Goal: Task Accomplishment & Management: Manage account settings

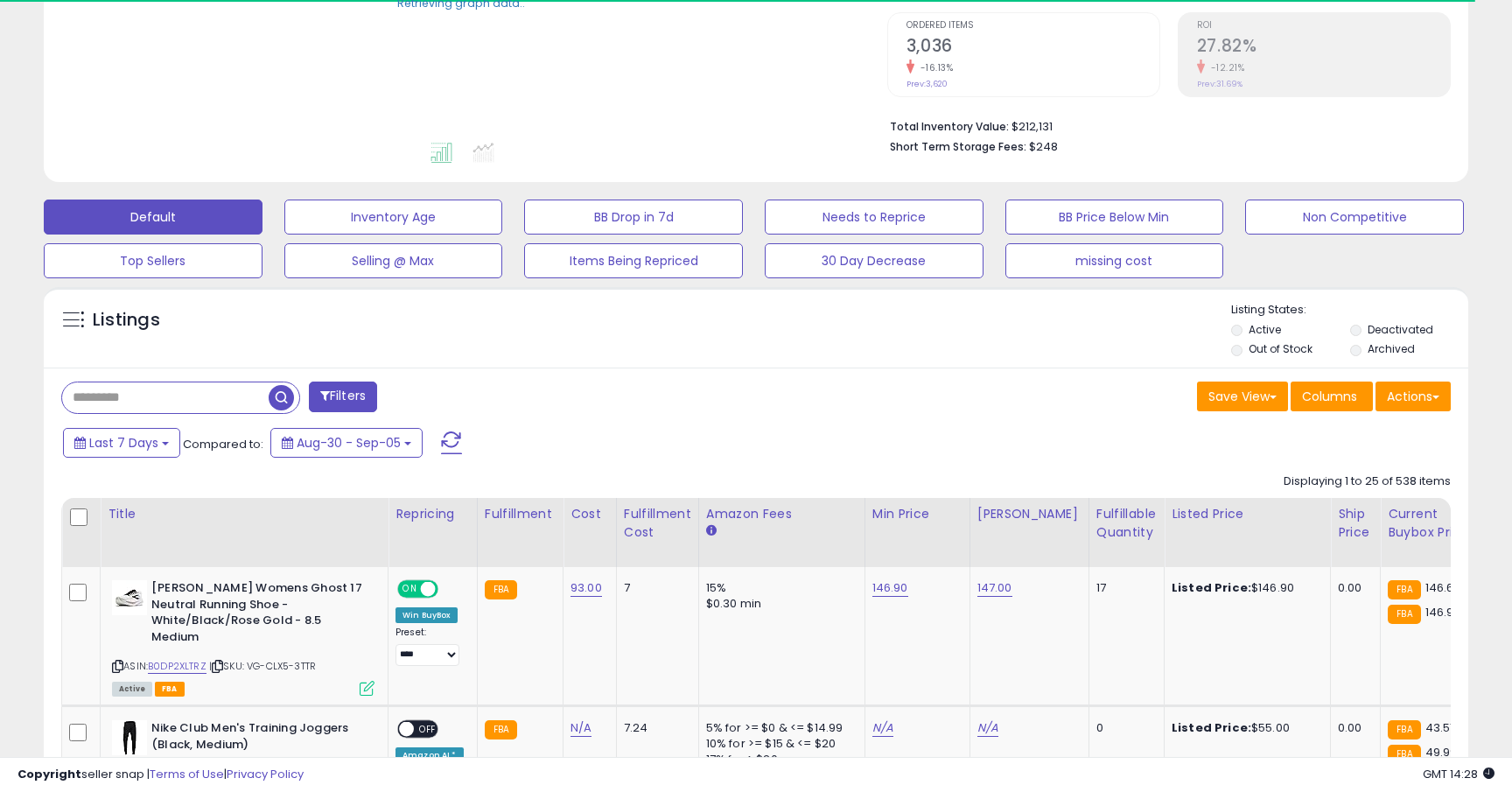
scroll to position [555, 0]
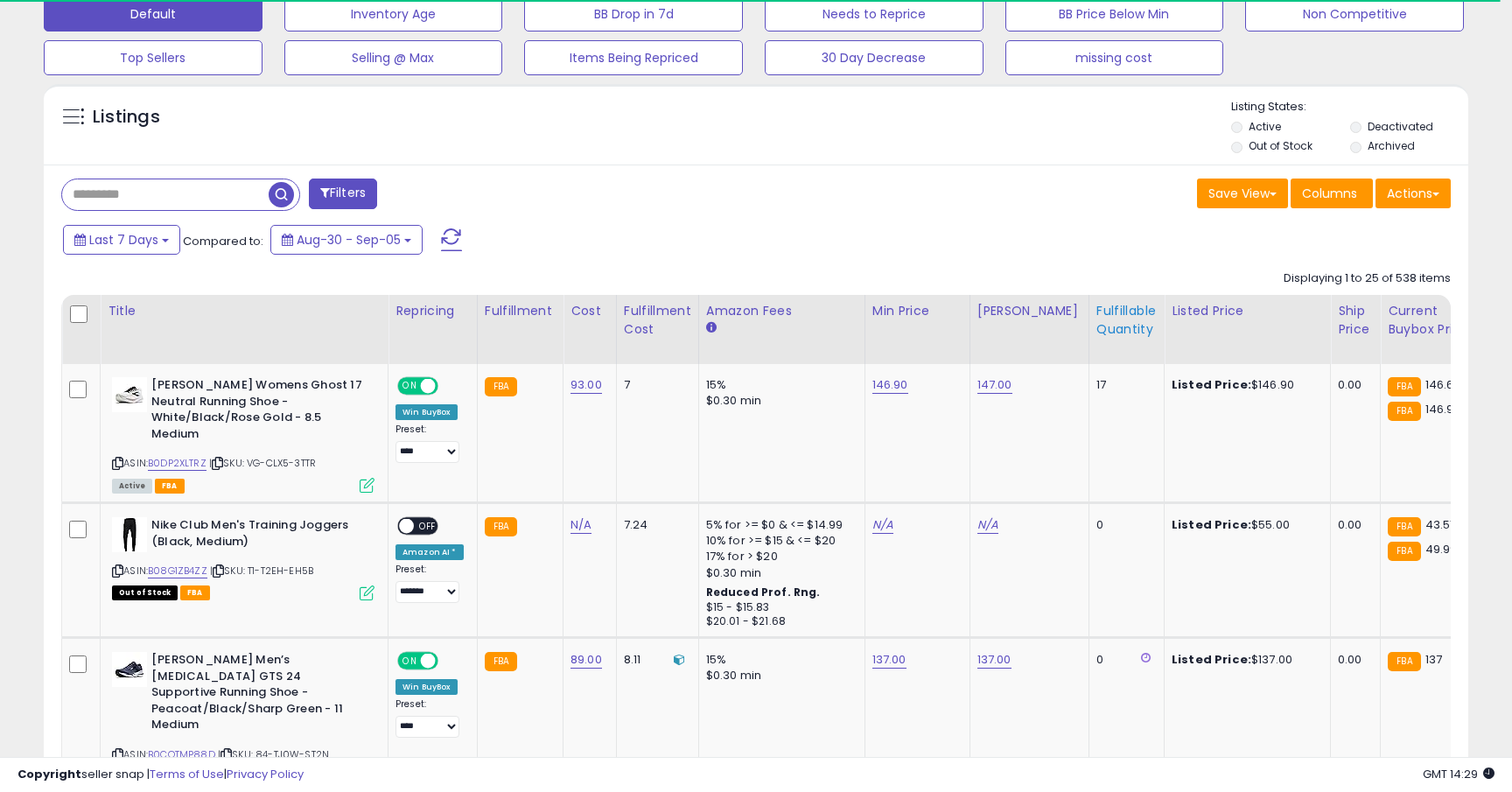
click at [1104, 324] on div "Fulfillable Quantity" at bounding box center [1126, 320] width 60 height 37
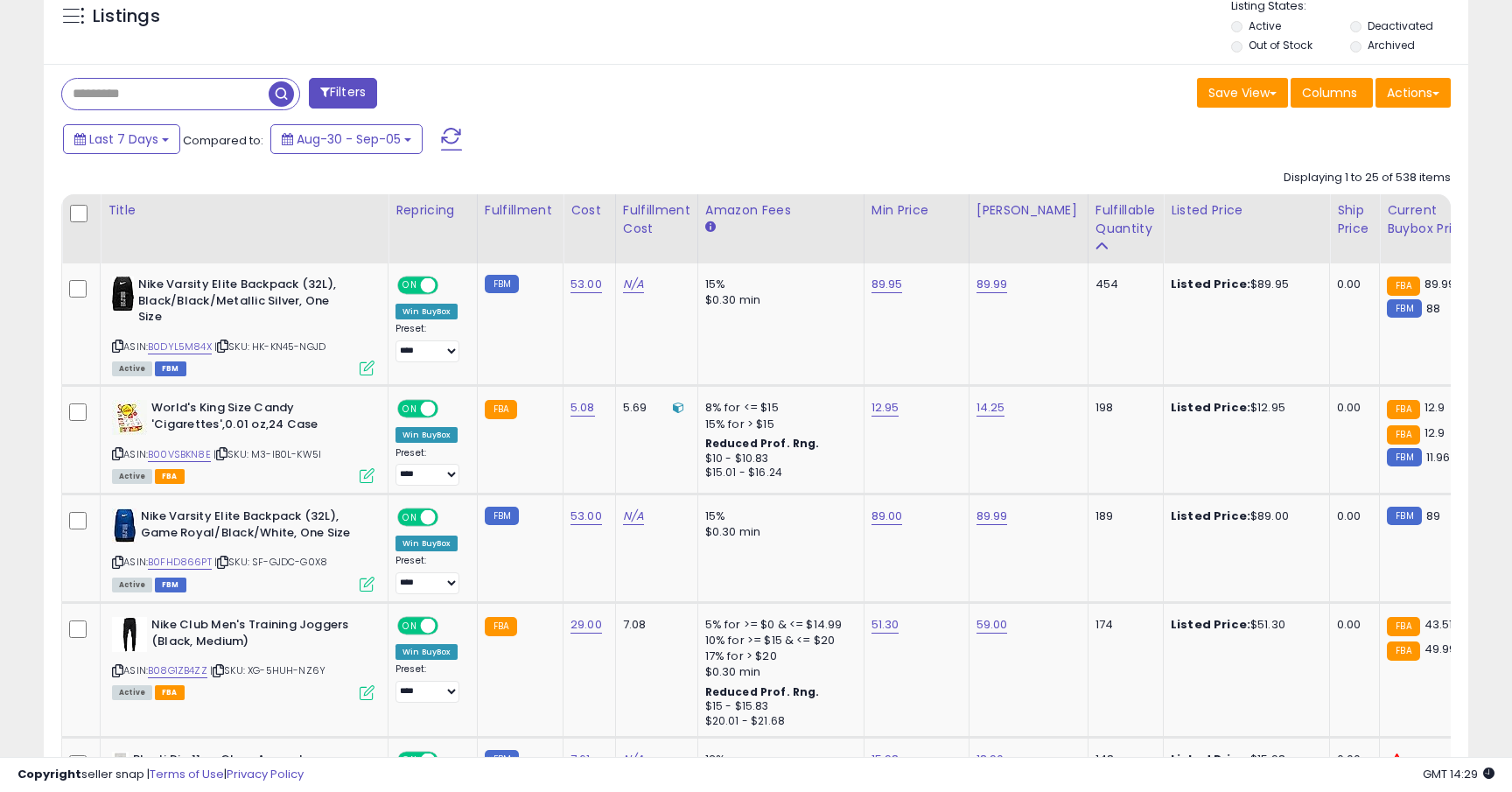
scroll to position [678, 0]
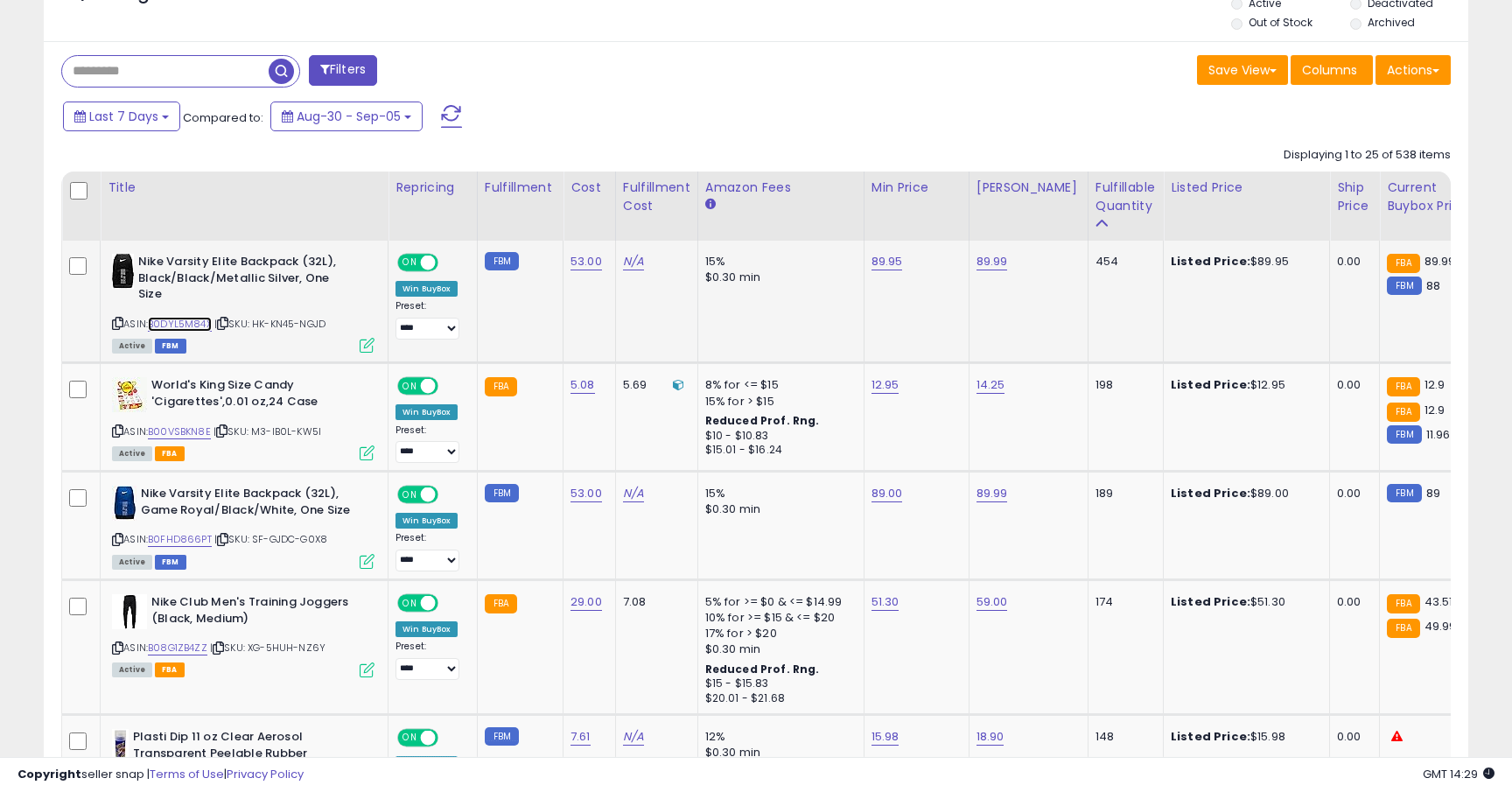
click at [198, 327] on link "B0DYL5M84X" at bounding box center [179, 324] width 64 height 15
click at [880, 265] on link "89.95" at bounding box center [887, 262] width 31 height 18
type input "*****"
click button "submit" at bounding box center [935, 217] width 30 height 26
click at [187, 429] on link "B00VSBKN8E" at bounding box center [179, 431] width 63 height 15
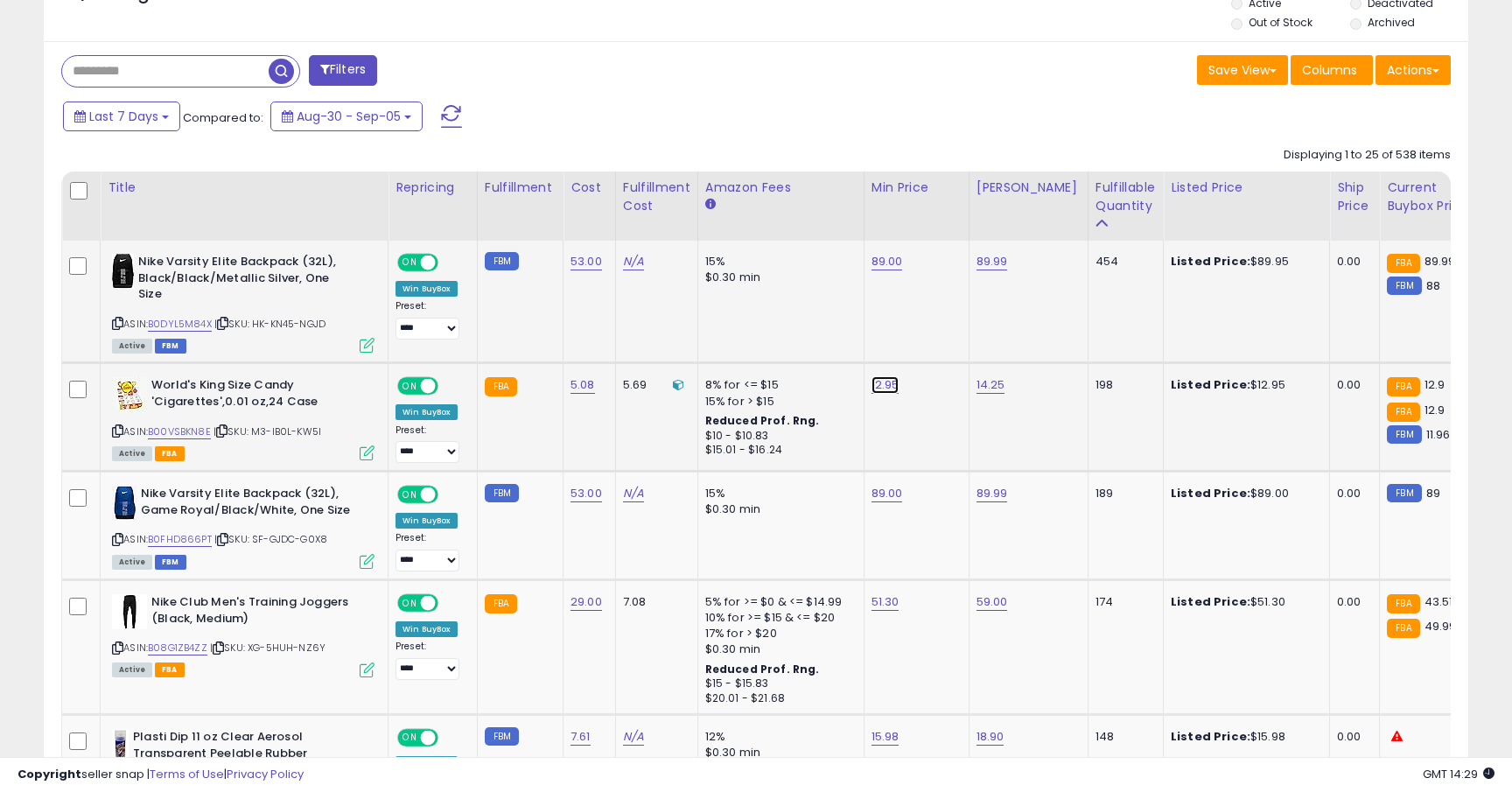
click at [885, 391] on link "12.95" at bounding box center [885, 386] width 28 height 18
type input "*****"
click button "submit" at bounding box center [934, 341] width 30 height 26
click at [169, 541] on link "B0FHD866PT" at bounding box center [179, 539] width 64 height 15
click at [873, 487] on link "89.00" at bounding box center [887, 494] width 31 height 18
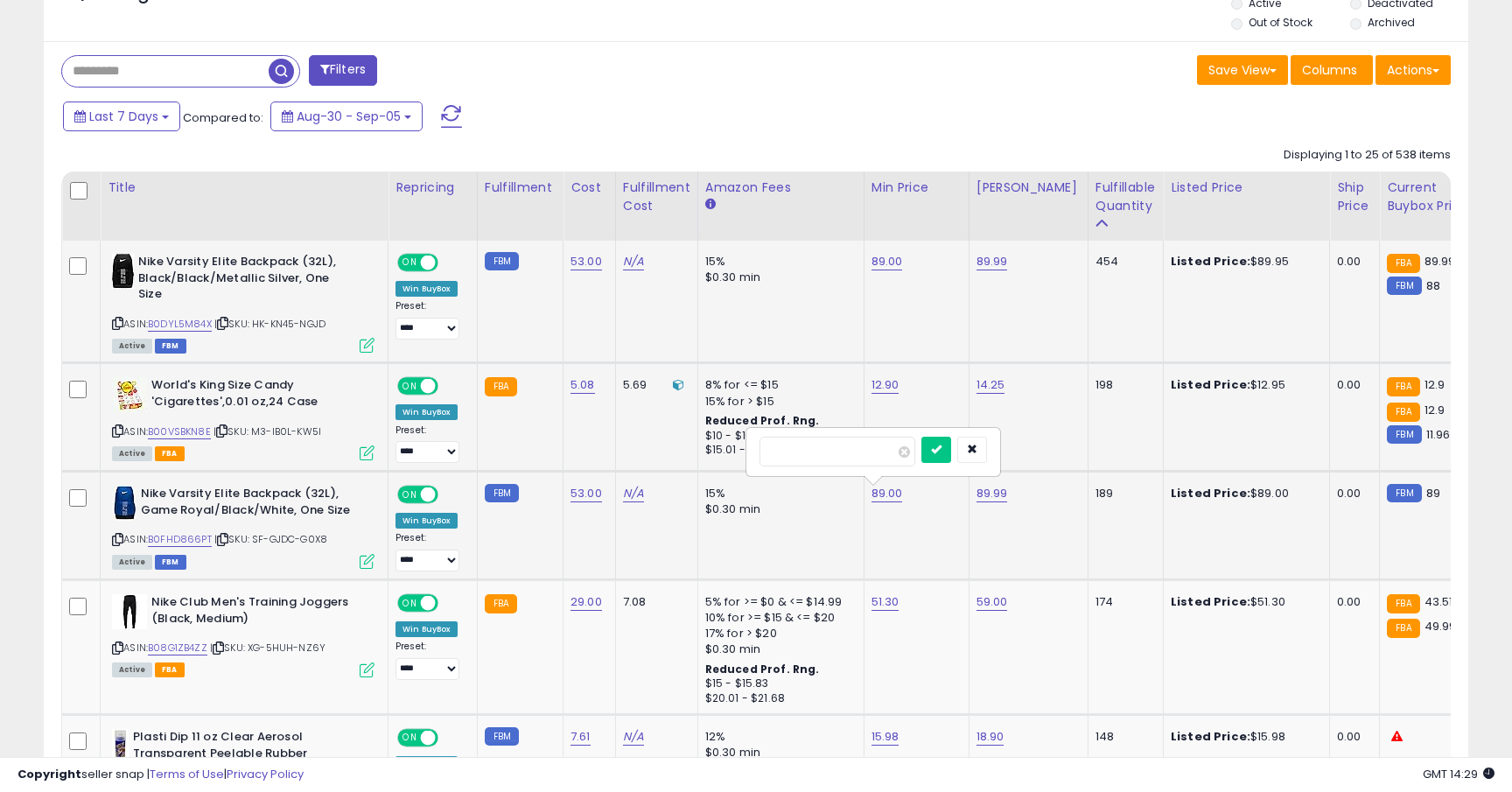
type input "*"
type input "*****"
click at [921, 437] on button "submit" at bounding box center [935, 449] width 30 height 26
click at [942, 426] on icon "submit" at bounding box center [936, 431] width 11 height 11
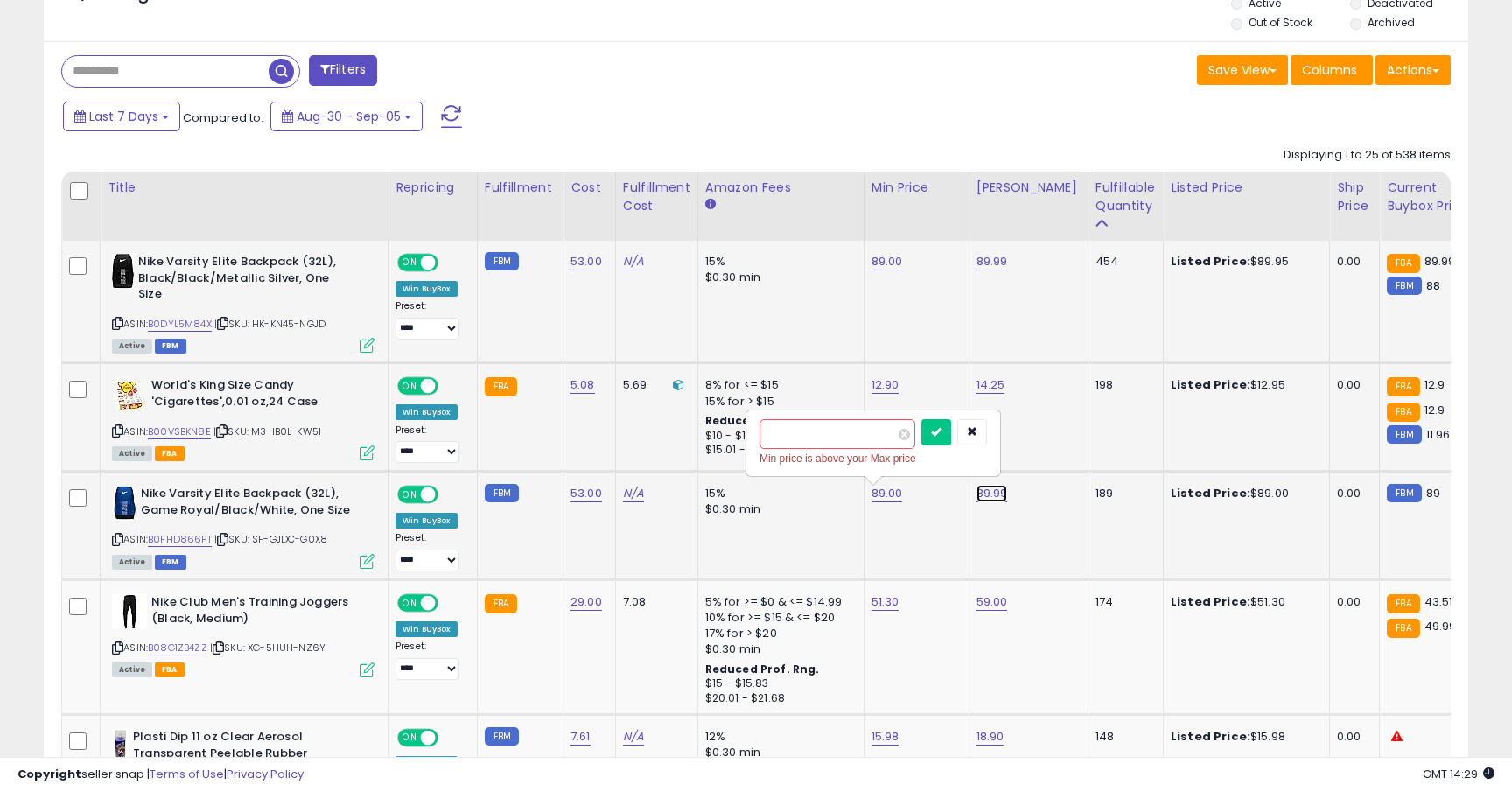
click at [994, 495] on link "89.99" at bounding box center [992, 494] width 31 height 18
type input "*"
type input "*****"
click button "submit" at bounding box center [1040, 449] width 30 height 26
click at [886, 497] on link "89.00" at bounding box center [887, 494] width 31 height 18
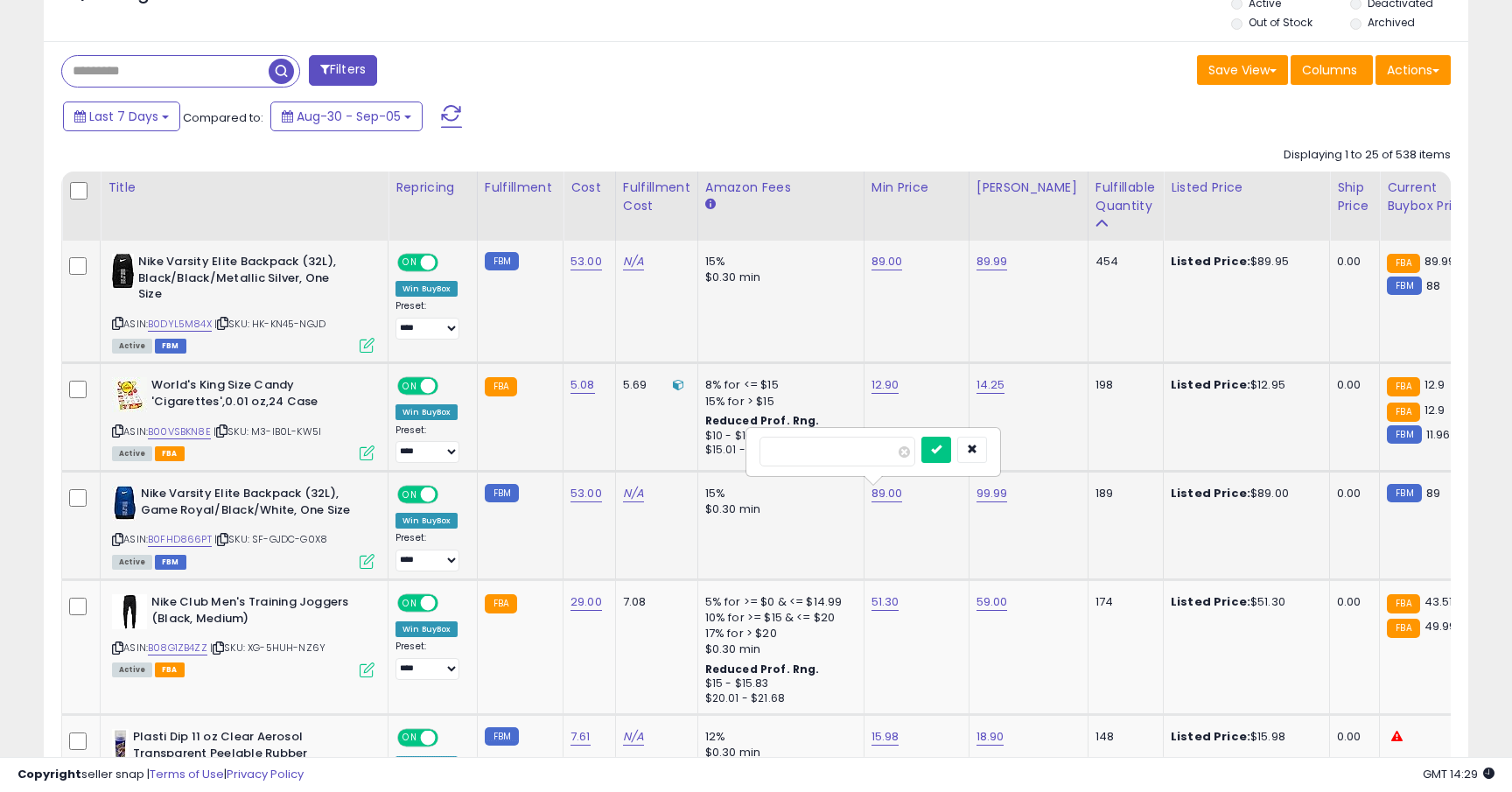
type input "*"
type input "*****"
click button "submit" at bounding box center [935, 449] width 30 height 26
click at [174, 642] on link "B08G1ZB4ZZ" at bounding box center [178, 648] width 59 height 15
click at [881, 605] on link "51.30" at bounding box center [885, 603] width 28 height 18
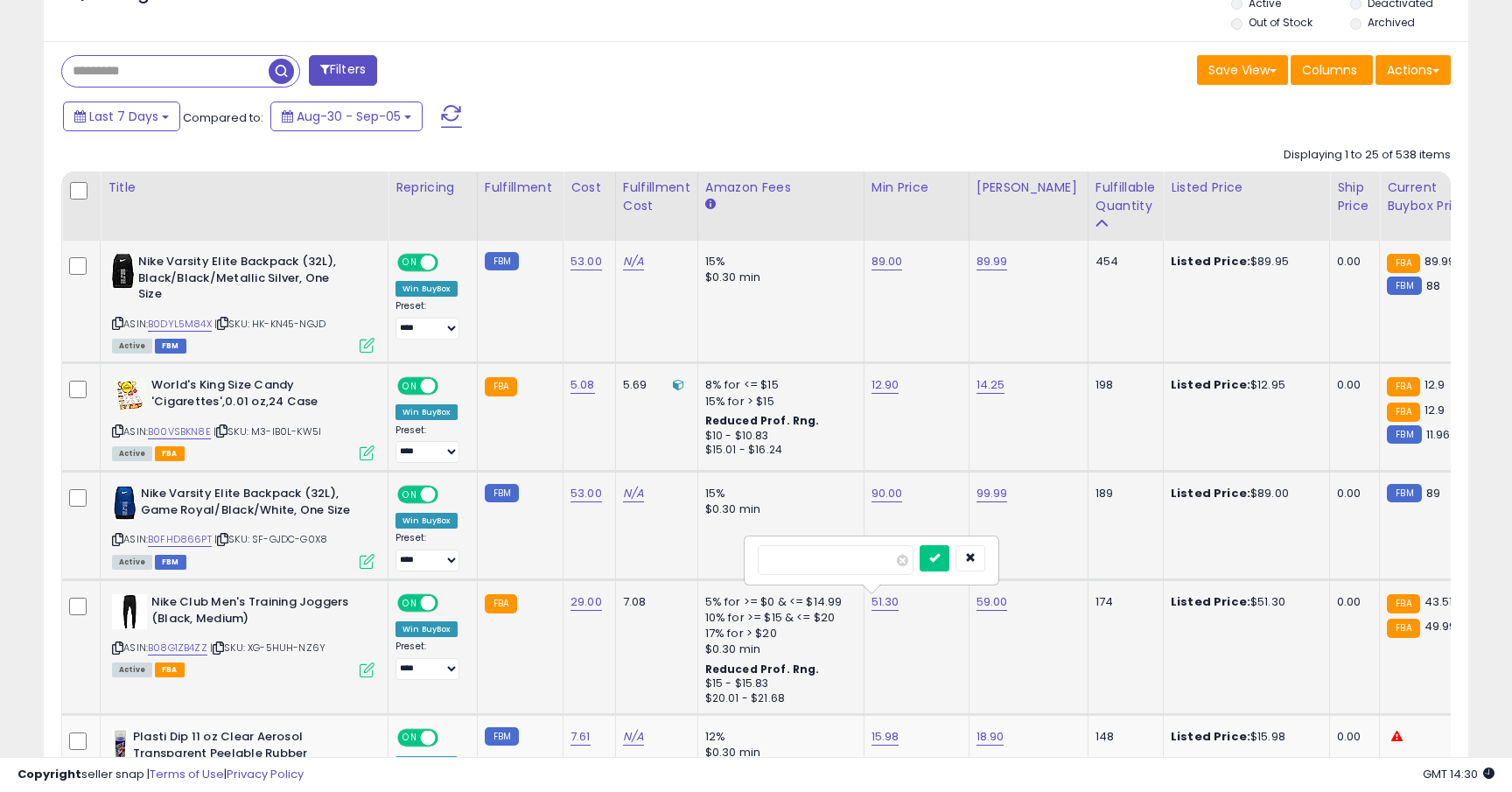
type input "*"
type input "*****"
click button "submit" at bounding box center [934, 558] width 30 height 26
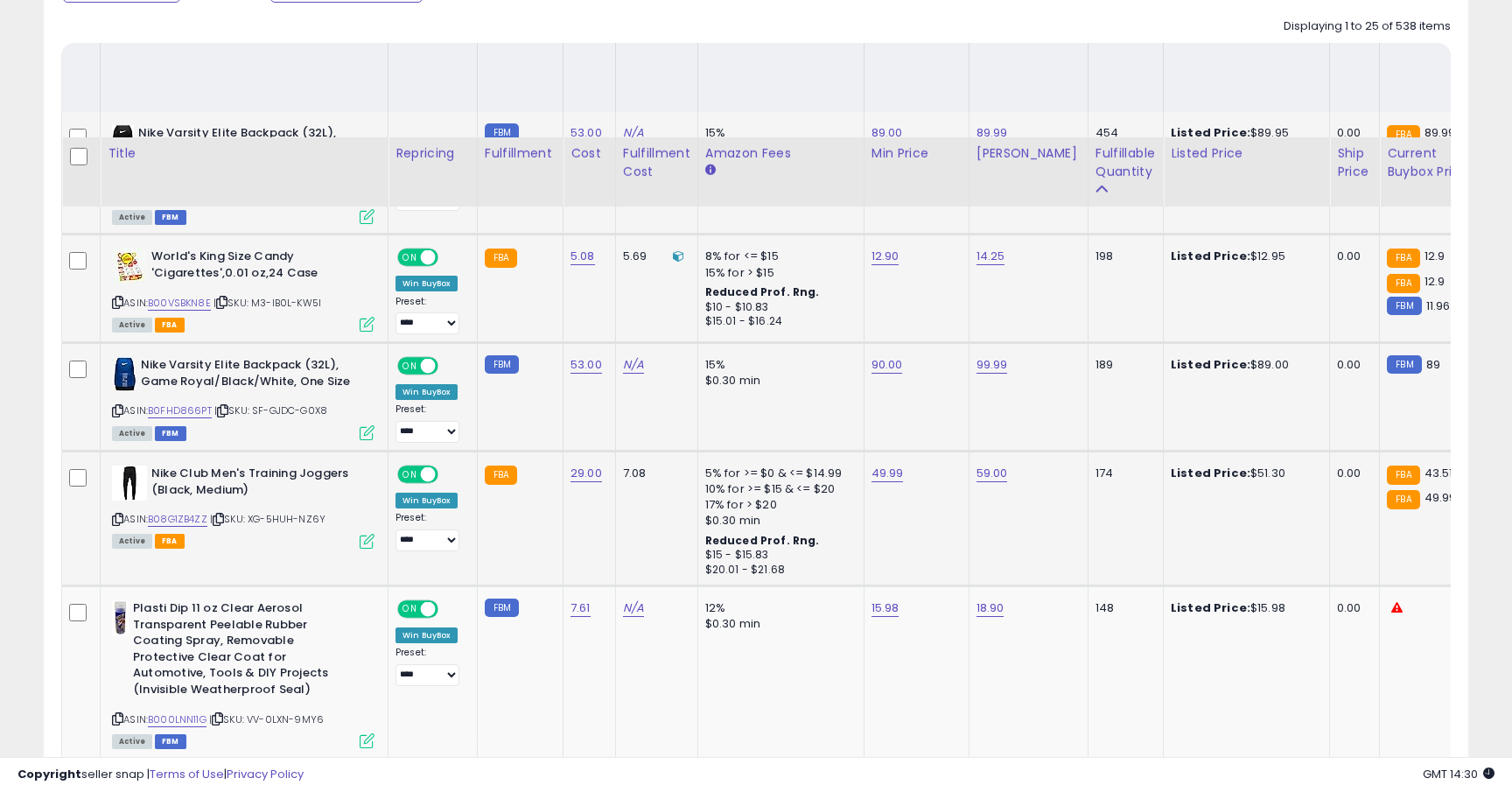
scroll to position [957, 0]
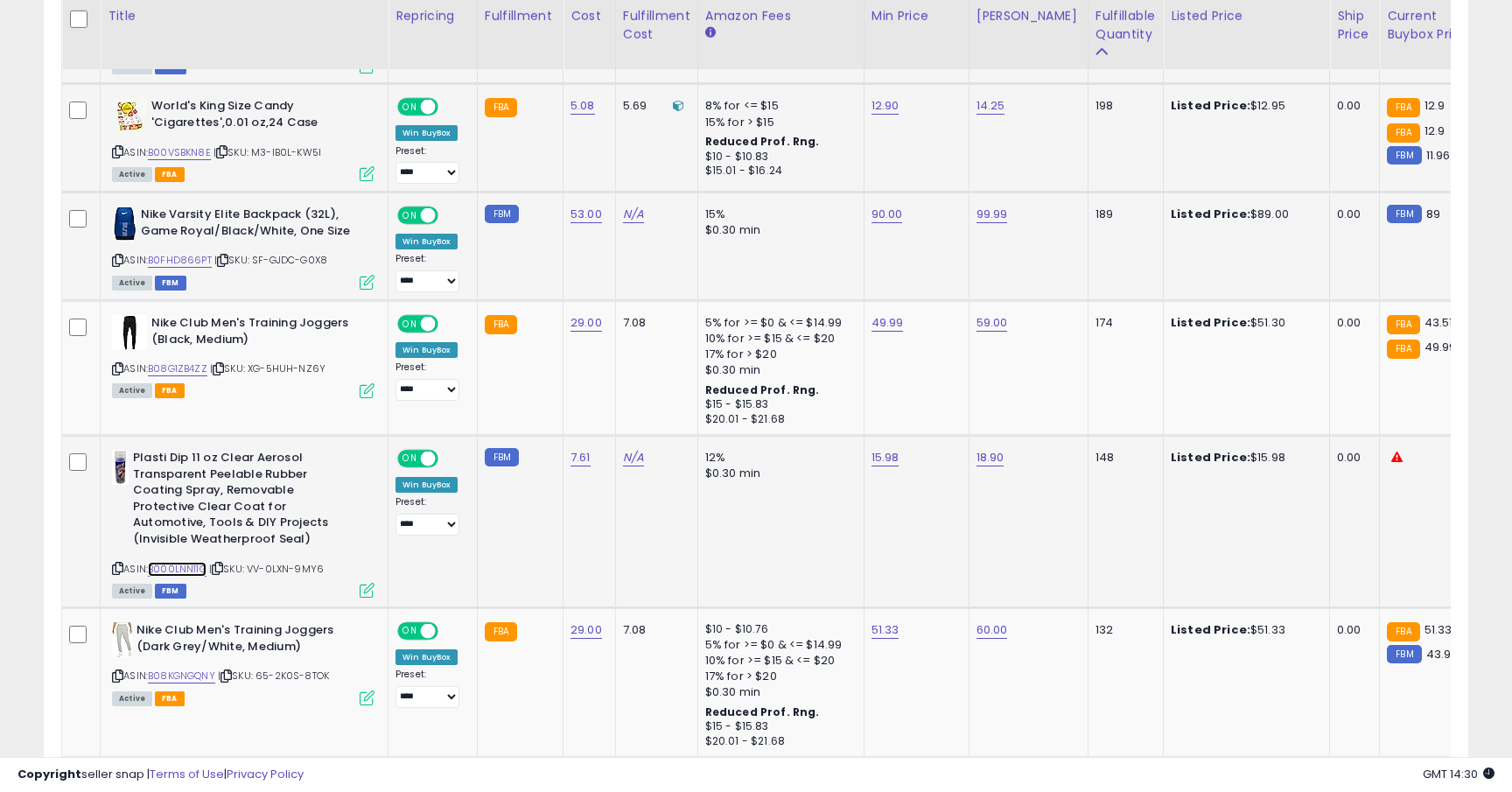
click at [196, 569] on link "B000LNN11G" at bounding box center [177, 569] width 58 height 15
click at [896, 462] on div "15.98" at bounding box center [914, 457] width 84 height 16
click at [887, 461] on link "15.98" at bounding box center [885, 458] width 28 height 18
type input "*****"
click button "submit" at bounding box center [934, 413] width 30 height 26
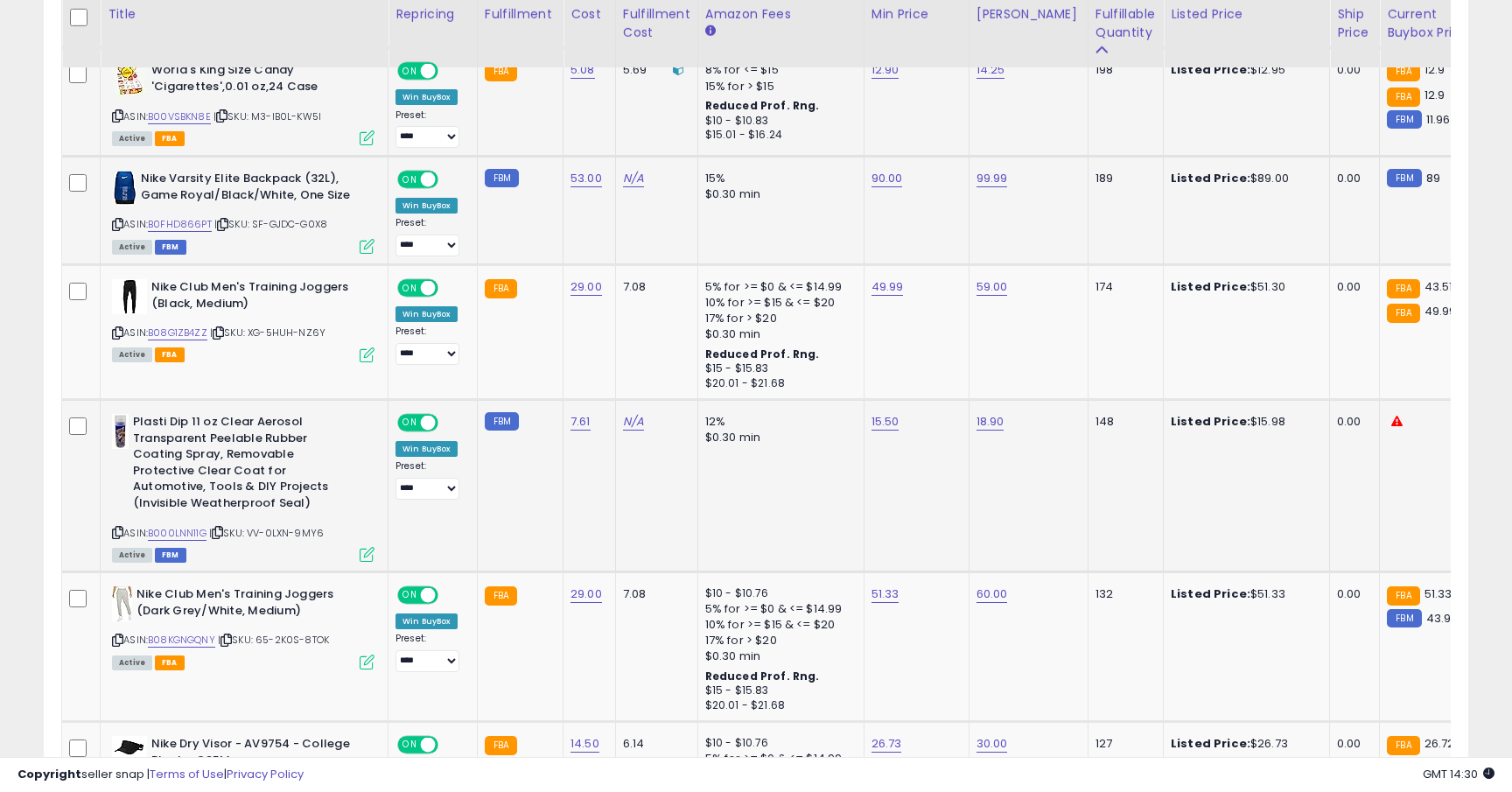
scroll to position [1011, 0]
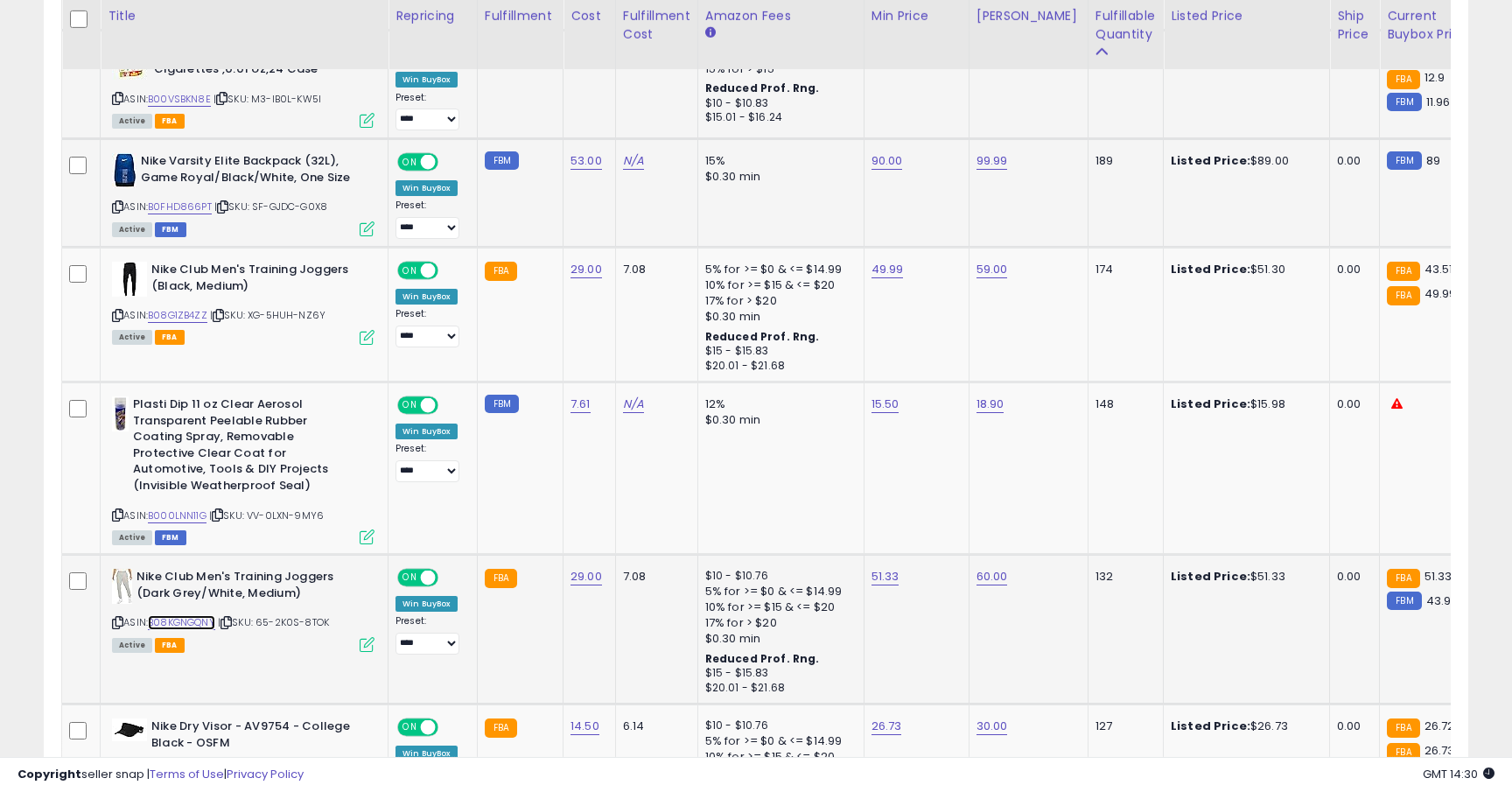
click at [190, 629] on link "B08KGNGQNY" at bounding box center [181, 622] width 67 height 15
click at [882, 571] on link "51.33" at bounding box center [885, 577] width 28 height 18
type input "*****"
click button "submit" at bounding box center [933, 533] width 30 height 26
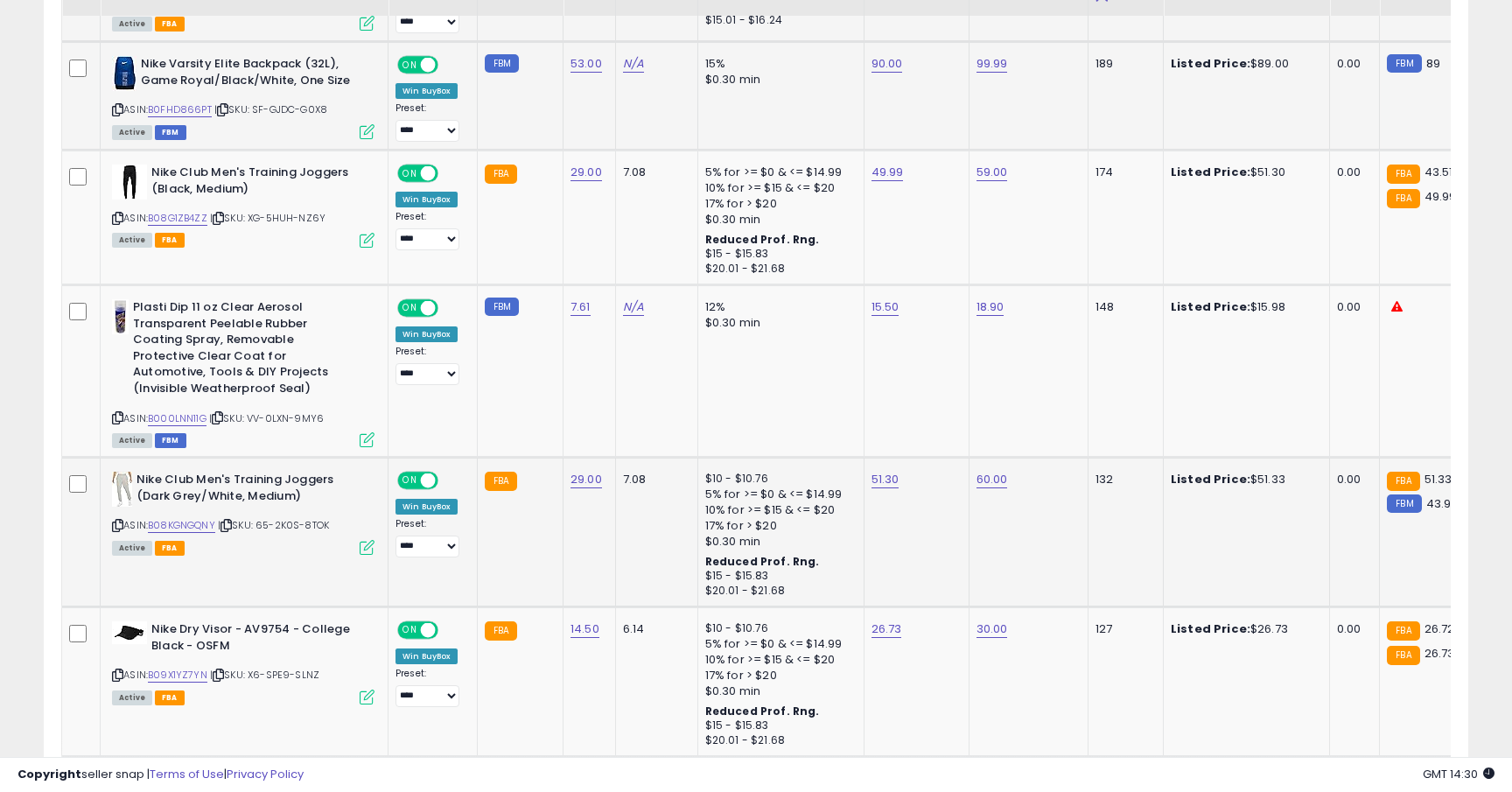
scroll to position [1207, 0]
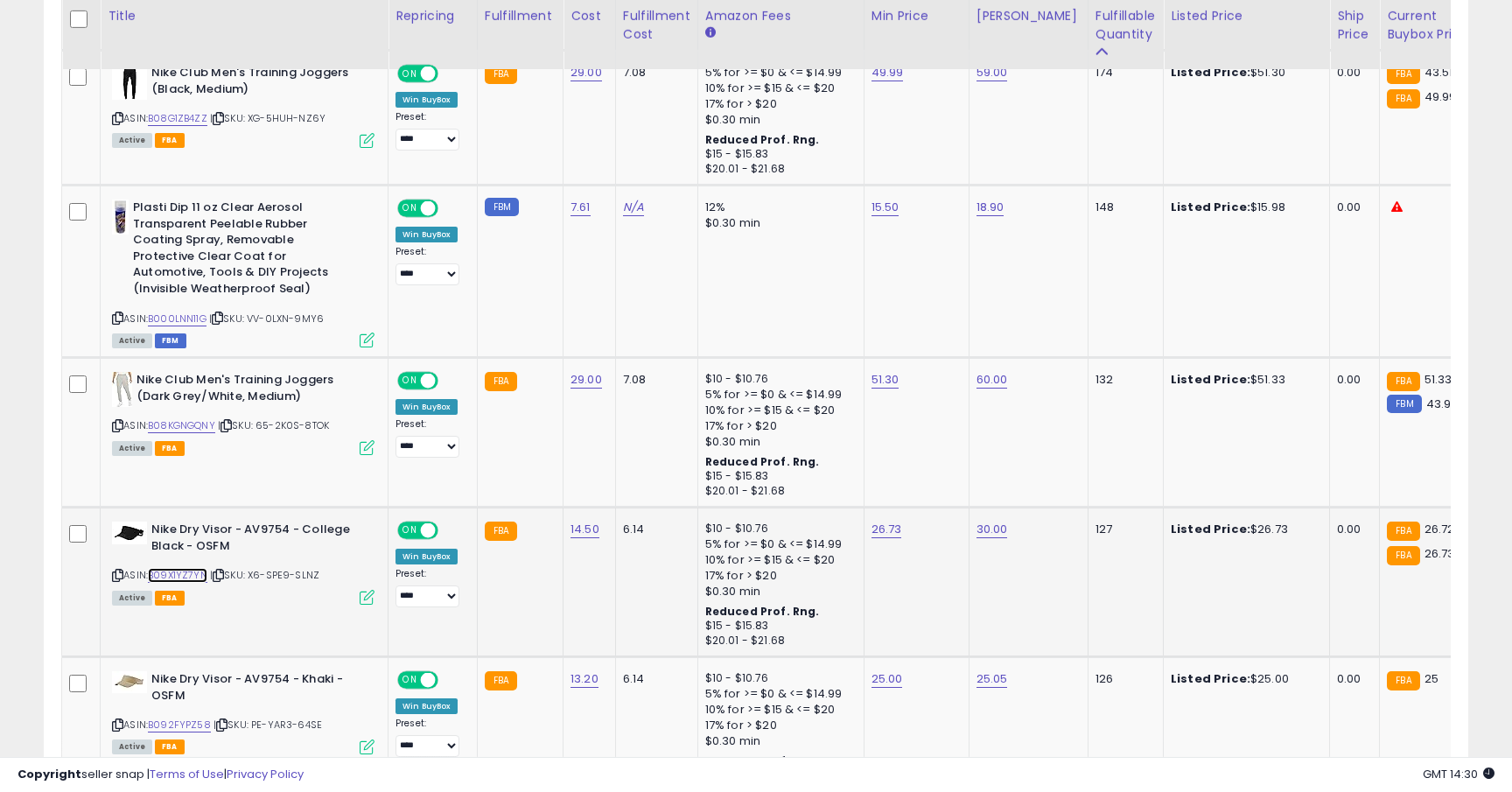
click at [192, 577] on link "B09X1YZ7YN" at bounding box center [178, 575] width 59 height 15
click at [891, 530] on link "26.73" at bounding box center [887, 530] width 30 height 18
type input "*****"
click button "submit" at bounding box center [934, 485] width 30 height 26
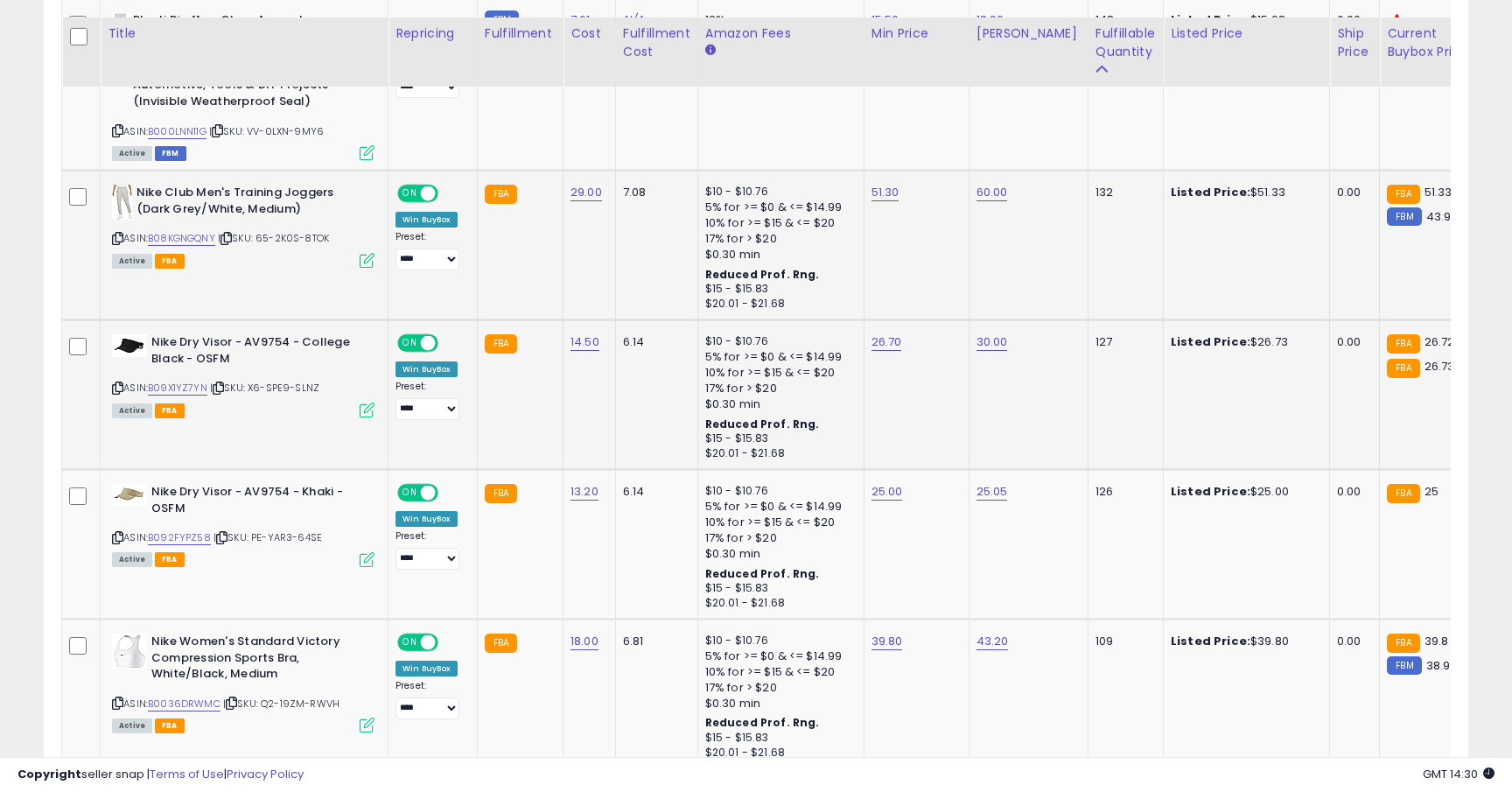
scroll to position [1418, 0]
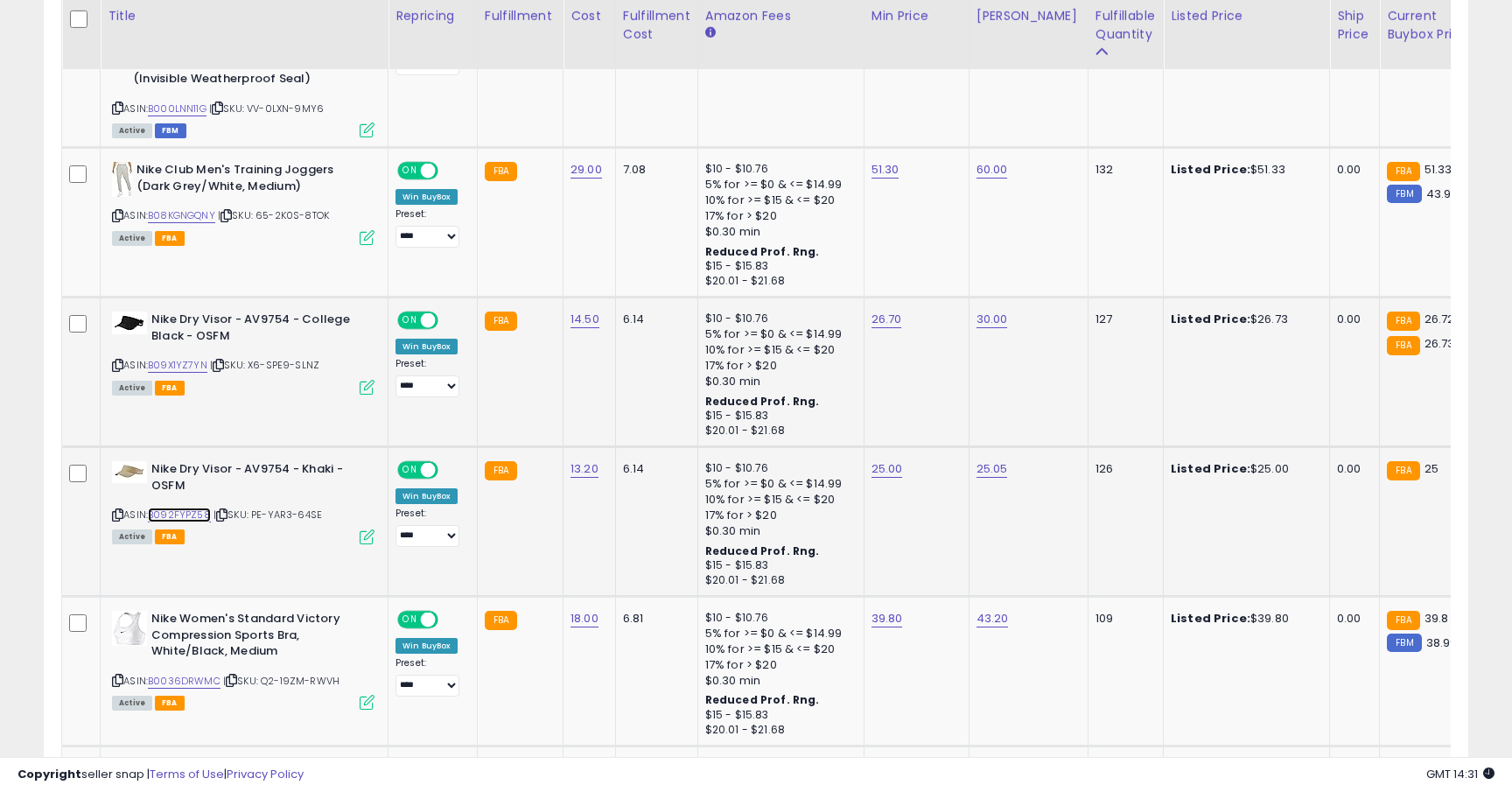
click at [204, 517] on link "B092FYPZ58" at bounding box center [179, 515] width 63 height 15
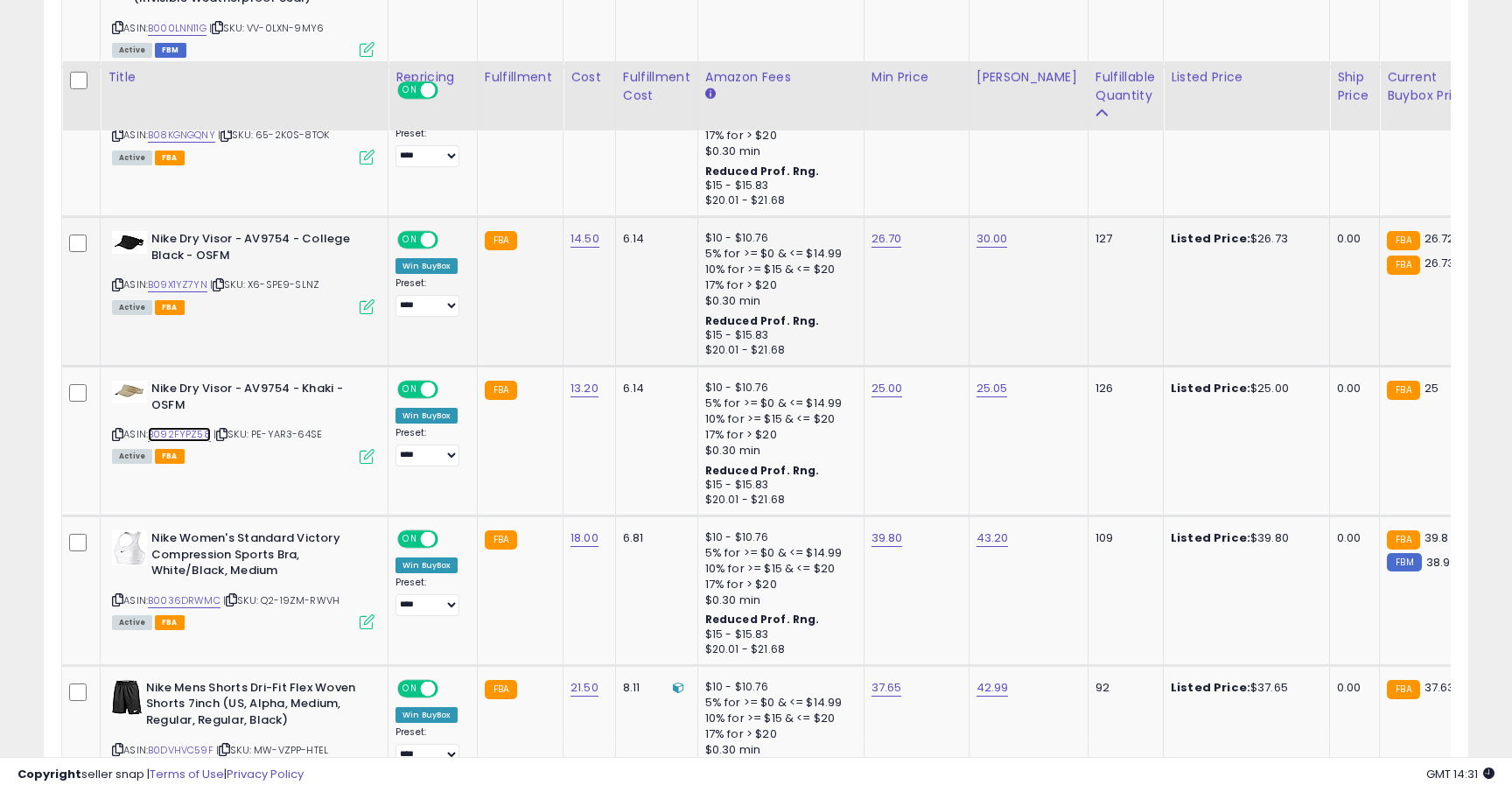
scroll to position [1646, 0]
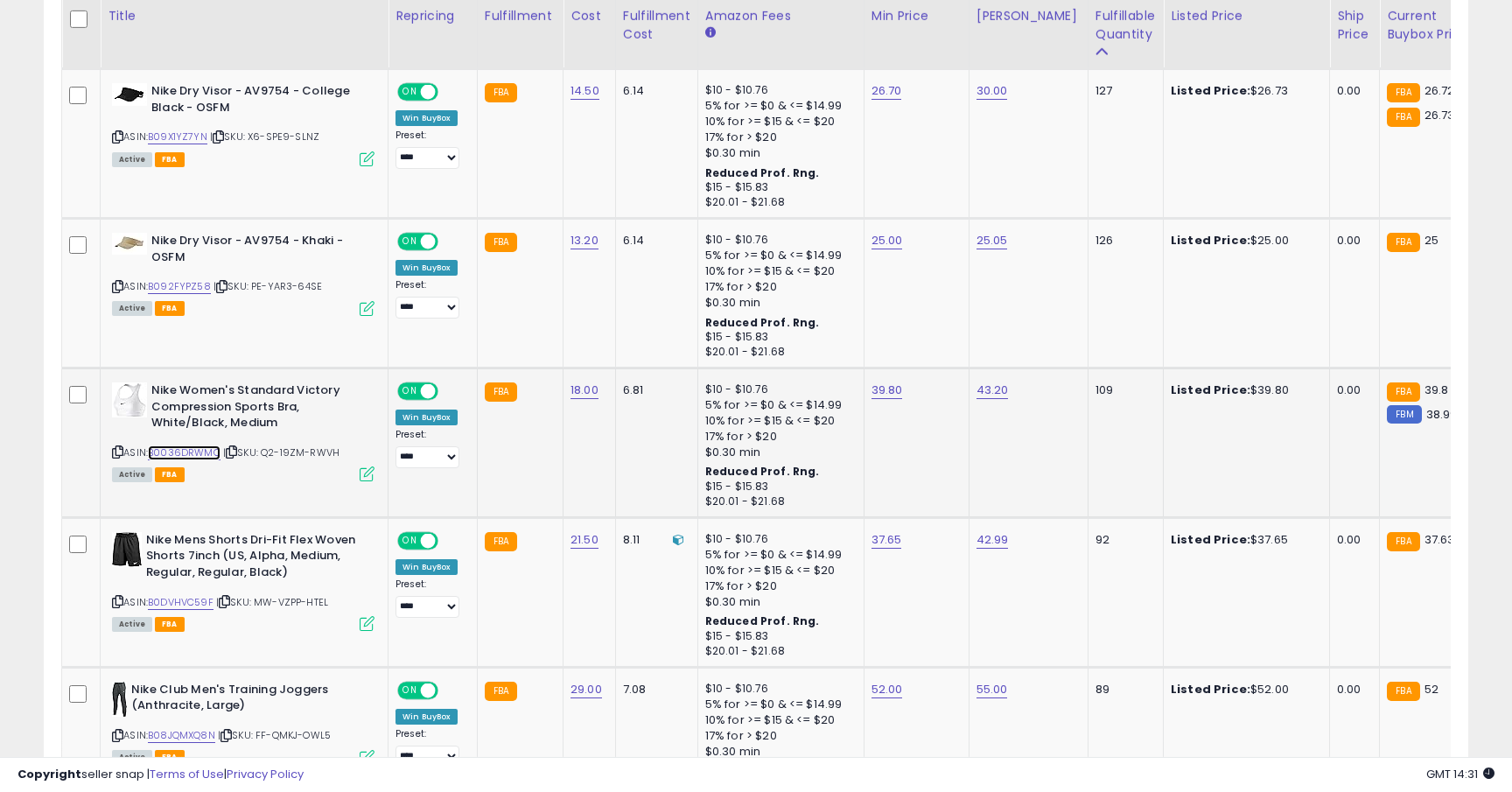
click at [172, 451] on link "B0036DRWMC" at bounding box center [184, 453] width 73 height 15
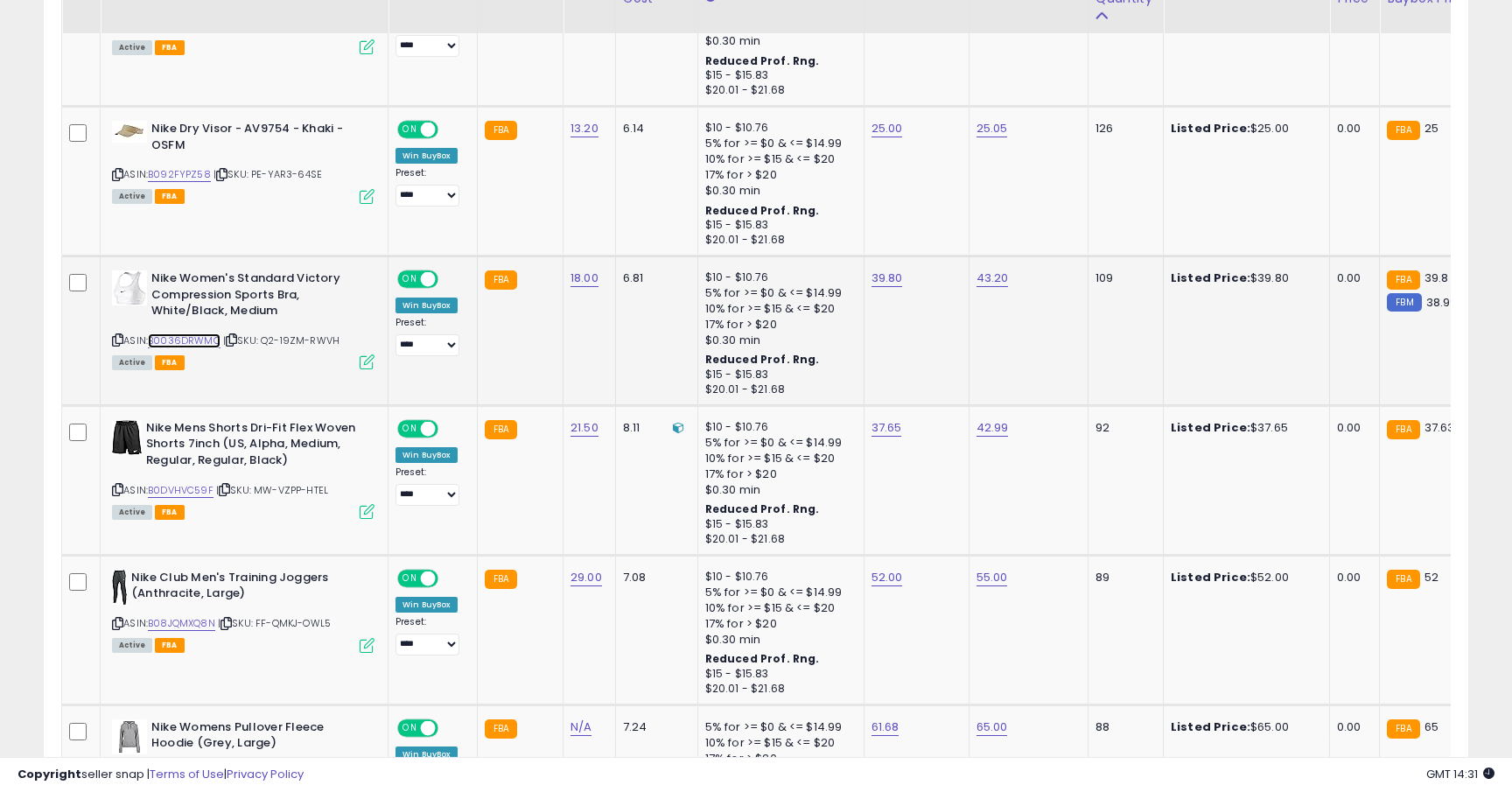
scroll to position [1816, 0]
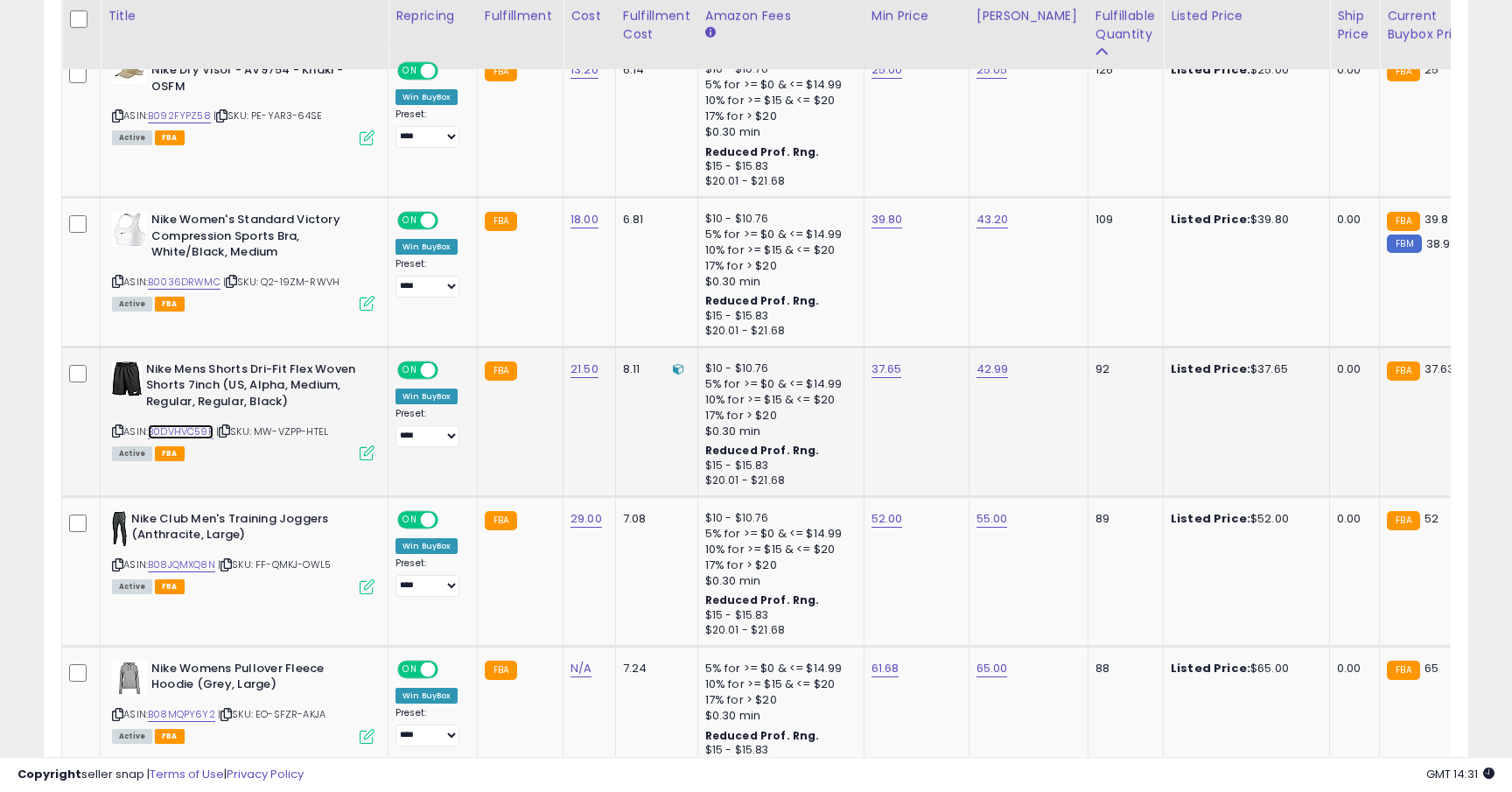
click at [207, 432] on link "B0DVHVC59F" at bounding box center [180, 431] width 65 height 15
click at [886, 373] on link "37.65" at bounding box center [887, 370] width 30 height 18
type input "*****"
click button "submit" at bounding box center [934, 325] width 30 height 26
click at [198, 571] on link "B08JQMXQ8N" at bounding box center [181, 565] width 67 height 15
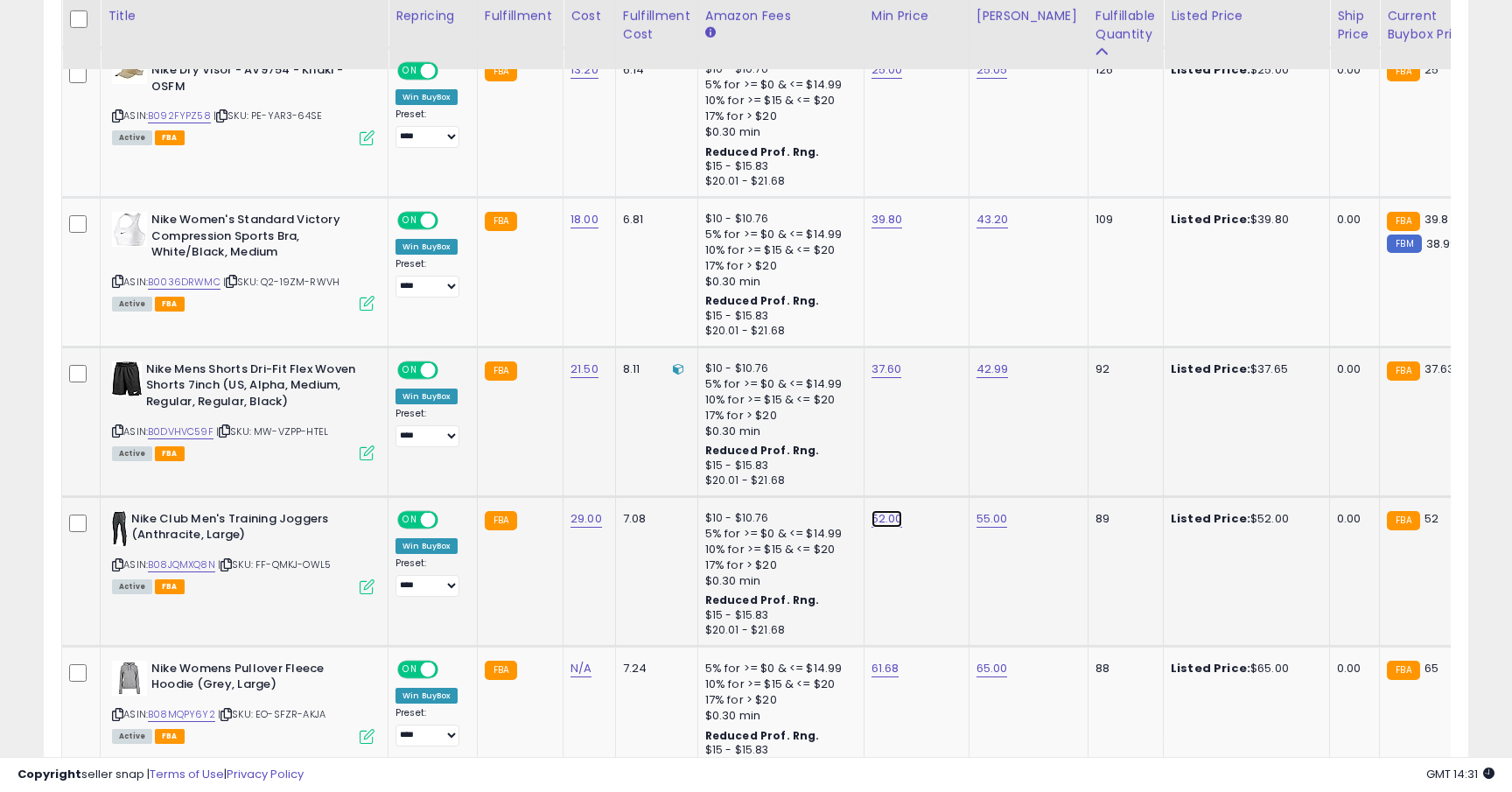
click at [885, 519] on link "52.00" at bounding box center [887, 519] width 31 height 18
type input "*****"
click button "submit" at bounding box center [935, 474] width 30 height 26
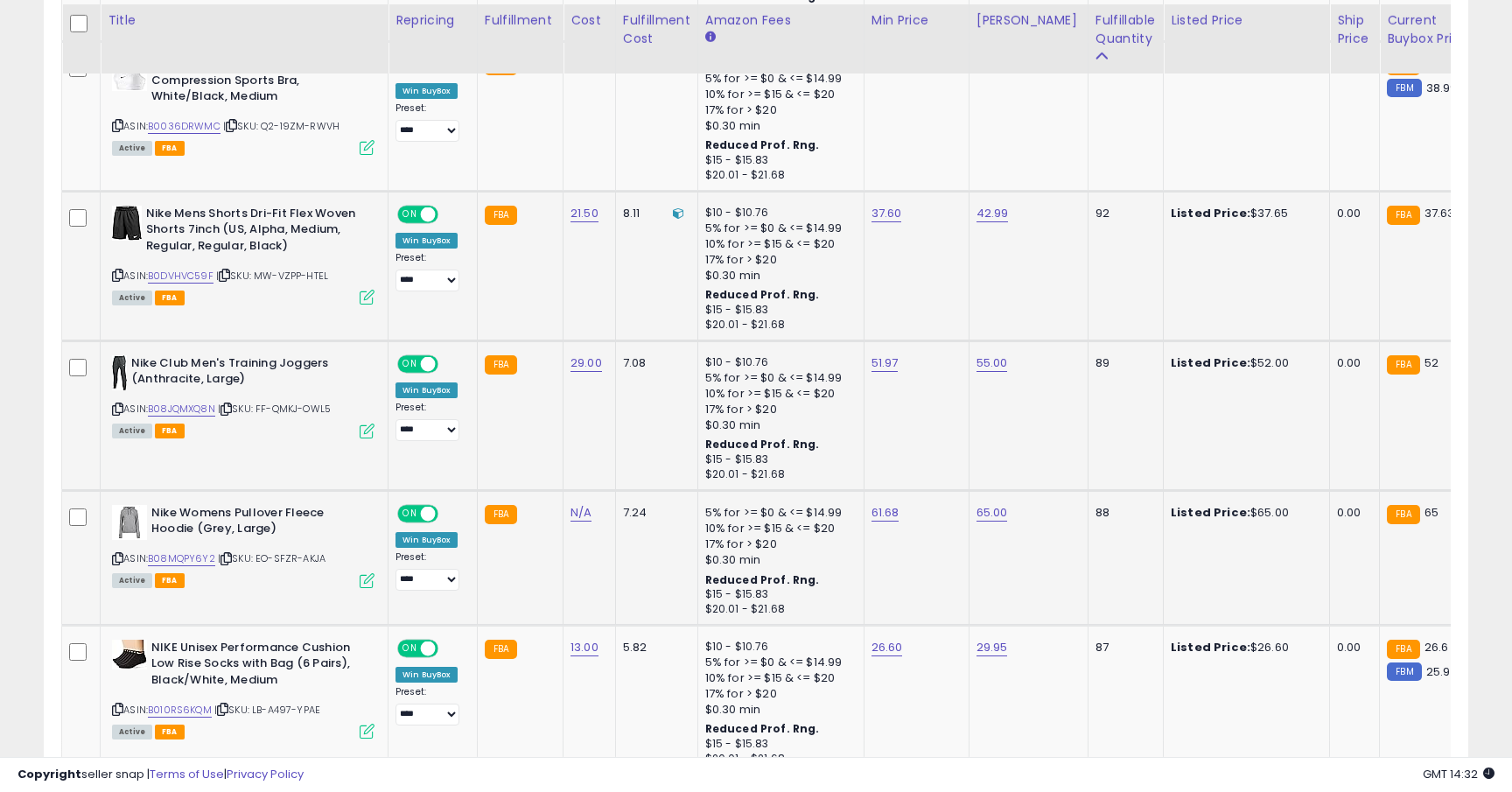
scroll to position [1977, 0]
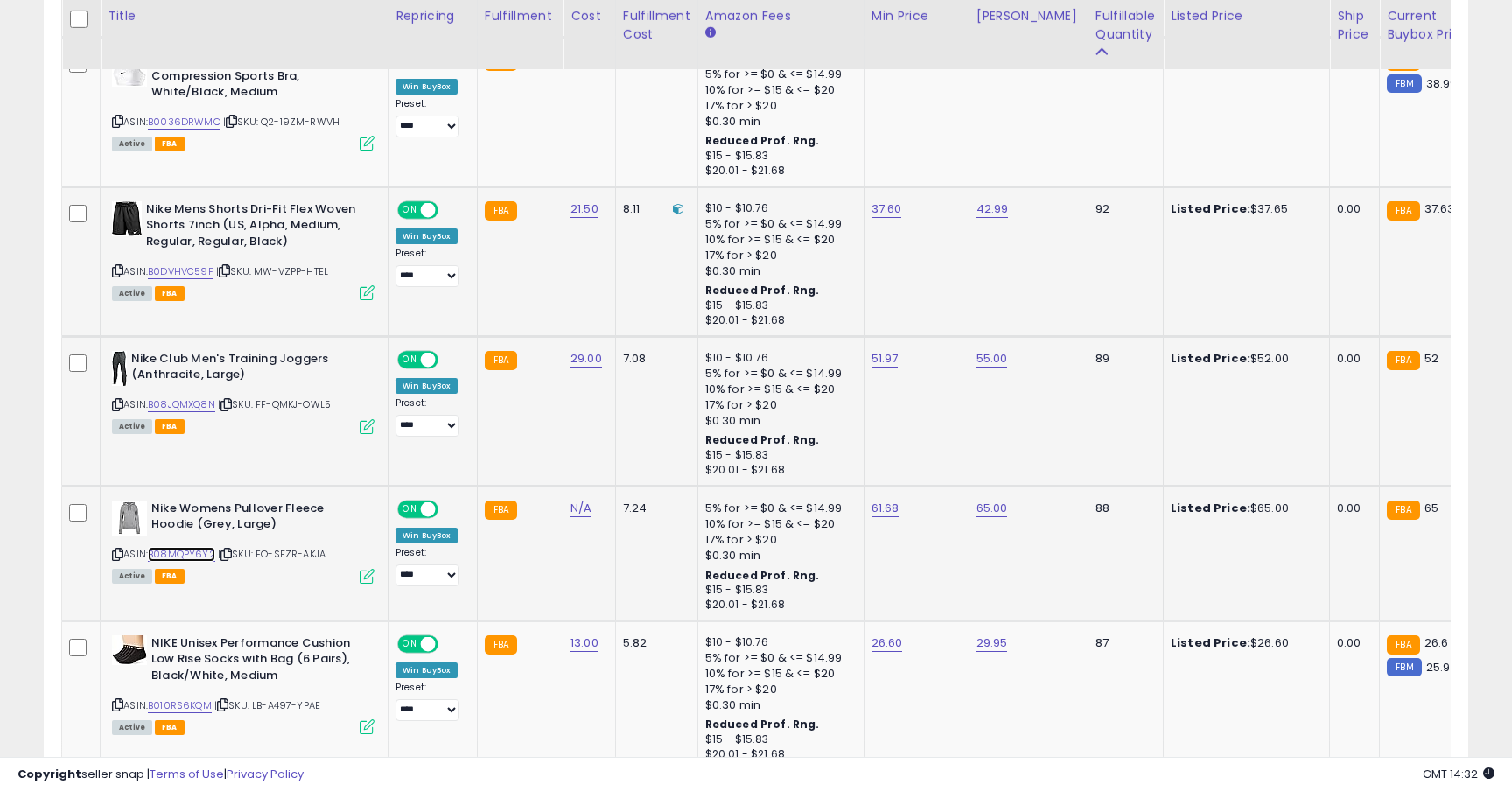
click at [198, 554] on link "B08MQPY6Y2" at bounding box center [181, 554] width 67 height 15
click at [997, 509] on link "65.00" at bounding box center [992, 509] width 31 height 18
type input "*"
type input "*****"
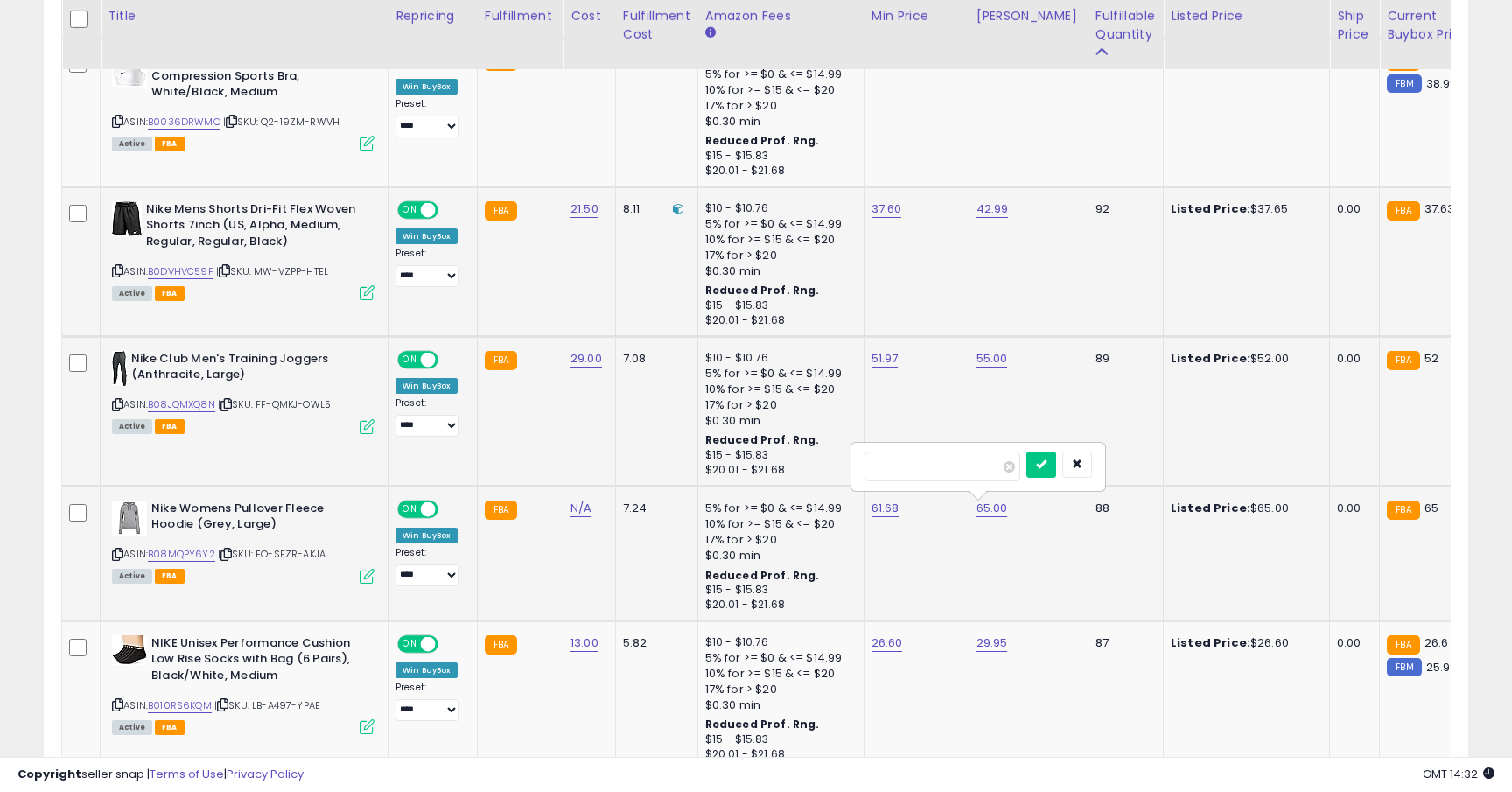
click button "submit" at bounding box center [1040, 464] width 30 height 26
click at [885, 508] on link "61.68" at bounding box center [885, 509] width 28 height 18
type input "*****"
click button "submit" at bounding box center [934, 464] width 30 height 26
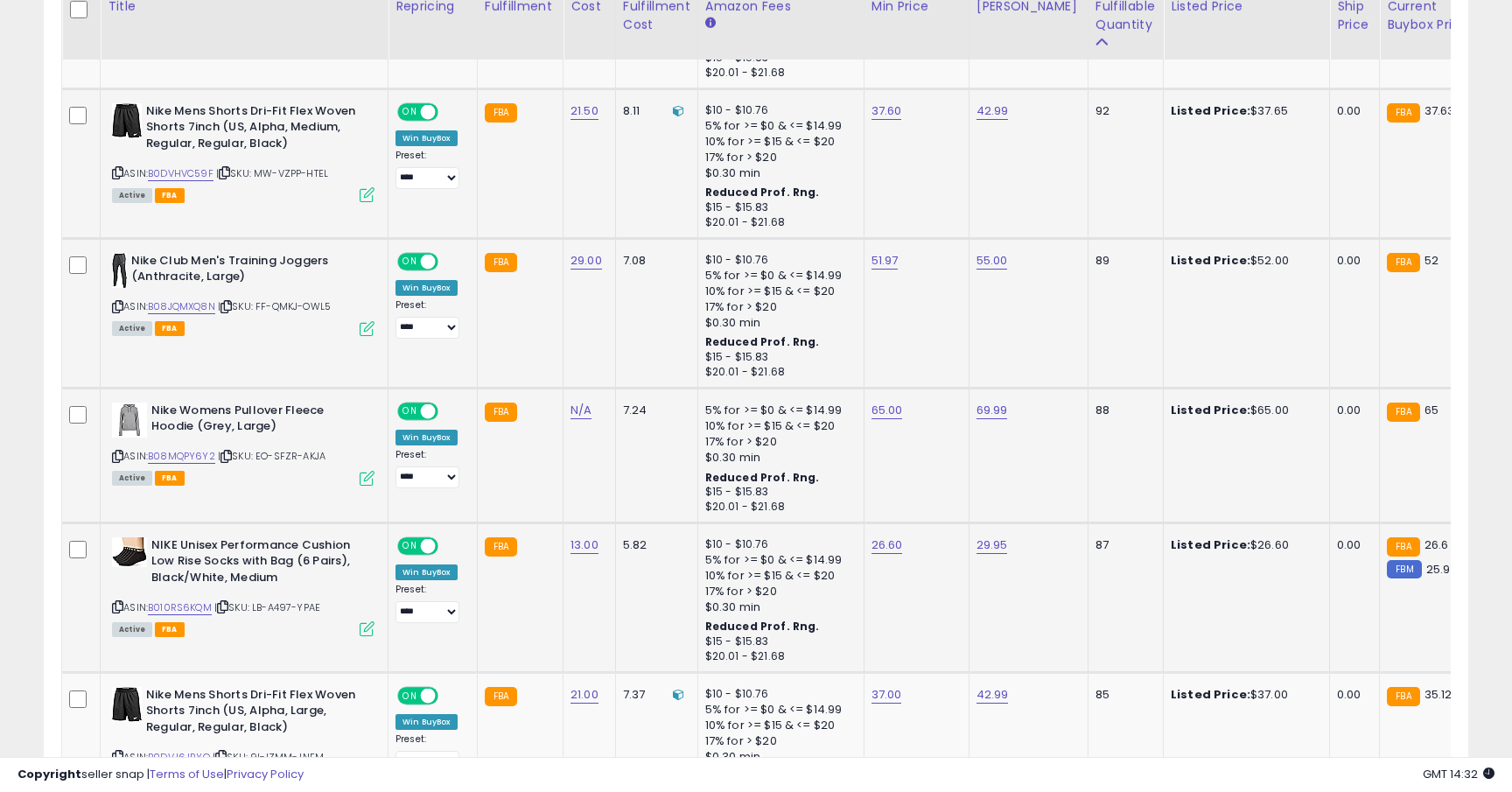
scroll to position [2207, 0]
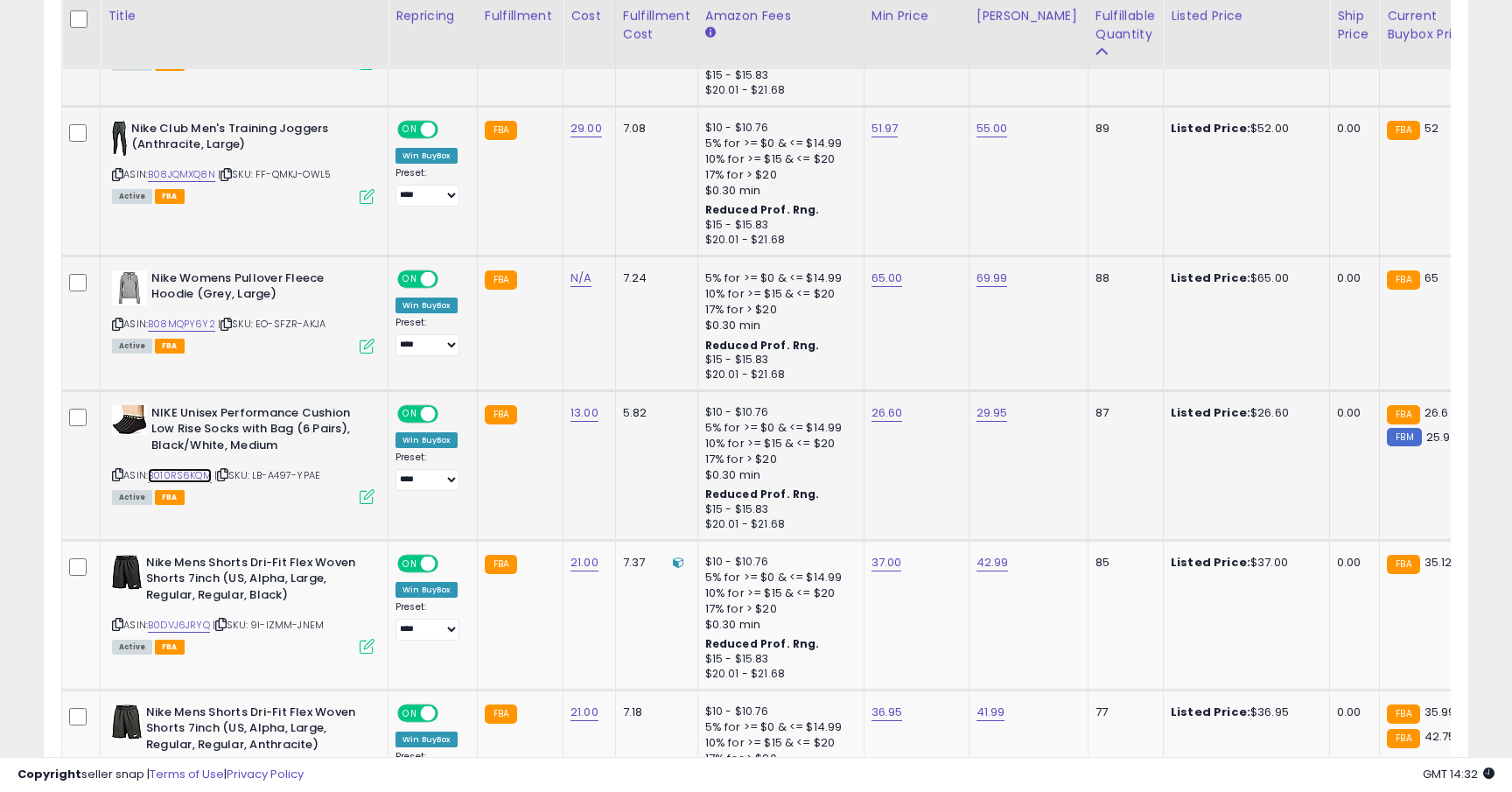
click at [187, 475] on link "B010RS6KQM" at bounding box center [179, 475] width 64 height 15
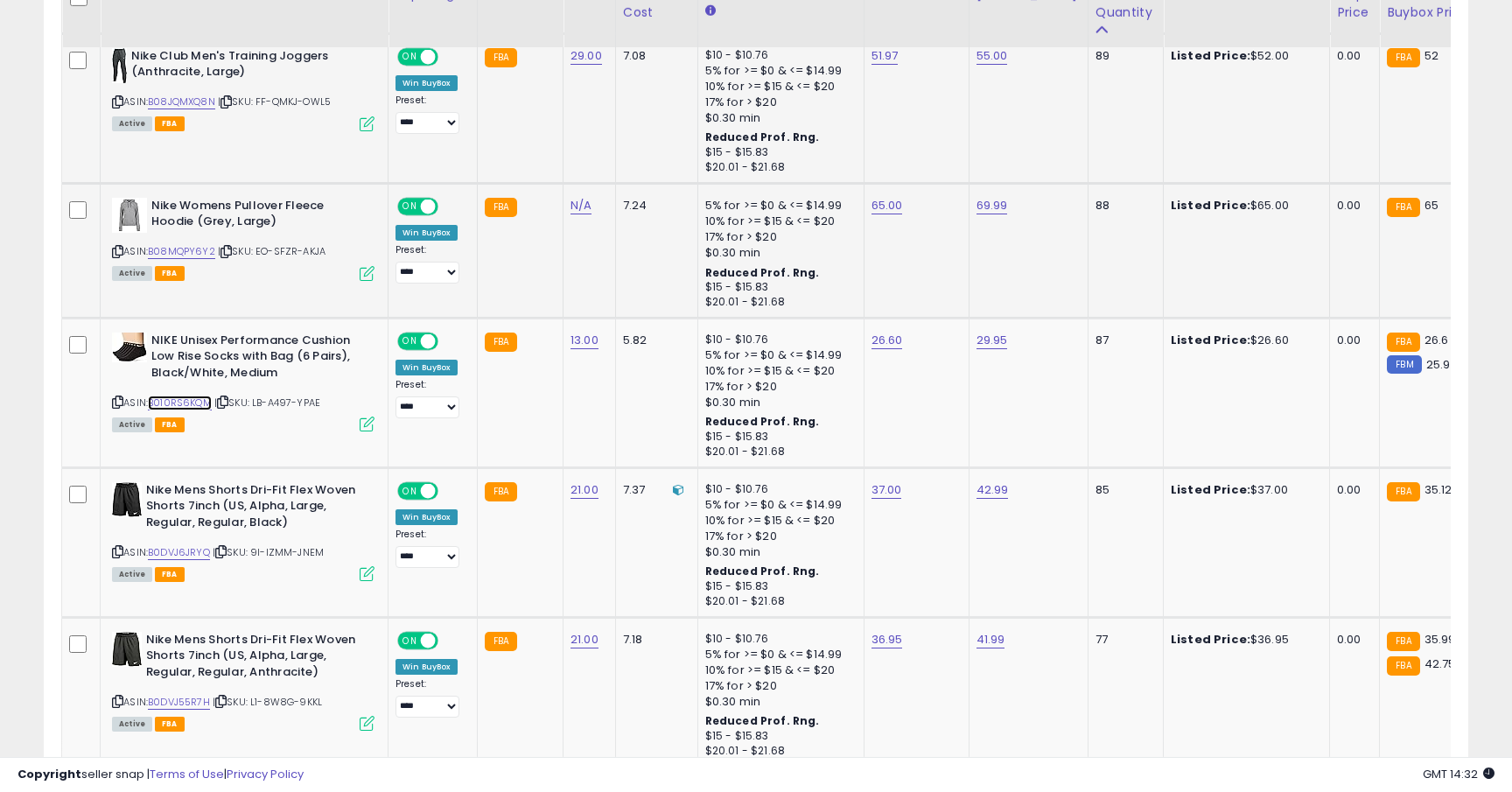
scroll to position [2290, 0]
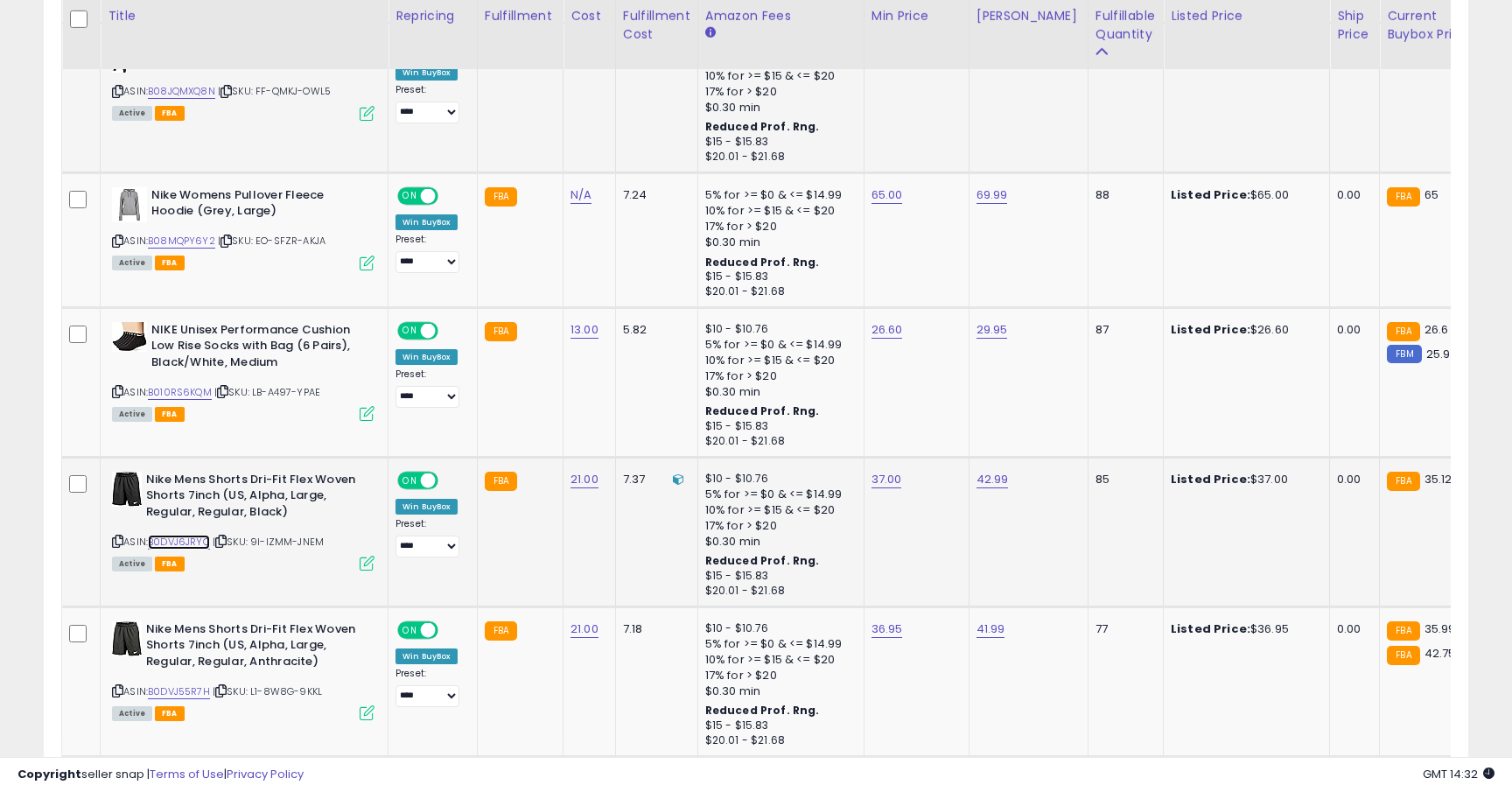
click at [196, 536] on link "B0DVJ6JRYQ" at bounding box center [178, 542] width 62 height 15
click at [887, 484] on link "37.00" at bounding box center [887, 480] width 30 height 18
type input "*****"
click button "submit" at bounding box center [934, 435] width 30 height 26
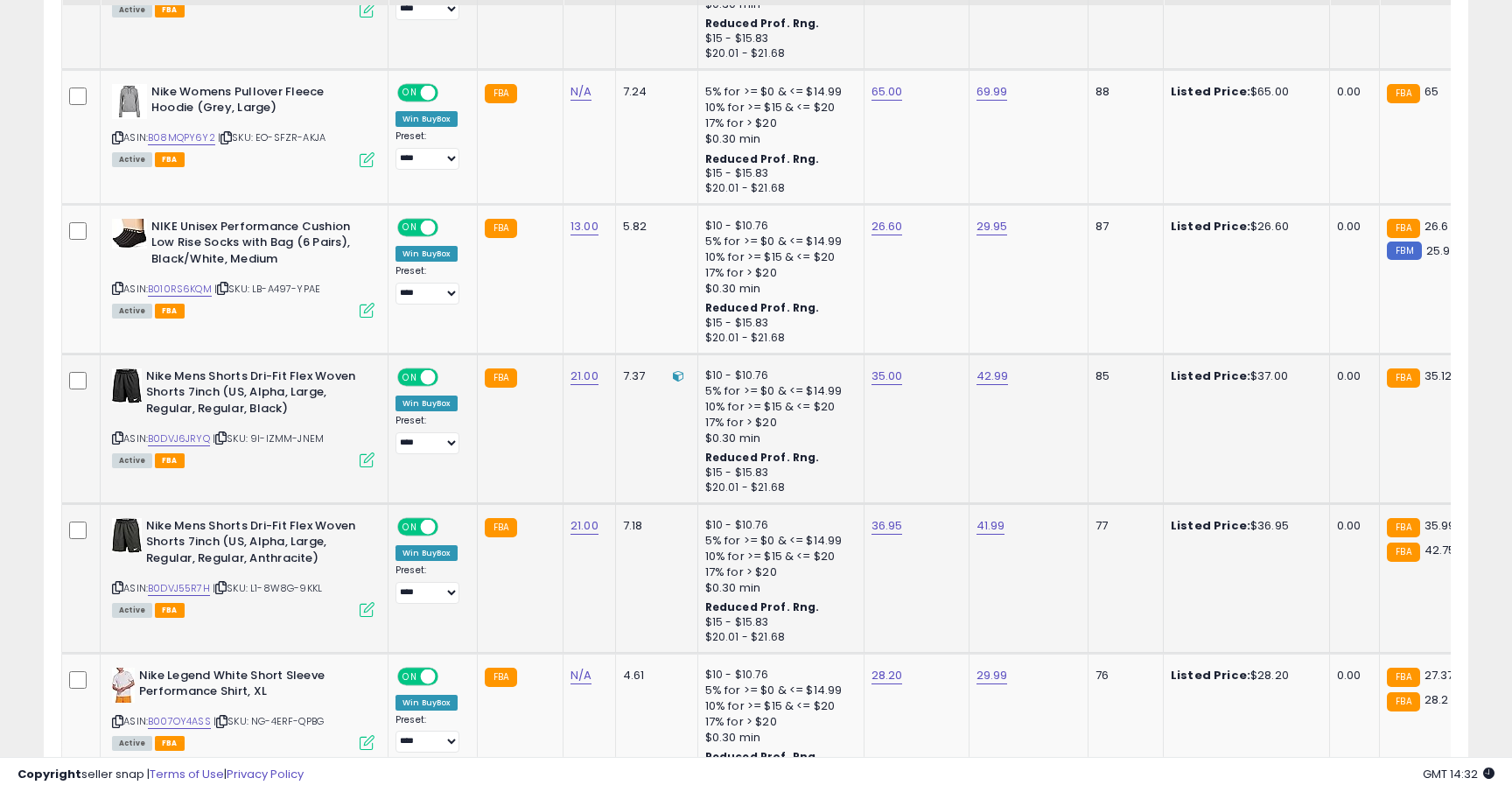
scroll to position [2424, 0]
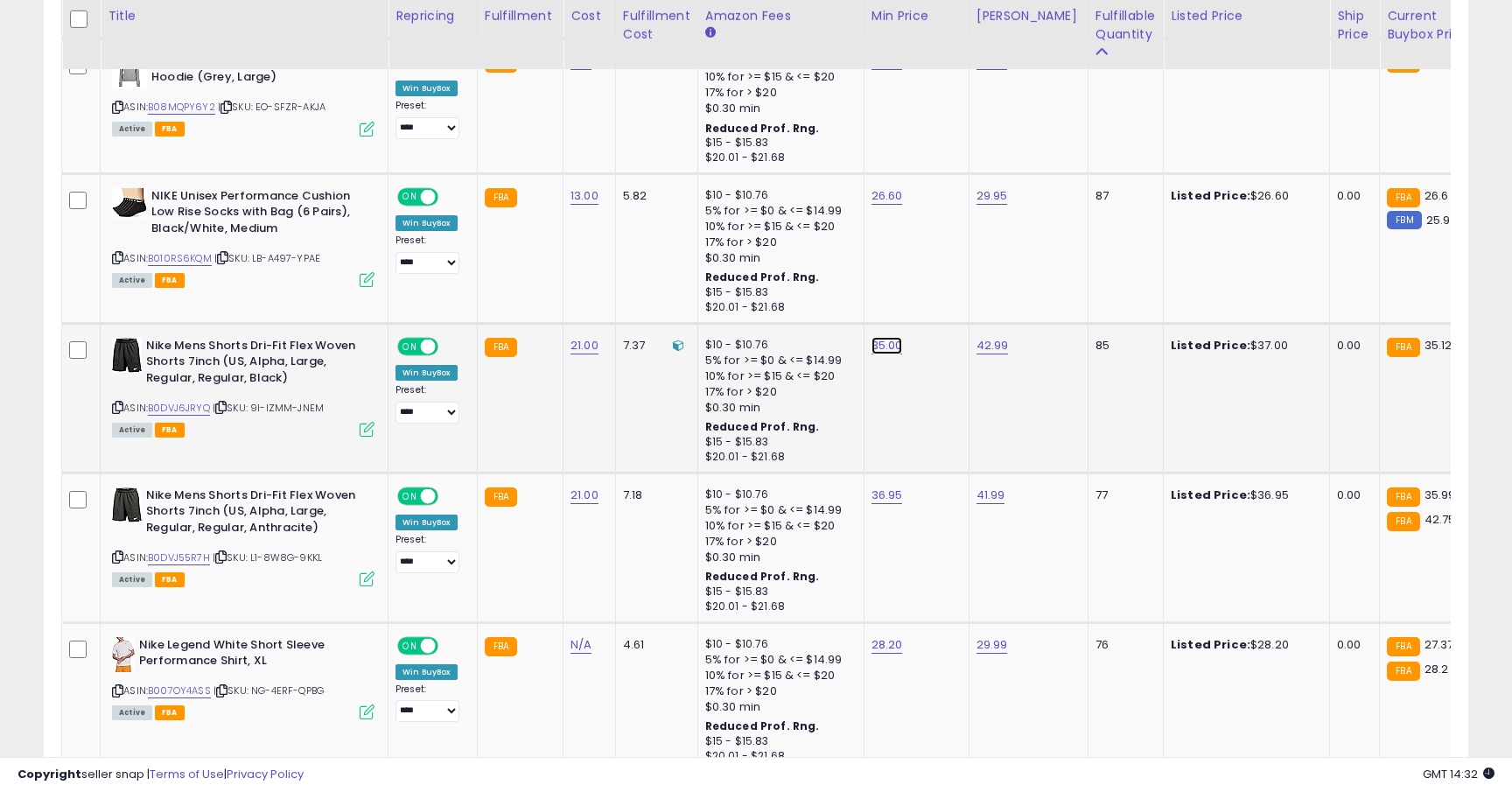
click at [872, 343] on link "35.00" at bounding box center [887, 346] width 31 height 18
type input "*****"
click button "submit" at bounding box center [935, 301] width 30 height 26
click at [196, 559] on link "B0DVJ55R7H" at bounding box center [178, 558] width 62 height 15
click at [876, 491] on link "36.95" at bounding box center [887, 495] width 31 height 18
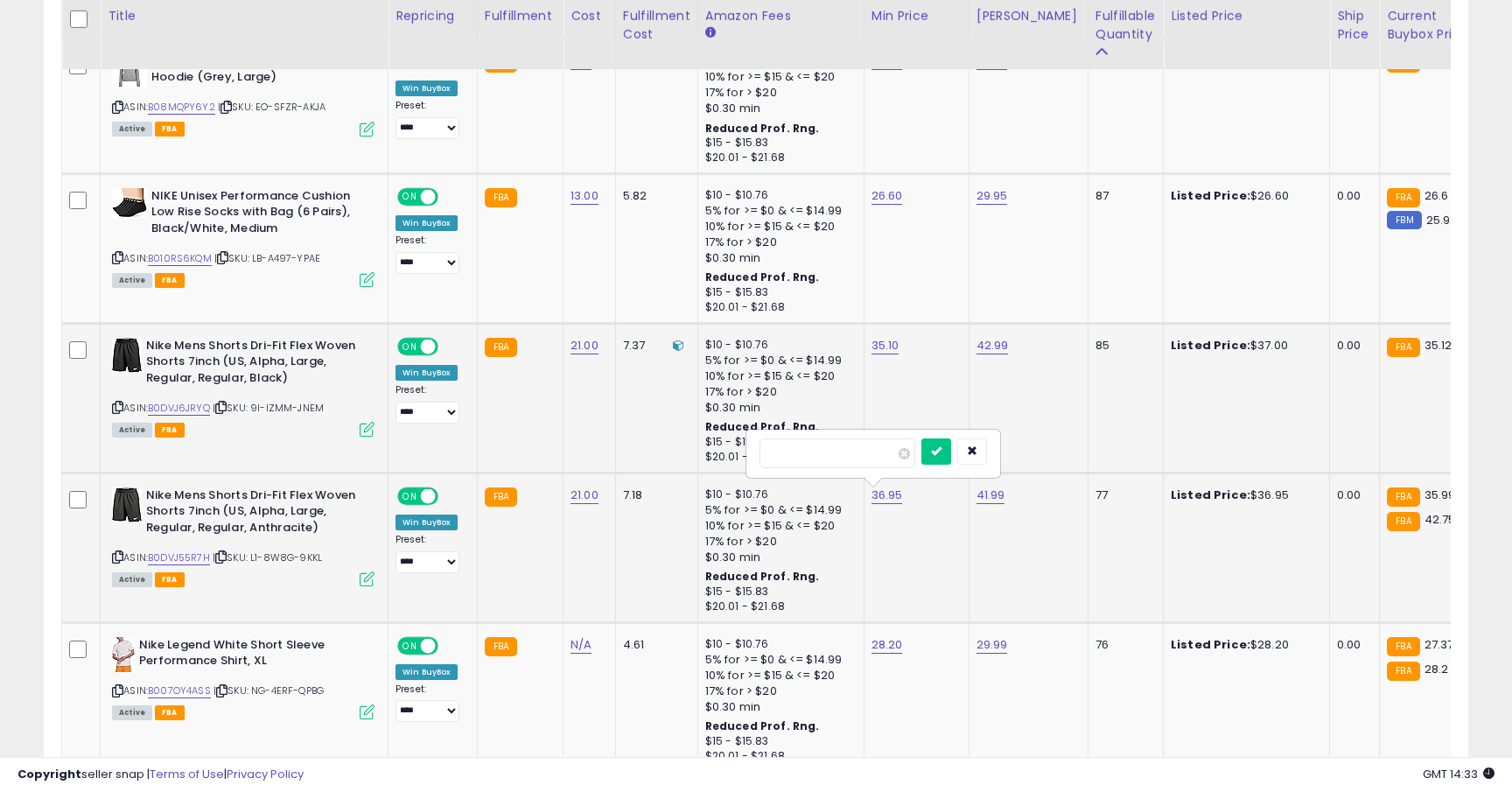
type input "*****"
click button "submit" at bounding box center [935, 451] width 30 height 26
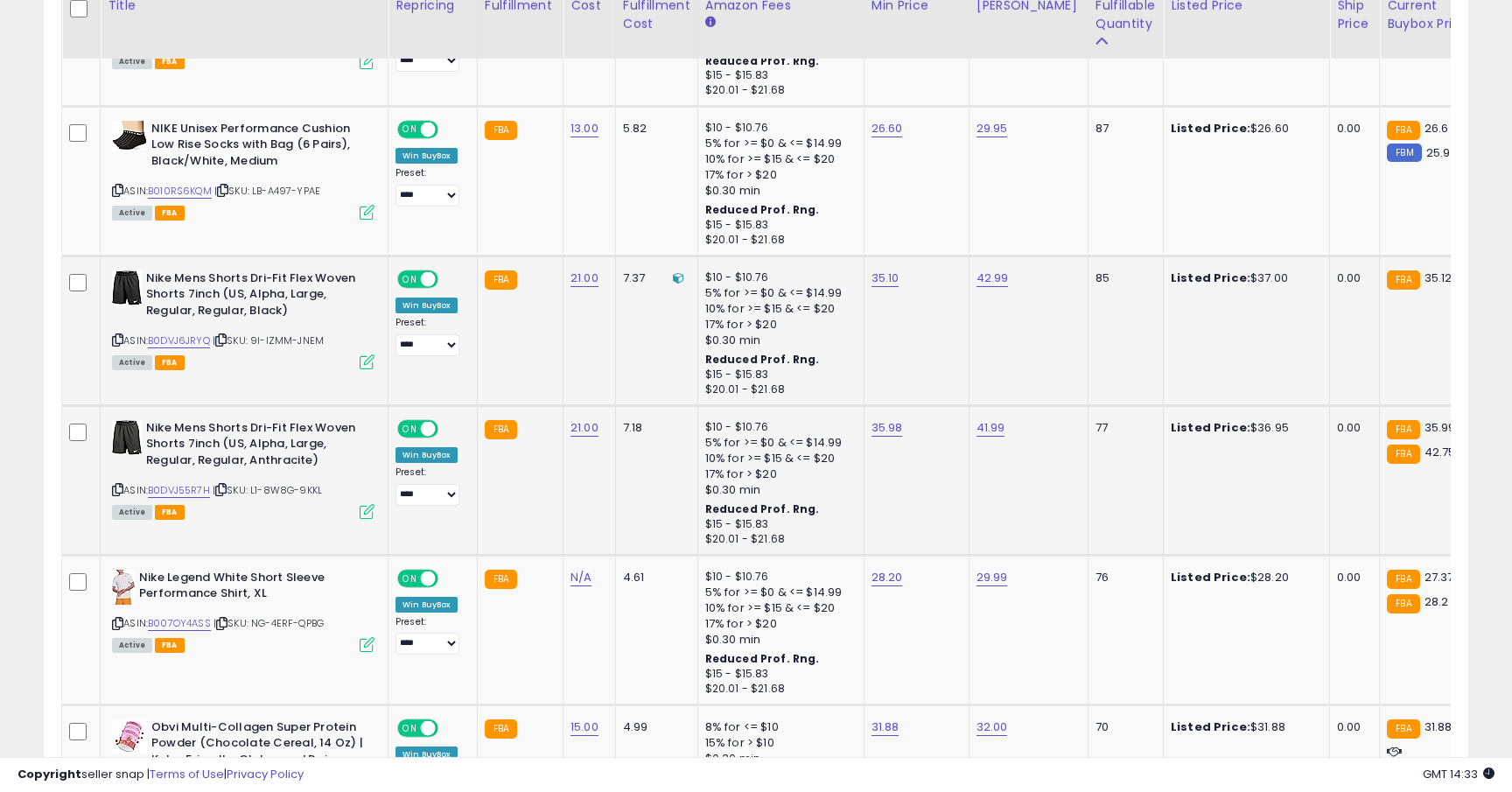
scroll to position [2589, 0]
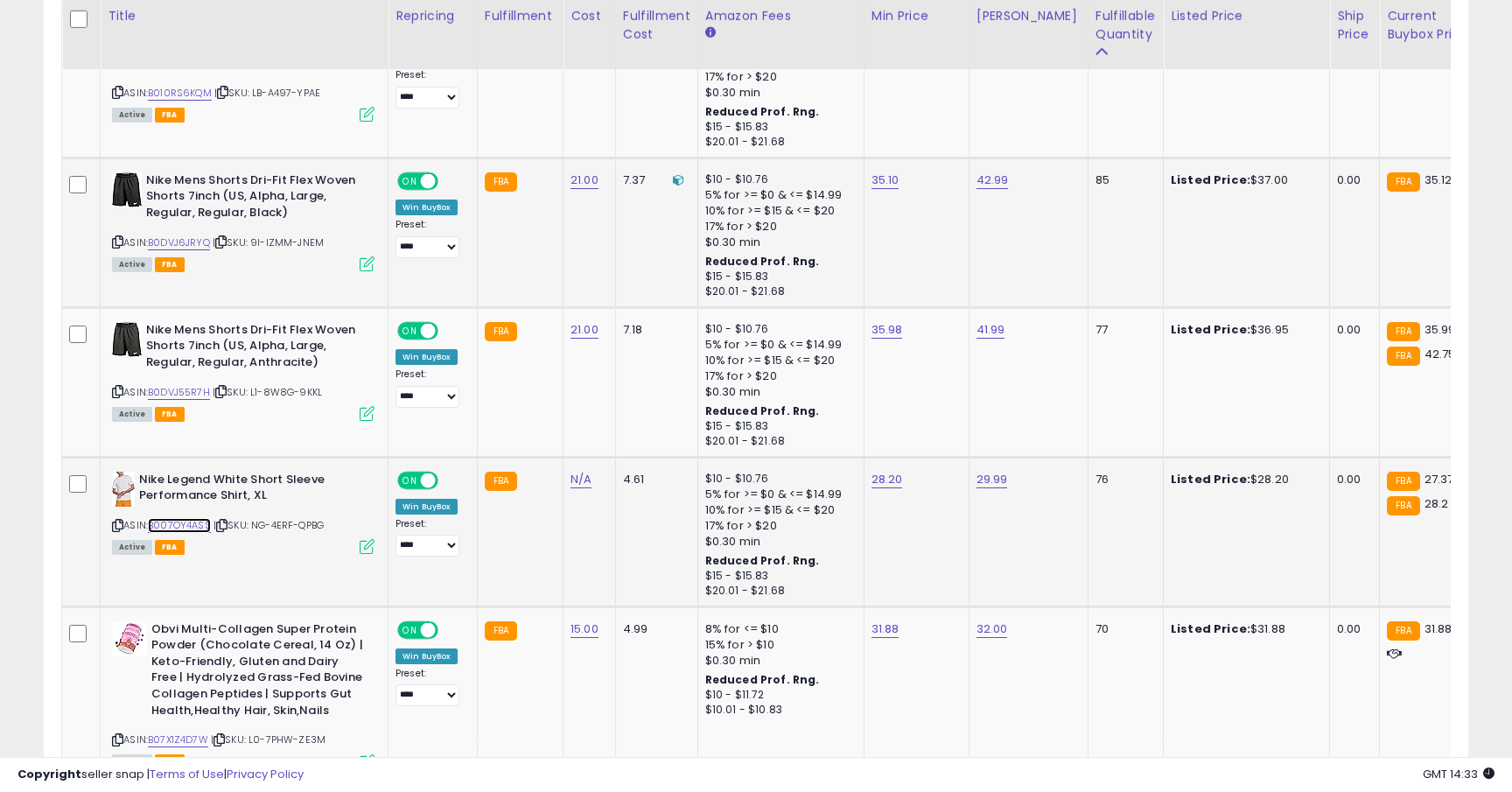
click at [178, 527] on link "B007OY4ASS" at bounding box center [179, 526] width 63 height 15
click at [879, 477] on link "28.20" at bounding box center [887, 480] width 31 height 18
type input "*****"
click button "submit" at bounding box center [934, 435] width 30 height 26
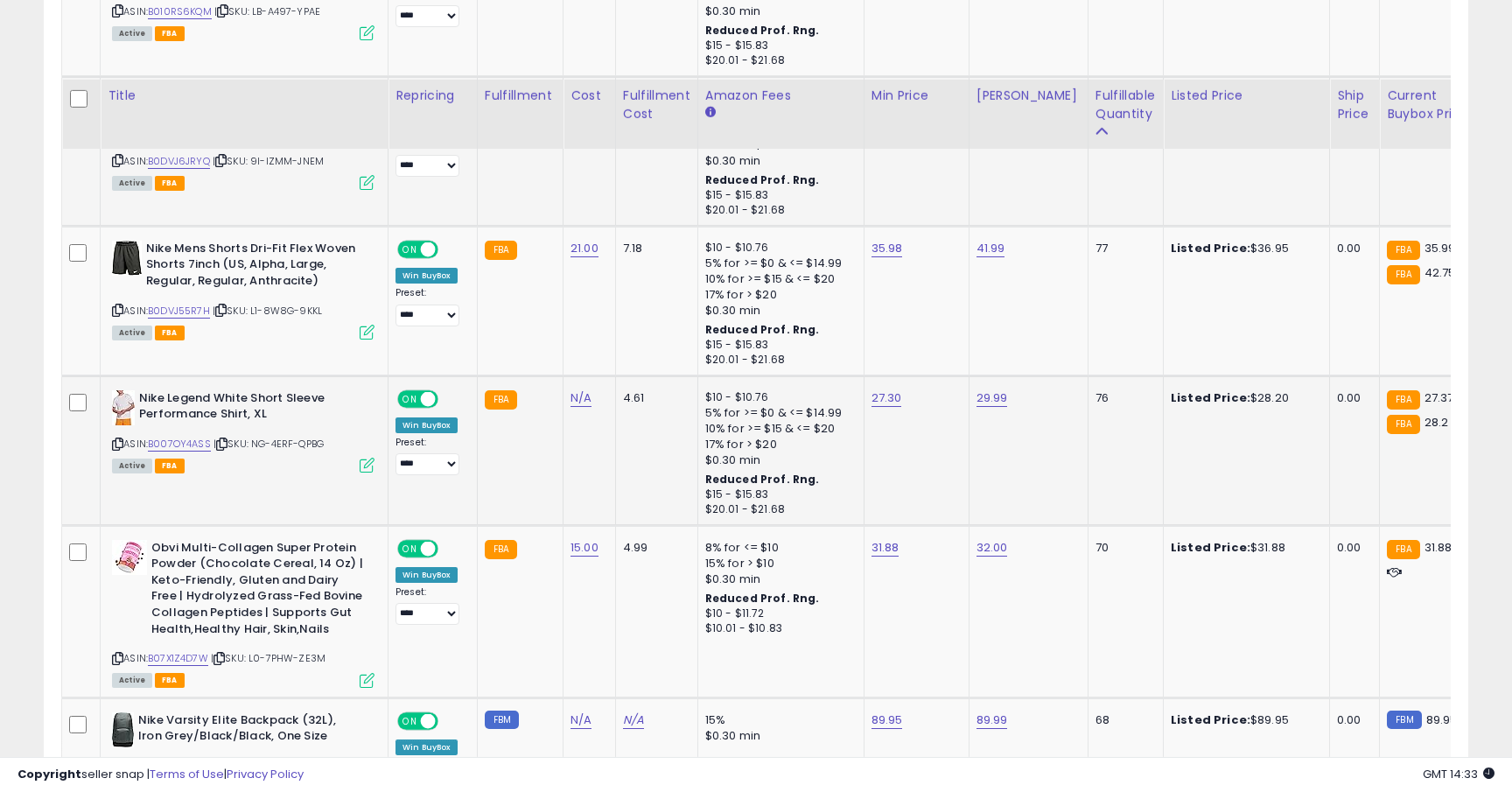
scroll to position [2824, 0]
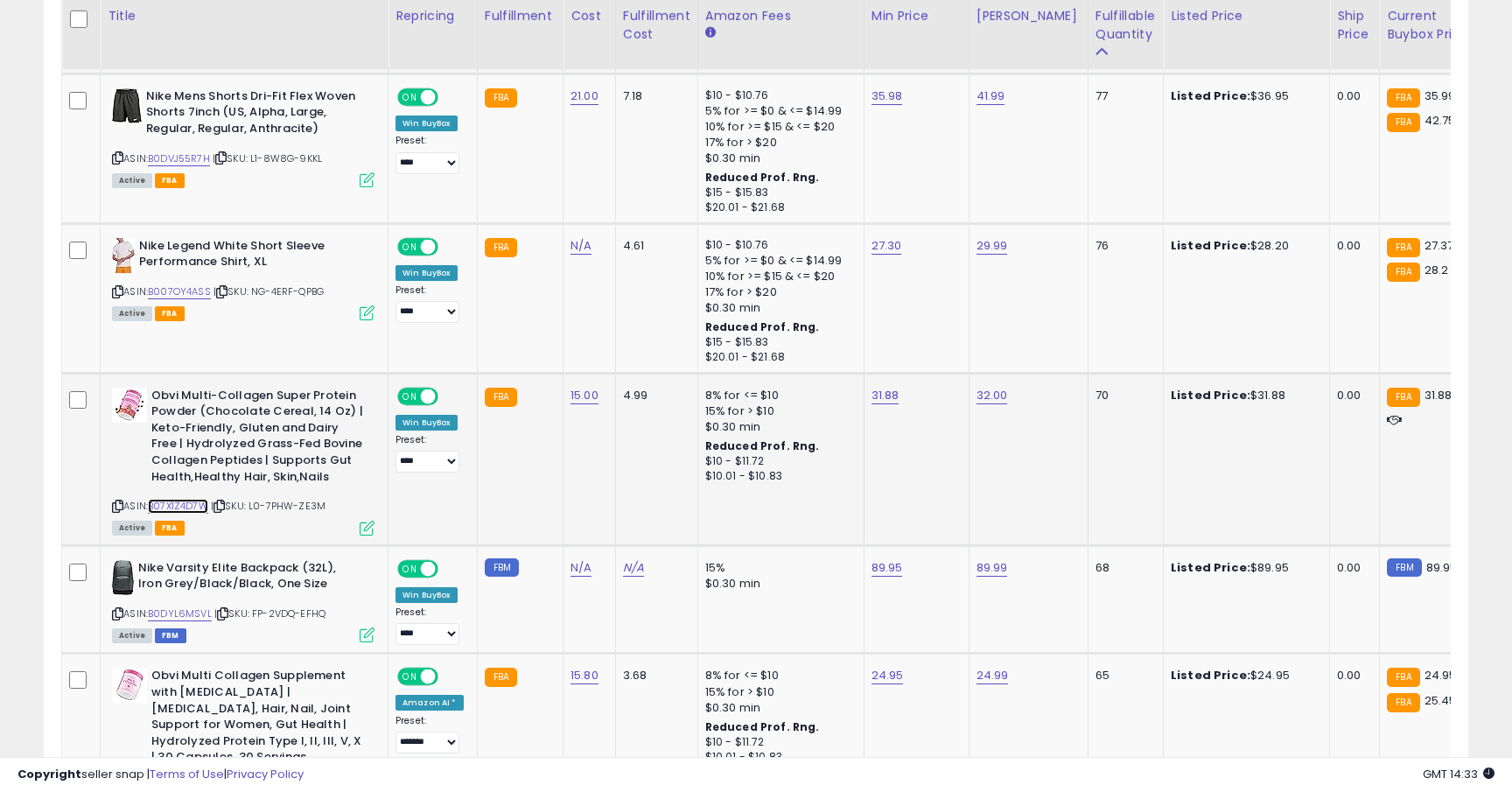
click at [204, 511] on link "B07X1Z4D7W" at bounding box center [178, 506] width 60 height 15
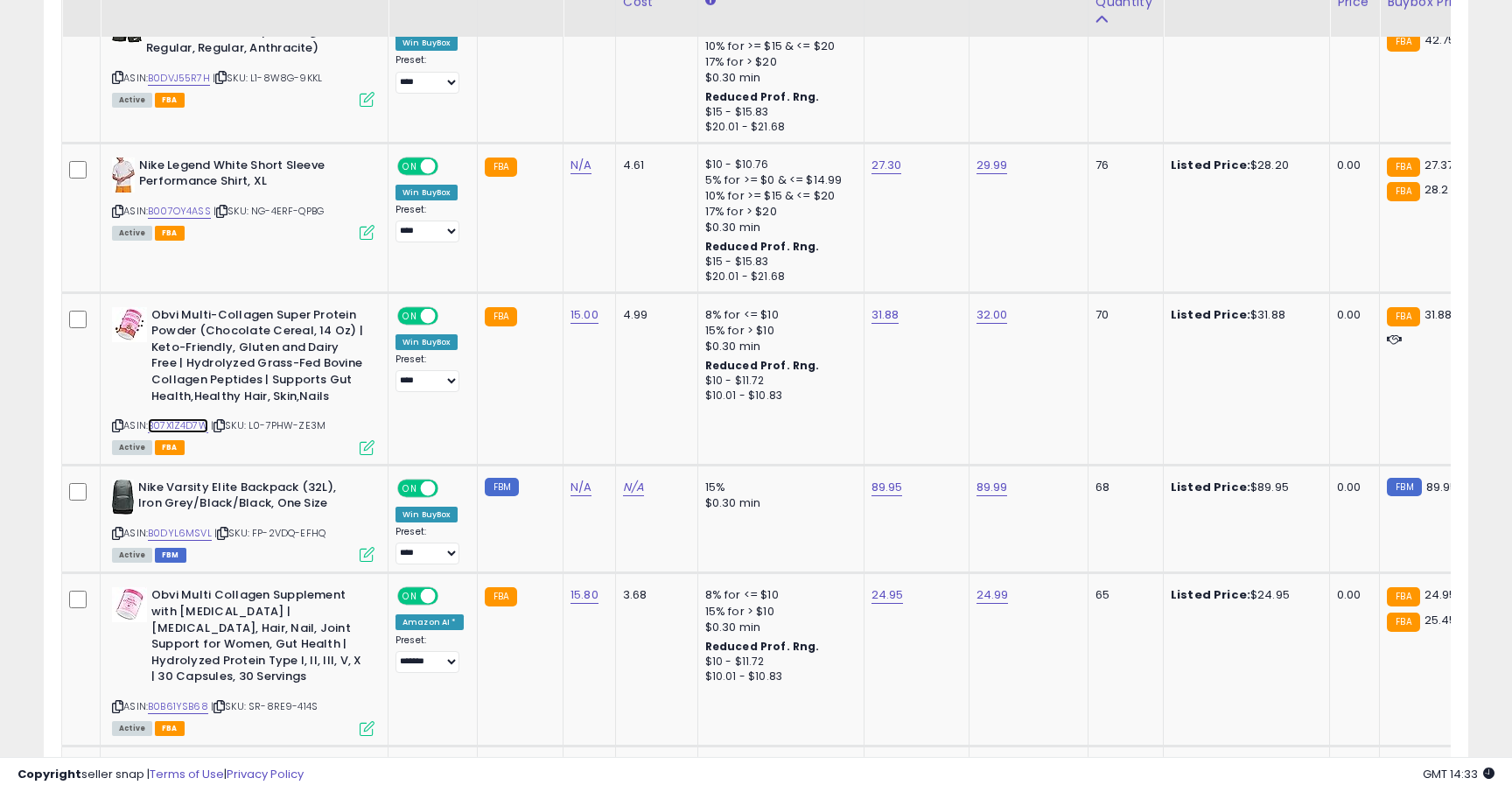
scroll to position [2922, 0]
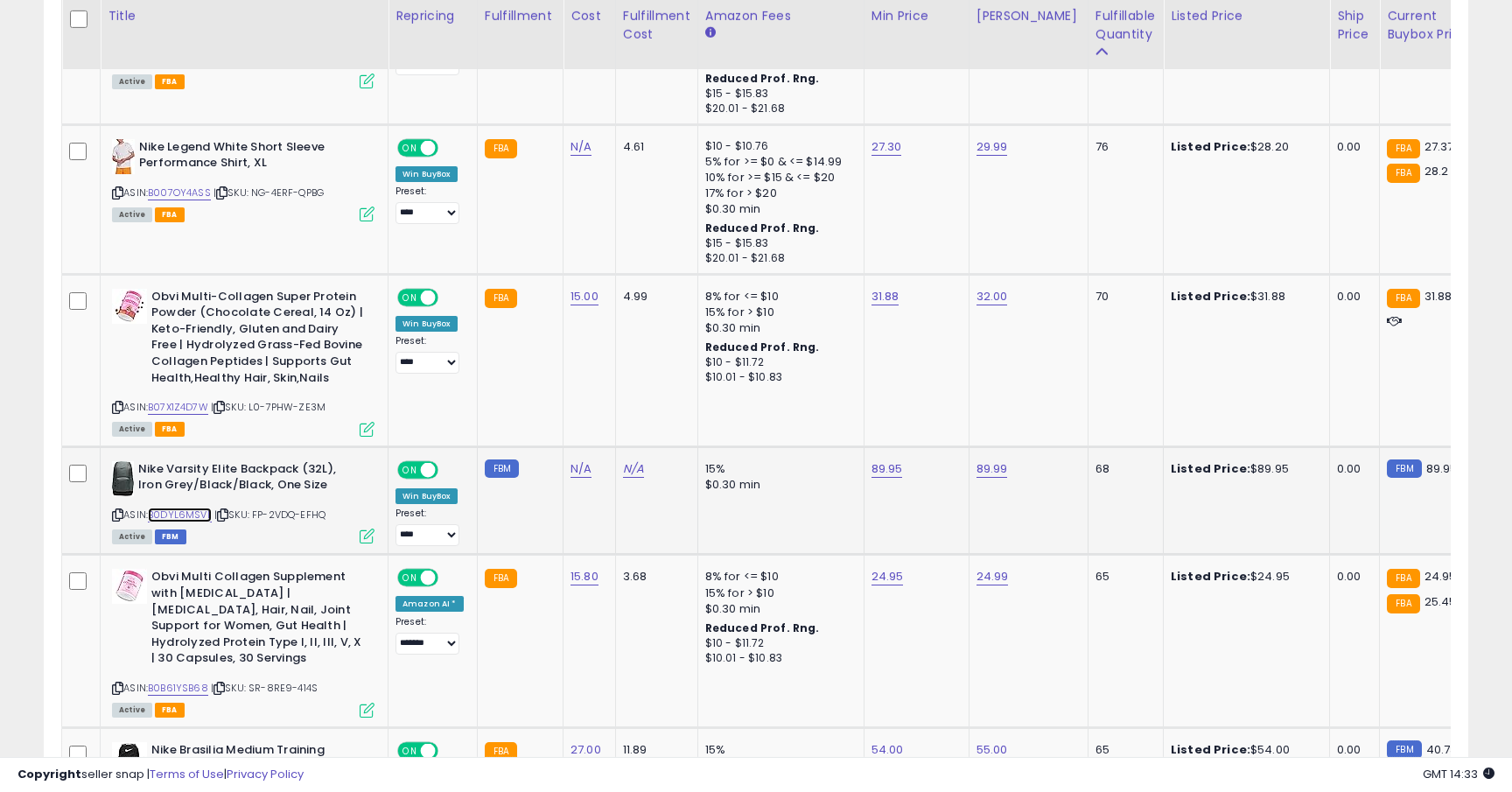
click at [191, 515] on link "B0DYL6MSVL" at bounding box center [179, 515] width 64 height 15
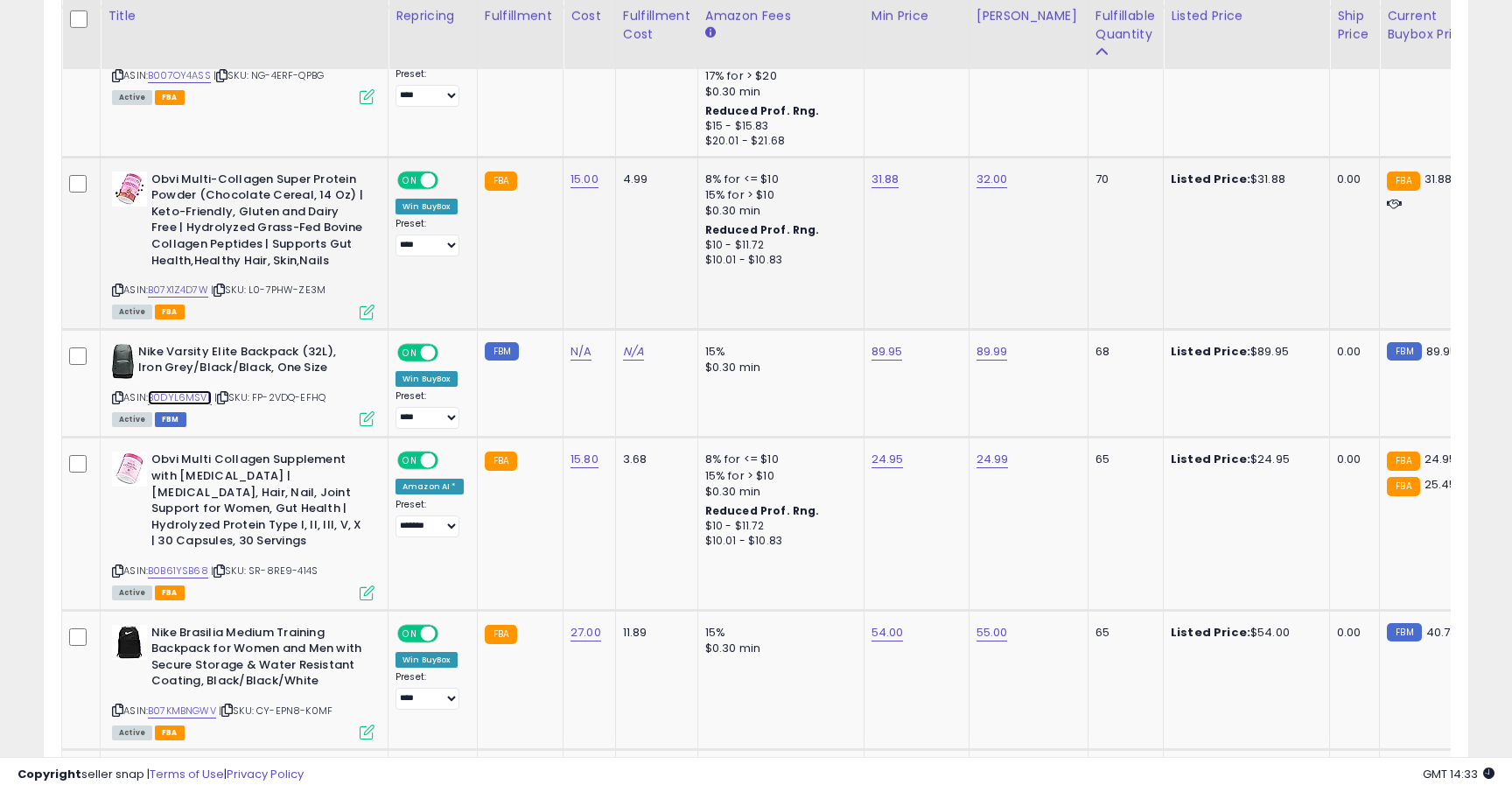
scroll to position [3198, 0]
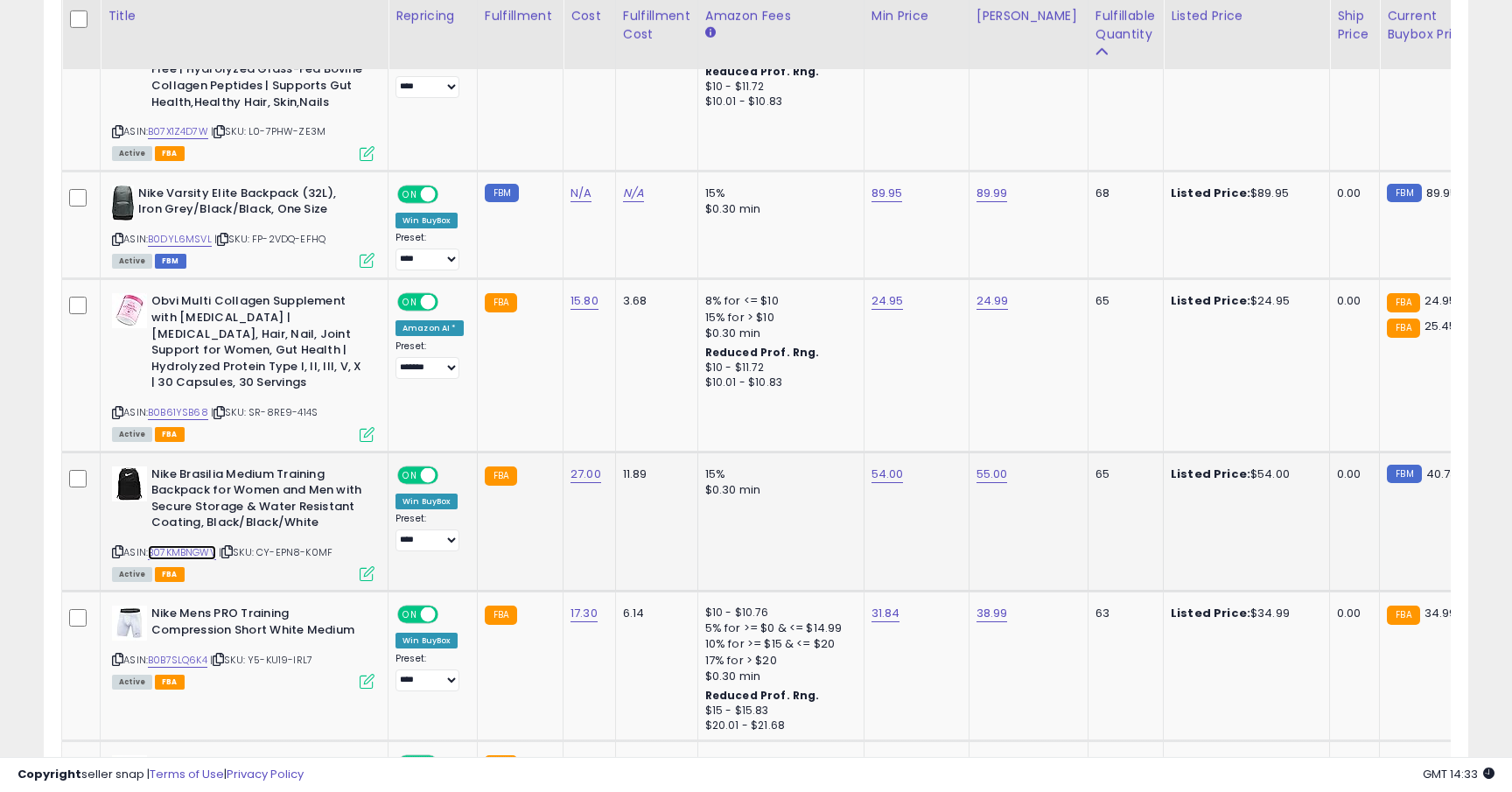
click at [193, 552] on link "B07KMBNGWV" at bounding box center [182, 553] width 68 height 15
click at [879, 476] on link "54.00" at bounding box center [888, 474] width 32 height 18
type input "*****"
click button "submit" at bounding box center [935, 430] width 30 height 26
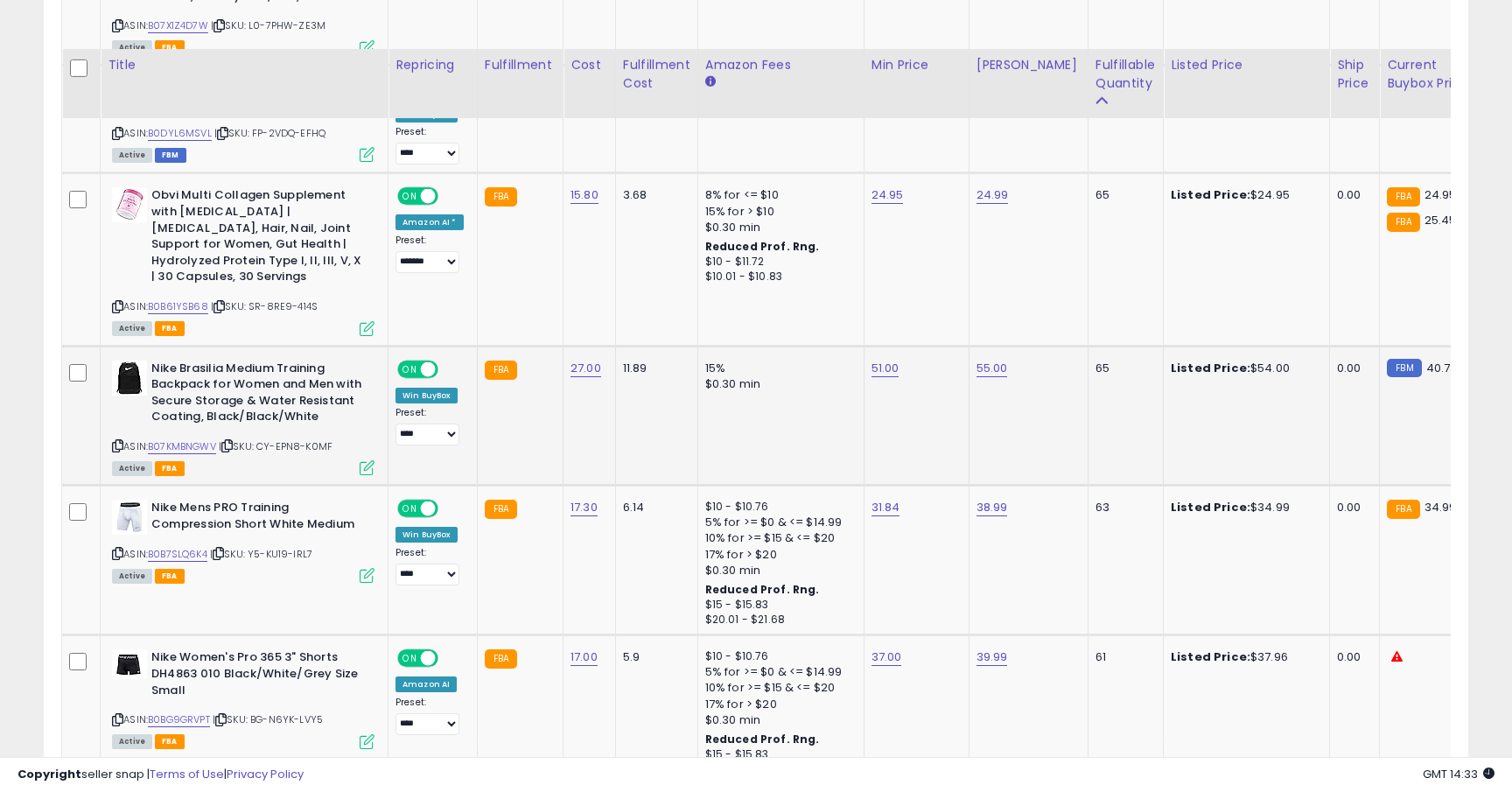
scroll to position [3353, 0]
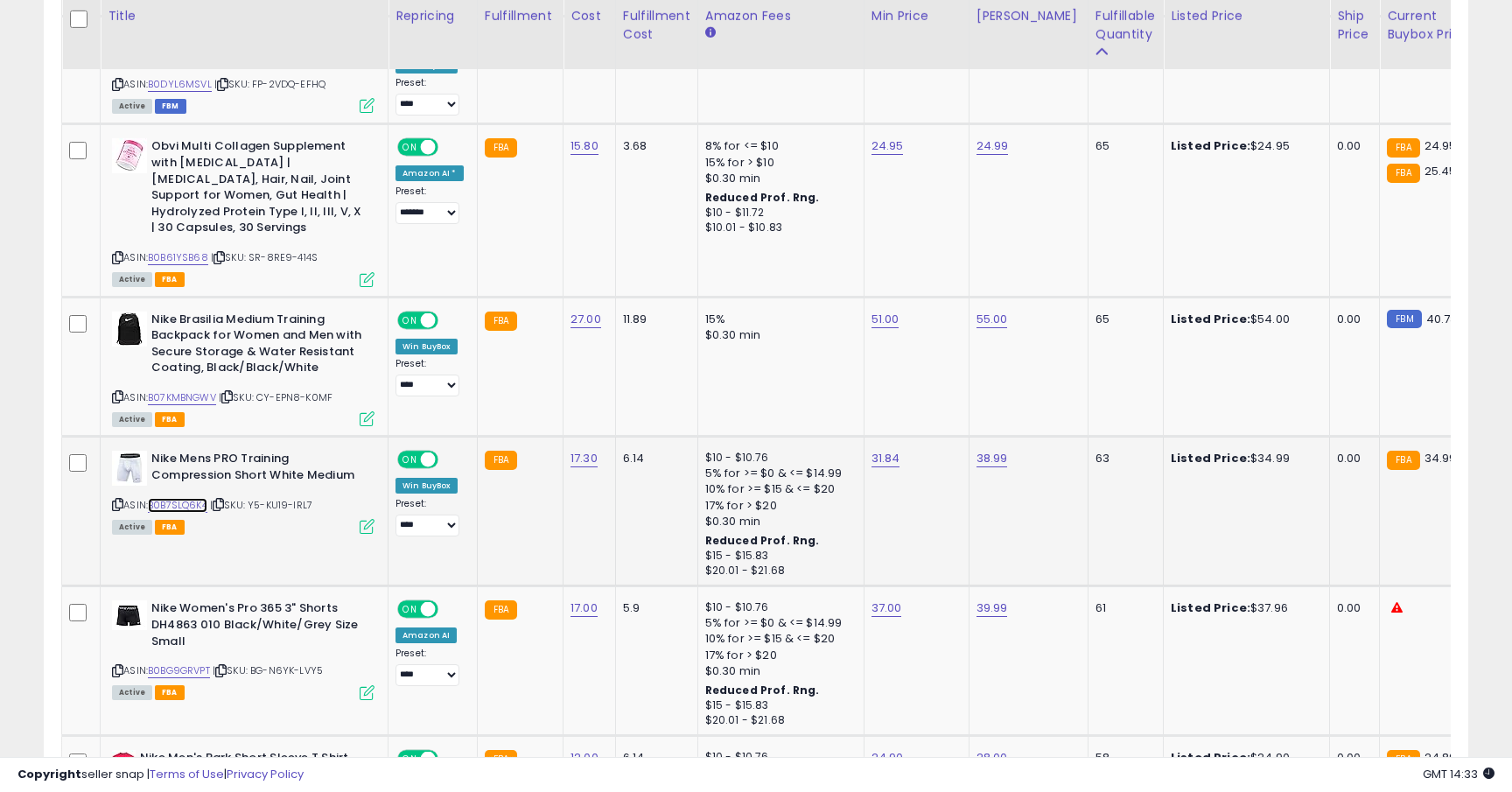
click at [189, 503] on link "B0B7SLQ6K4" at bounding box center [178, 505] width 59 height 15
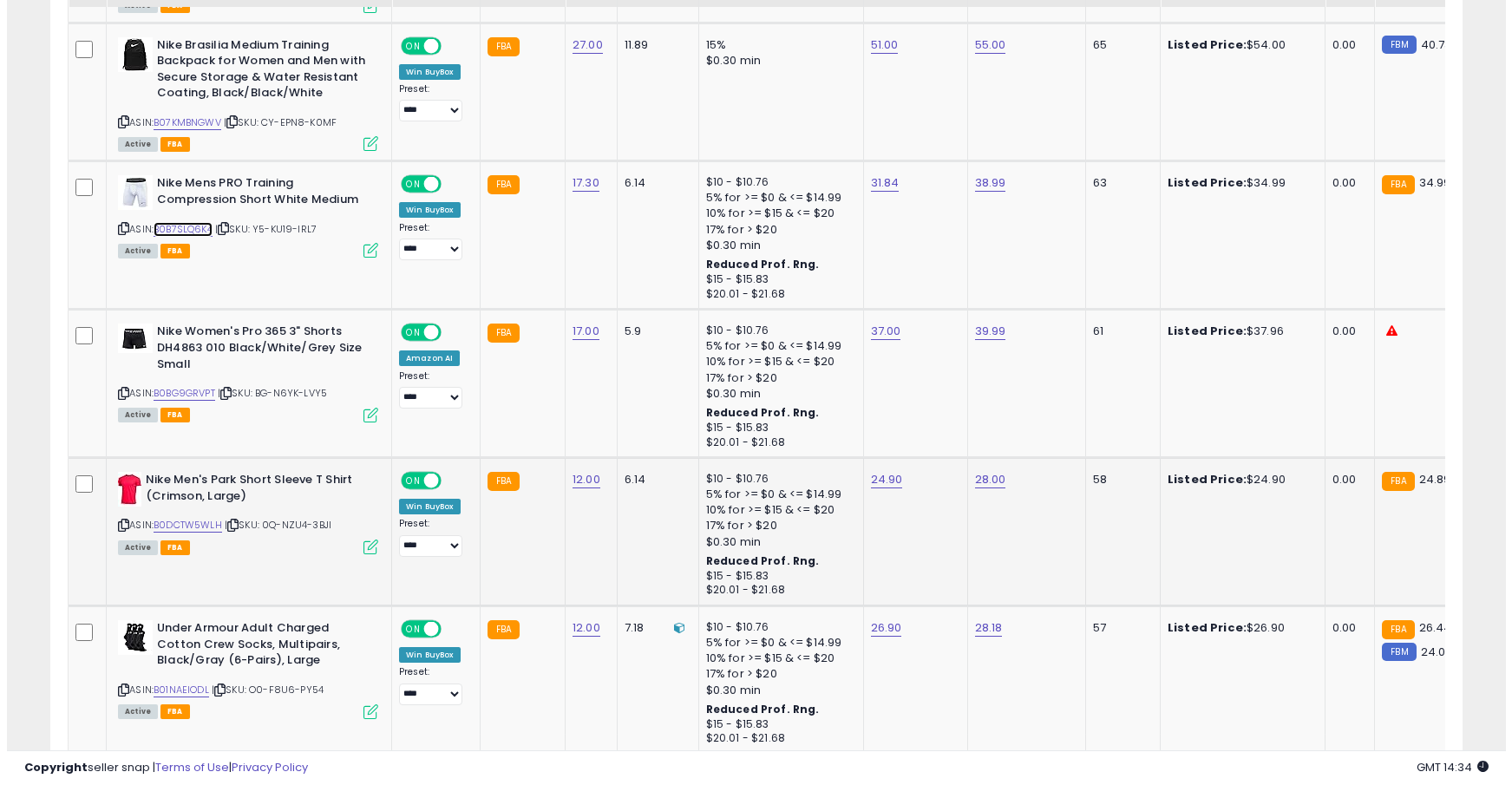
scroll to position [3612, 0]
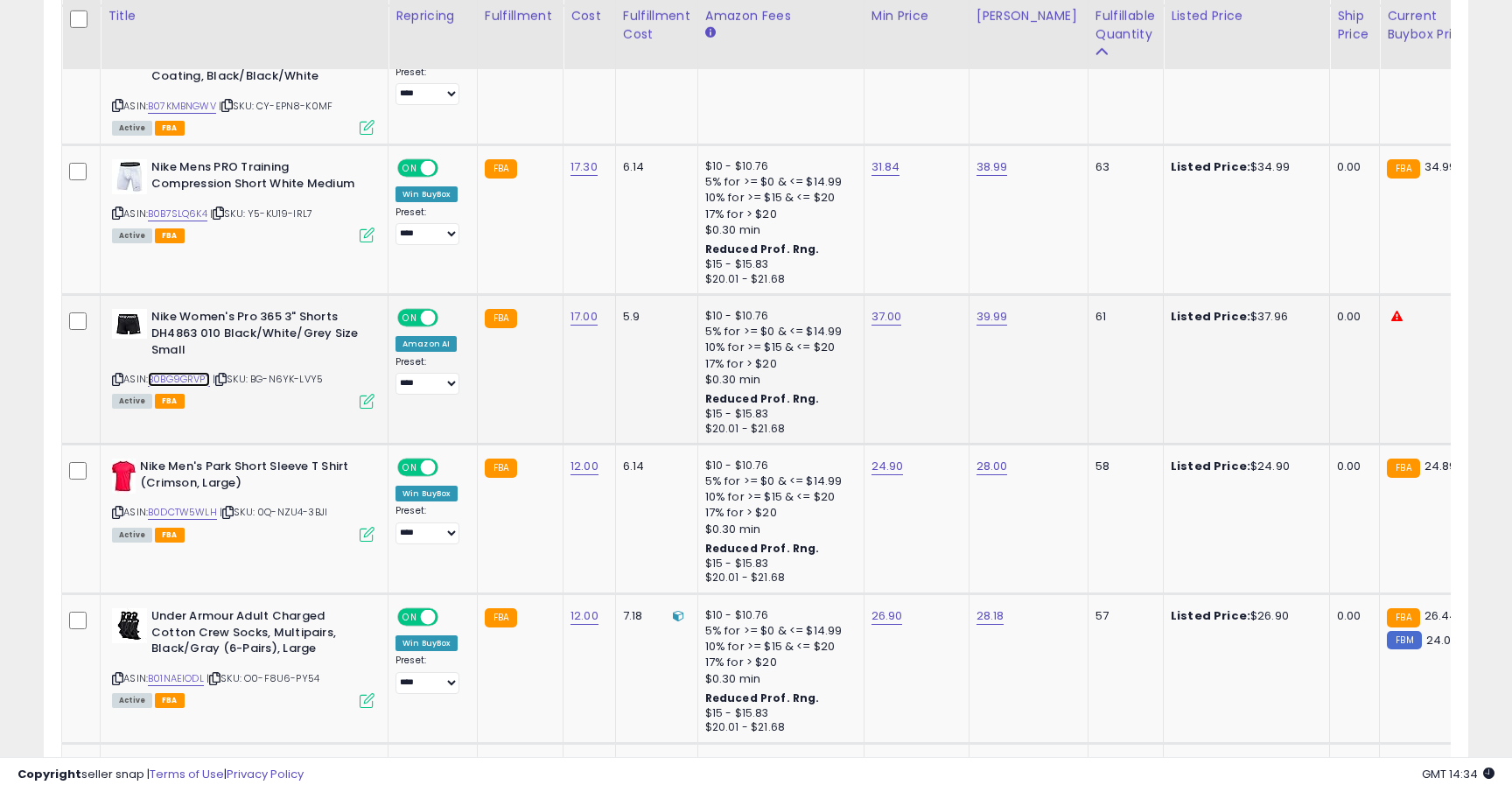
click at [185, 379] on link "B0BG9GRVPT" at bounding box center [178, 379] width 62 height 15
click at [882, 315] on link "37.00" at bounding box center [887, 317] width 30 height 18
type input "*****"
click button "submit" at bounding box center [934, 274] width 30 height 26
click at [438, 380] on select "**** ******* *******" at bounding box center [427, 384] width 64 height 22
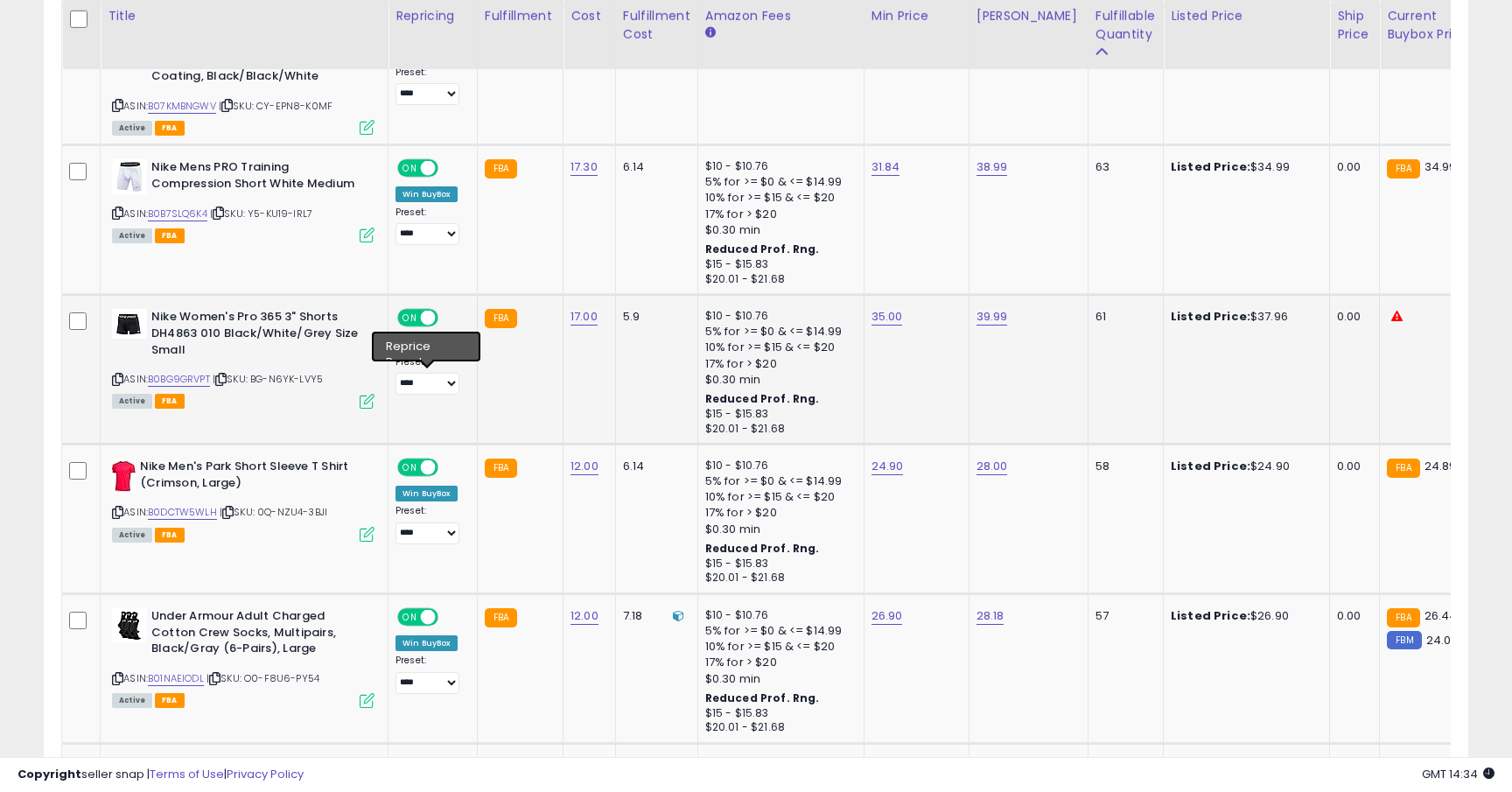
click at [365, 398] on icon at bounding box center [367, 401] width 15 height 15
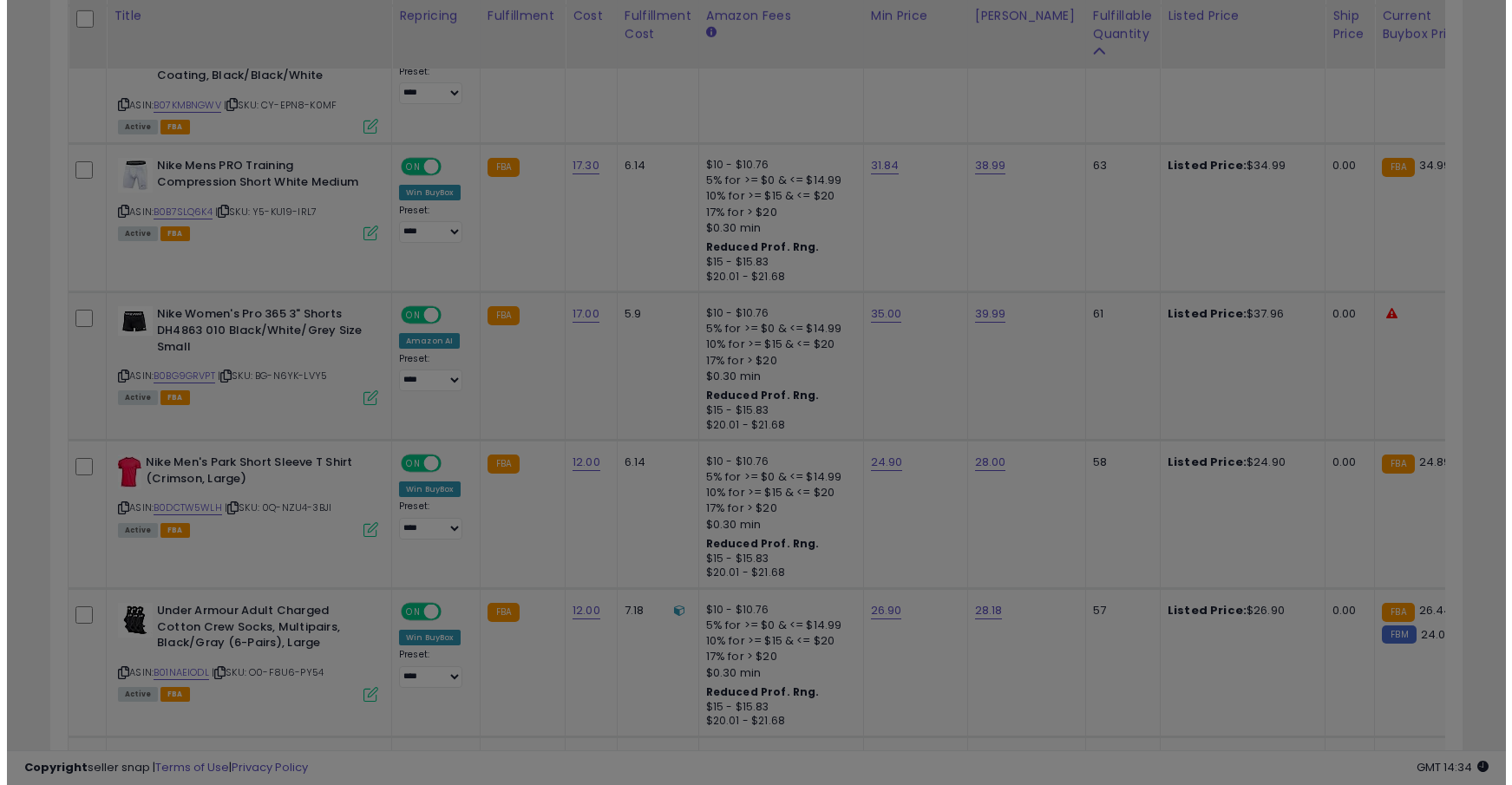
scroll to position [867033, 866439]
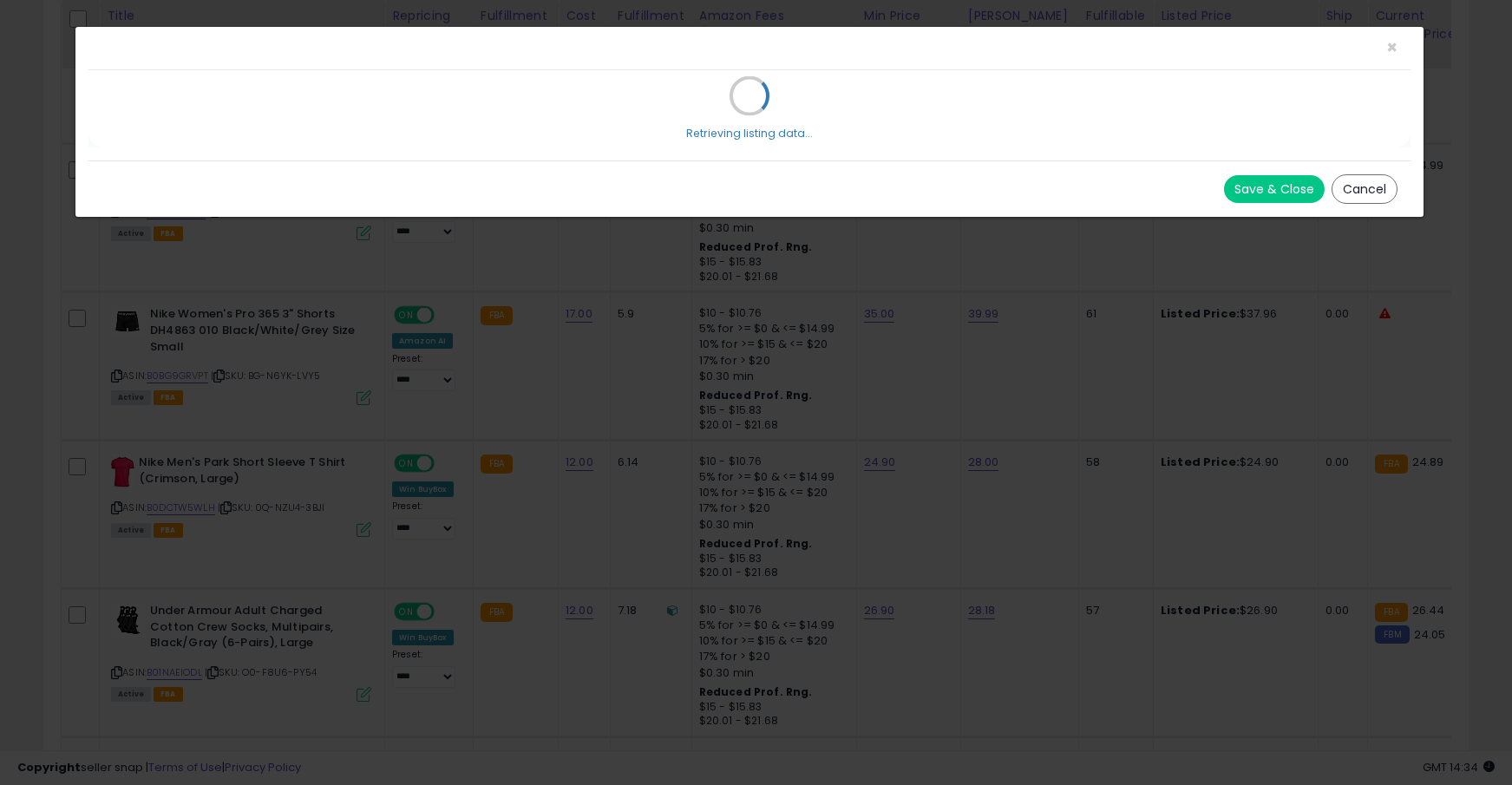
click at [362, 398] on div "× Close Retrieving listing data... Save & Close Cancel" at bounding box center [756, 392] width 1512 height 785
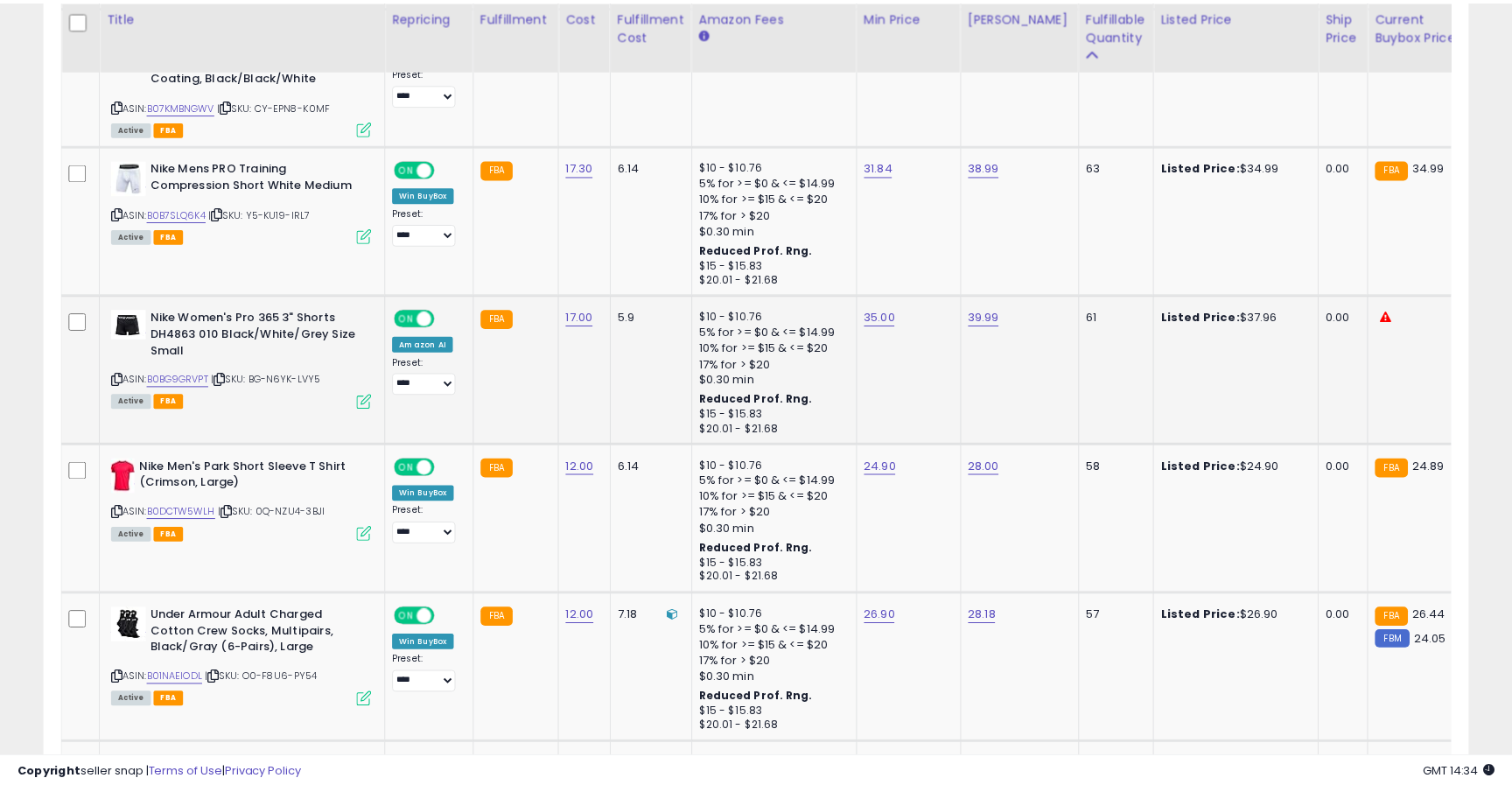
scroll to position [359, 825]
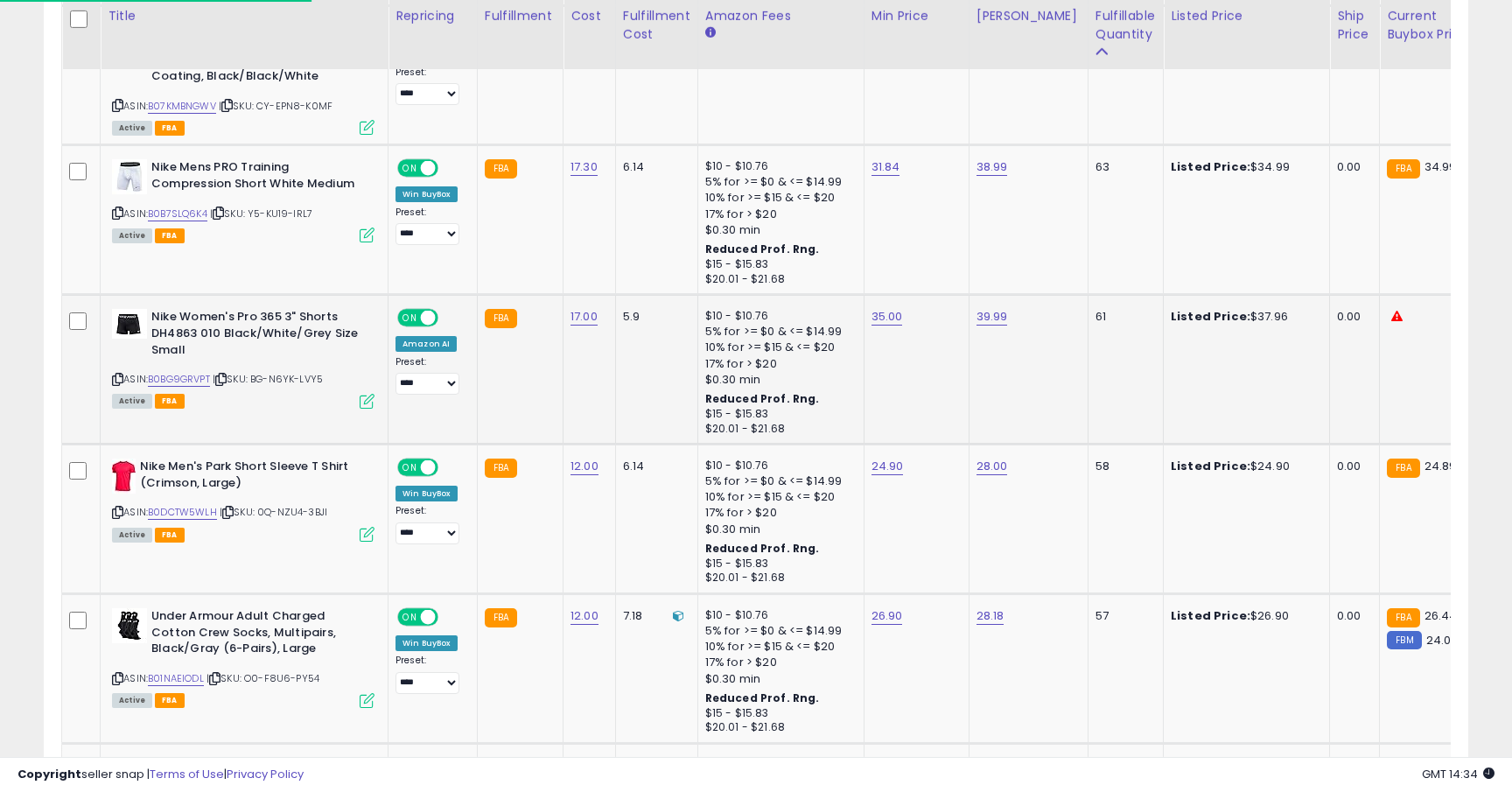
click at [367, 405] on icon at bounding box center [367, 401] width 15 height 15
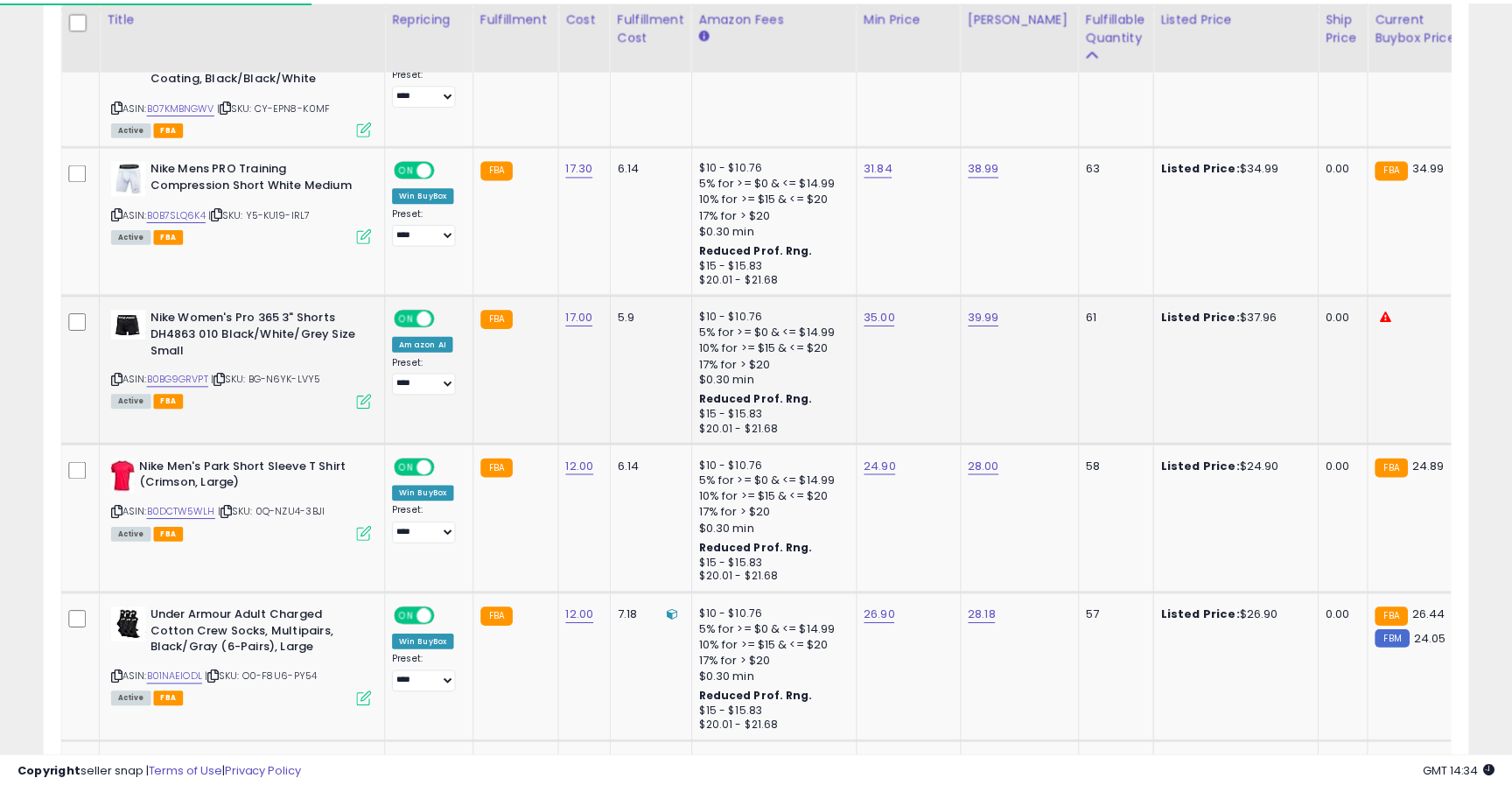
scroll to position [359, 833]
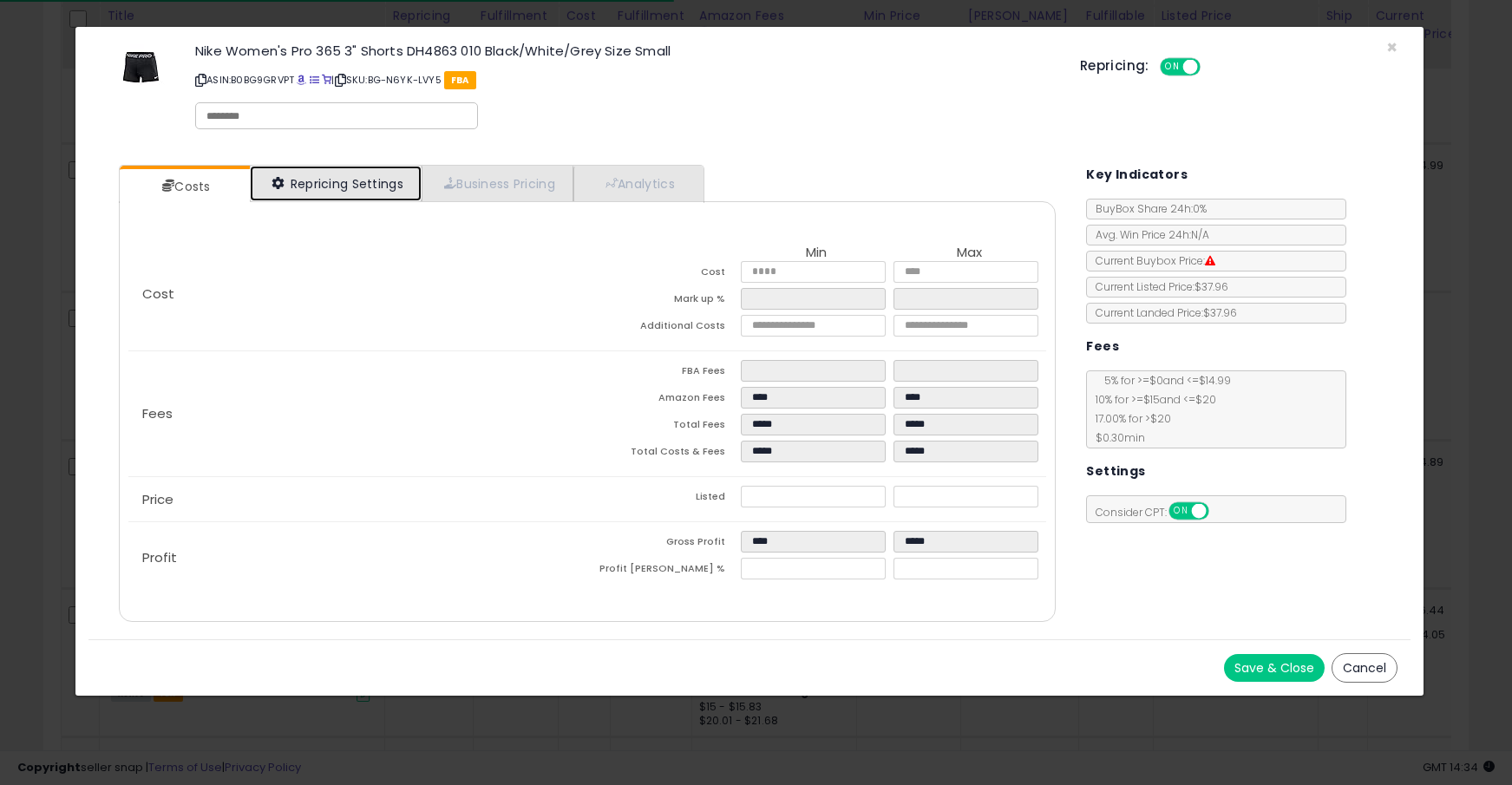
click at [378, 189] on link "Repricing Settings" at bounding box center [335, 183] width 172 height 36
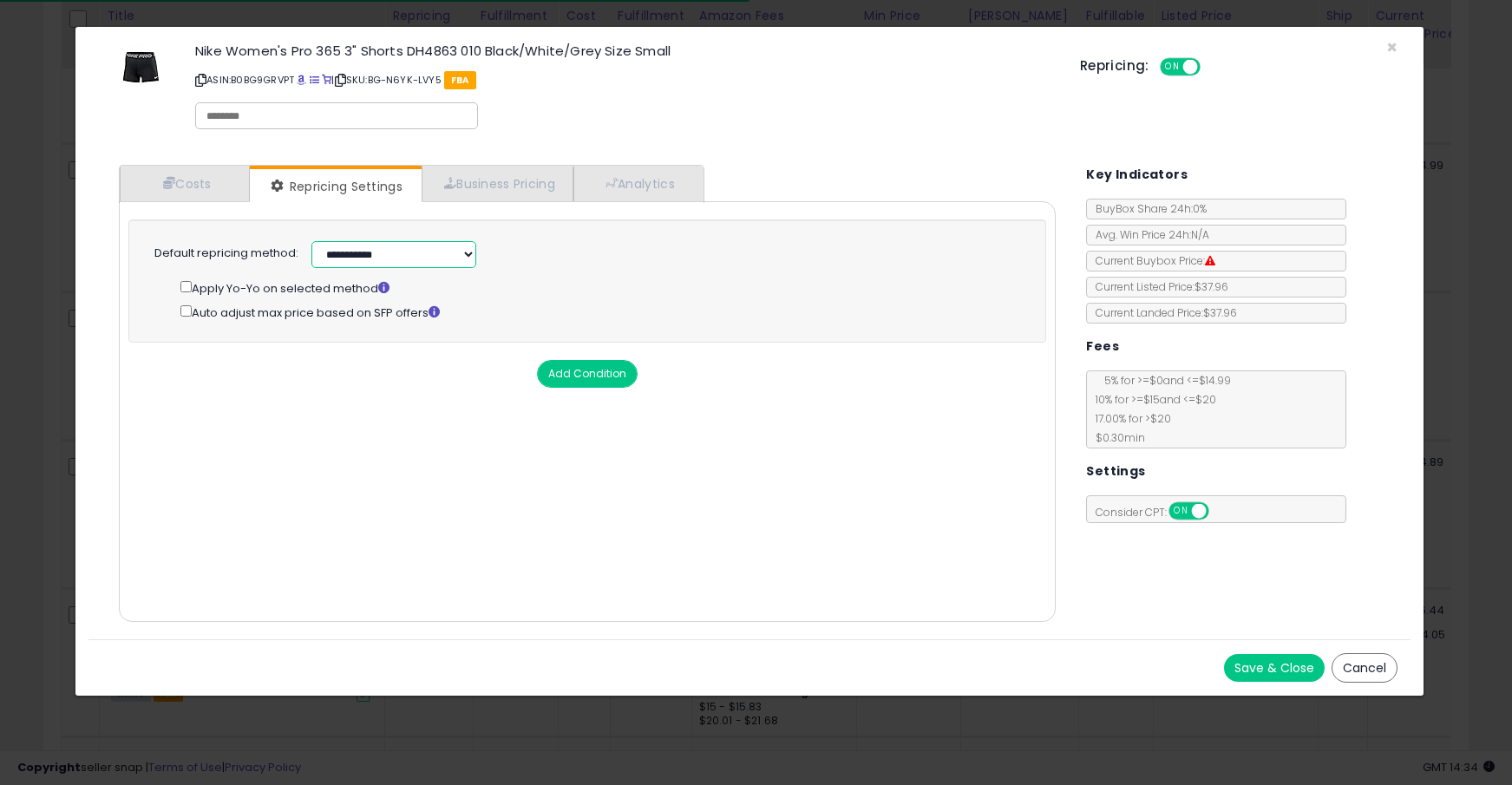
click at [391, 253] on select "**********" at bounding box center [393, 254] width 164 height 27
select select "******"
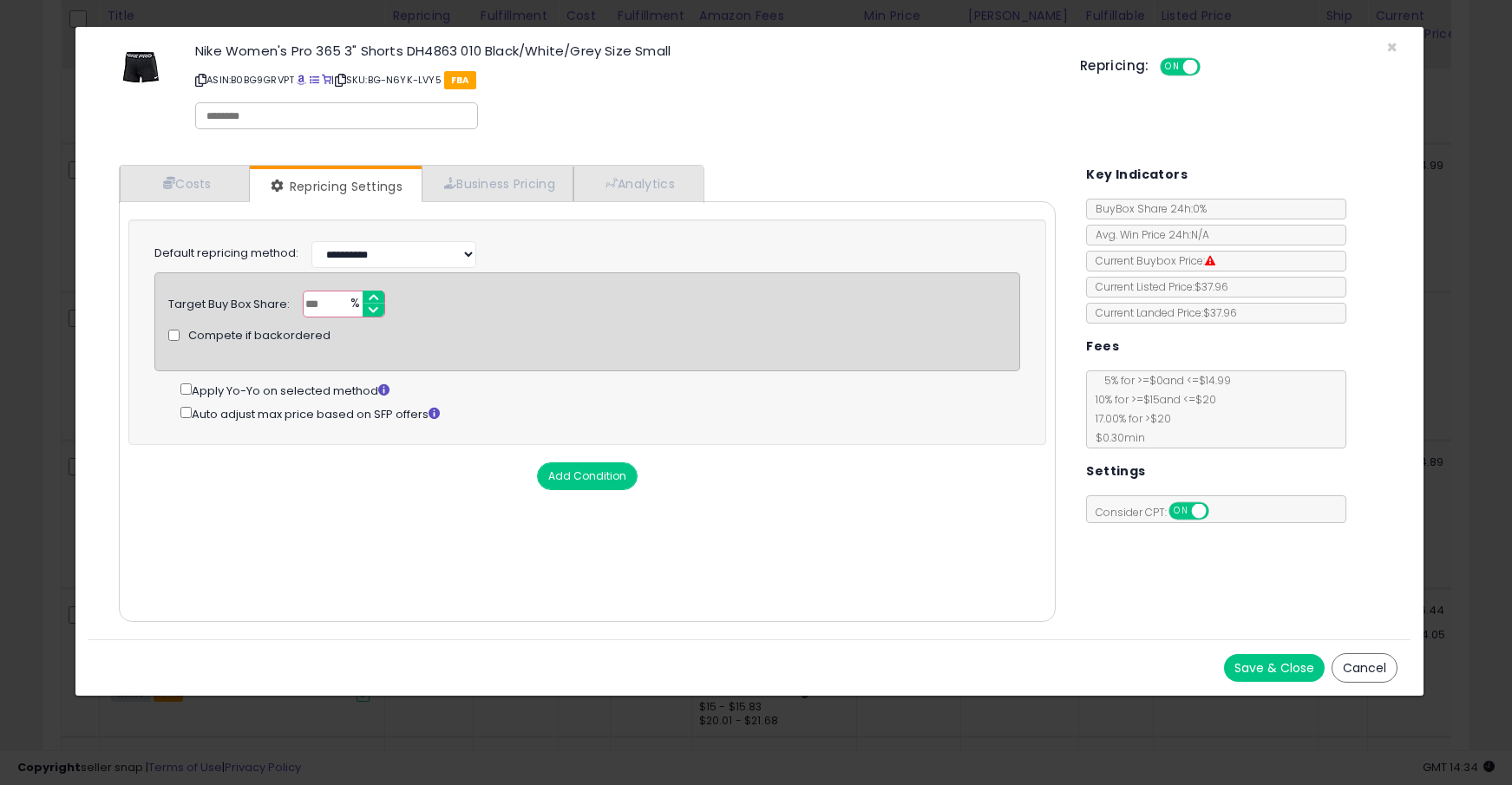
click at [1276, 673] on button "Save & Close" at bounding box center [1274, 668] width 100 height 28
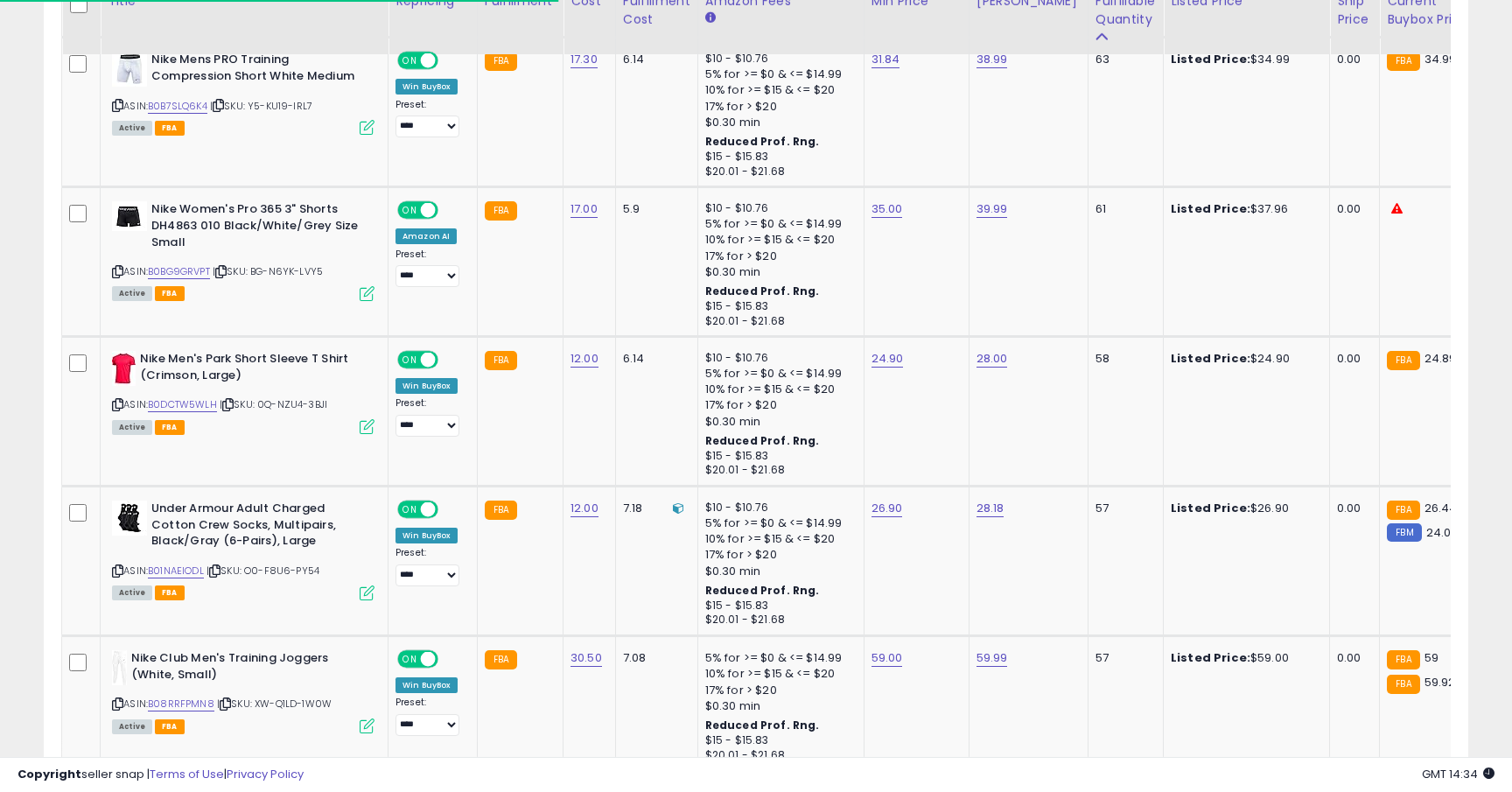
scroll to position [3763, 0]
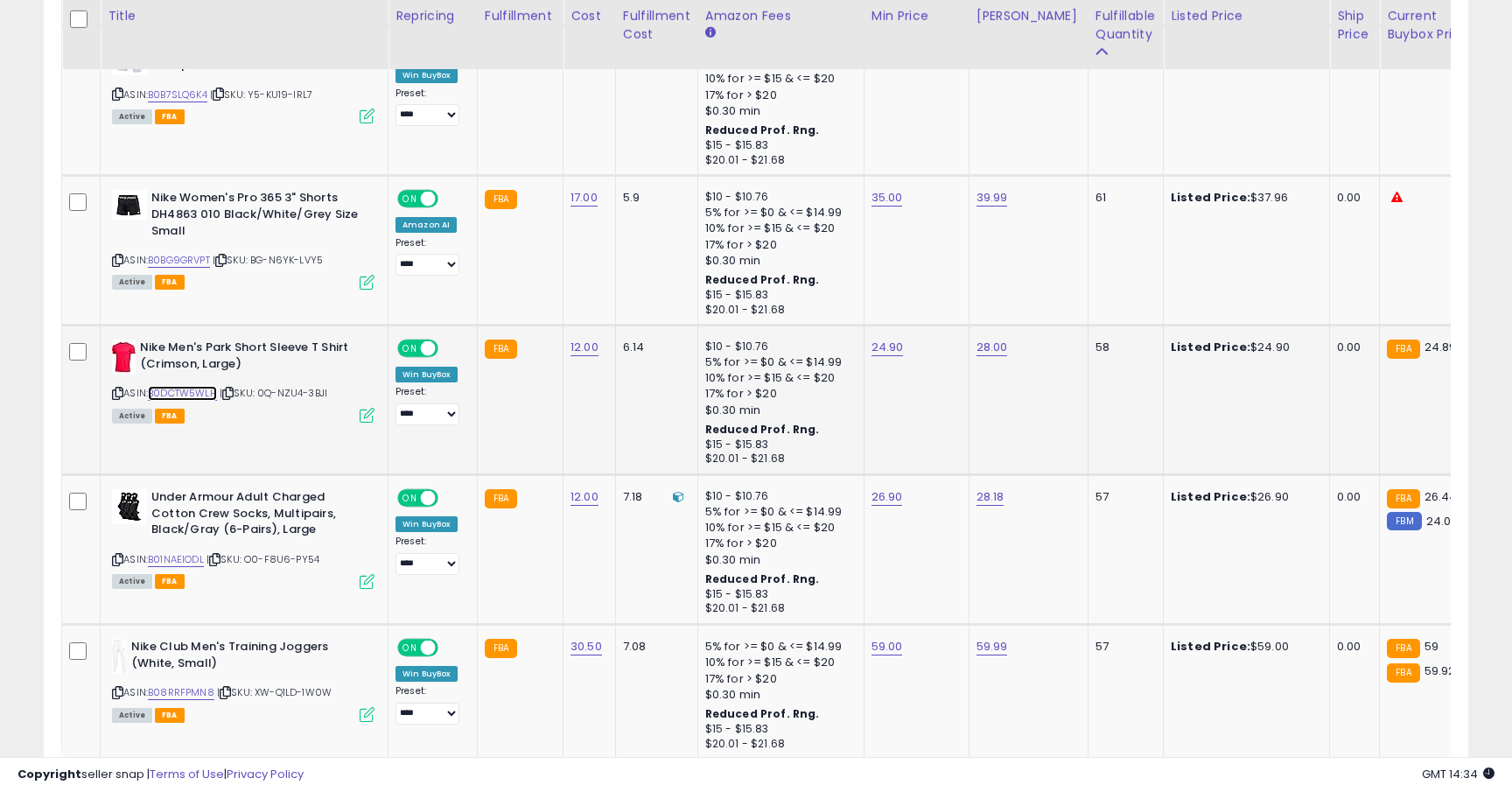
click at [202, 395] on link "B0DCTW5WLH" at bounding box center [182, 393] width 69 height 15
click at [880, 344] on link "24.90" at bounding box center [888, 348] width 32 height 18
type input "*****"
click button "submit" at bounding box center [935, 304] width 30 height 26
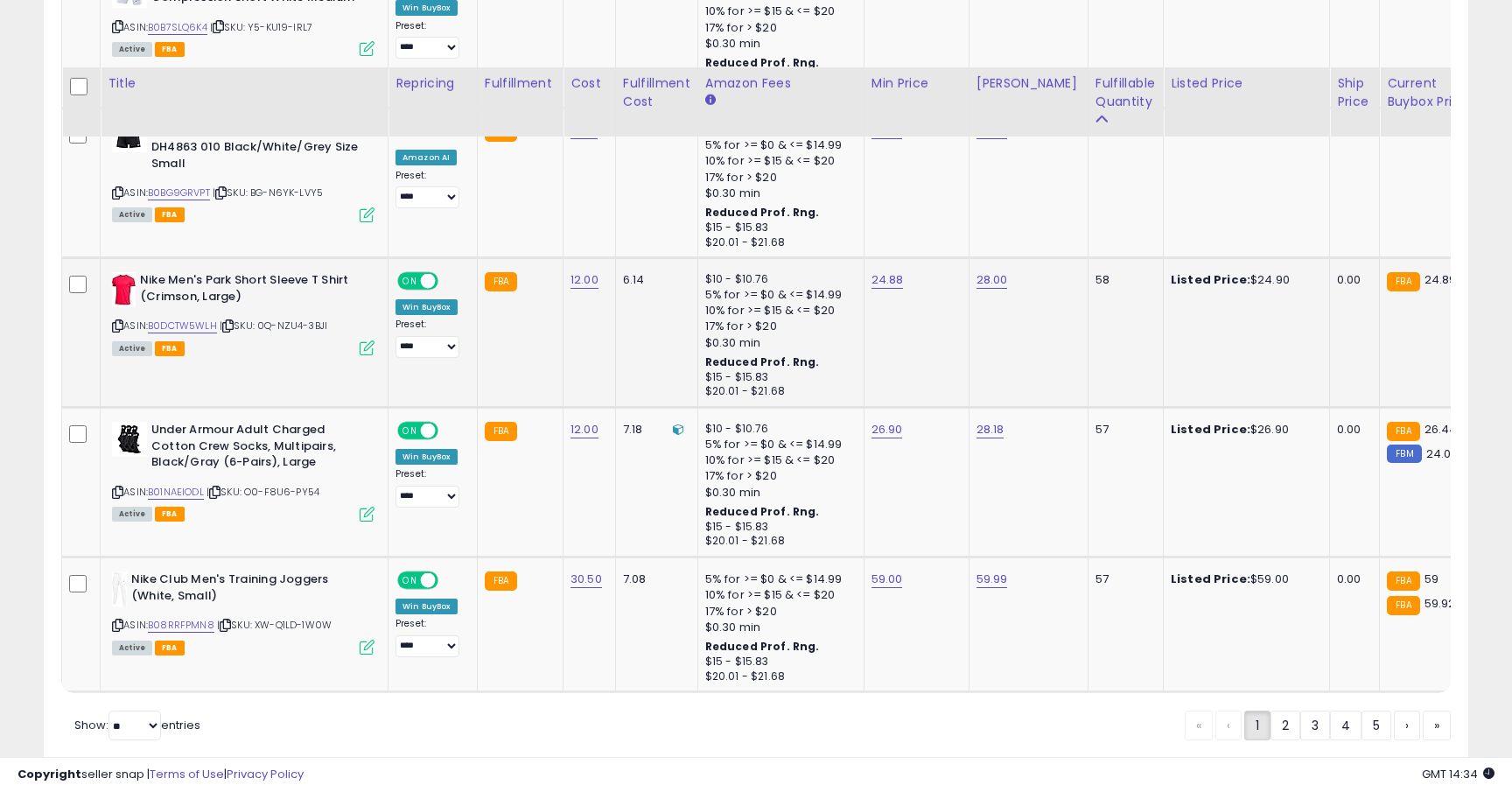
scroll to position [3898, 0]
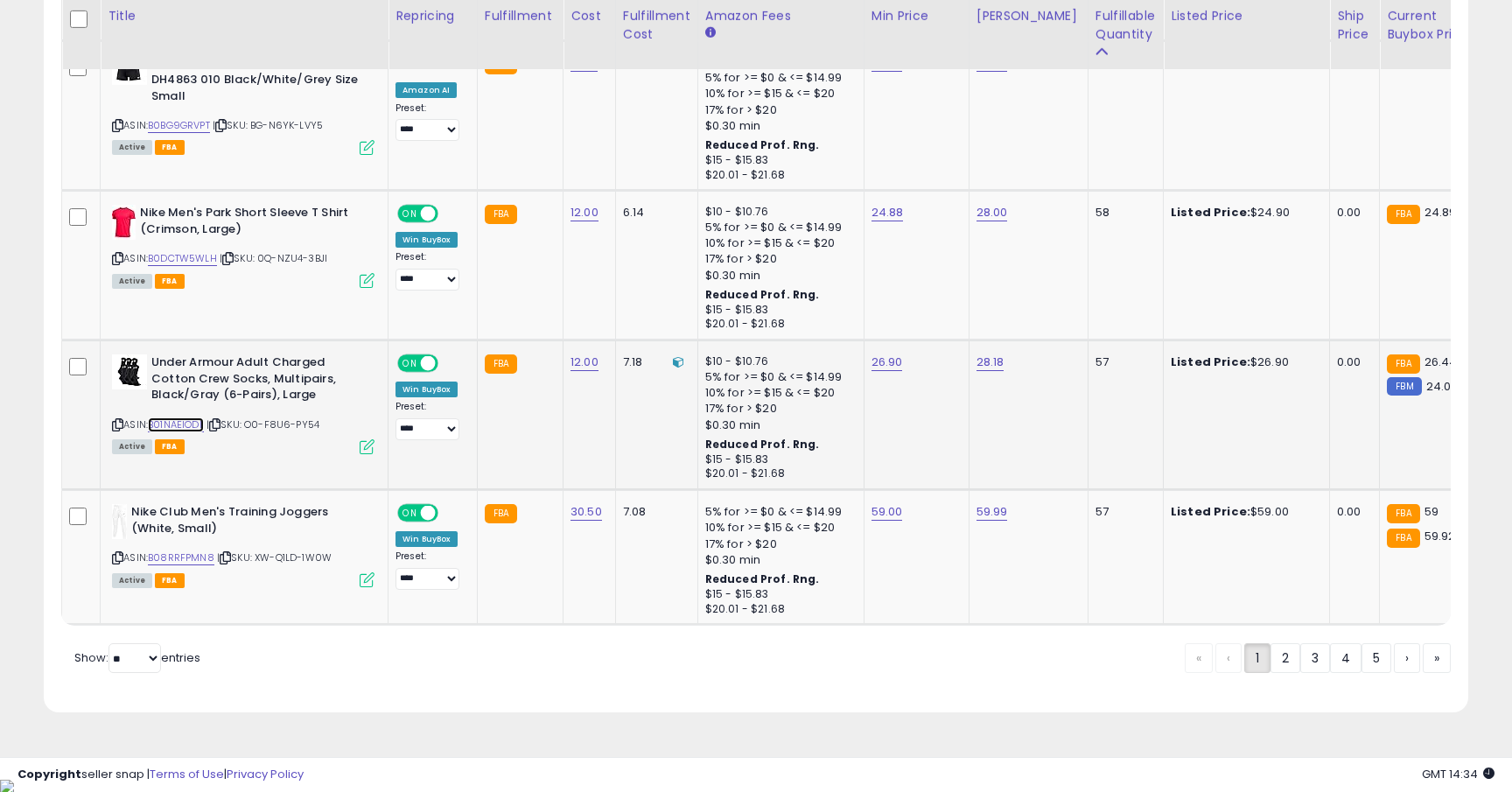
click at [187, 428] on link "B01NAEIODL" at bounding box center [176, 424] width 56 height 15
click at [889, 366] on link "26.90" at bounding box center [887, 362] width 31 height 18
type input "****"
click at [921, 306] on button "submit" at bounding box center [935, 318] width 30 height 26
type input "*****"
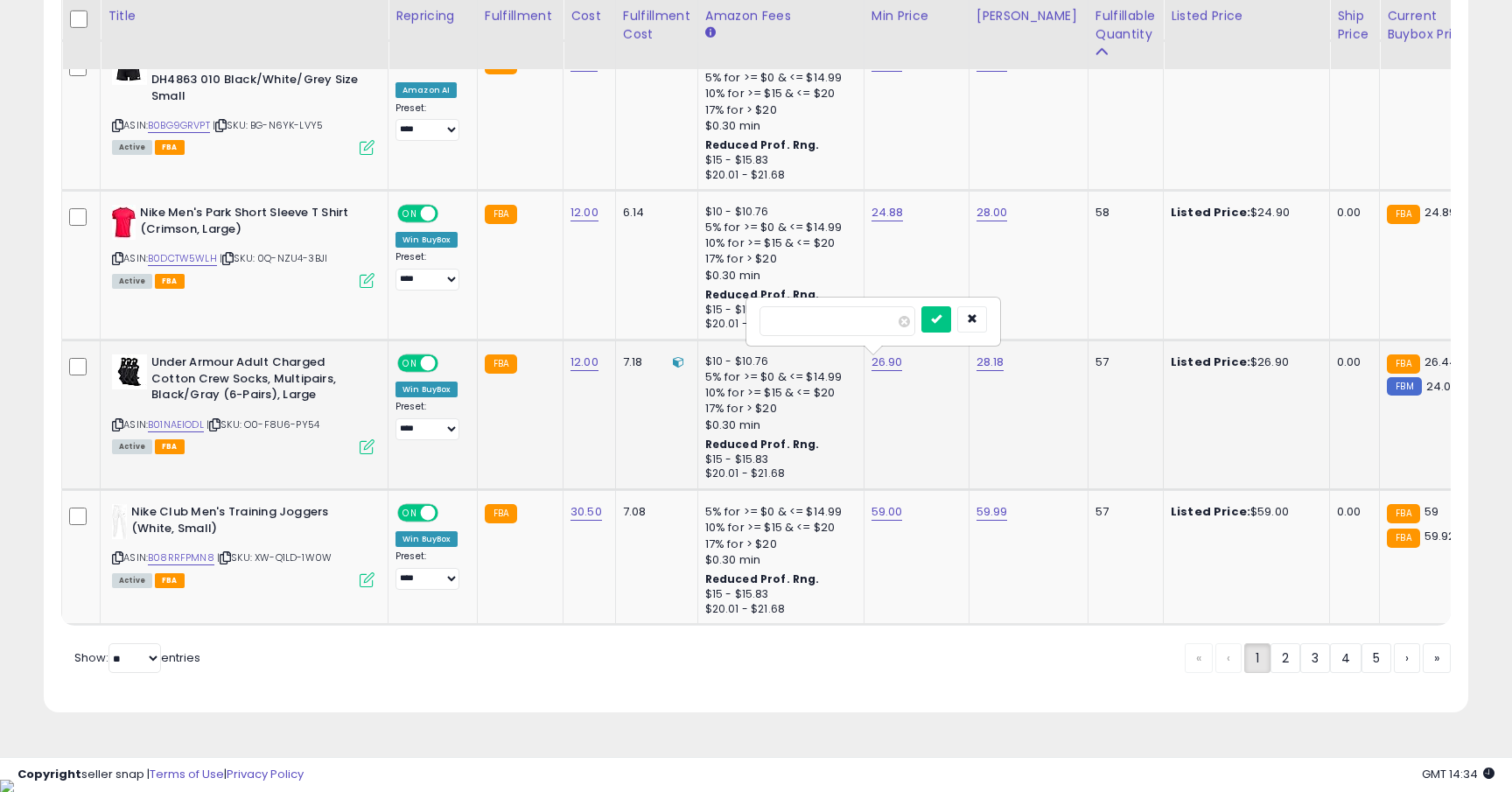
click button "submit" at bounding box center [935, 318] width 30 height 26
click at [200, 555] on link "B08RRFPMN8" at bounding box center [181, 558] width 66 height 15
click at [885, 516] on link "59.00" at bounding box center [887, 512] width 31 height 18
type input "*****"
click button "submit" at bounding box center [935, 468] width 30 height 26
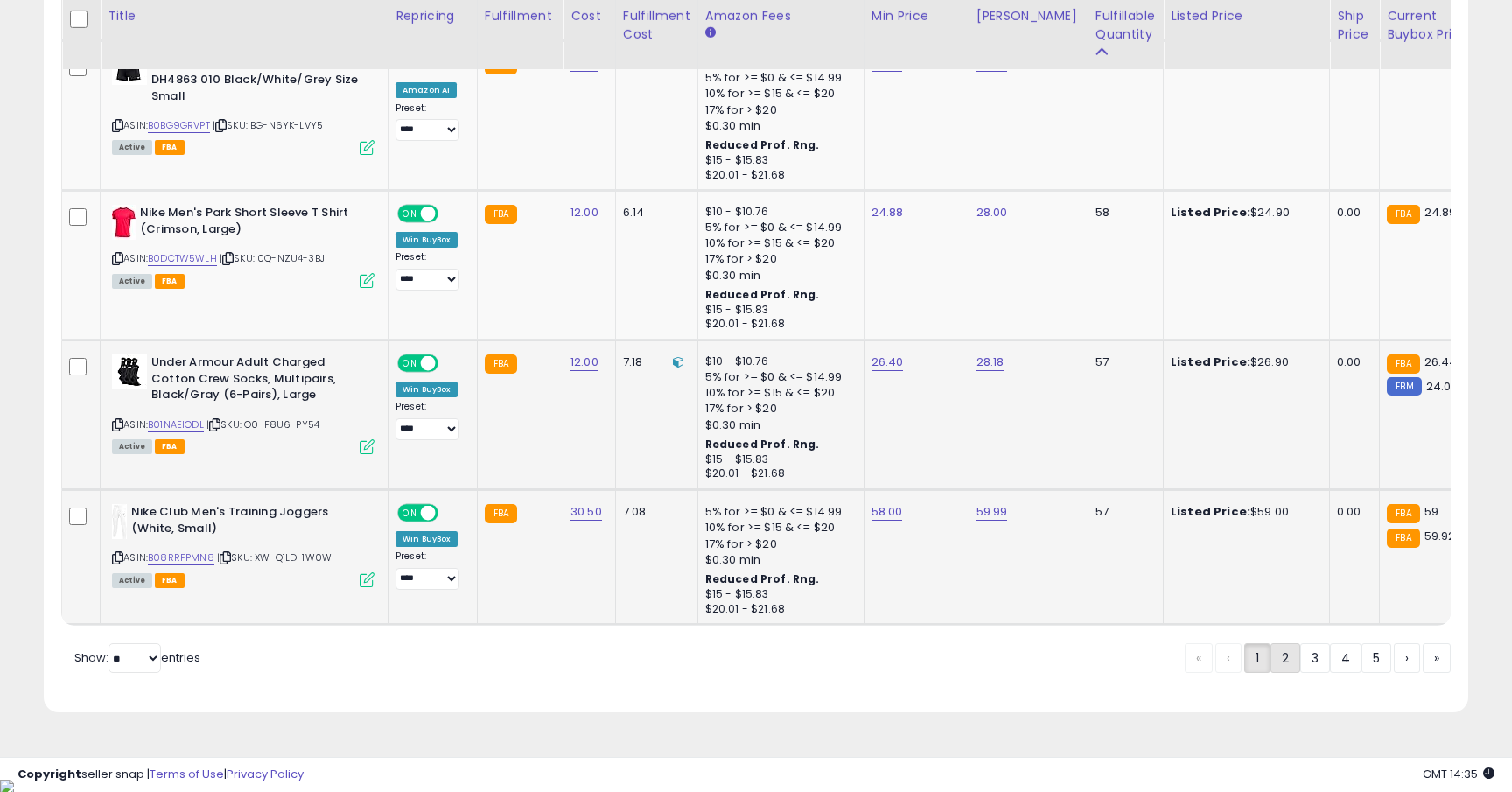
click at [1287, 673] on link "2" at bounding box center [1285, 657] width 30 height 30
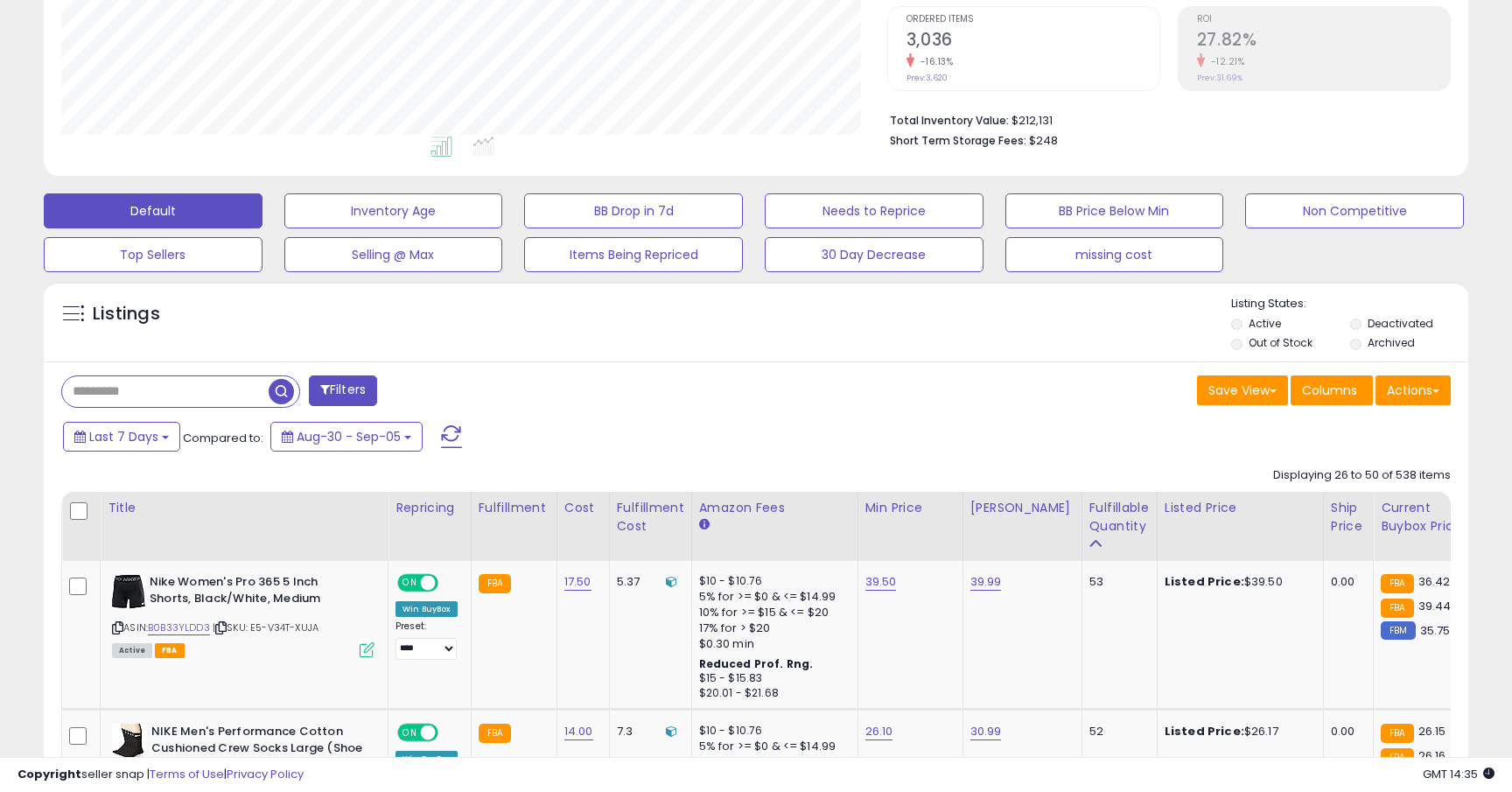
scroll to position [556, 0]
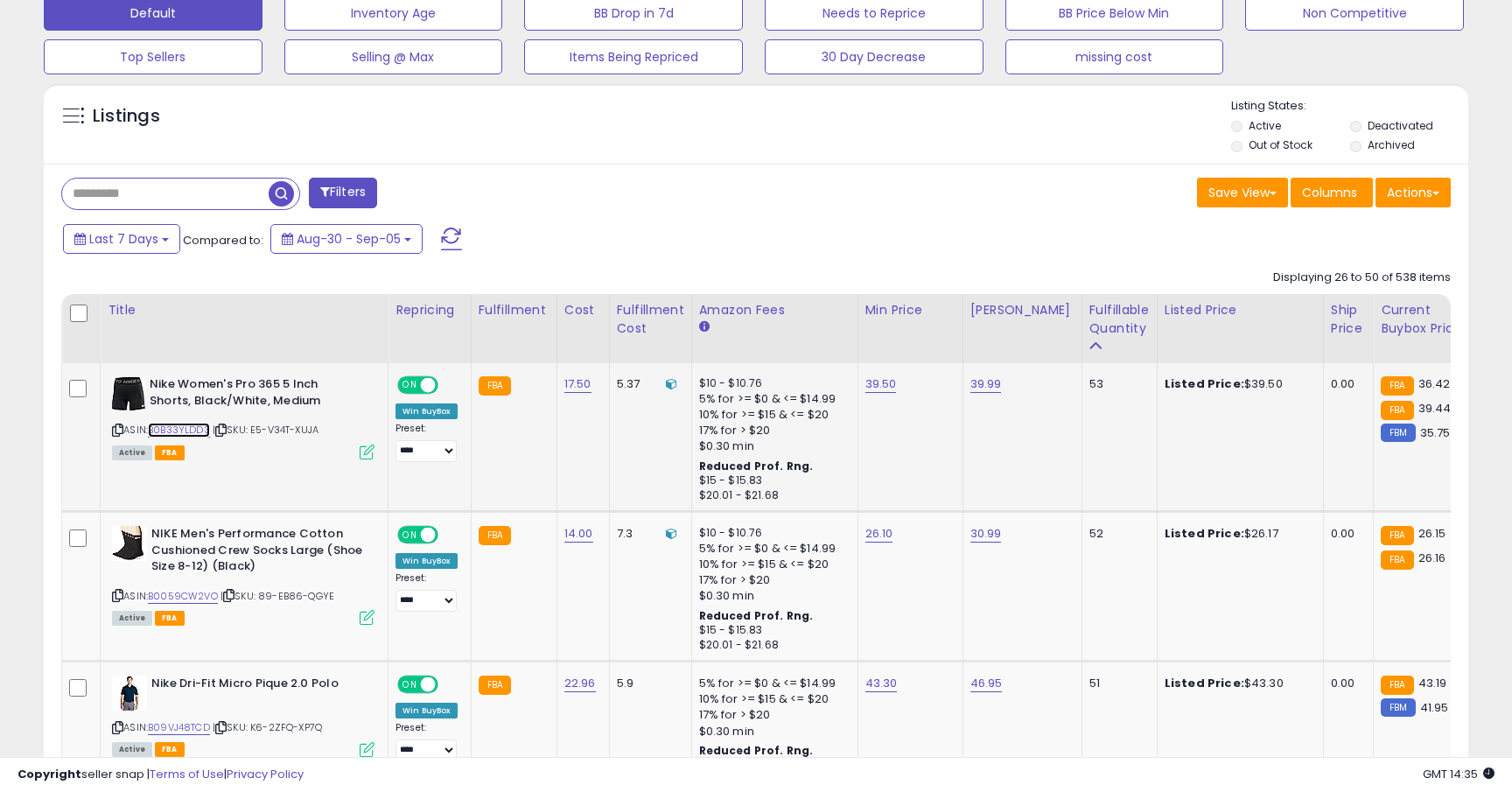
click at [200, 432] on link "B0B33YLDD3" at bounding box center [178, 430] width 62 height 15
click at [887, 386] on link "39.50" at bounding box center [881, 385] width 31 height 18
type input "*****"
click button "submit" at bounding box center [932, 340] width 30 height 26
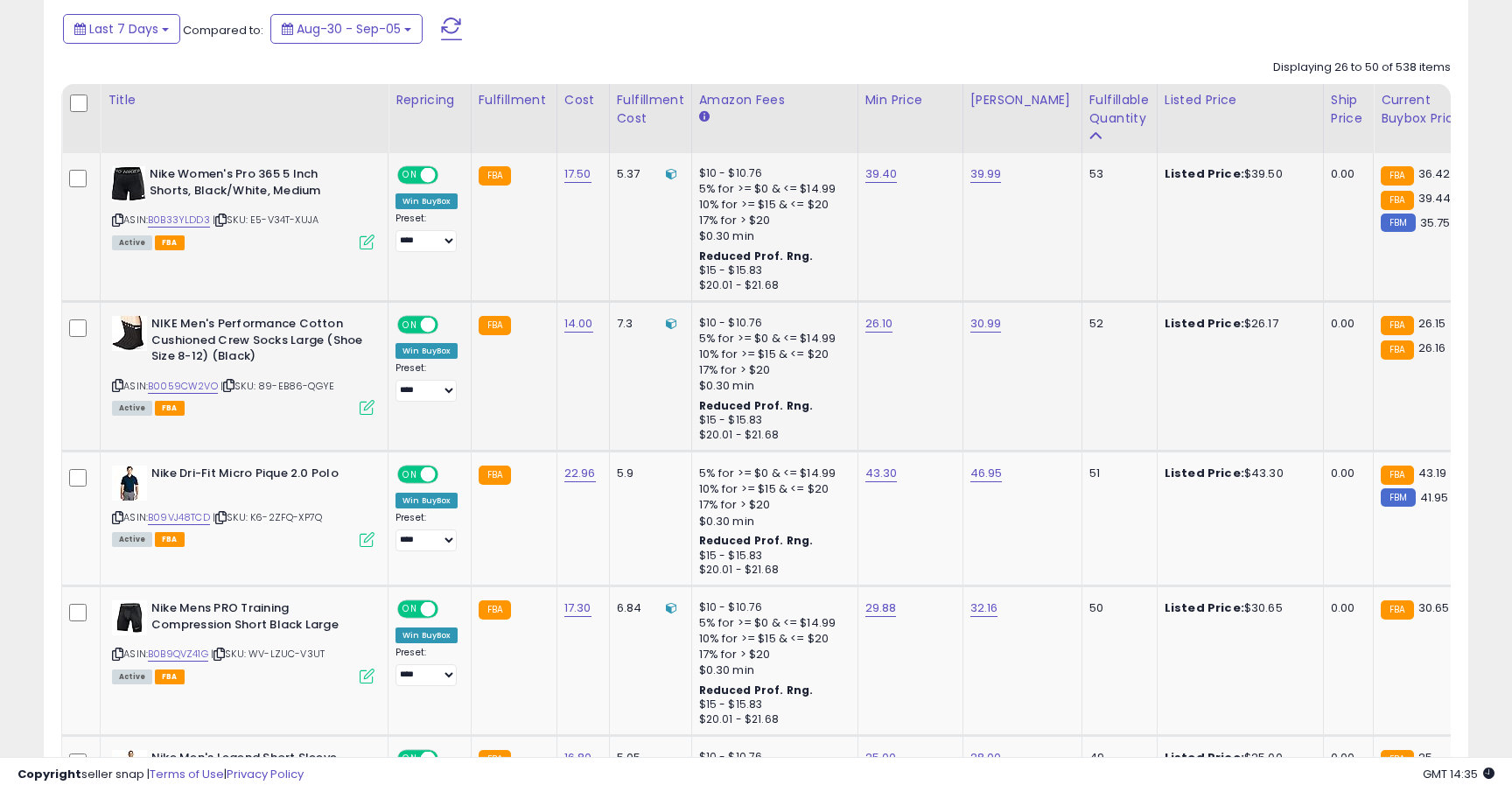
scroll to position [773, 0]
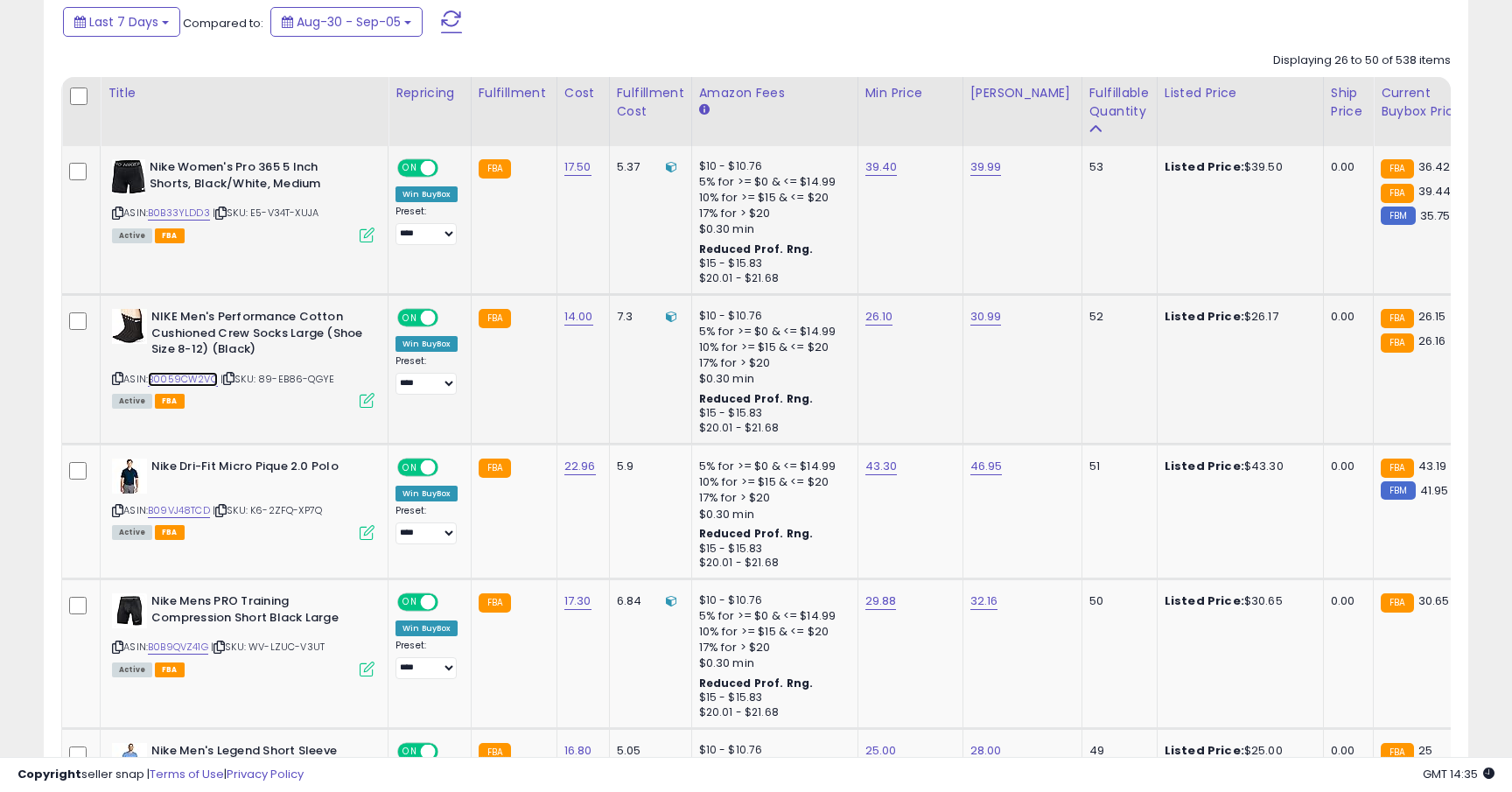
click at [192, 381] on link "B0059CW2VO" at bounding box center [183, 379] width 70 height 15
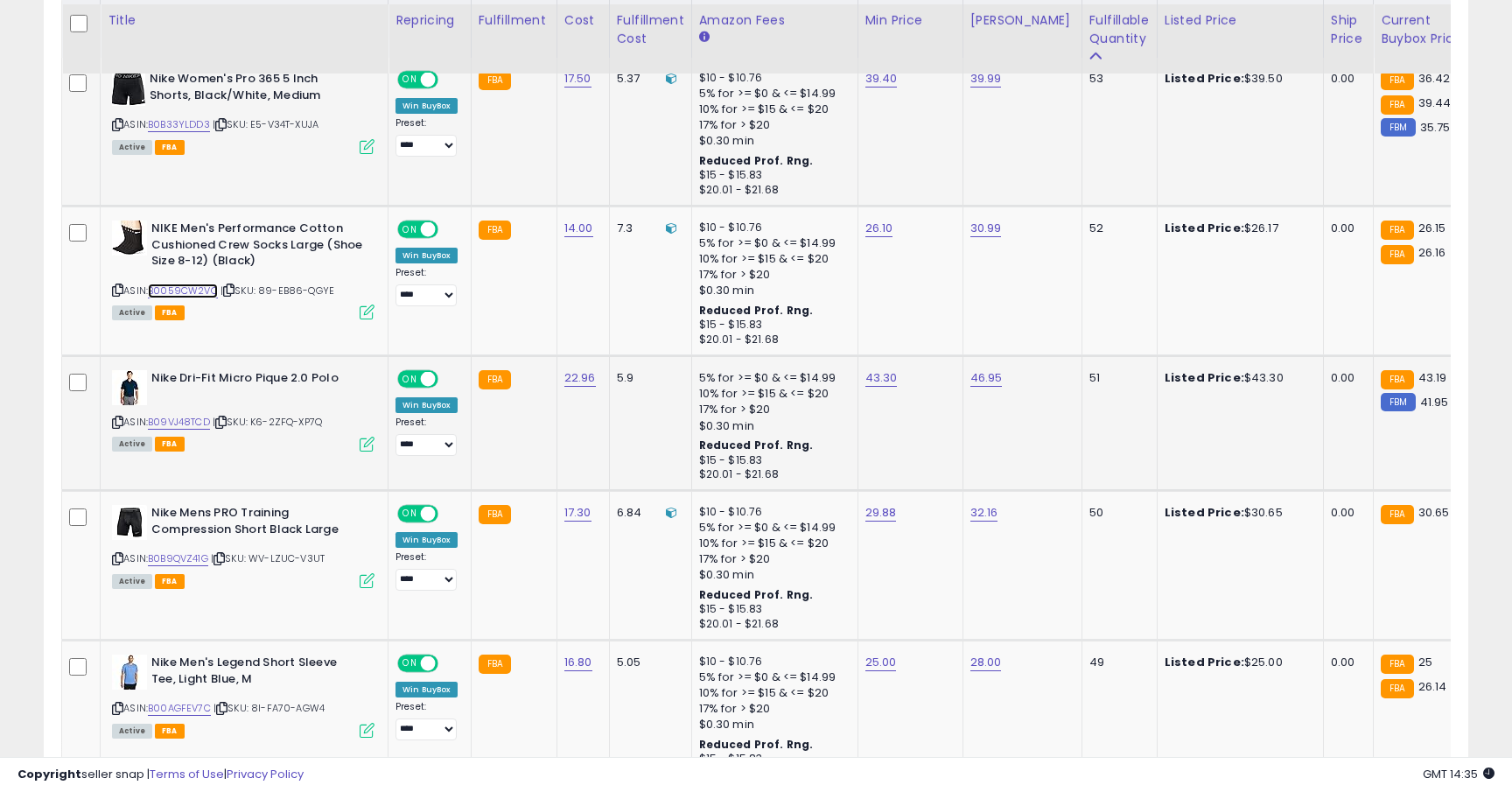
scroll to position [866, 0]
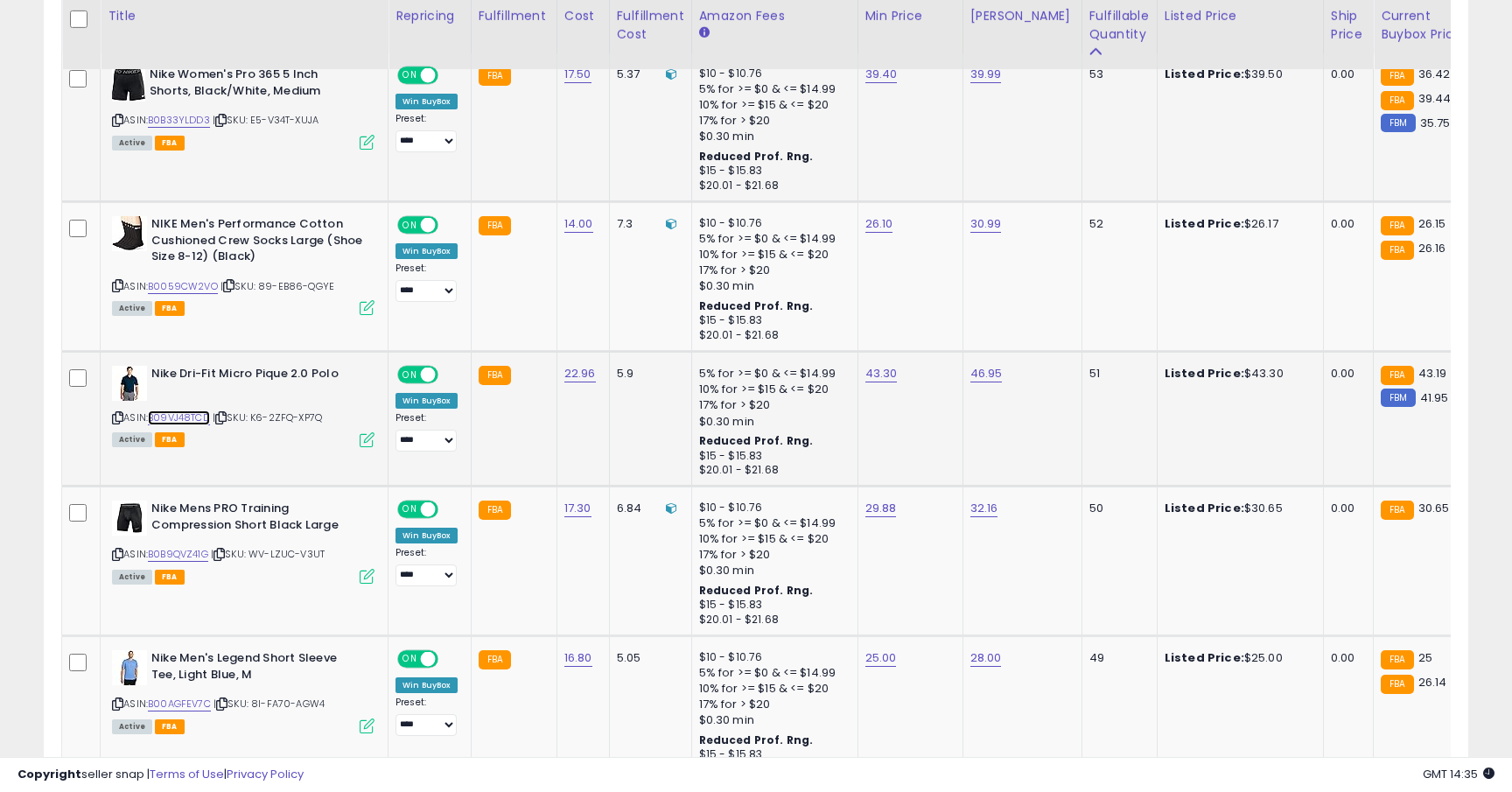
click at [174, 411] on link "B09VJ48TCD" at bounding box center [178, 418] width 62 height 15
click at [887, 381] on link "43.30" at bounding box center [882, 374] width 32 height 18
type input "*****"
click button "submit" at bounding box center [932, 329] width 30 height 26
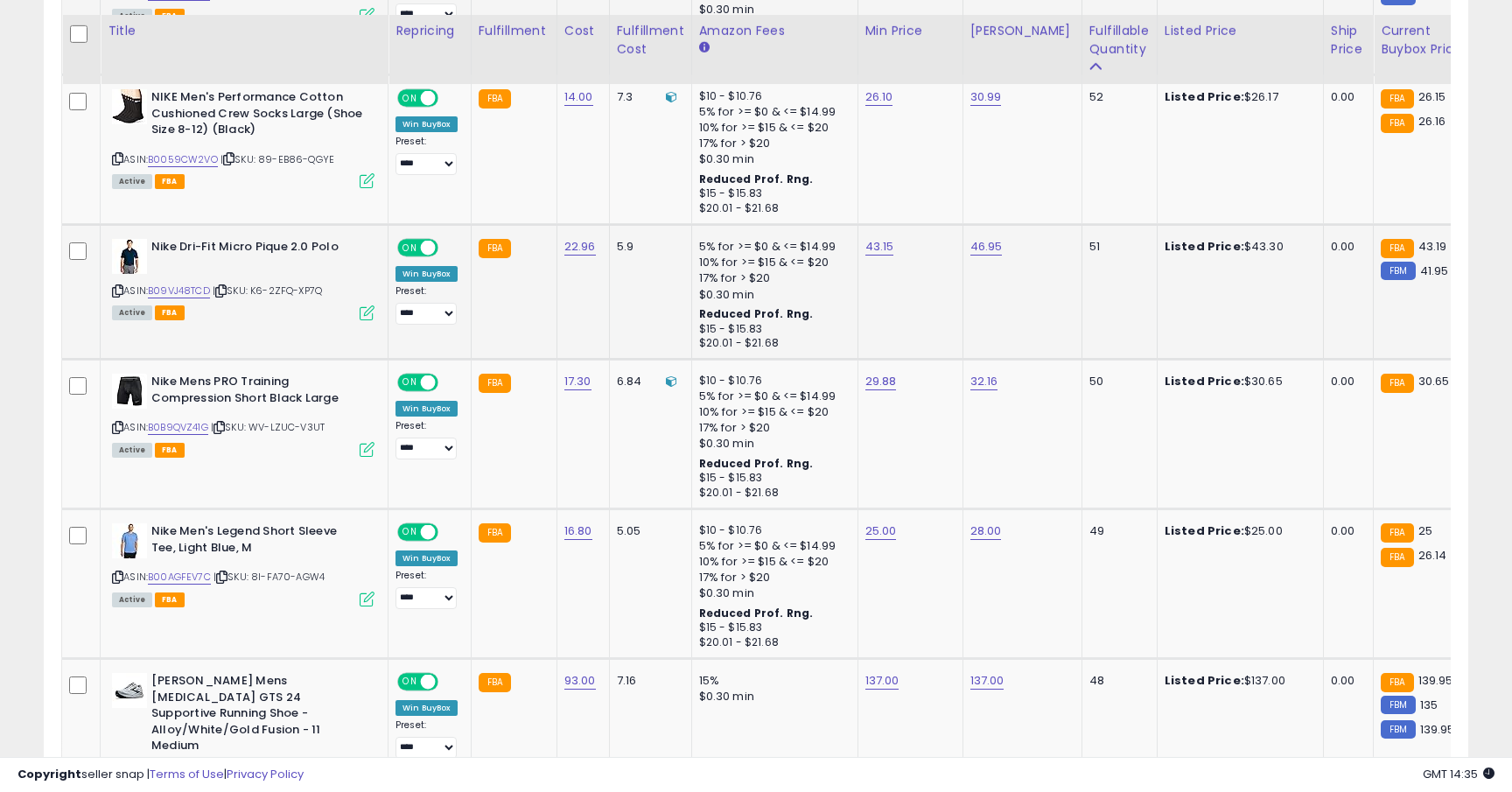
scroll to position [1033, 0]
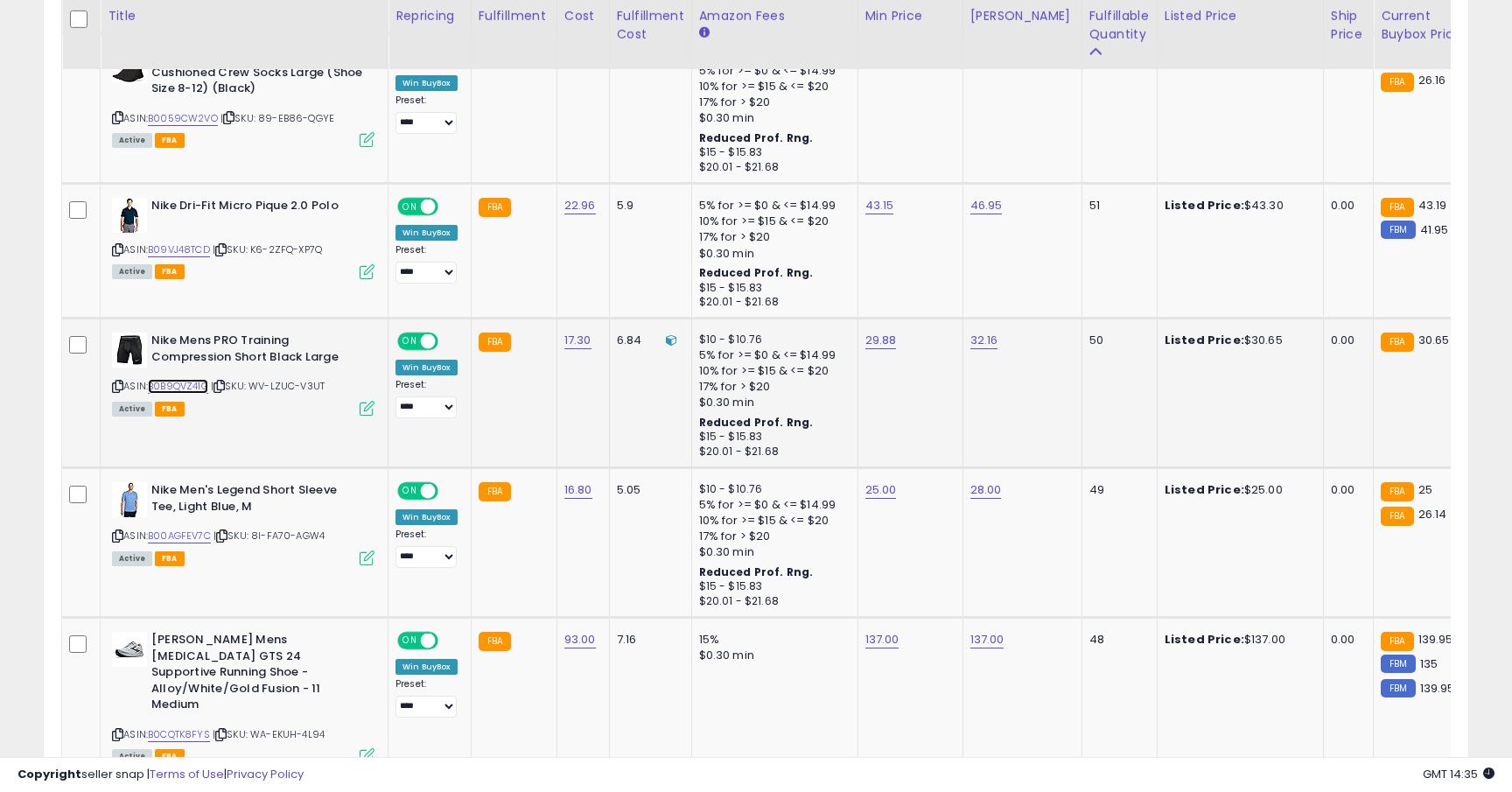
click at [199, 389] on link "B0B9QVZ41G" at bounding box center [178, 386] width 60 height 15
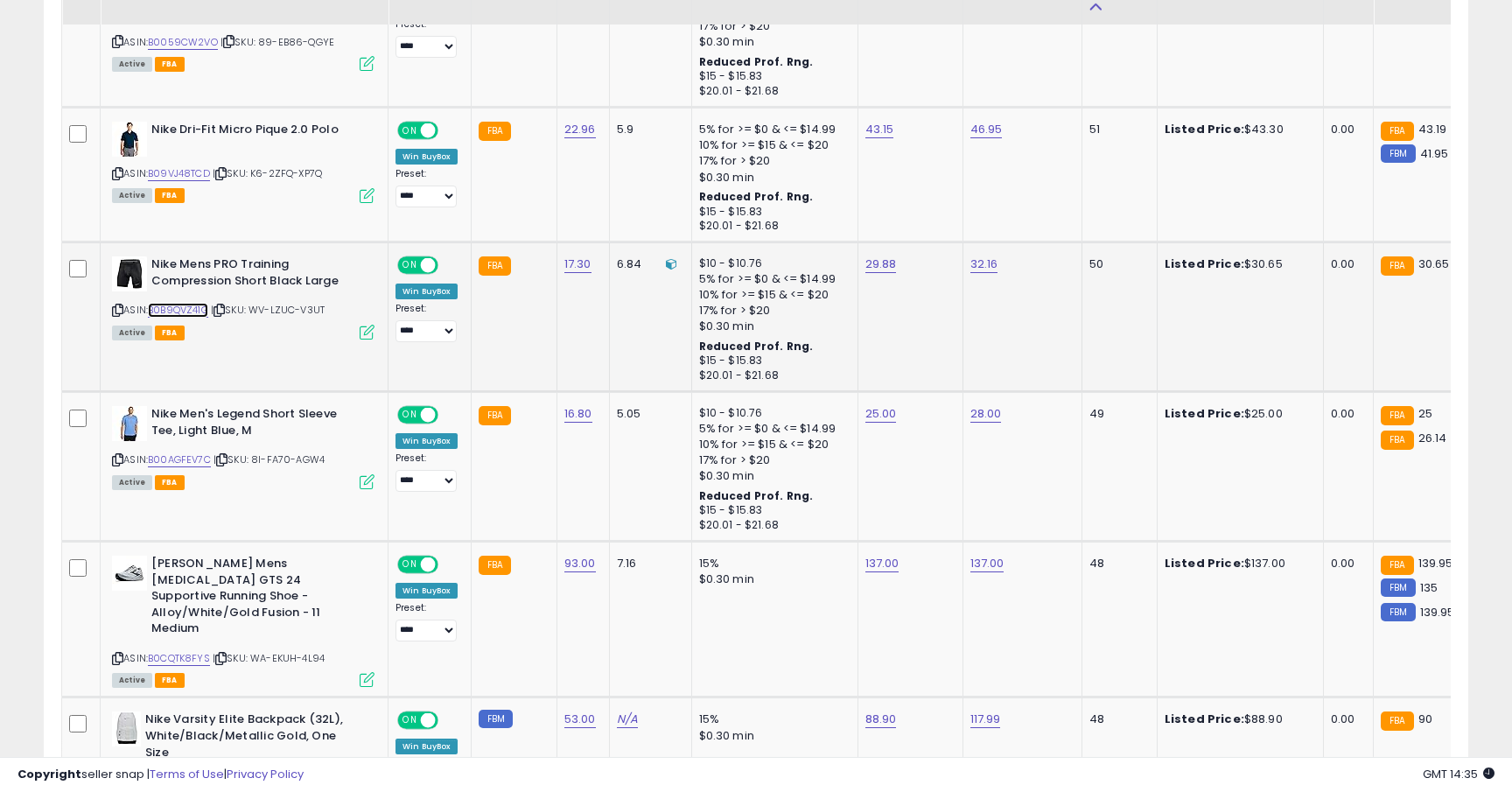
scroll to position [1153, 0]
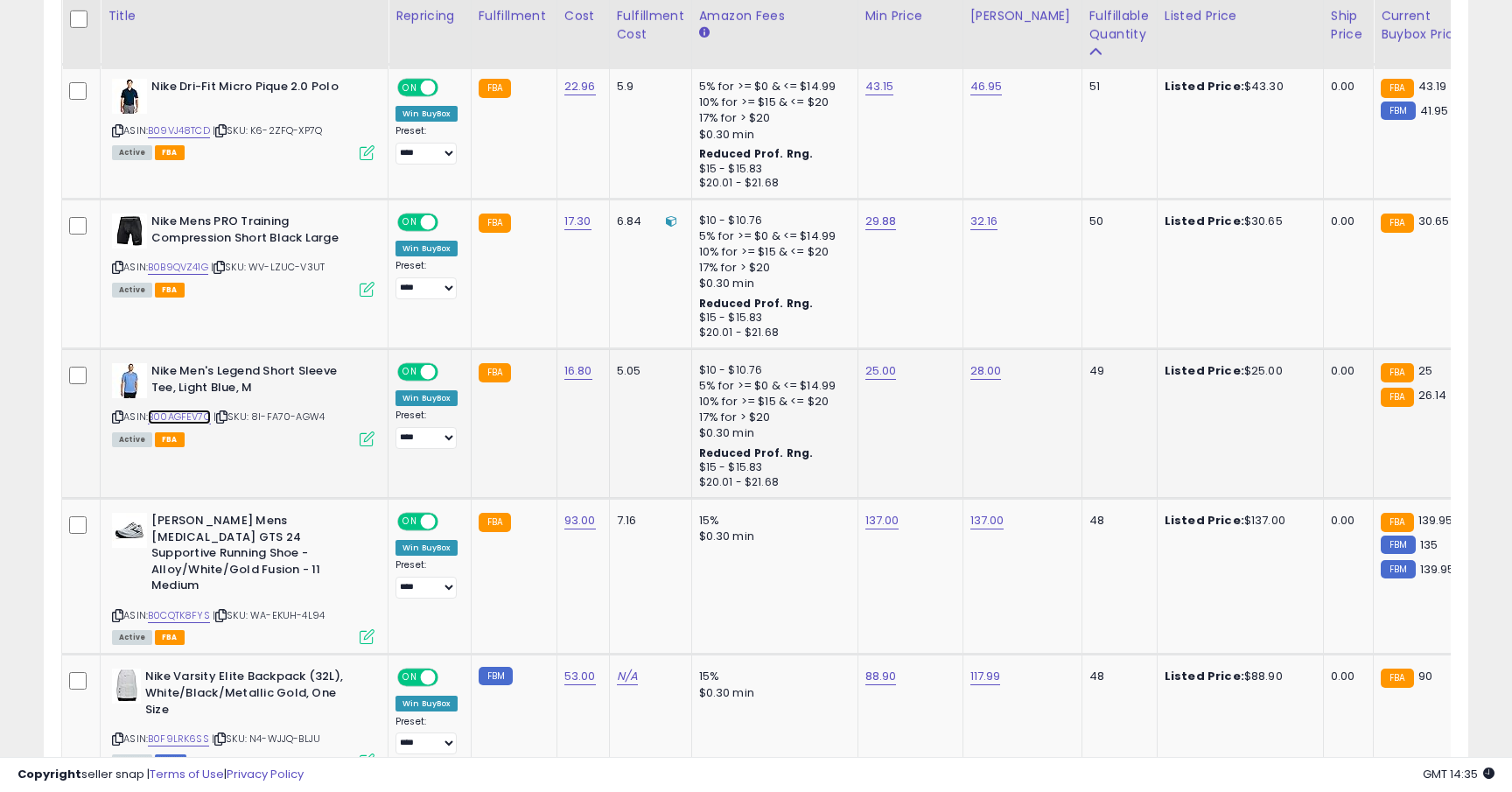
click at [193, 415] on link "B00AGFEV7C" at bounding box center [179, 417] width 63 height 15
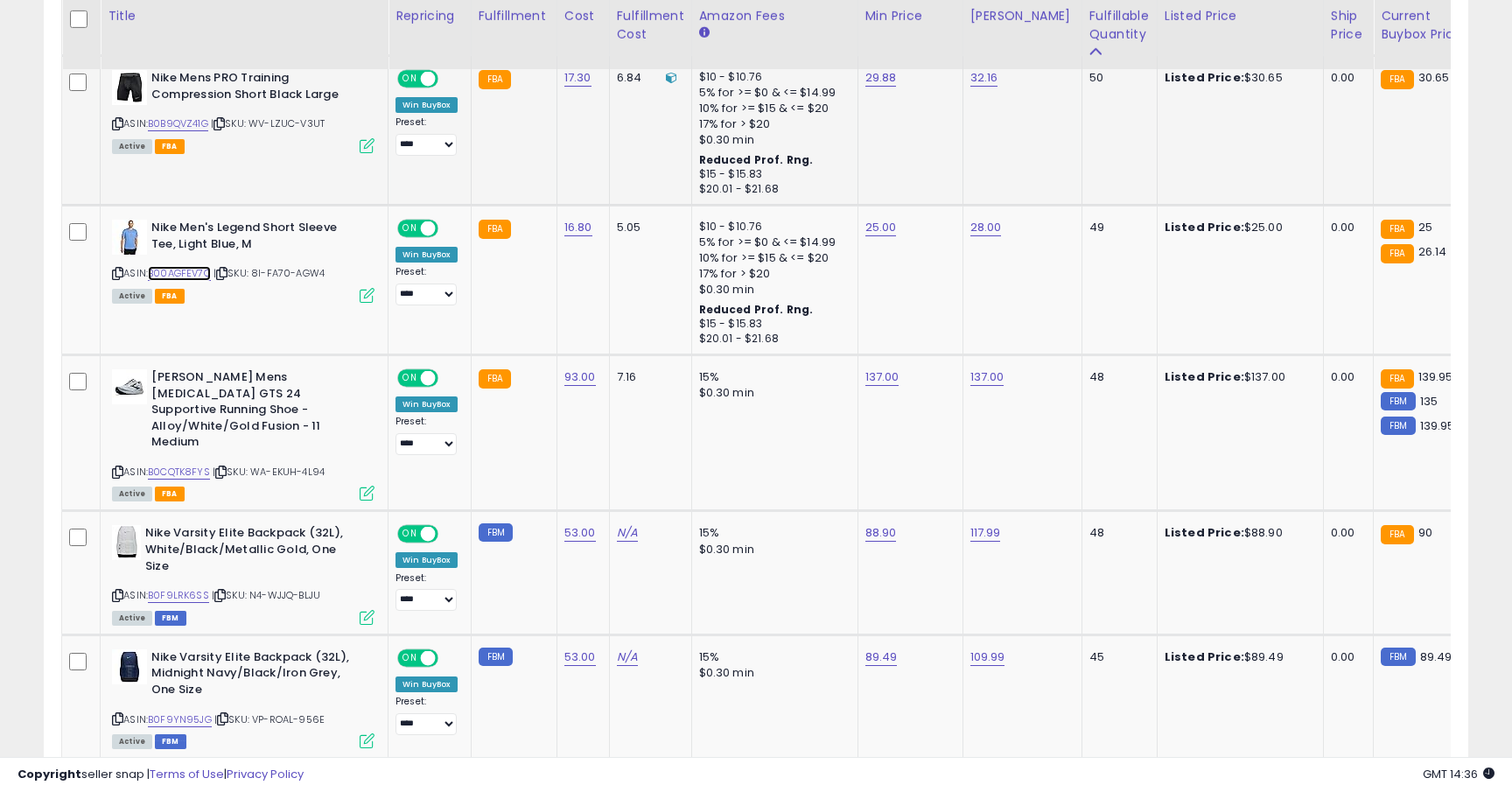
scroll to position [1366, 0]
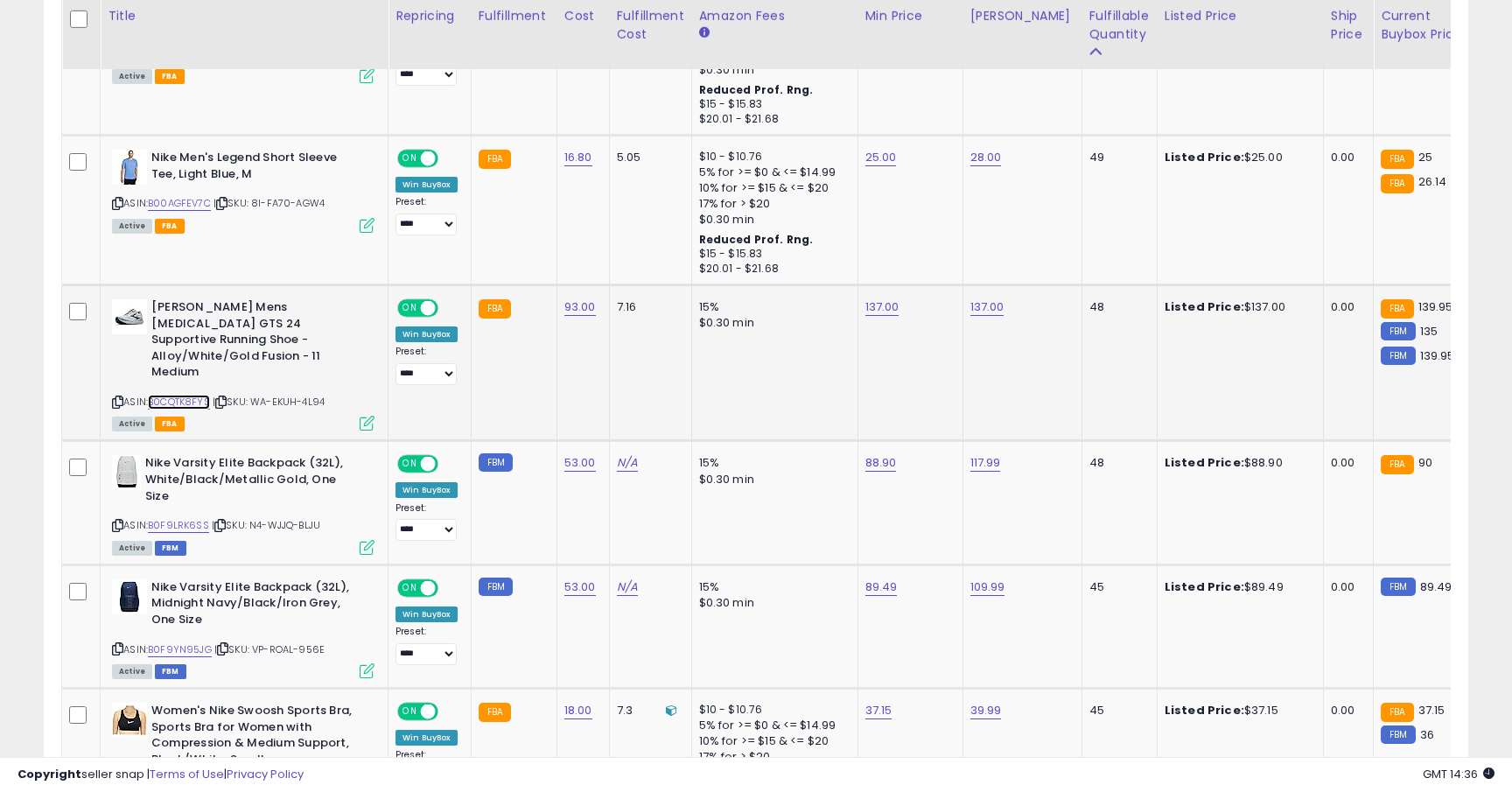
click at [185, 395] on link "B0CQTK8FYS" at bounding box center [178, 402] width 62 height 15
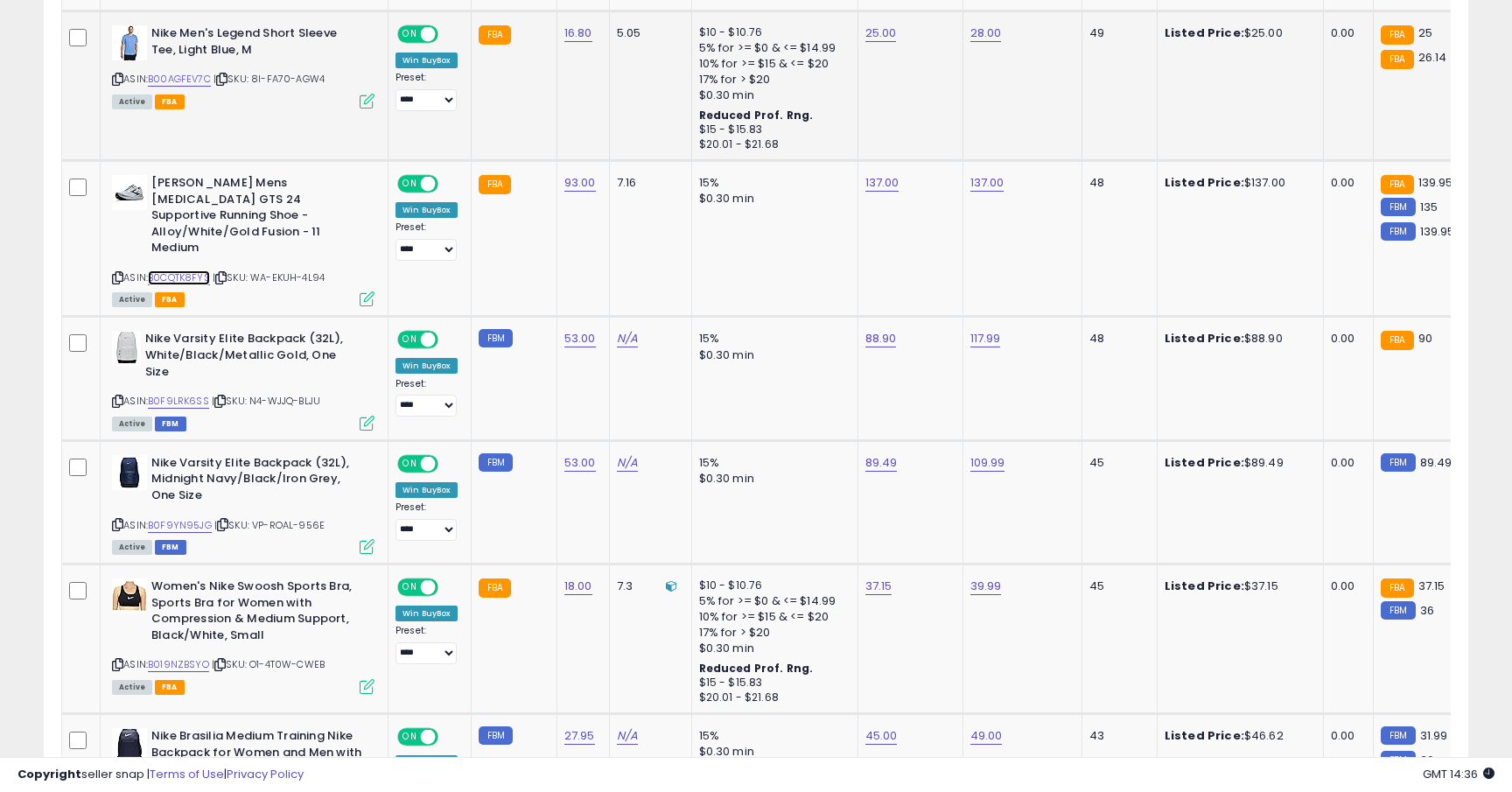
scroll to position [1558, 0]
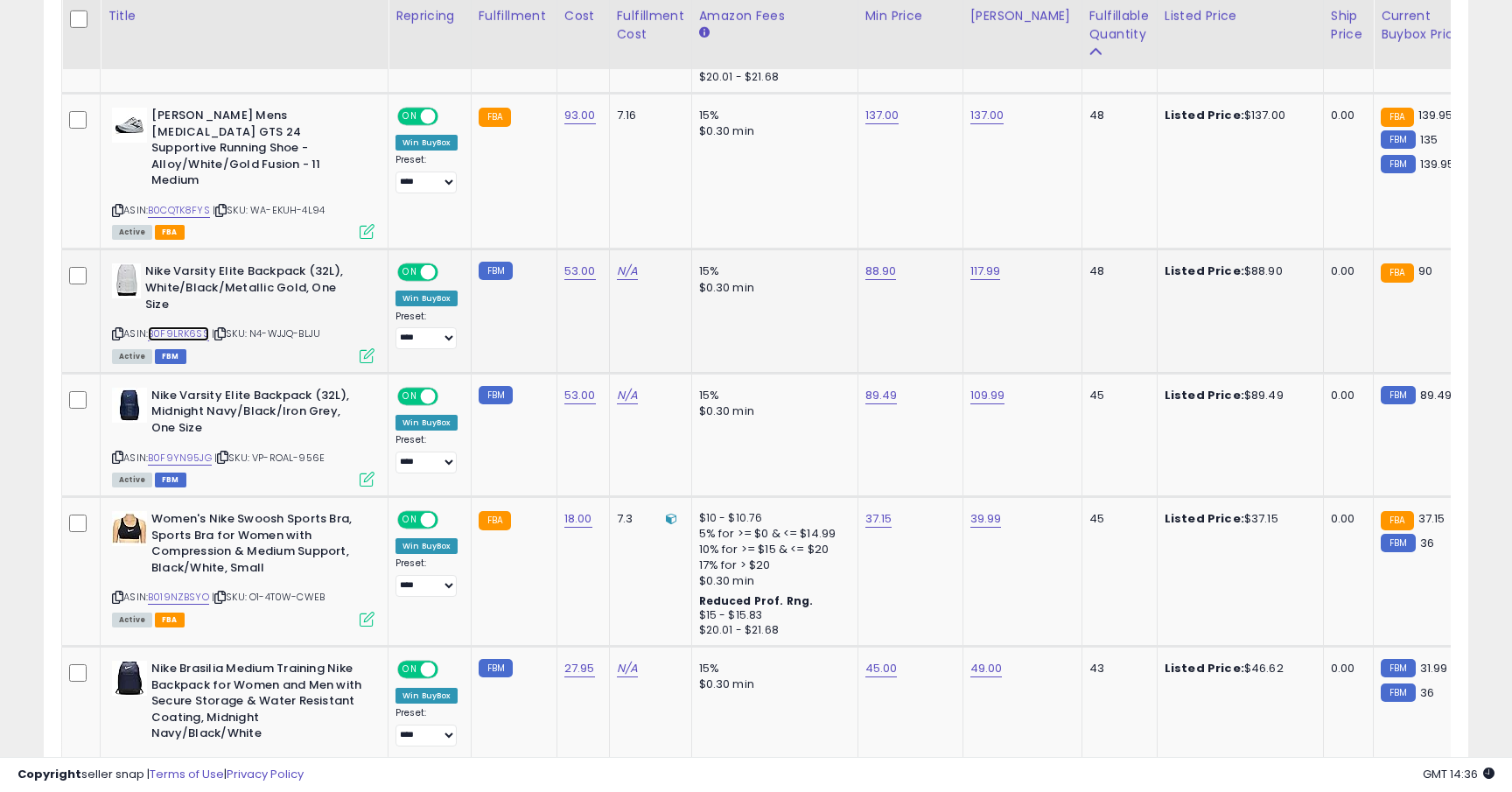
click at [173, 326] on link "B0F9LRK6SS" at bounding box center [178, 334] width 61 height 15
click at [883, 263] on link "88.90" at bounding box center [881, 272] width 31 height 18
type input "*****"
click button "submit" at bounding box center [933, 211] width 30 height 26
click at [175, 450] on link "B0F9YN95JG" at bounding box center [179, 457] width 64 height 15
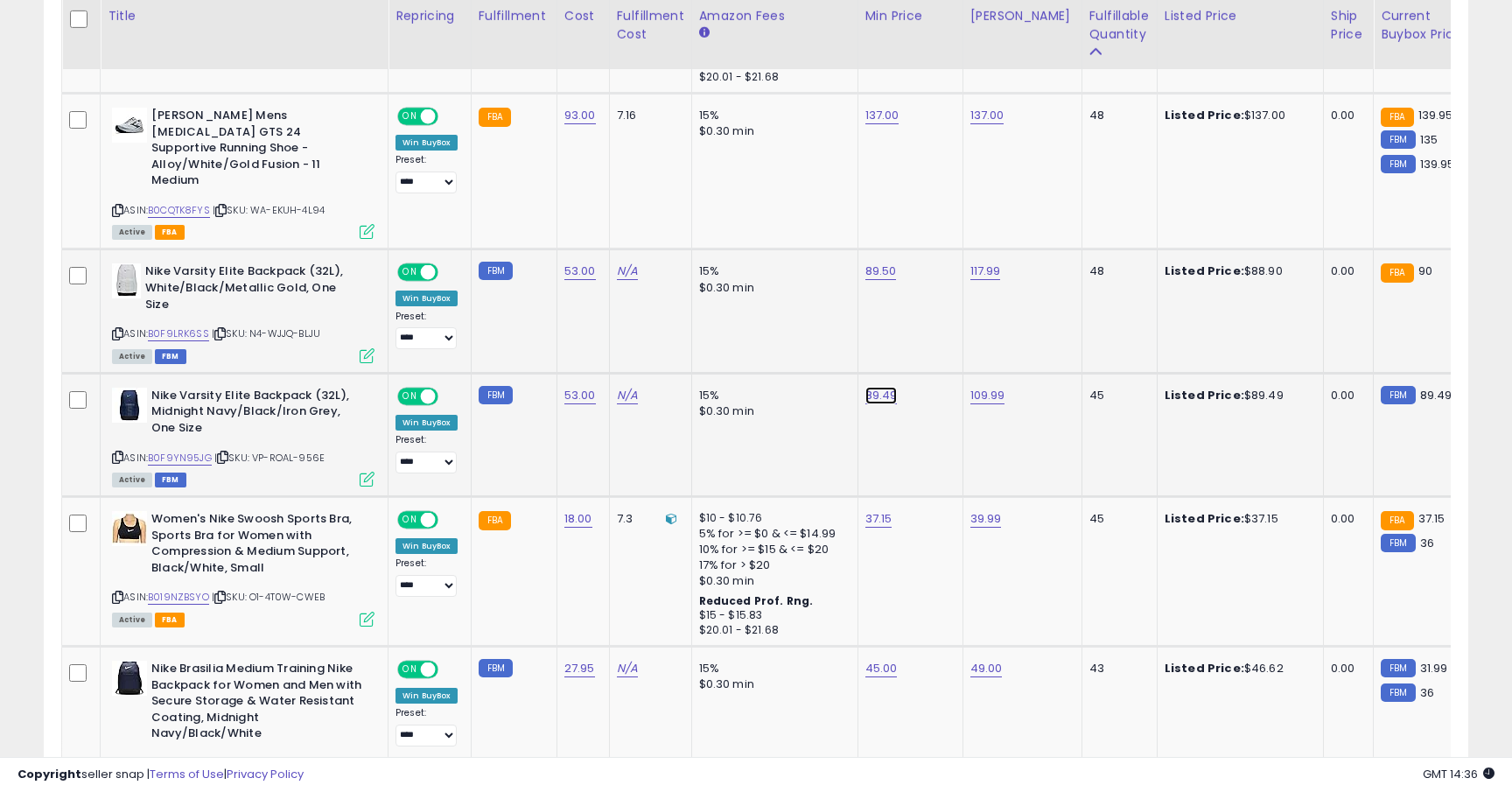
click at [886, 387] on link "89.49" at bounding box center [882, 396] width 32 height 18
type input "*****"
click button "submit" at bounding box center [933, 319] width 30 height 26
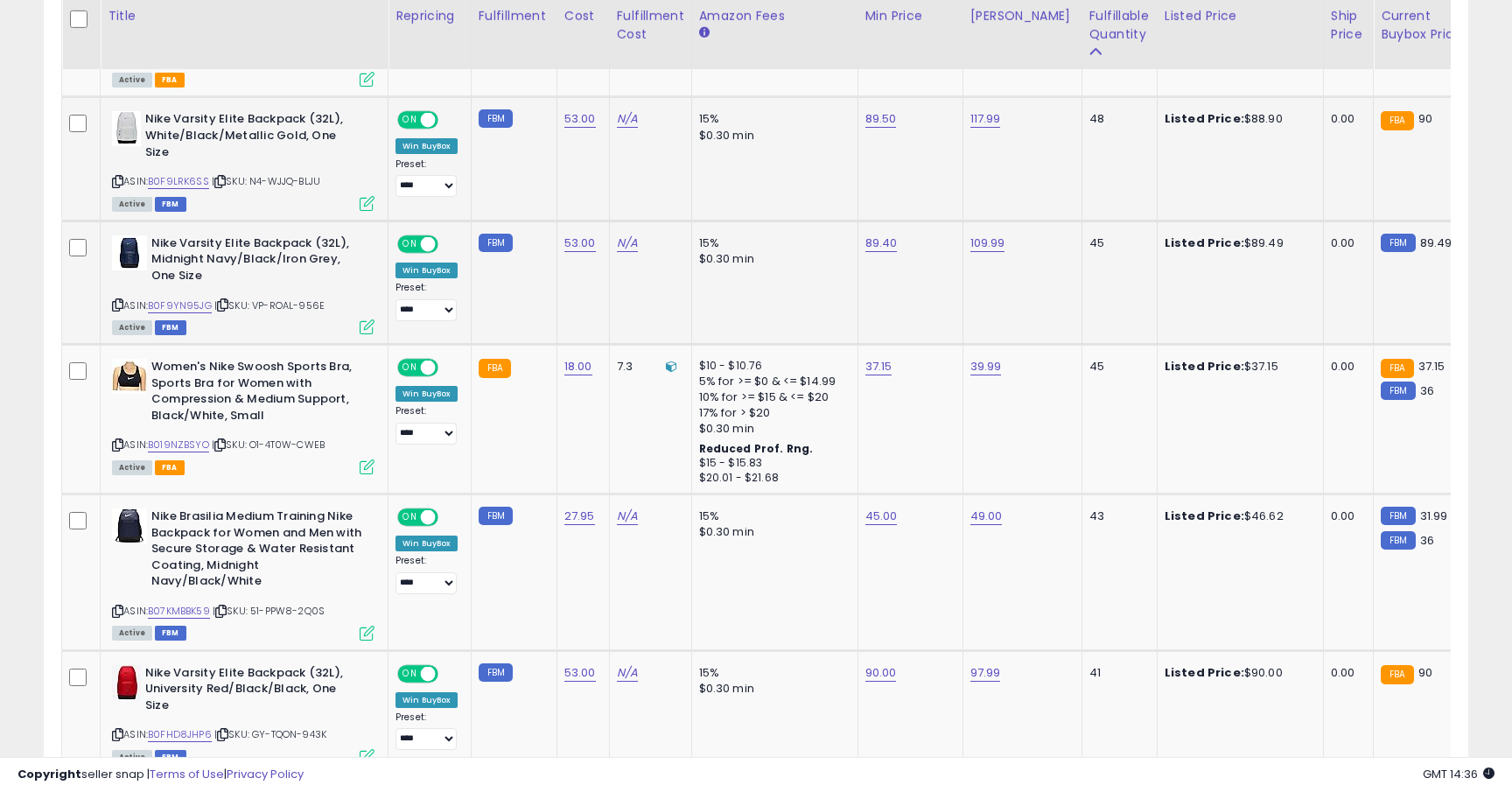
scroll to position [1763, 0]
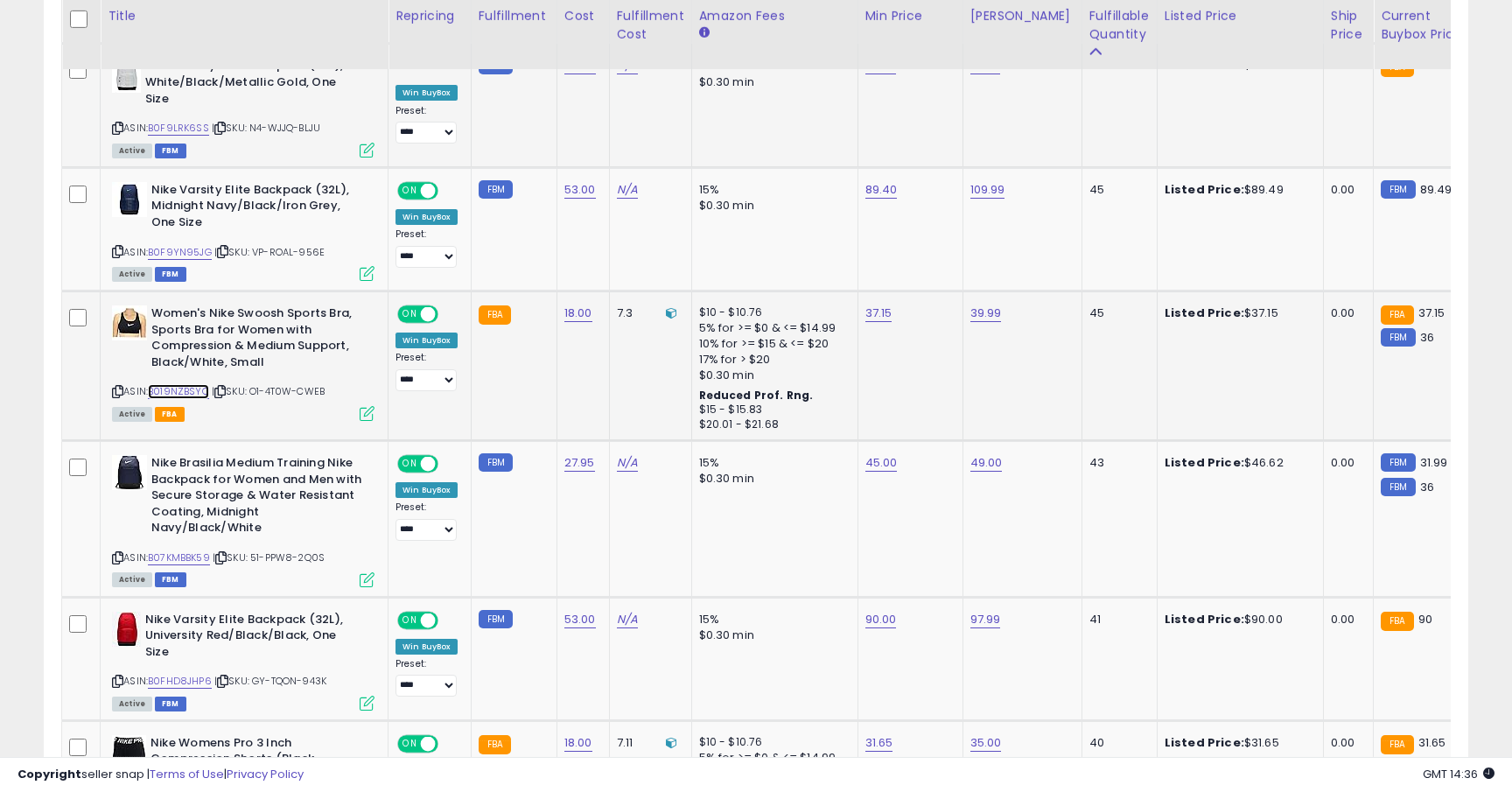
click at [193, 384] on link "B019NZBSYO" at bounding box center [178, 391] width 61 height 15
click at [882, 305] on link "37.15" at bounding box center [879, 314] width 27 height 18
click at [917, 225] on button "submit" at bounding box center [931, 238] width 30 height 26
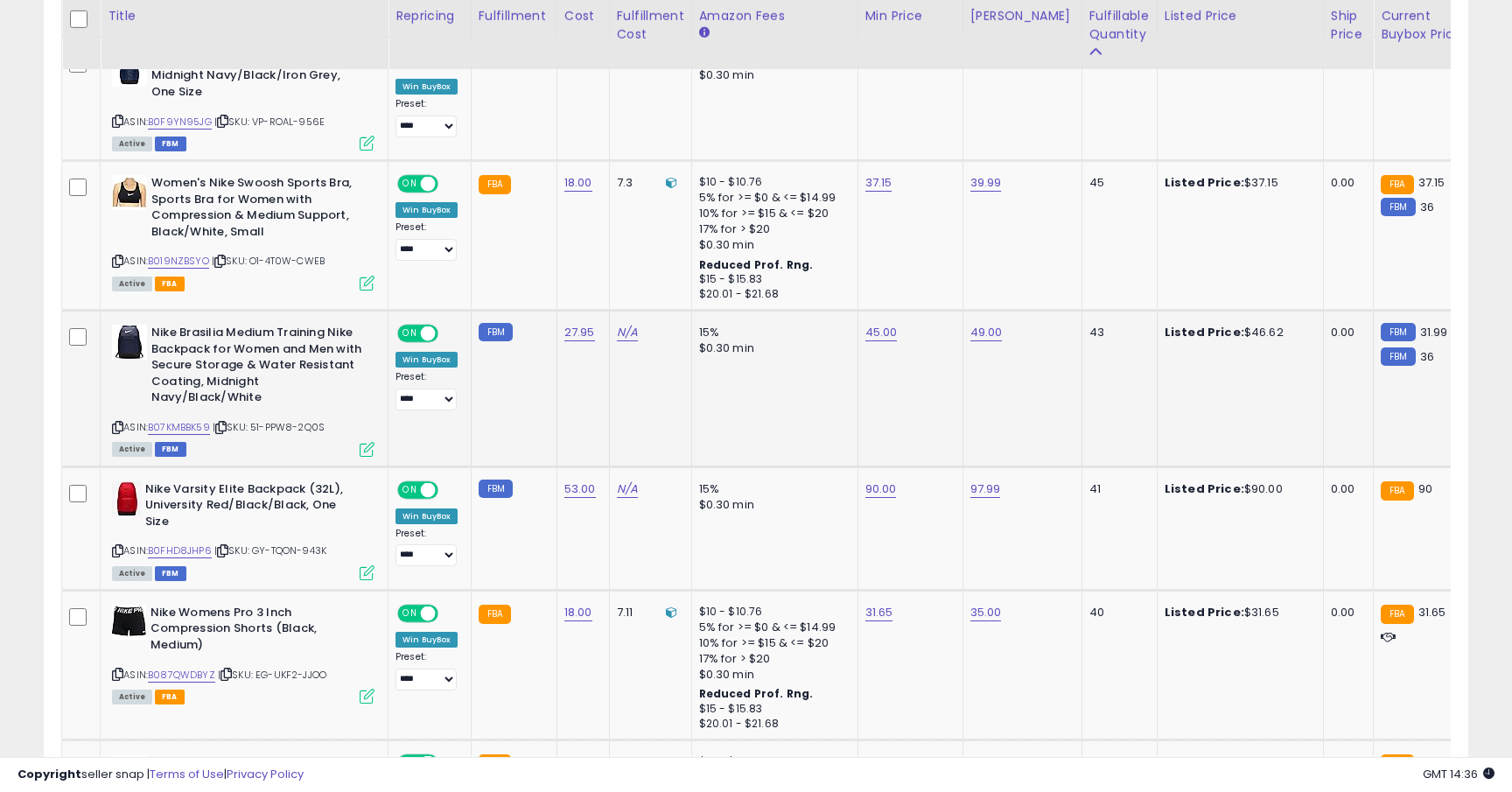
scroll to position [1912, 0]
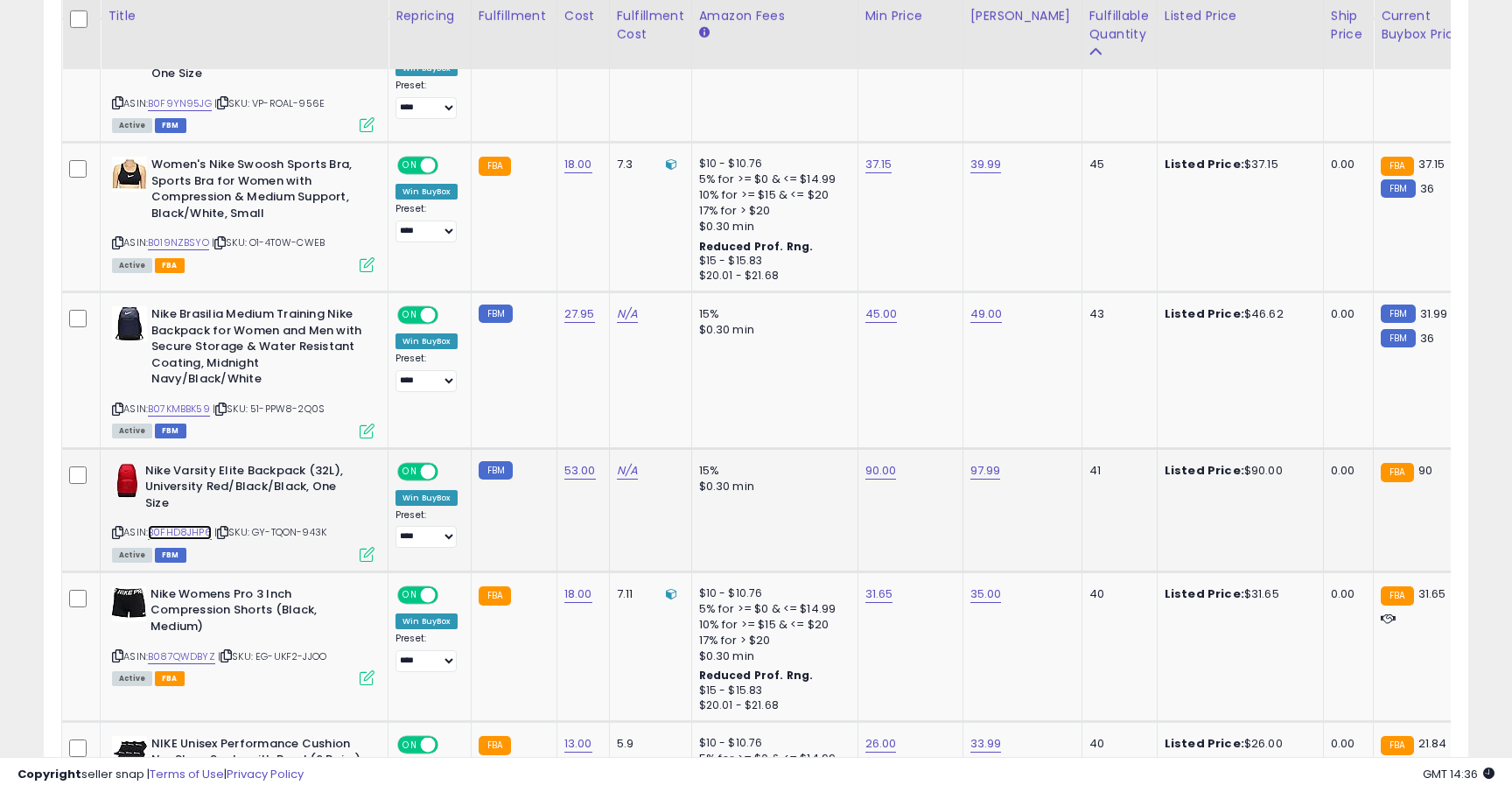
click at [181, 525] on link "B0FHD8JHP6" at bounding box center [179, 532] width 64 height 15
click at [878, 462] on link "90.00" at bounding box center [881, 471] width 31 height 18
type input "*"
type input "*****"
click button "submit" at bounding box center [933, 395] width 30 height 26
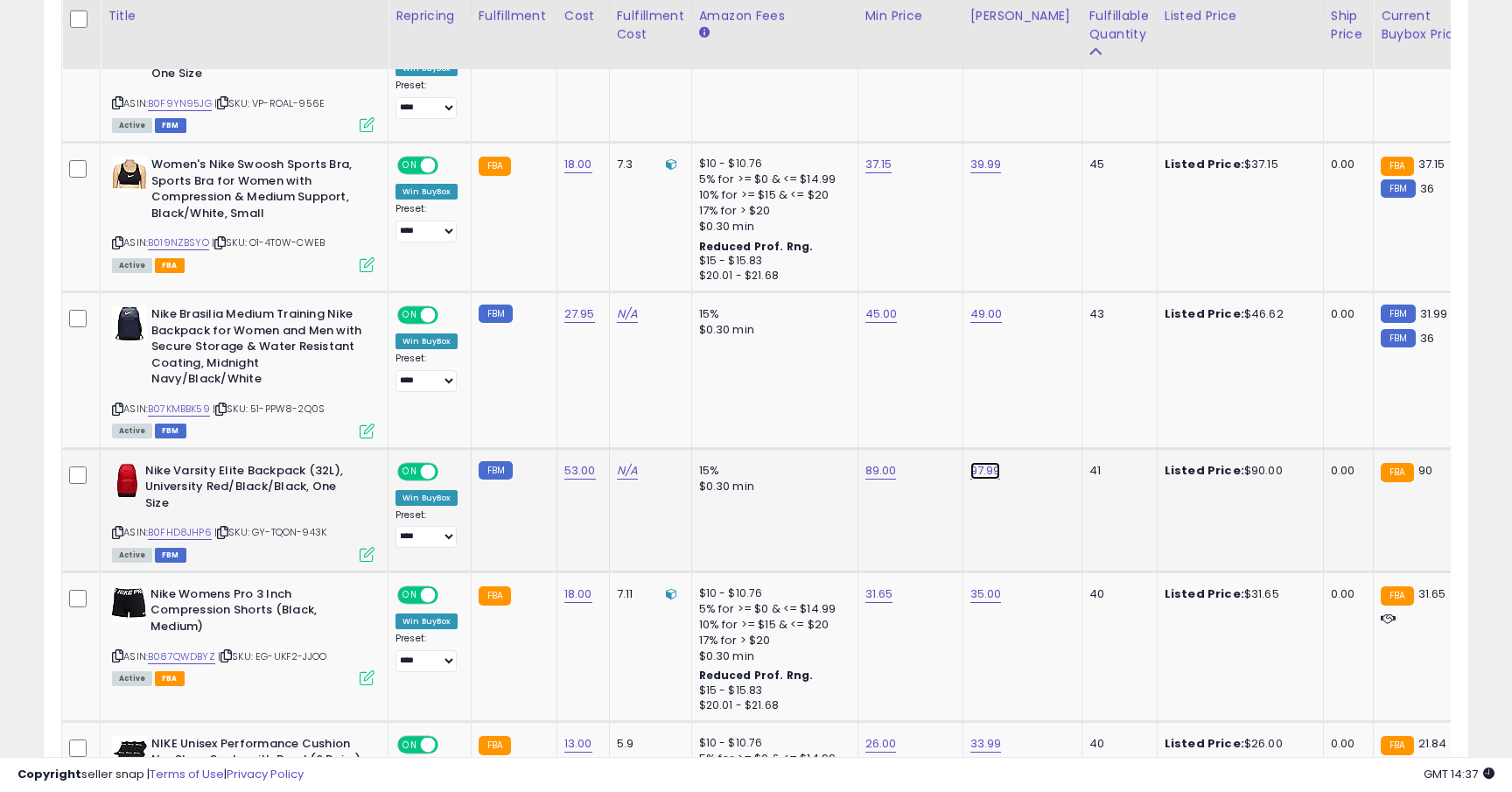
click at [989, 462] on link "97.99" at bounding box center [986, 471] width 30 height 18
type input "*****"
click button "submit" at bounding box center [1038, 395] width 30 height 26
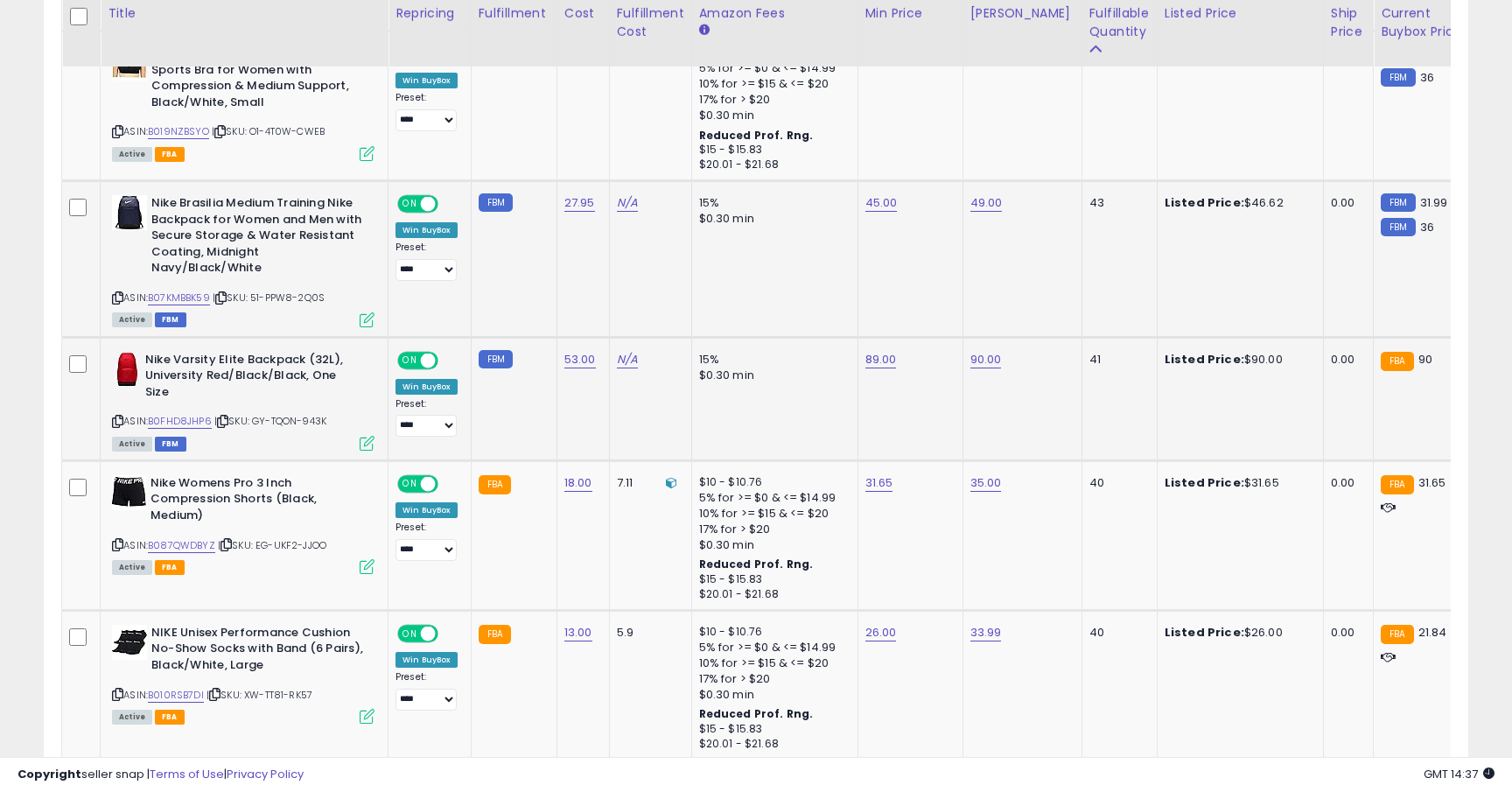
scroll to position [2027, 0]
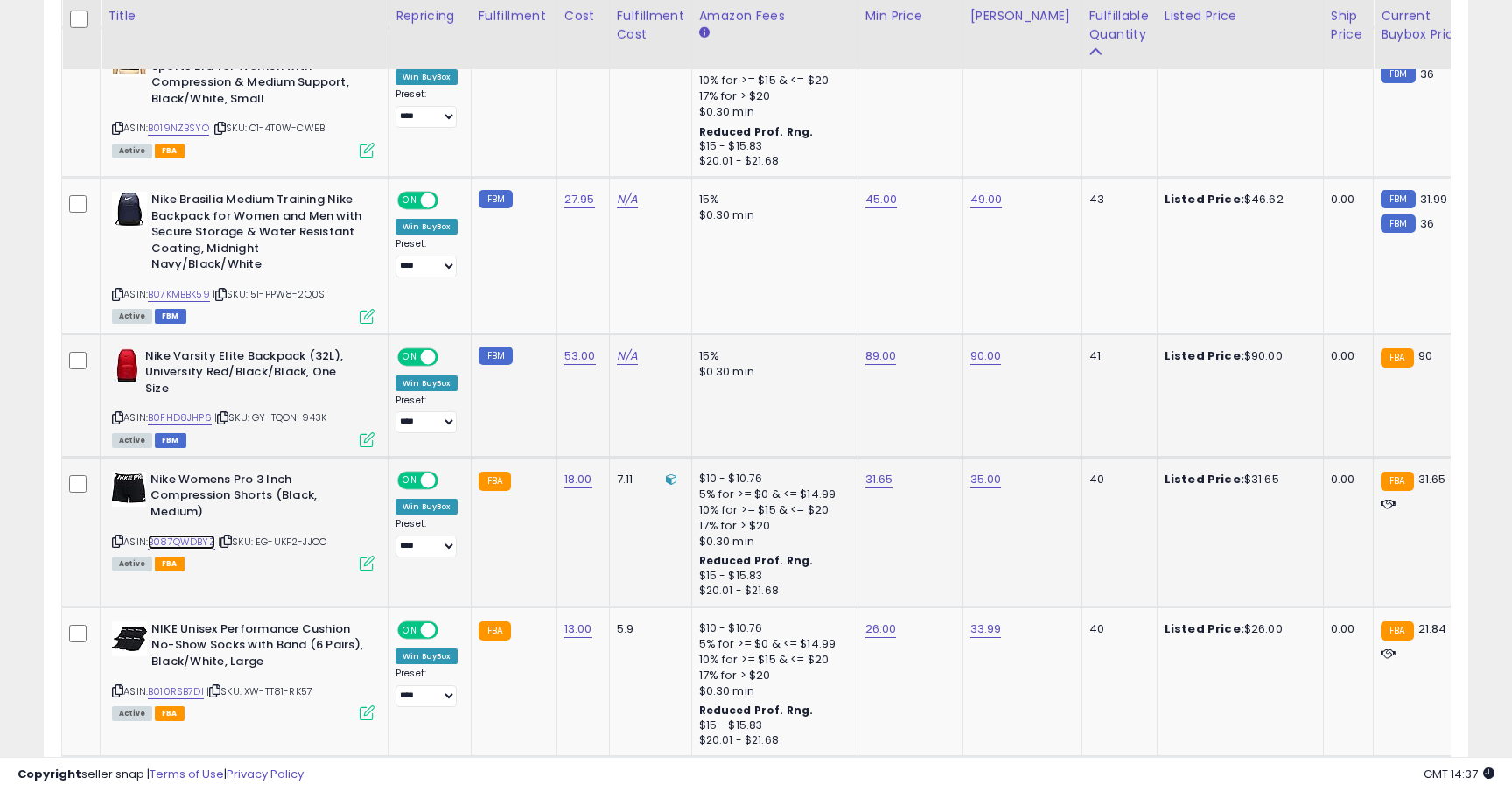
click at [169, 535] on link "B087QWDBYZ" at bounding box center [181, 542] width 67 height 15
click at [875, 471] on link "31.65" at bounding box center [879, 480] width 28 height 18
type input "*****"
click button "submit" at bounding box center [931, 404] width 30 height 26
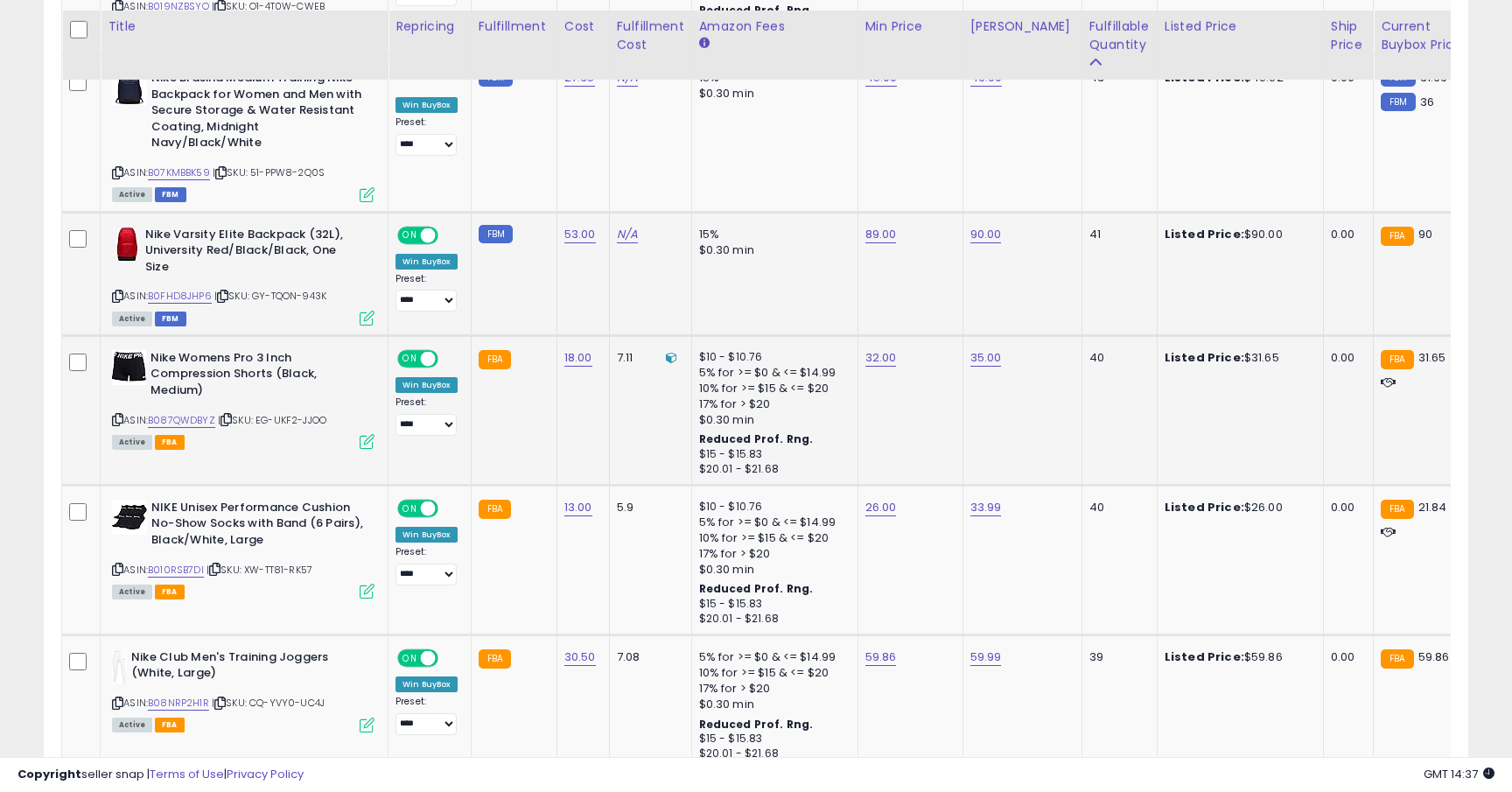
scroll to position [2170, 0]
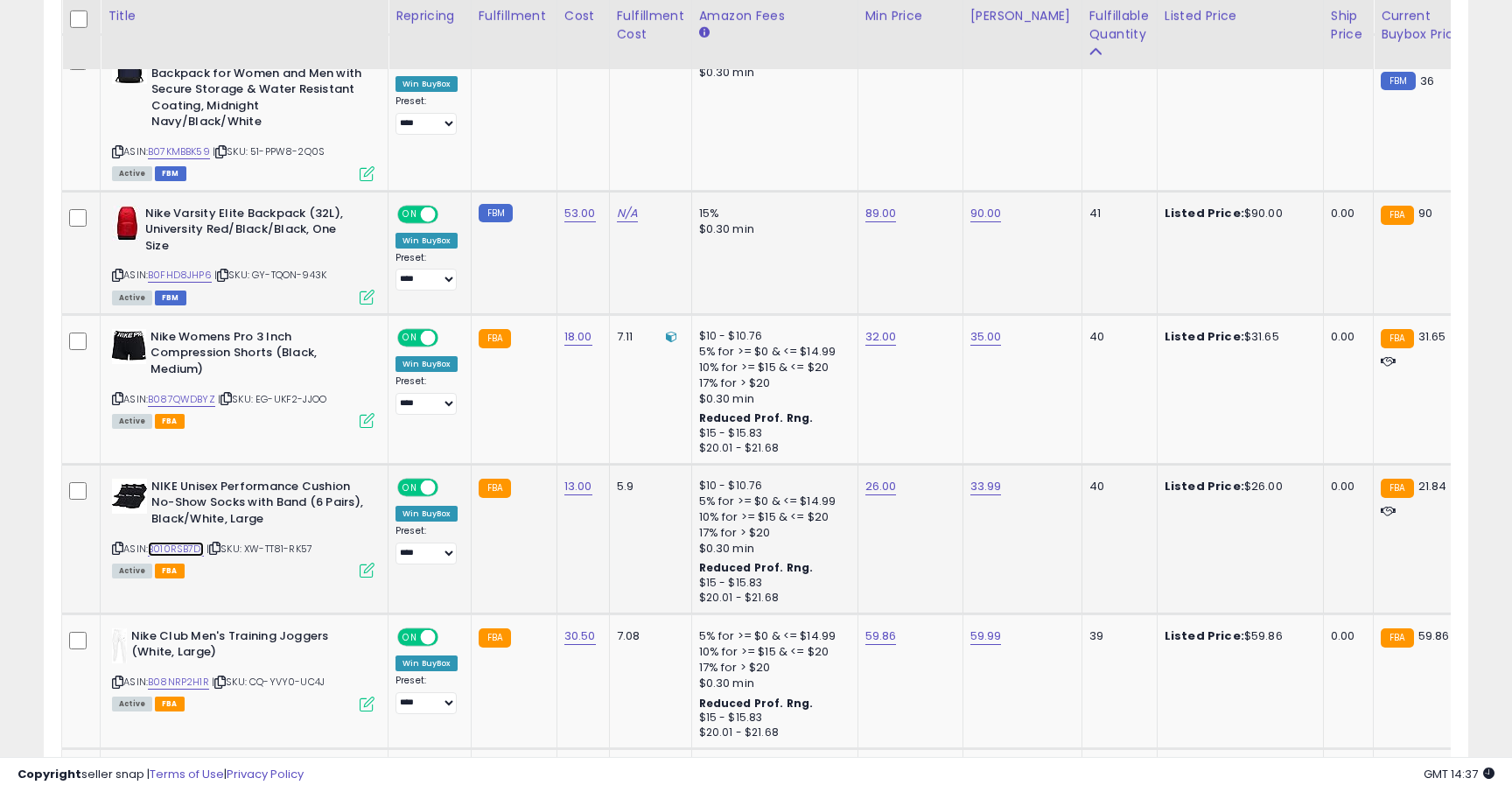
click at [168, 542] on link "B010RSB7DI" at bounding box center [176, 549] width 56 height 15
click at [869, 478] on link "26.00" at bounding box center [881, 487] width 31 height 18
type input "*****"
click button "submit" at bounding box center [932, 411] width 30 height 26
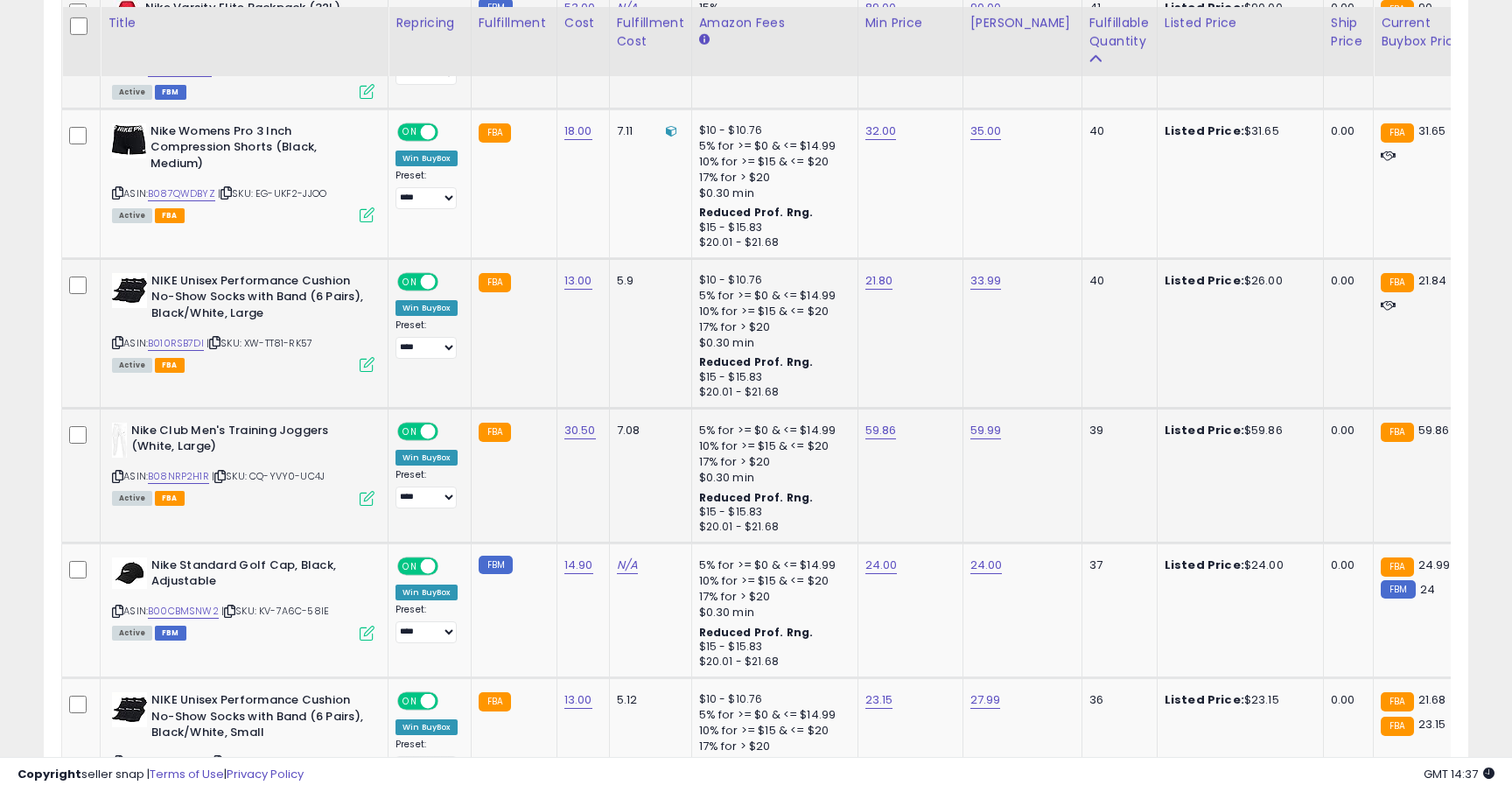
scroll to position [2382, 0]
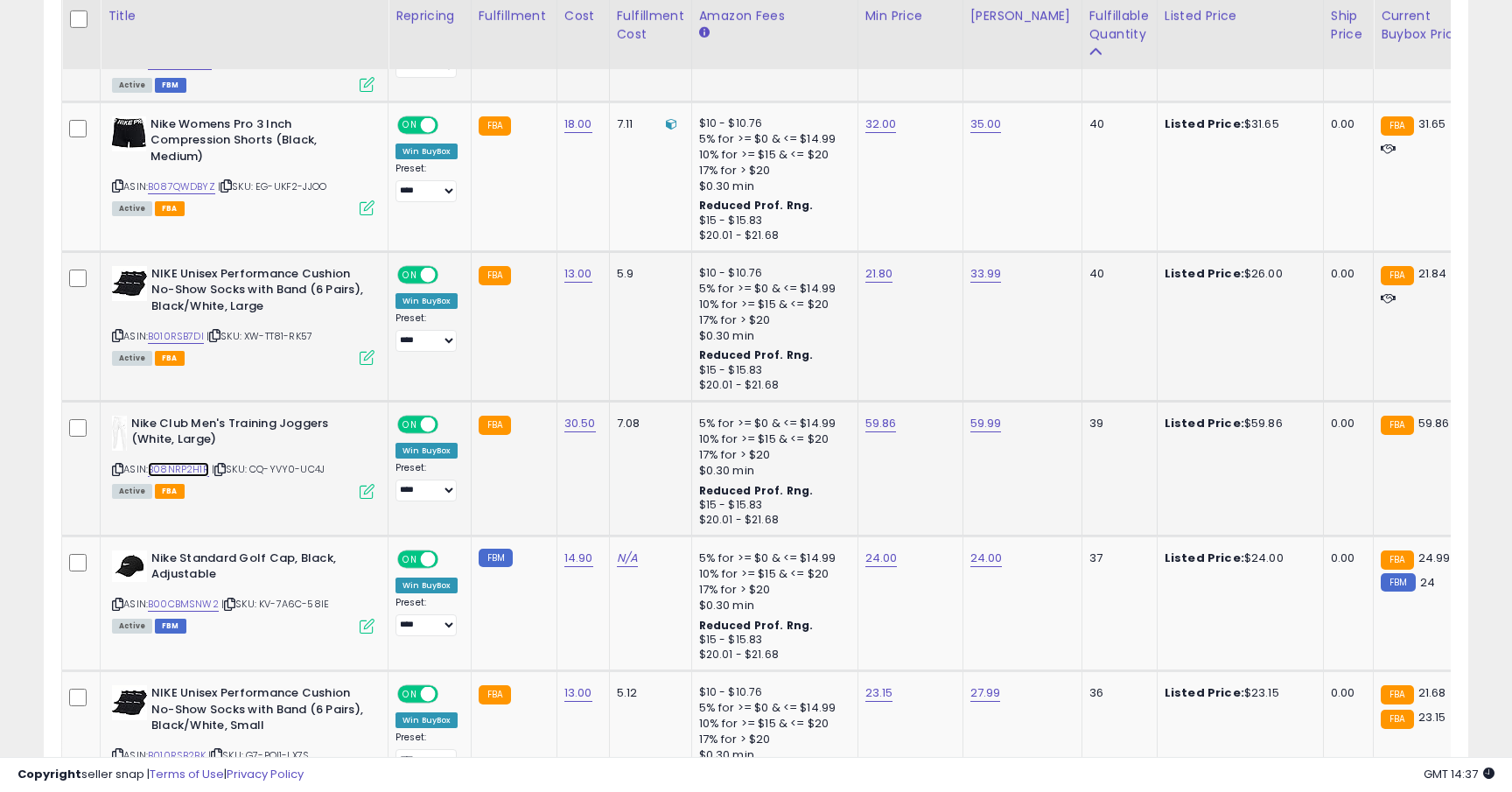
click at [192, 462] on link "B08NRP2H1R" at bounding box center [178, 469] width 61 height 15
click at [888, 414] on link "59.86" at bounding box center [881, 423] width 31 height 18
type input "*****"
click button "submit" at bounding box center [933, 348] width 30 height 26
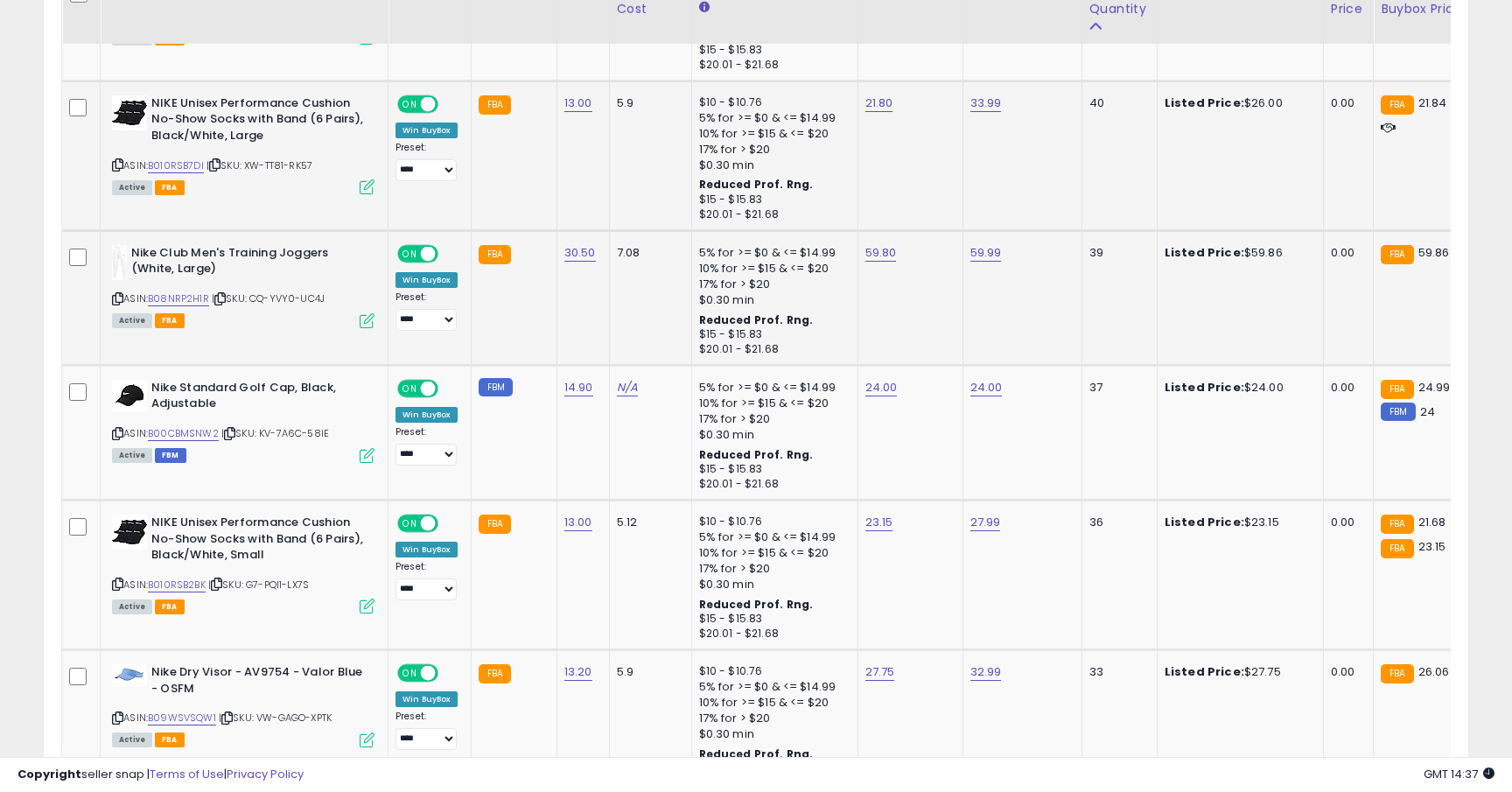
scroll to position [2573, 0]
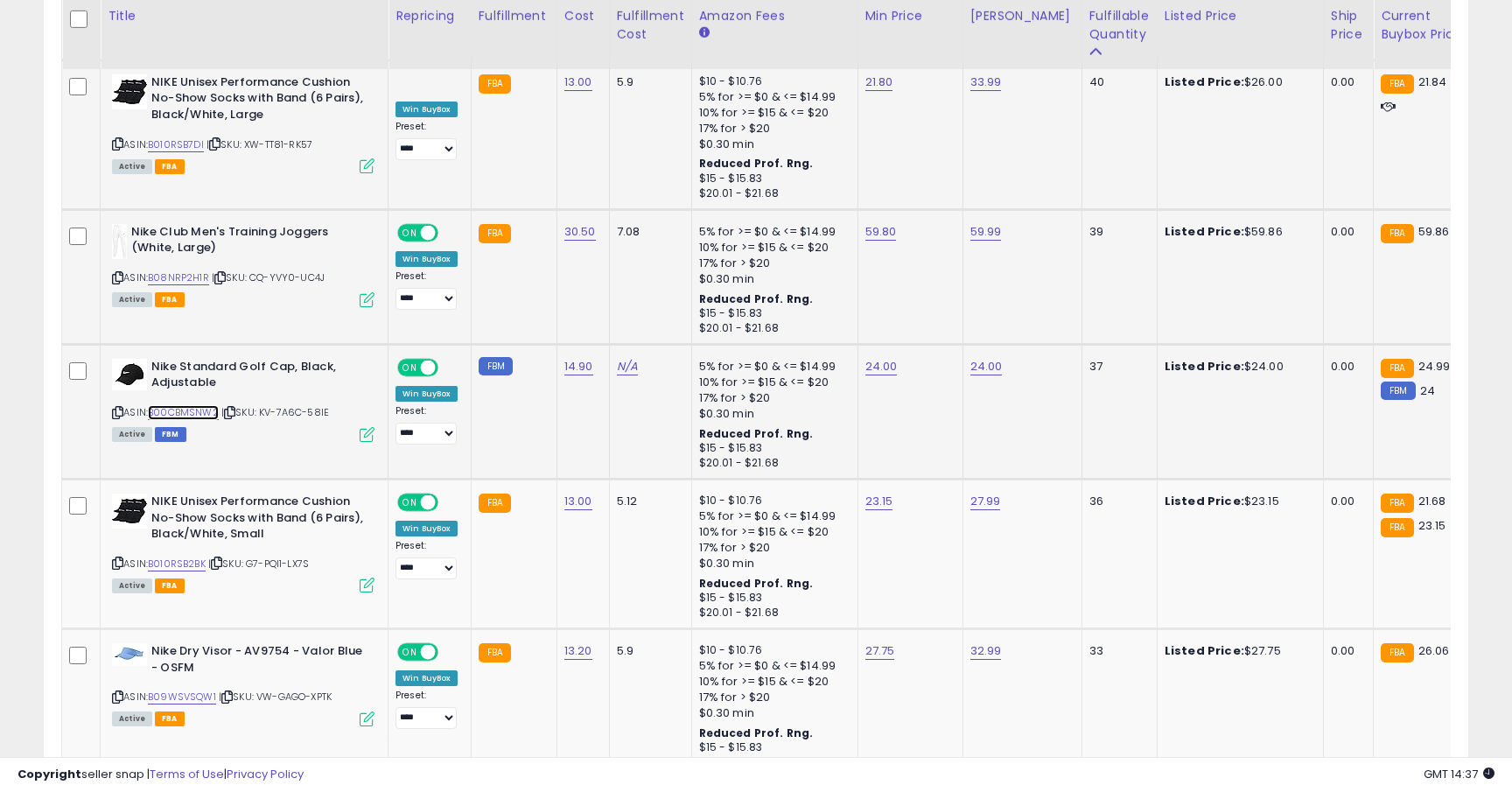
click at [203, 405] on link "B00CBMSNW2" at bounding box center [183, 413] width 71 height 15
click at [882, 358] on link "24.00" at bounding box center [882, 367] width 32 height 18
type input "*****"
click button "submit" at bounding box center [932, 291] width 30 height 26
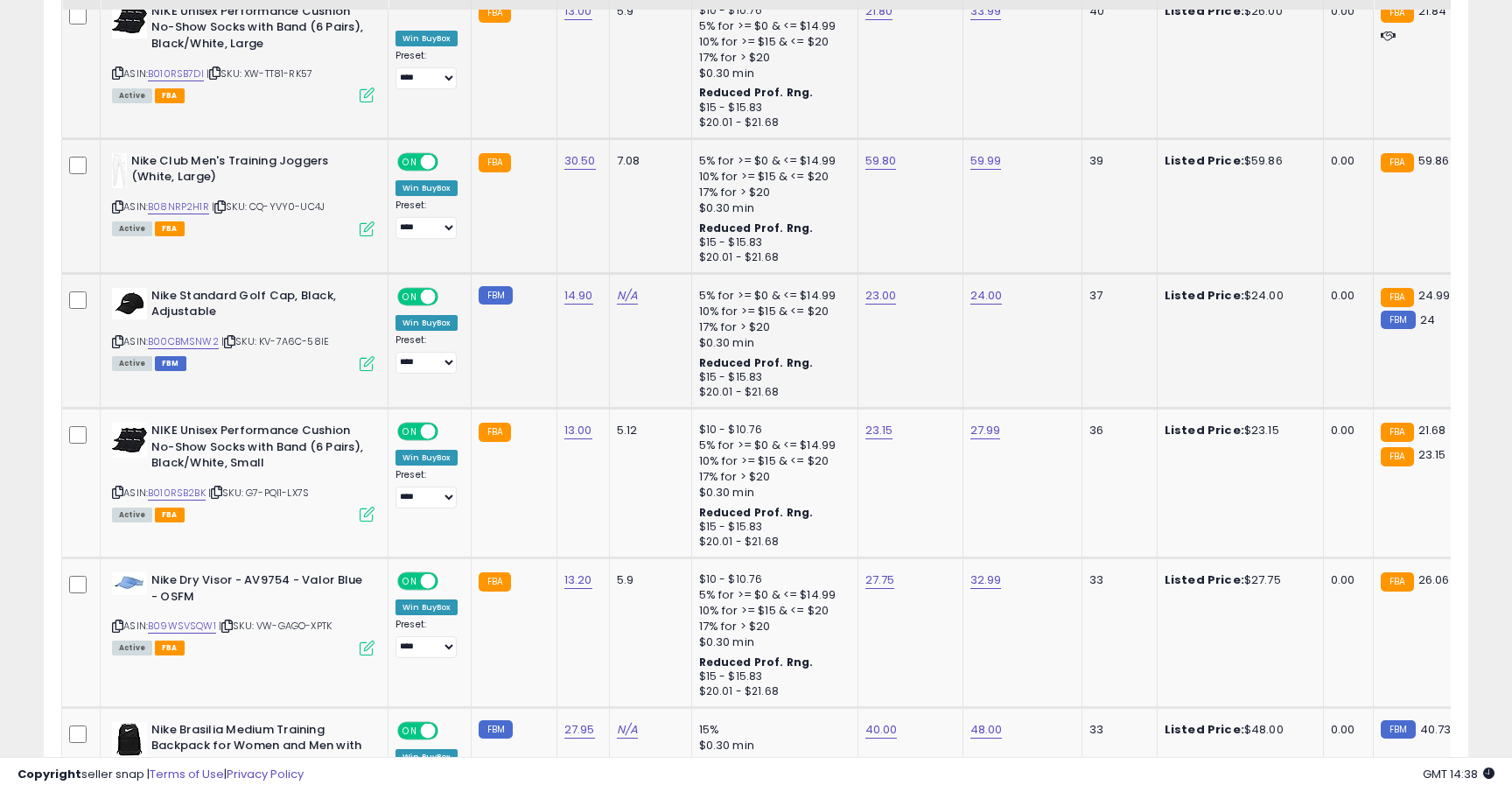
scroll to position [2737, 0]
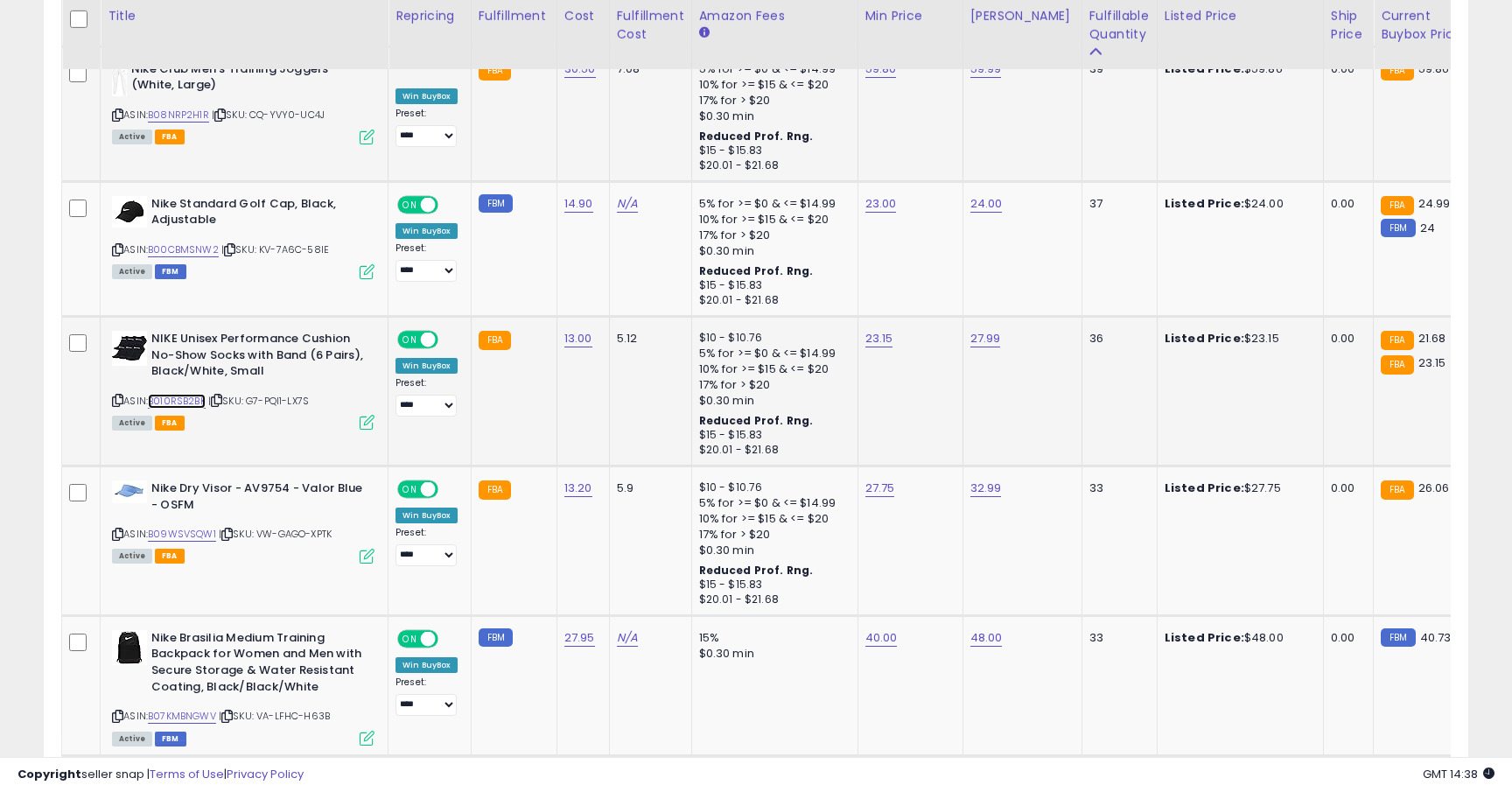
click at [197, 394] on link "B010RSB2BK" at bounding box center [177, 401] width 57 height 15
click at [877, 330] on link "23.15" at bounding box center [879, 339] width 28 height 18
type input "*****"
click button "submit" at bounding box center [931, 263] width 30 height 26
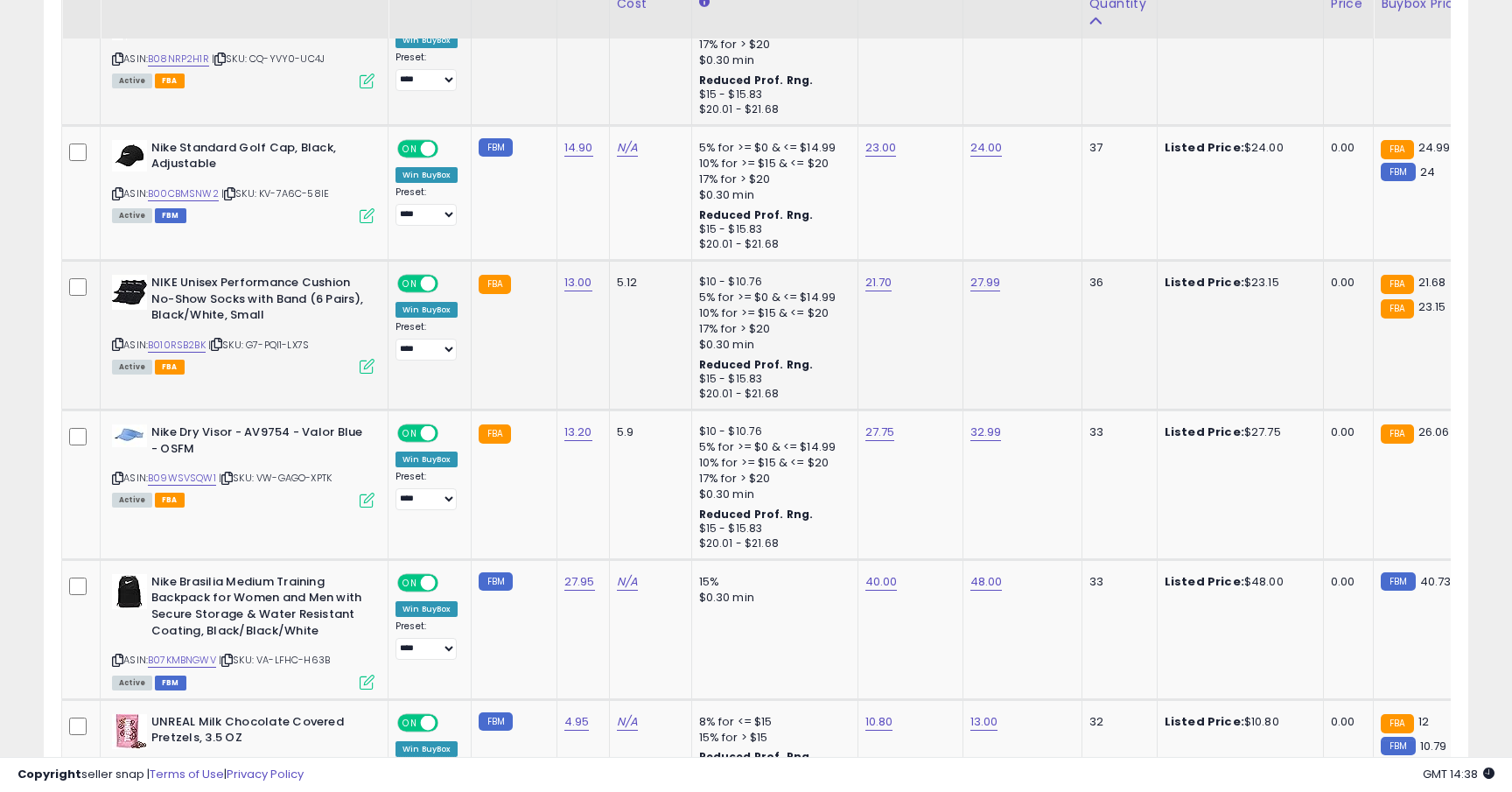
scroll to position [2894, 0]
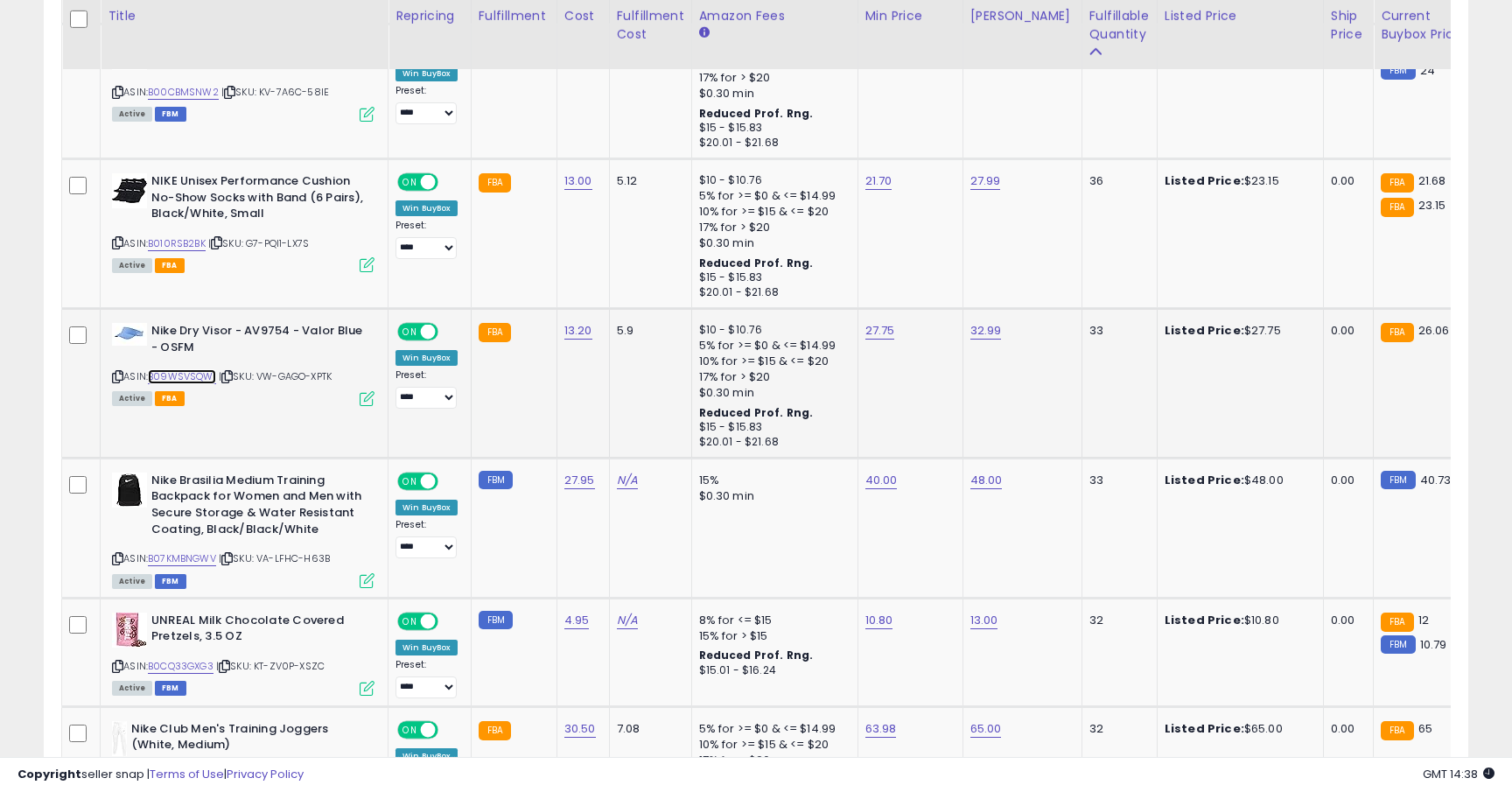
click at [204, 370] on link "B09WSVSQW1" at bounding box center [182, 377] width 68 height 15
click at [882, 322] on link "27.75" at bounding box center [880, 331] width 30 height 18
type input "*****"
click button "submit" at bounding box center [932, 255] width 30 height 26
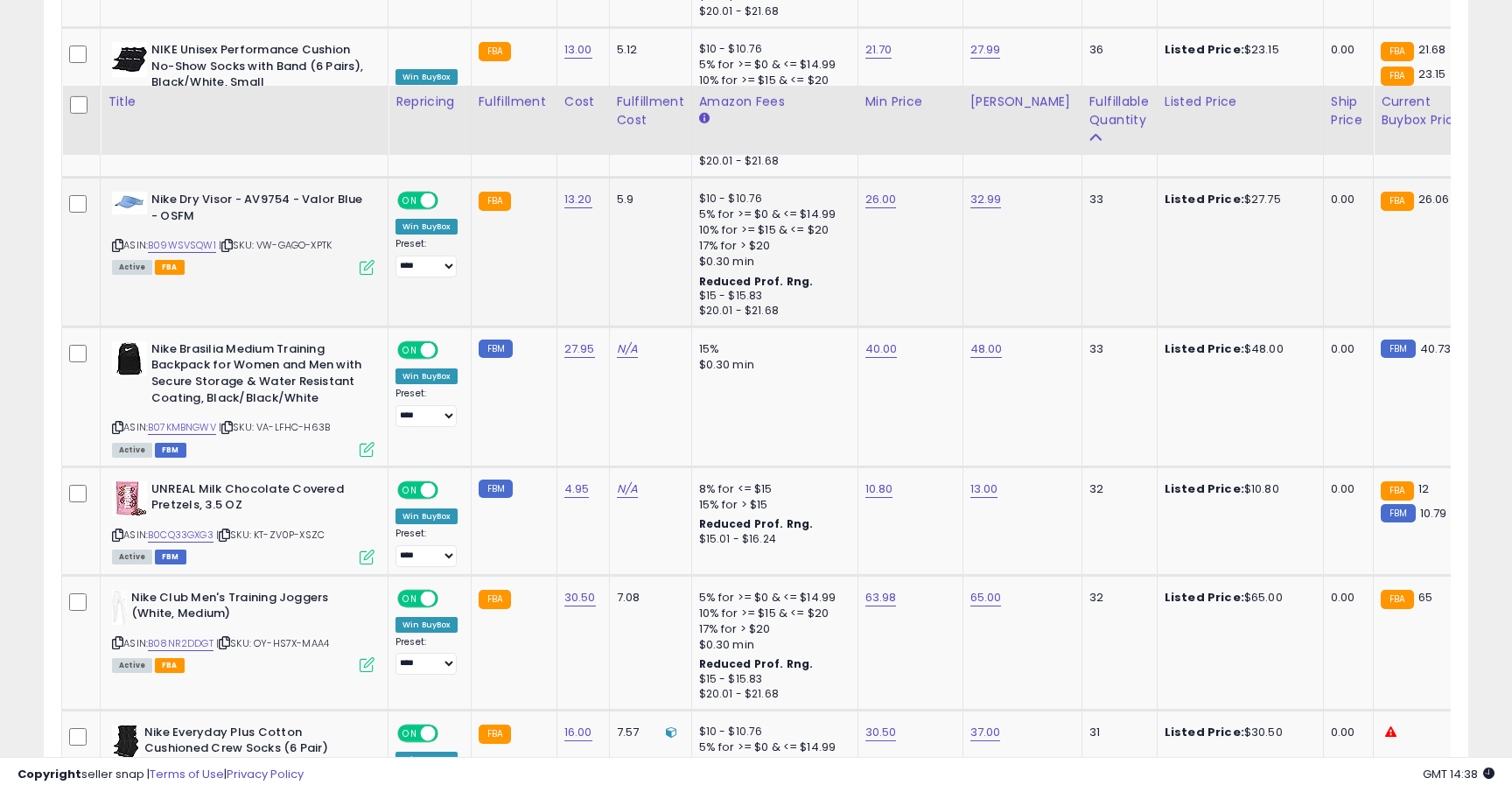
scroll to position [3120, 0]
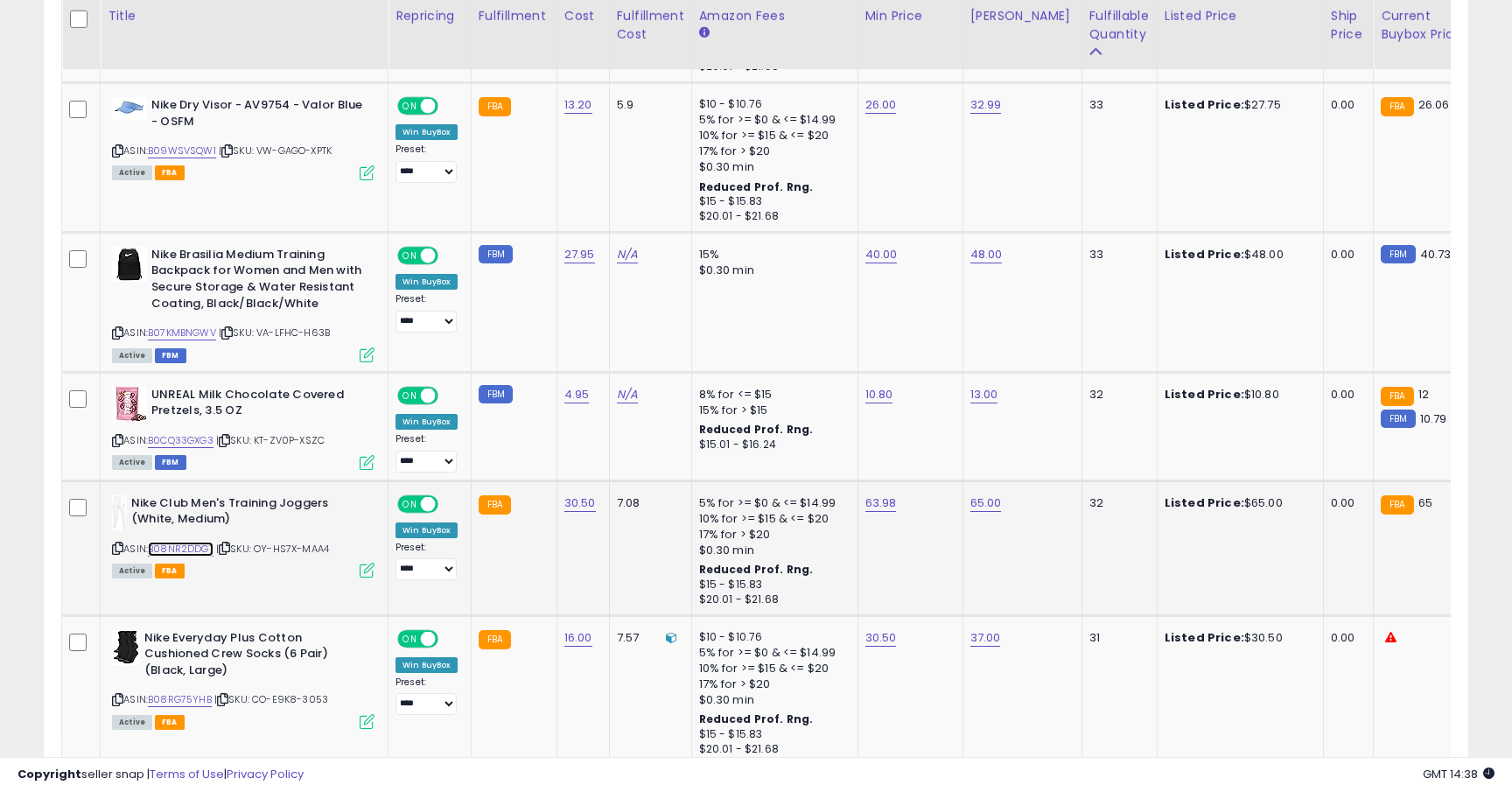
click at [197, 542] on link "B08NR2DDGT" at bounding box center [180, 549] width 65 height 15
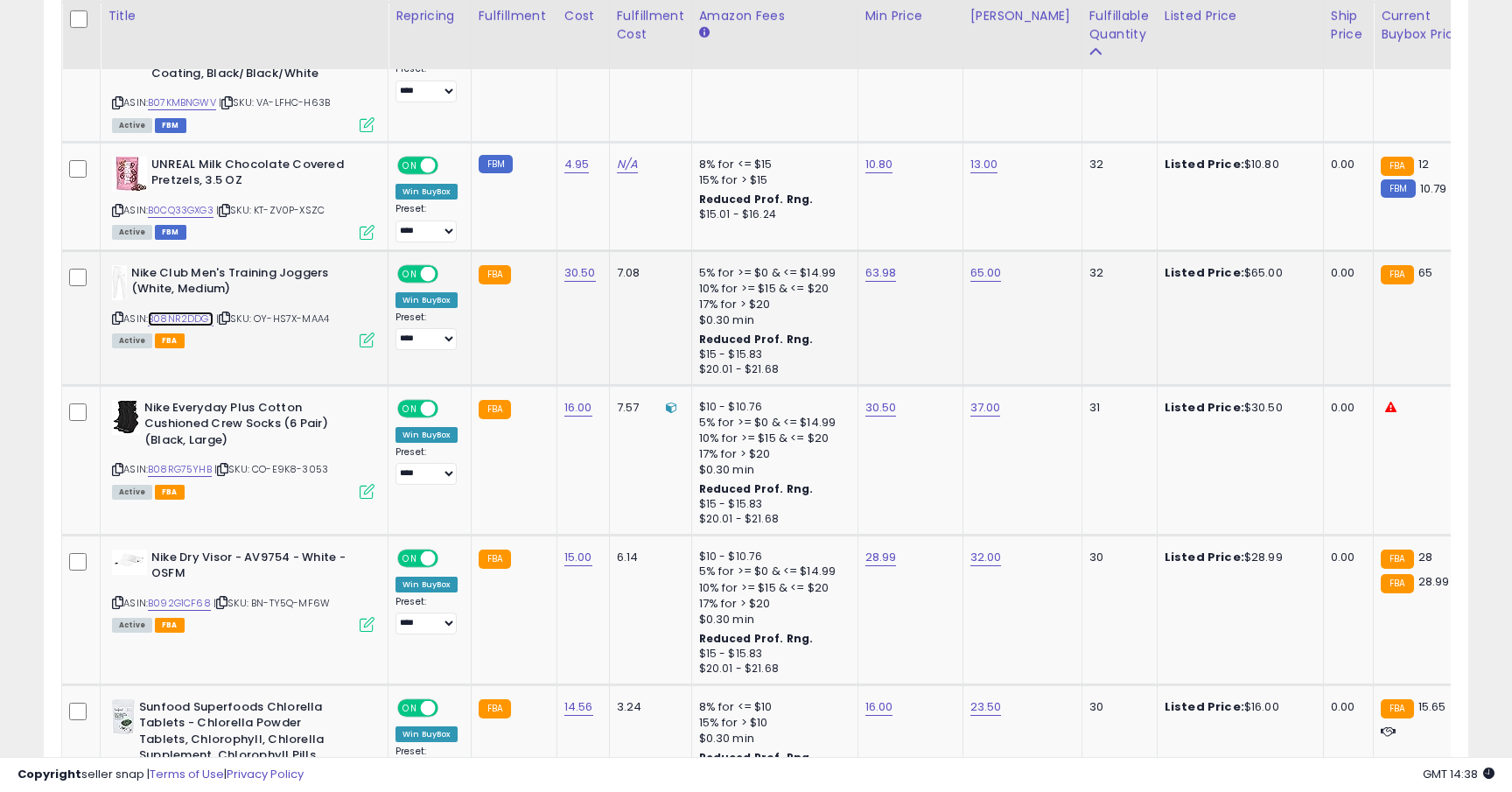
scroll to position [3428, 0]
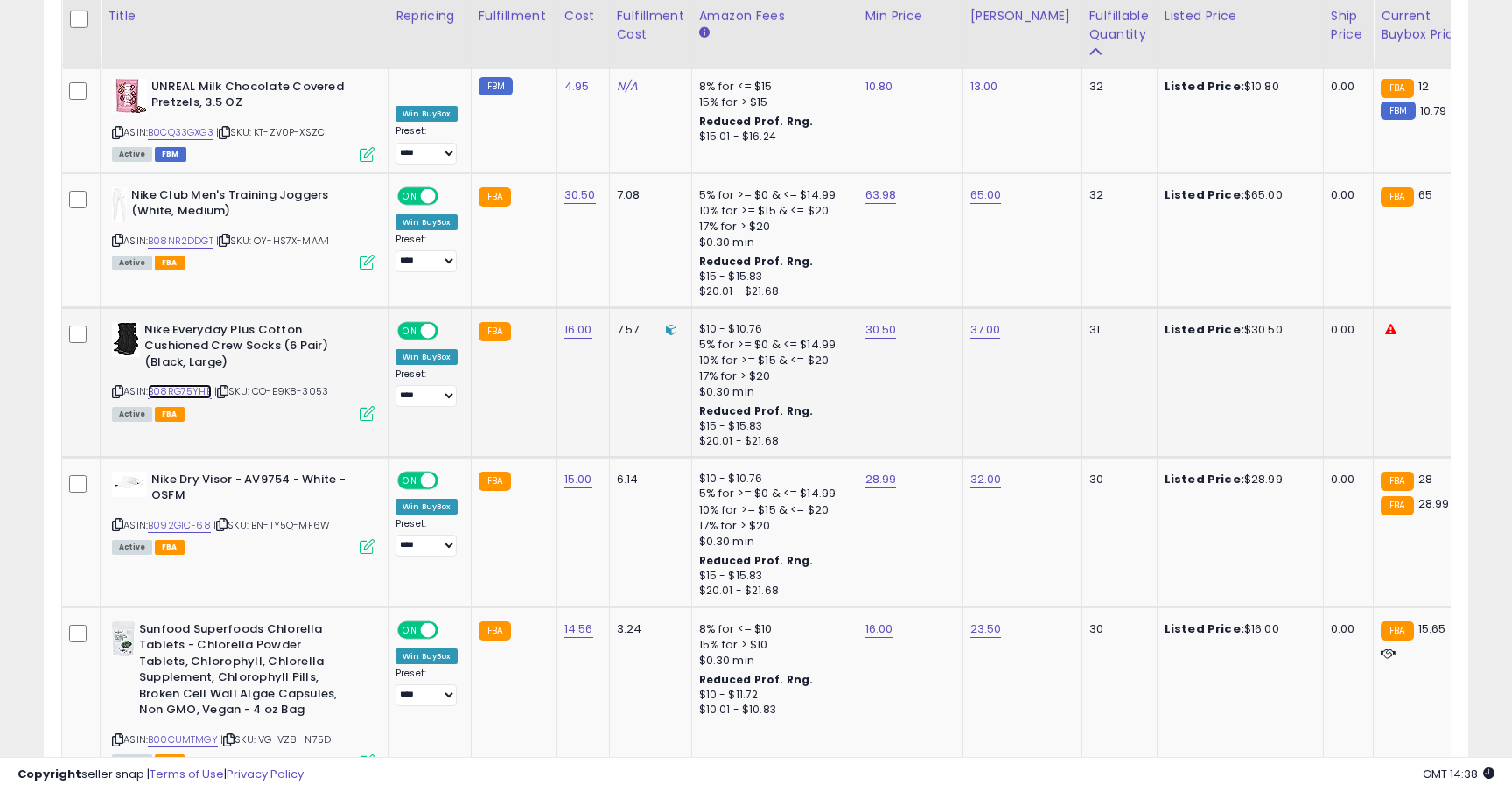
click at [184, 384] on link "B08RG75YHB" at bounding box center [179, 391] width 64 height 15
click at [882, 321] on link "30.50" at bounding box center [881, 330] width 31 height 18
type input "*"
type input "*****"
click button "submit" at bounding box center [932, 254] width 30 height 26
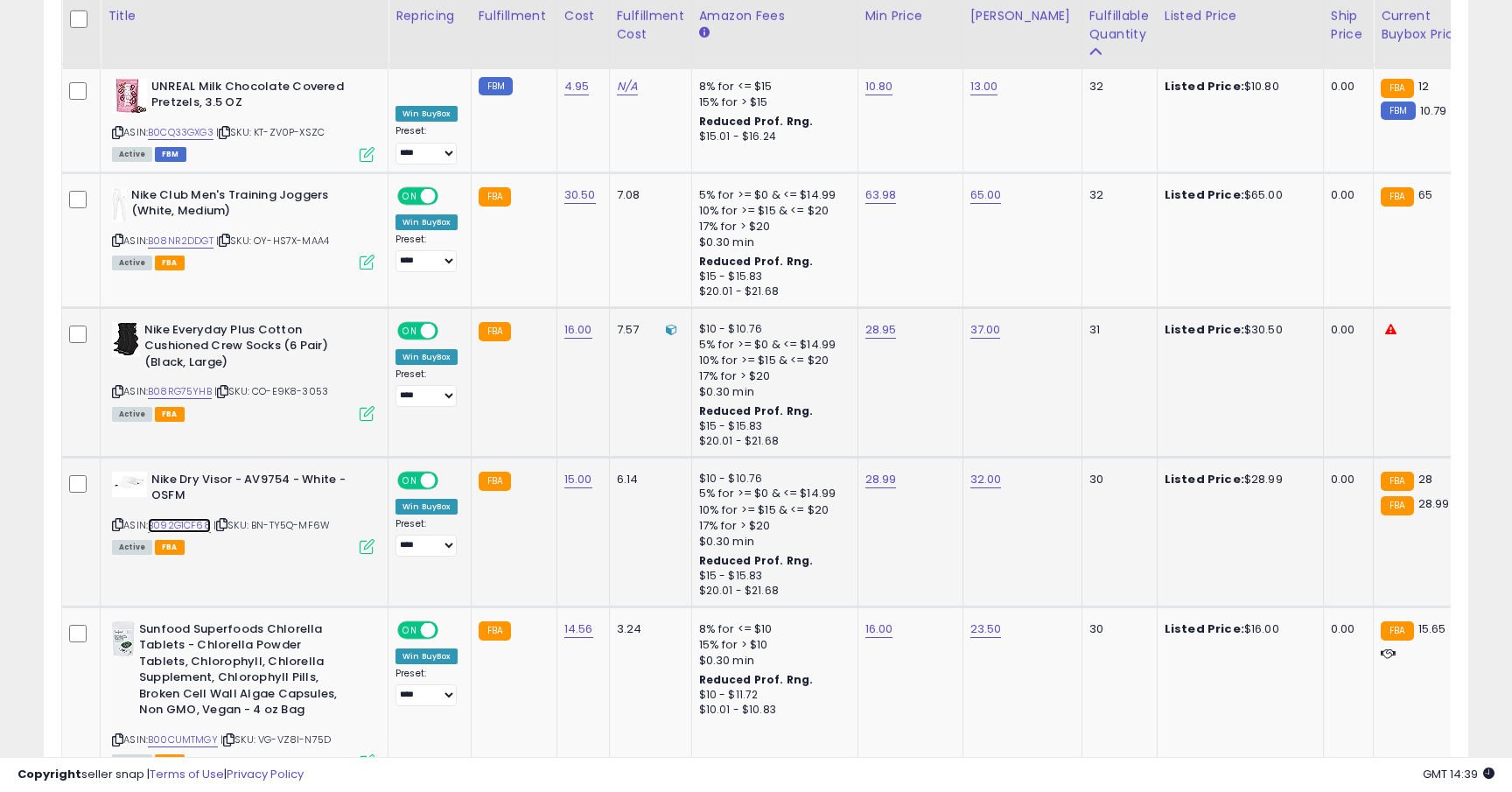
click at [196, 518] on link "B092G1CF68" at bounding box center [179, 526] width 63 height 15
click at [877, 471] on link "28.99" at bounding box center [881, 480] width 31 height 18
type input "*****"
click button "submit" at bounding box center [932, 404] width 30 height 26
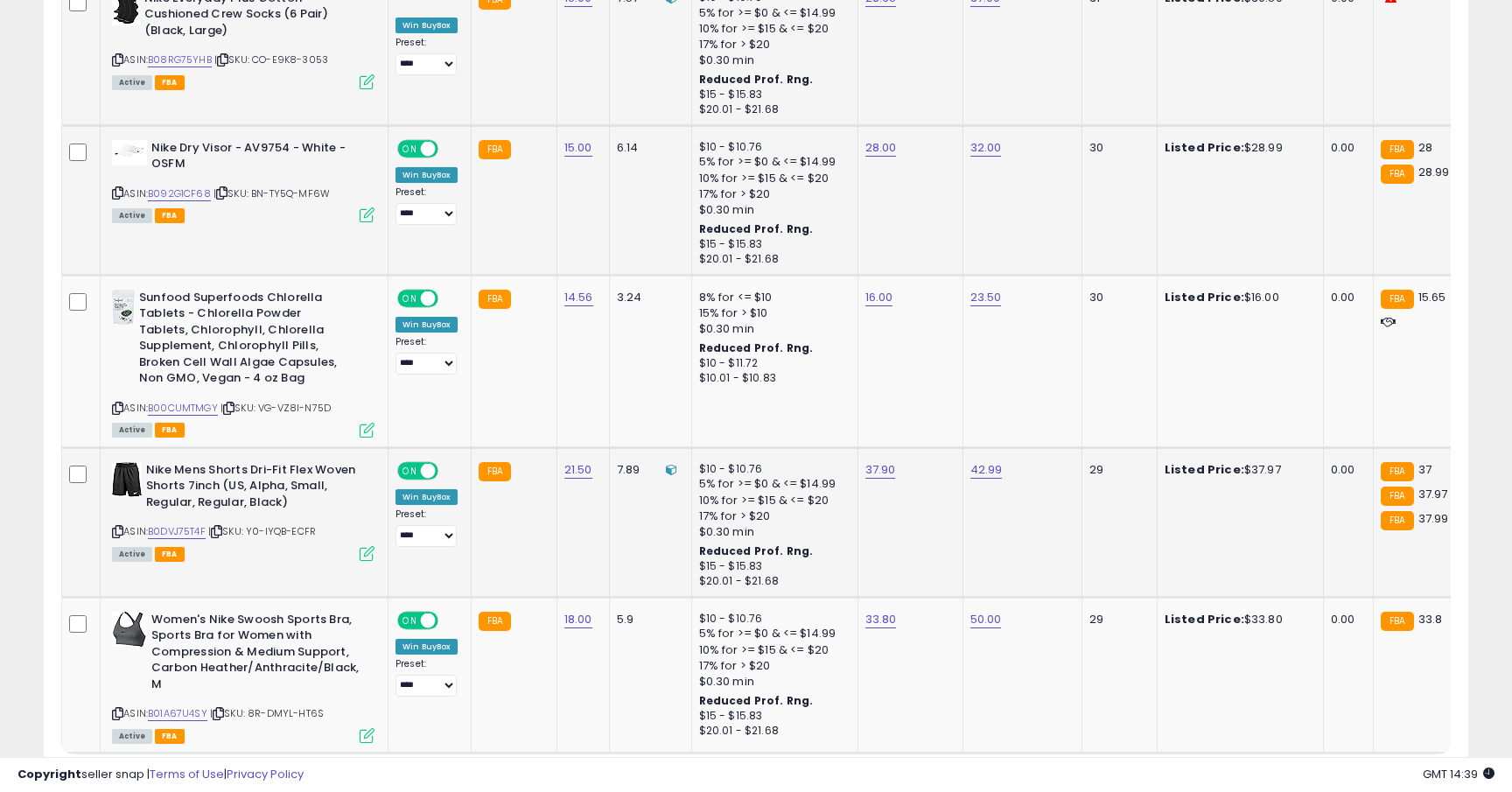
scroll to position [3778, 0]
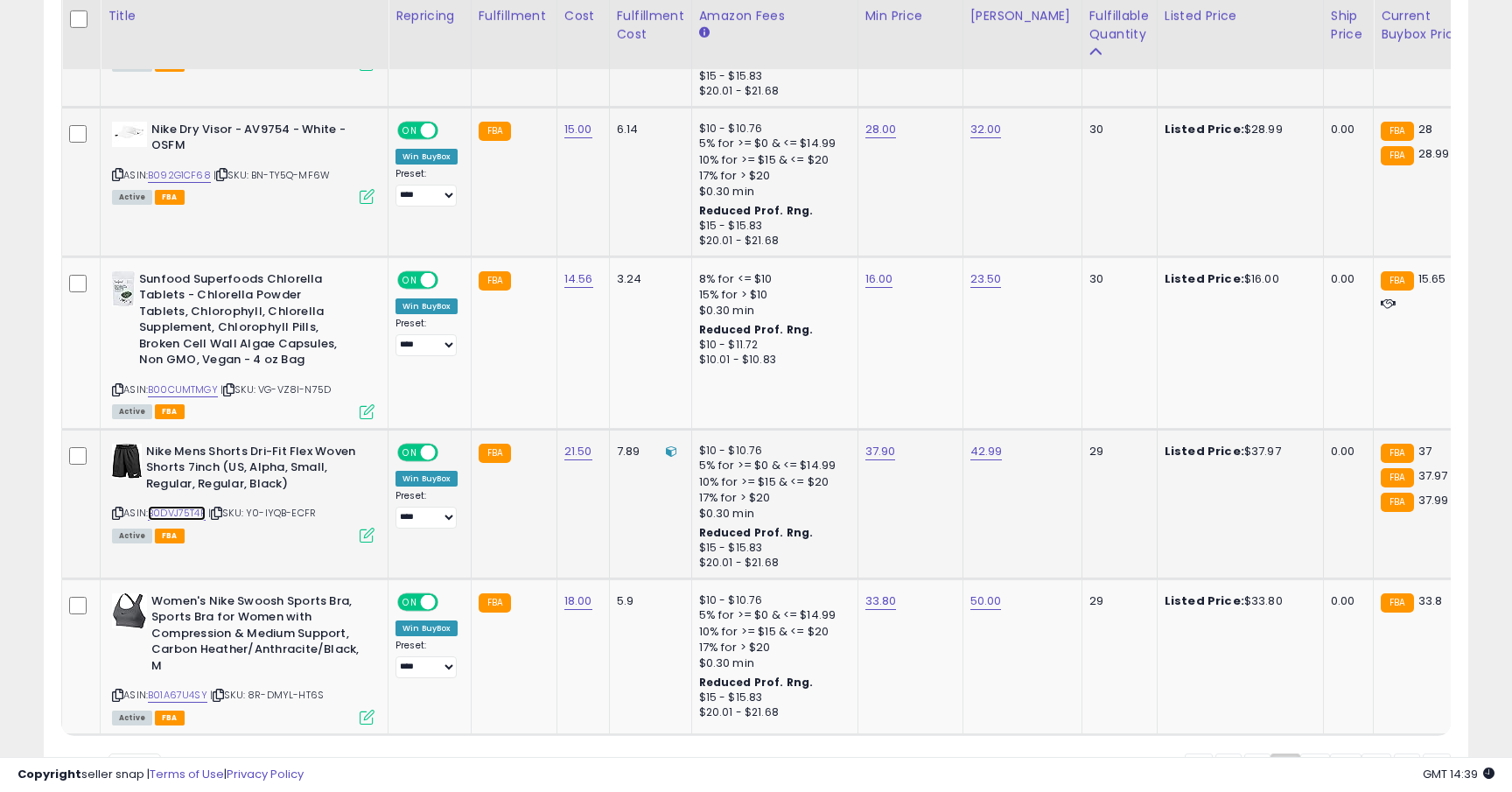
click at [162, 506] on link "B0DVJ75T4F" at bounding box center [177, 513] width 57 height 15
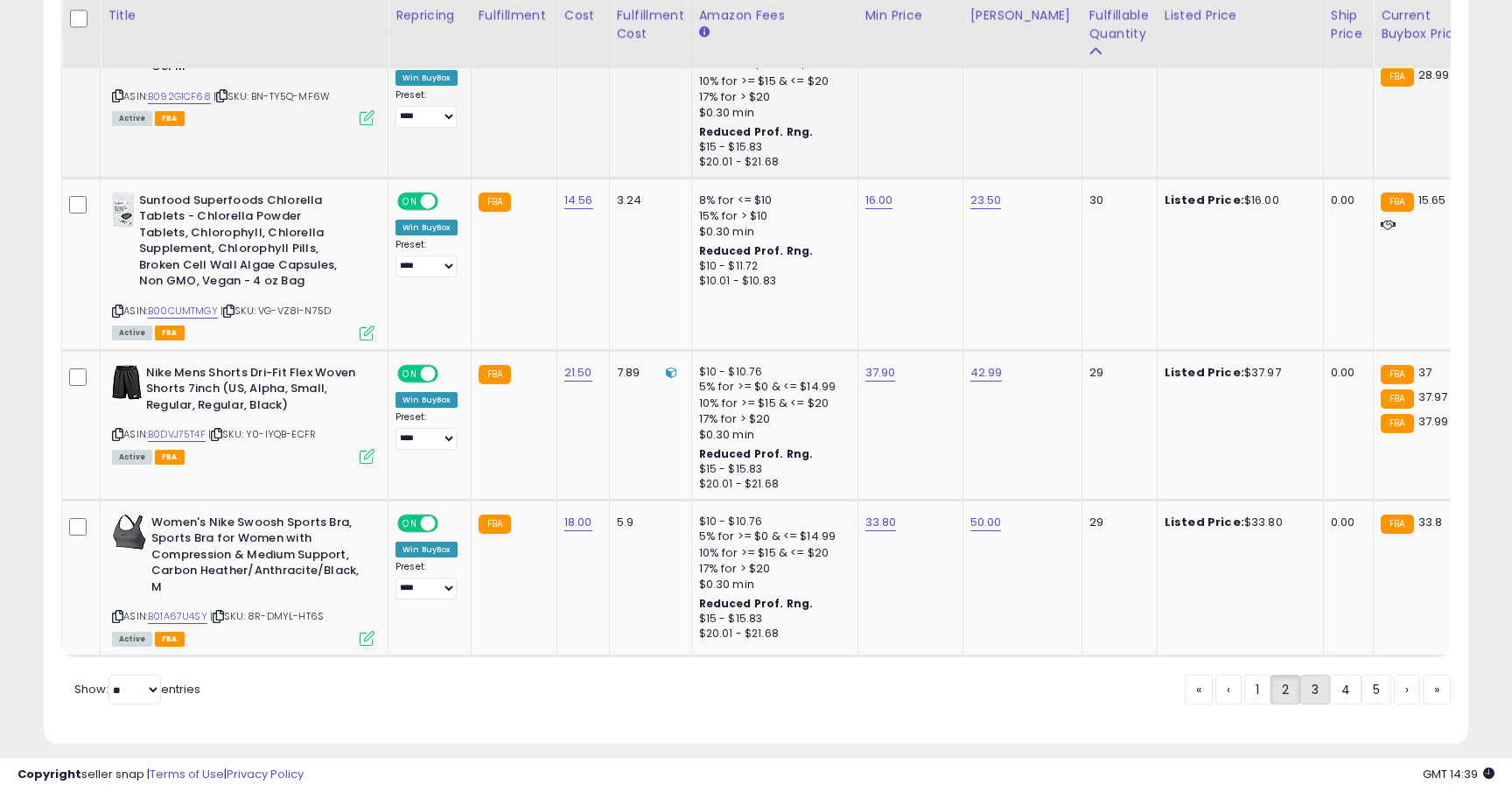
click at [1305, 676] on link "3" at bounding box center [1315, 689] width 30 height 30
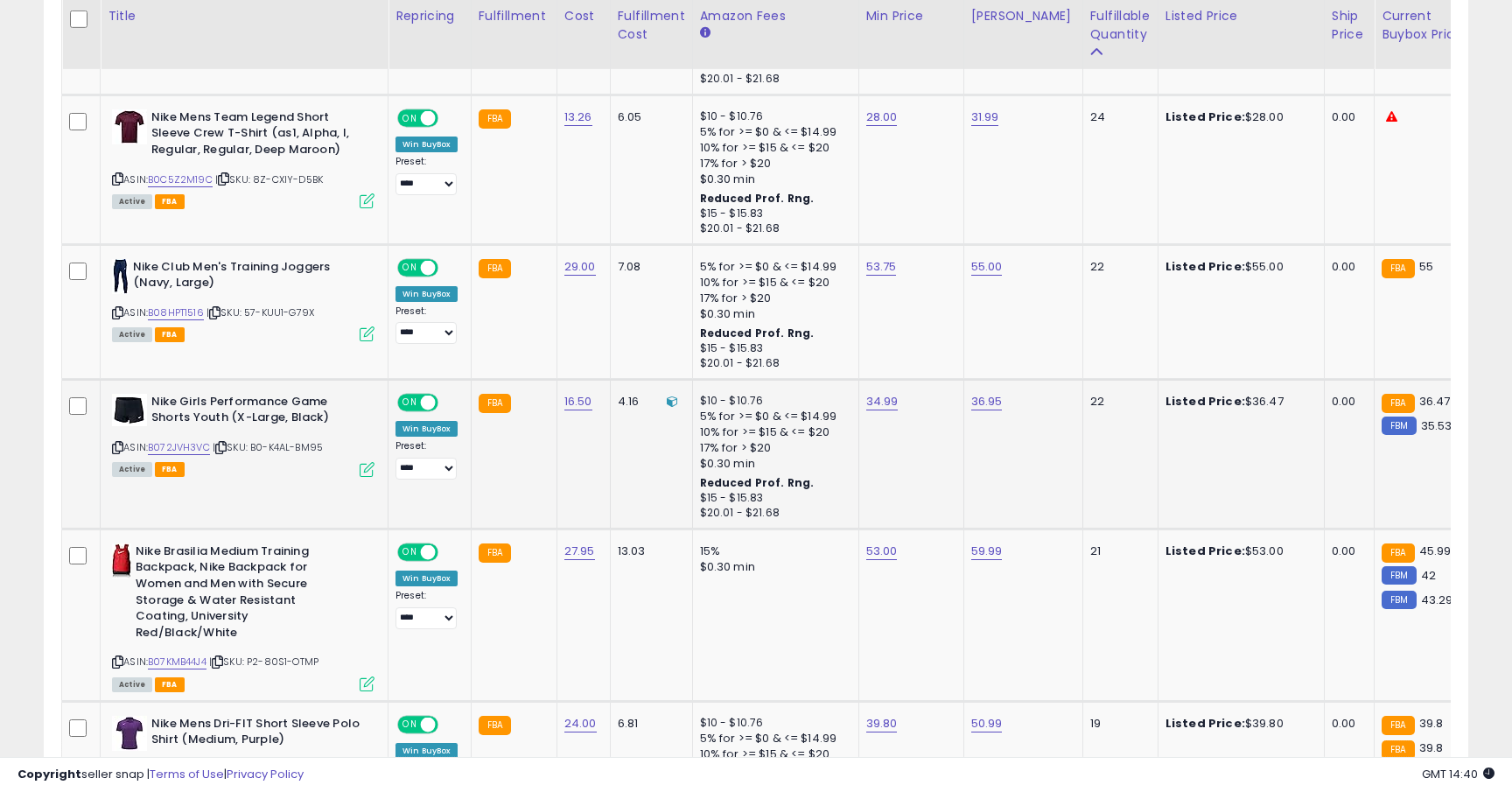
scroll to position [1082, 0]
click at [184, 307] on link "B08HPT1516" at bounding box center [176, 312] width 56 height 15
click at [872, 268] on link "53.75" at bounding box center [882, 266] width 30 height 18
click at [917, 209] on button "submit" at bounding box center [932, 222] width 30 height 26
type input "*****"
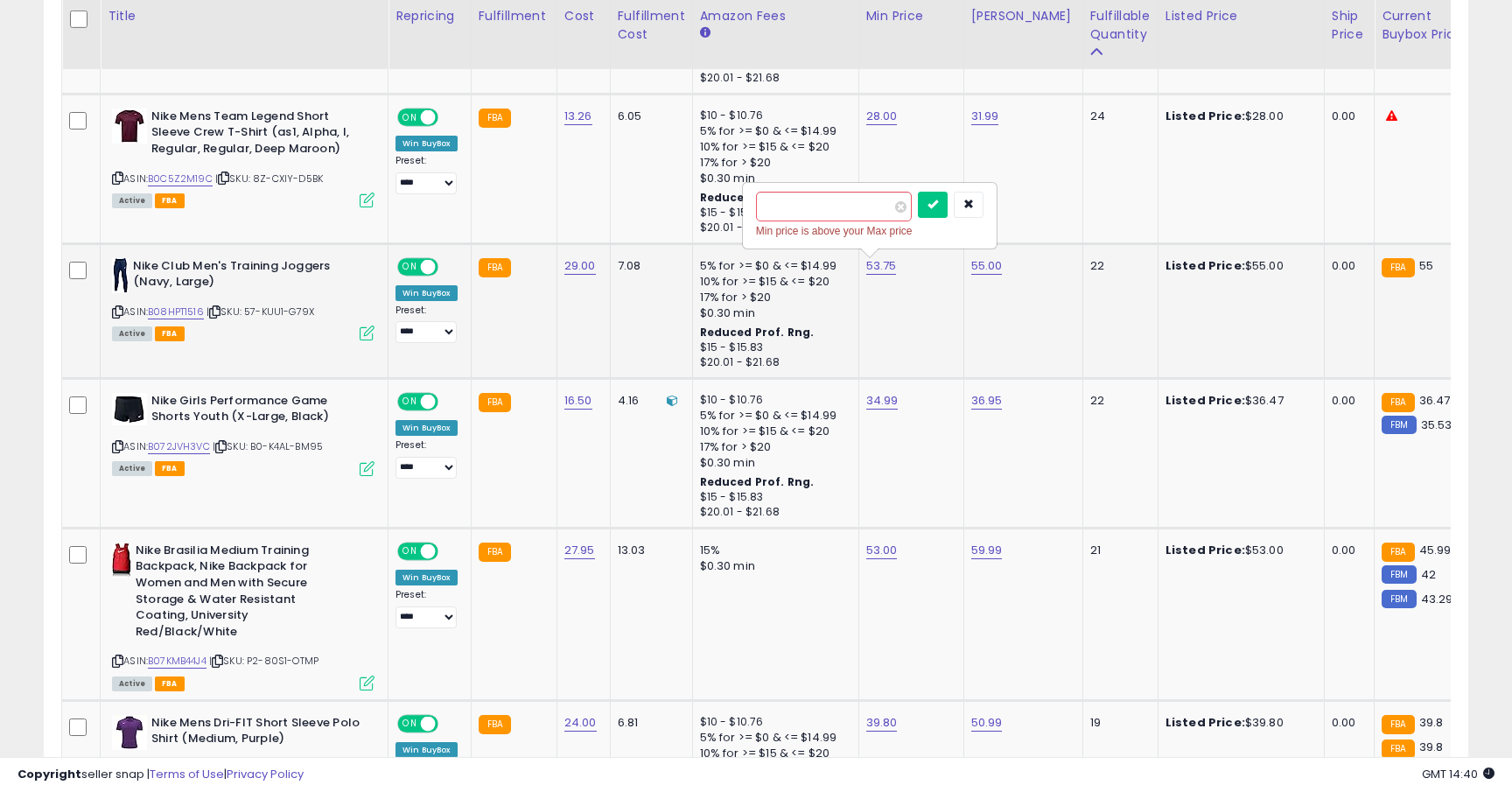
click button "submit" at bounding box center [932, 205] width 30 height 26
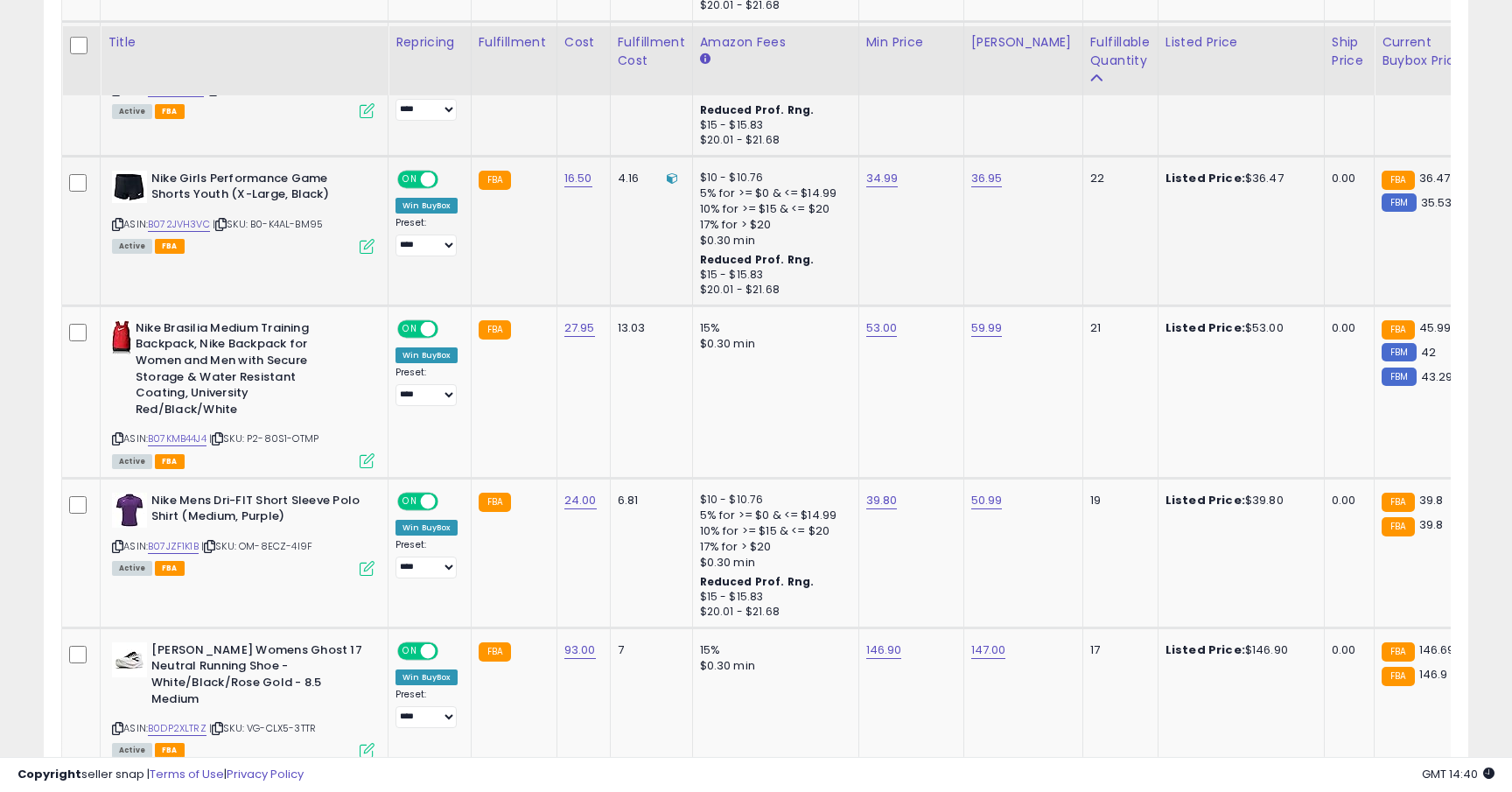
scroll to position [1330, 0]
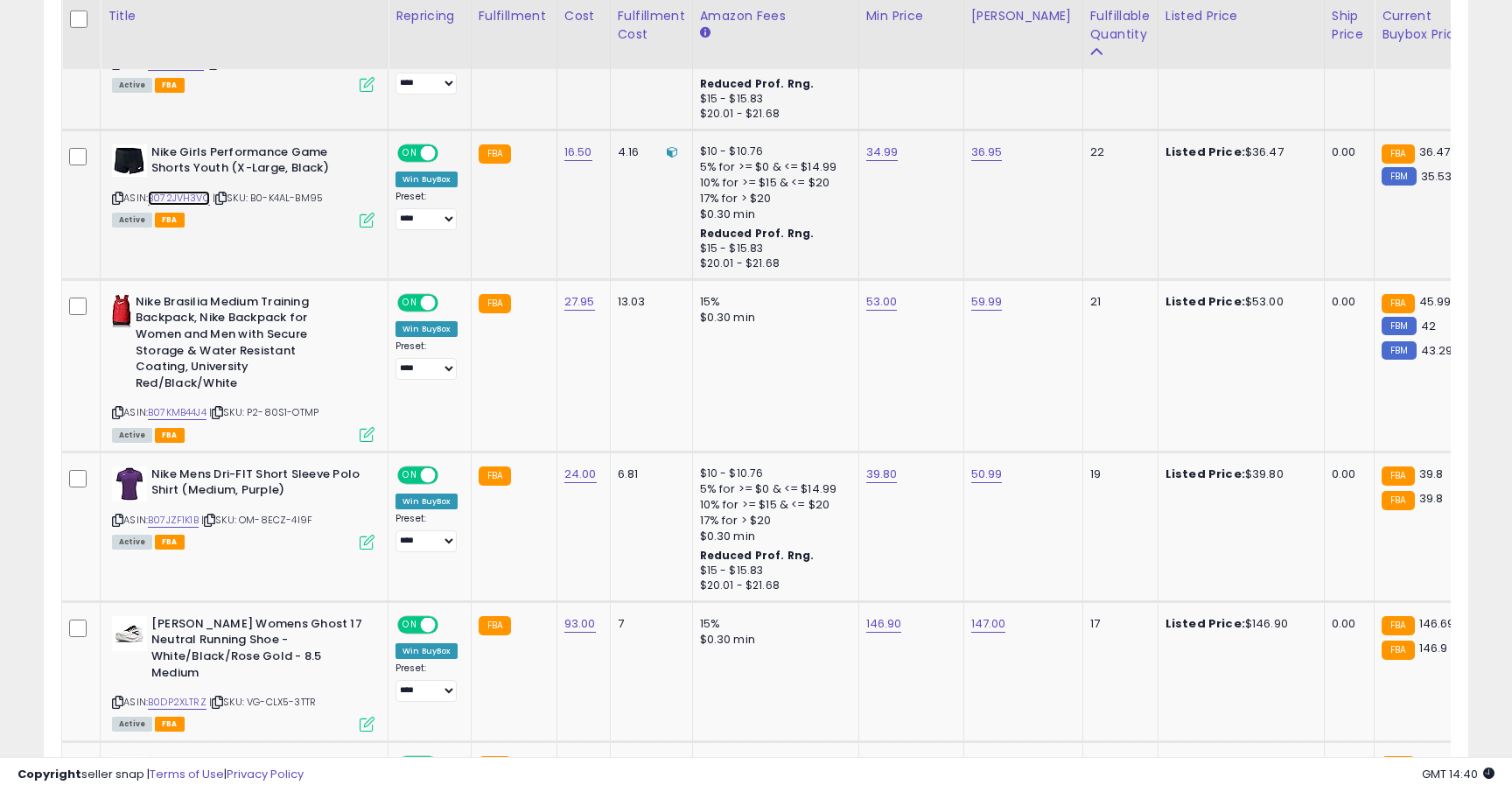
click at [180, 198] on link "B072JVH3VC" at bounding box center [178, 198] width 62 height 15
click at [881, 151] on link "34.99" at bounding box center [882, 152] width 32 height 18
type input "*****"
click button "submit" at bounding box center [932, 108] width 30 height 26
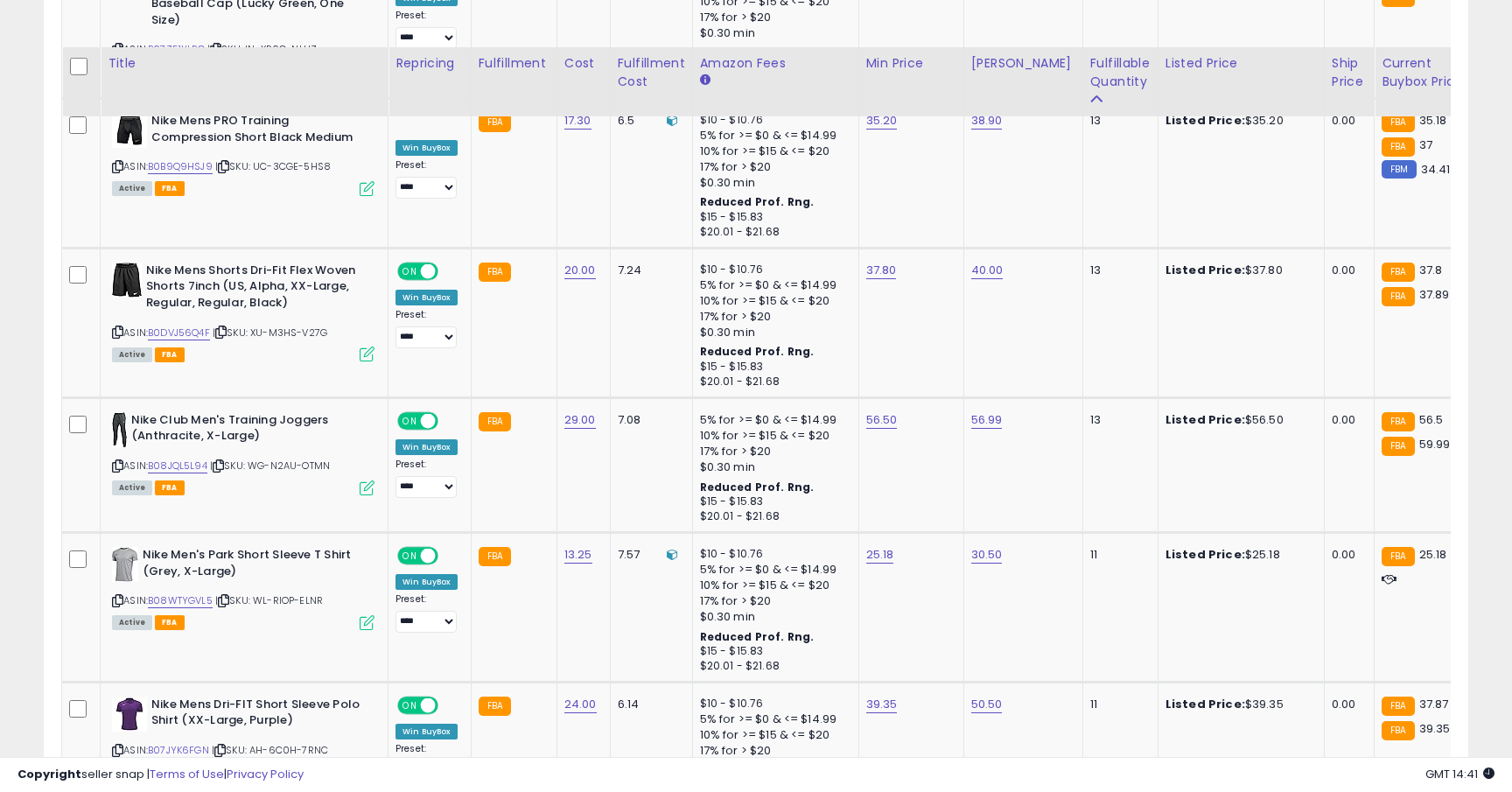
scroll to position [3877, 0]
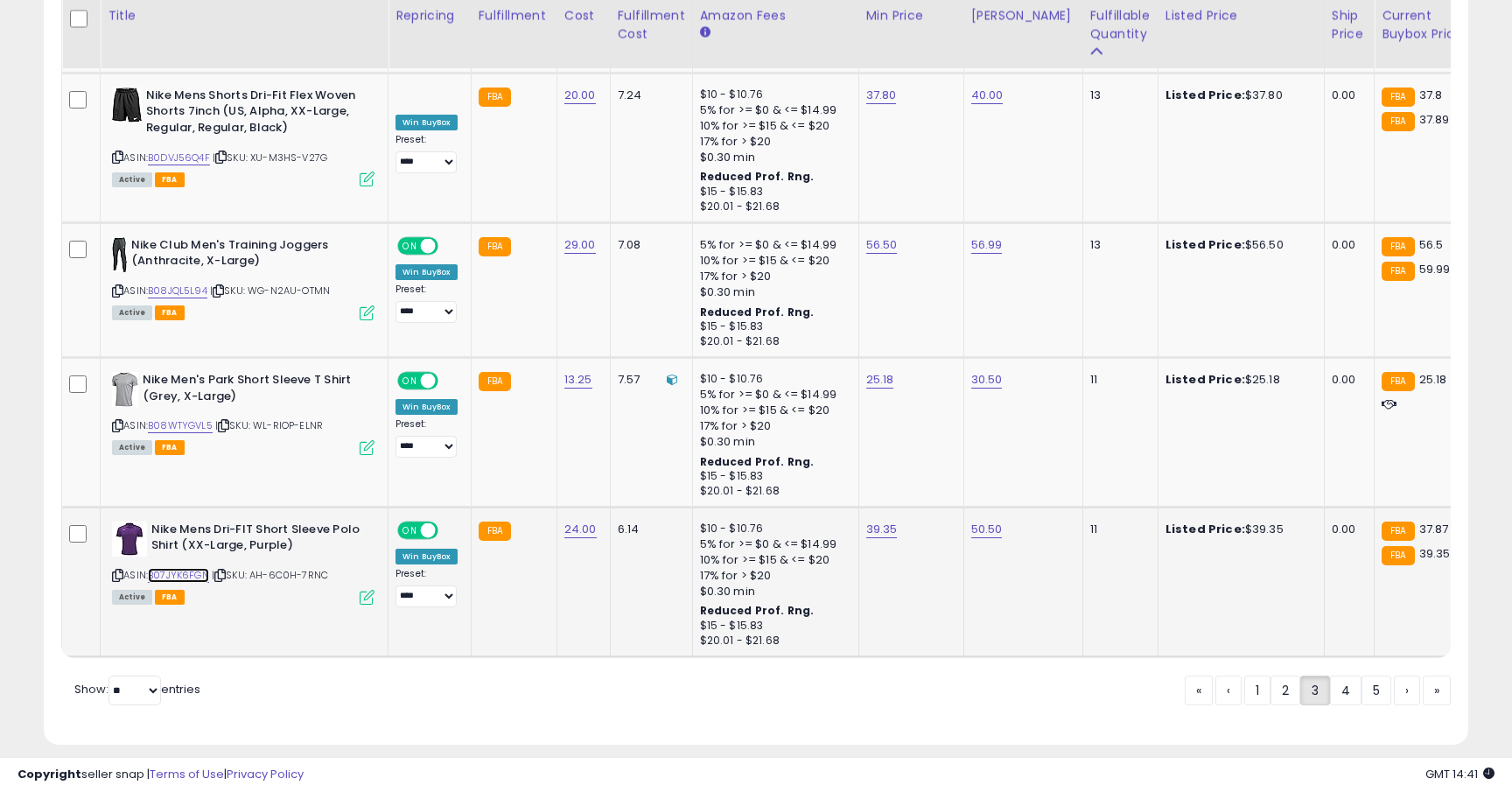
click at [202, 568] on link "B07JYK6FGN" at bounding box center [178, 575] width 61 height 15
click at [881, 521] on link "39.35" at bounding box center [882, 530] width 31 height 18
type input "*****"
click button "submit" at bounding box center [932, 453] width 30 height 26
click at [193, 418] on link "B08WTYGVL5" at bounding box center [180, 425] width 65 height 15
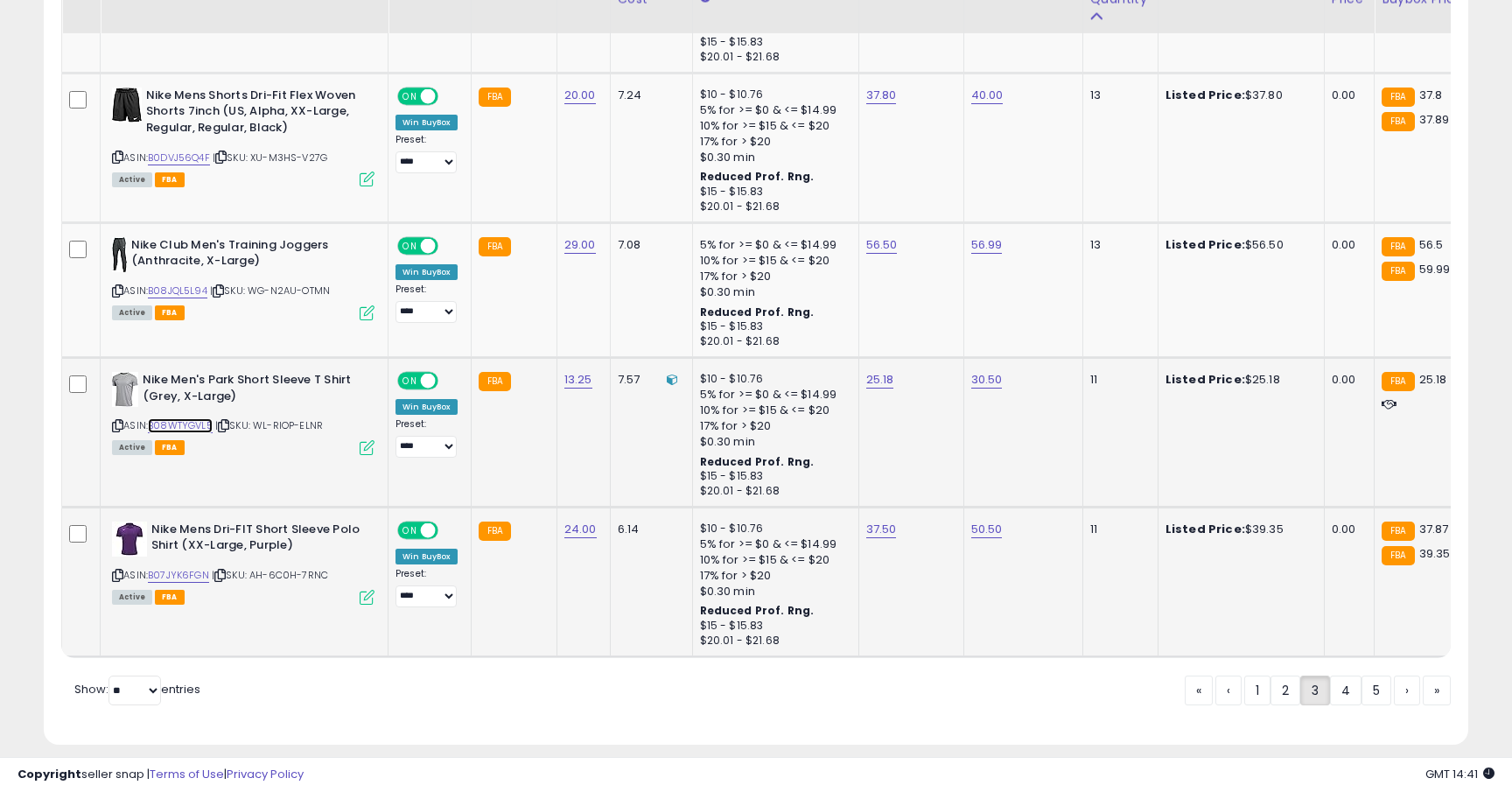
scroll to position [3703, 0]
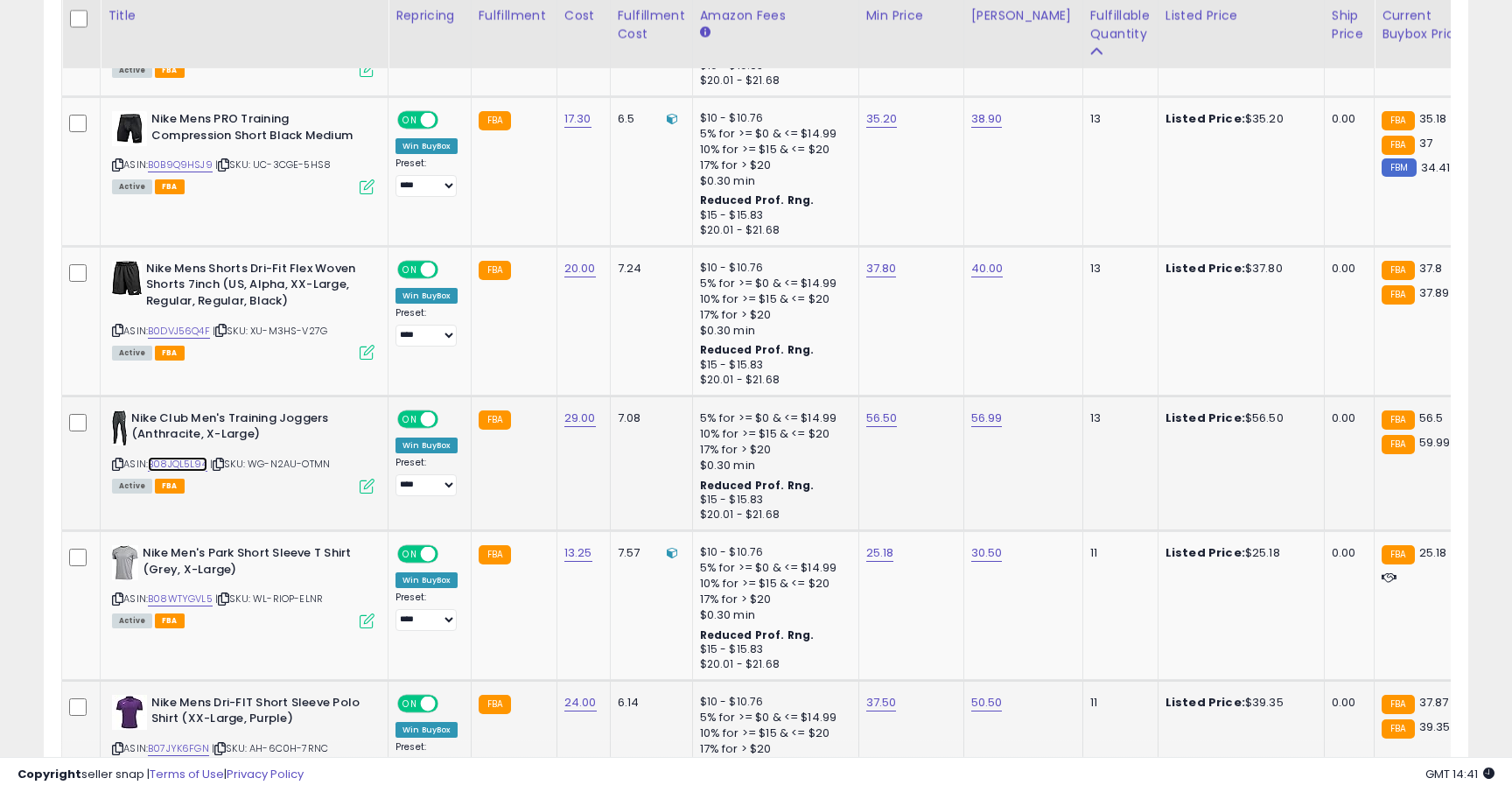
click at [197, 457] on link "B08JQL5L94" at bounding box center [178, 464] width 59 height 15
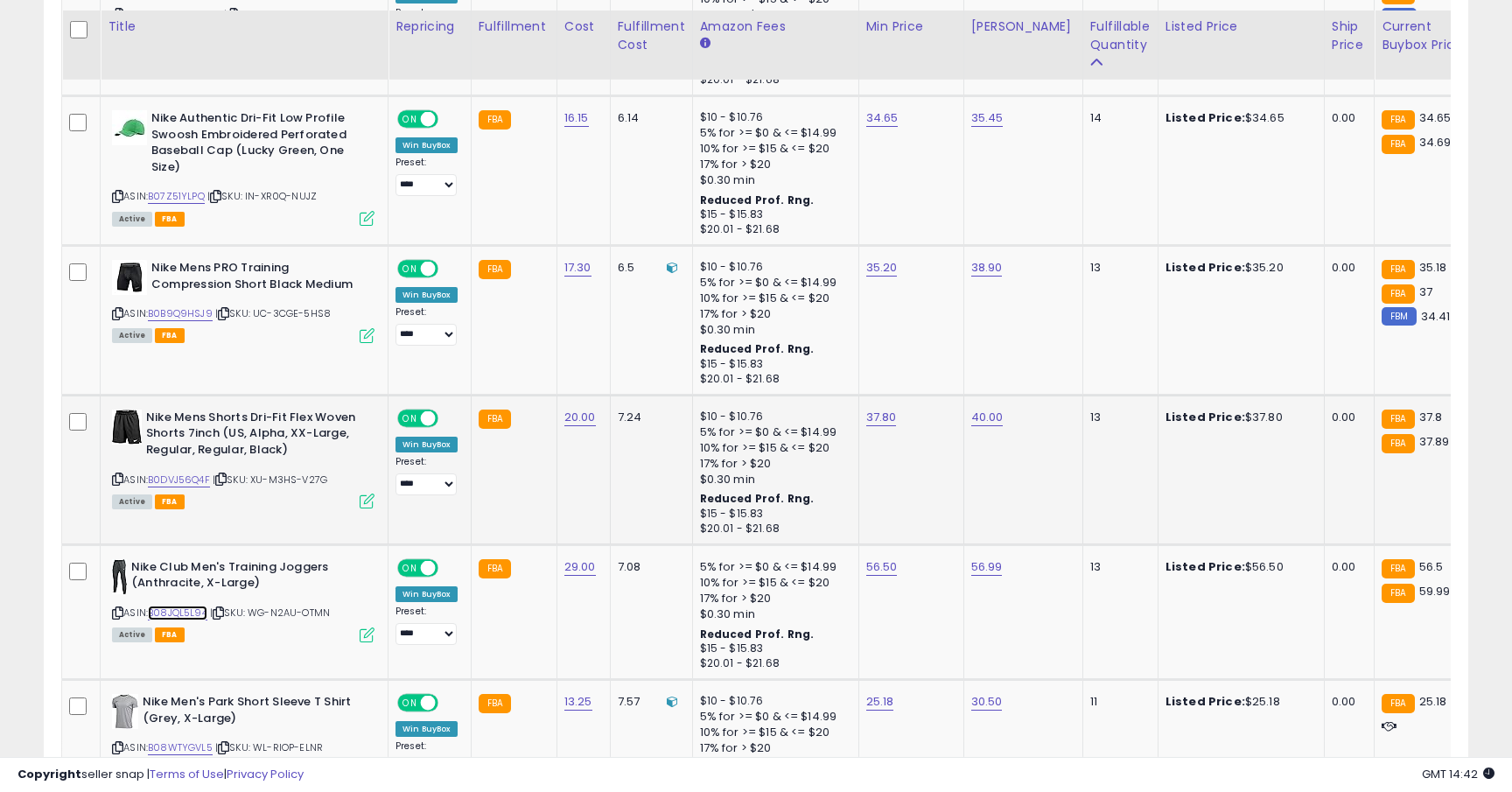
scroll to position [3541, 0]
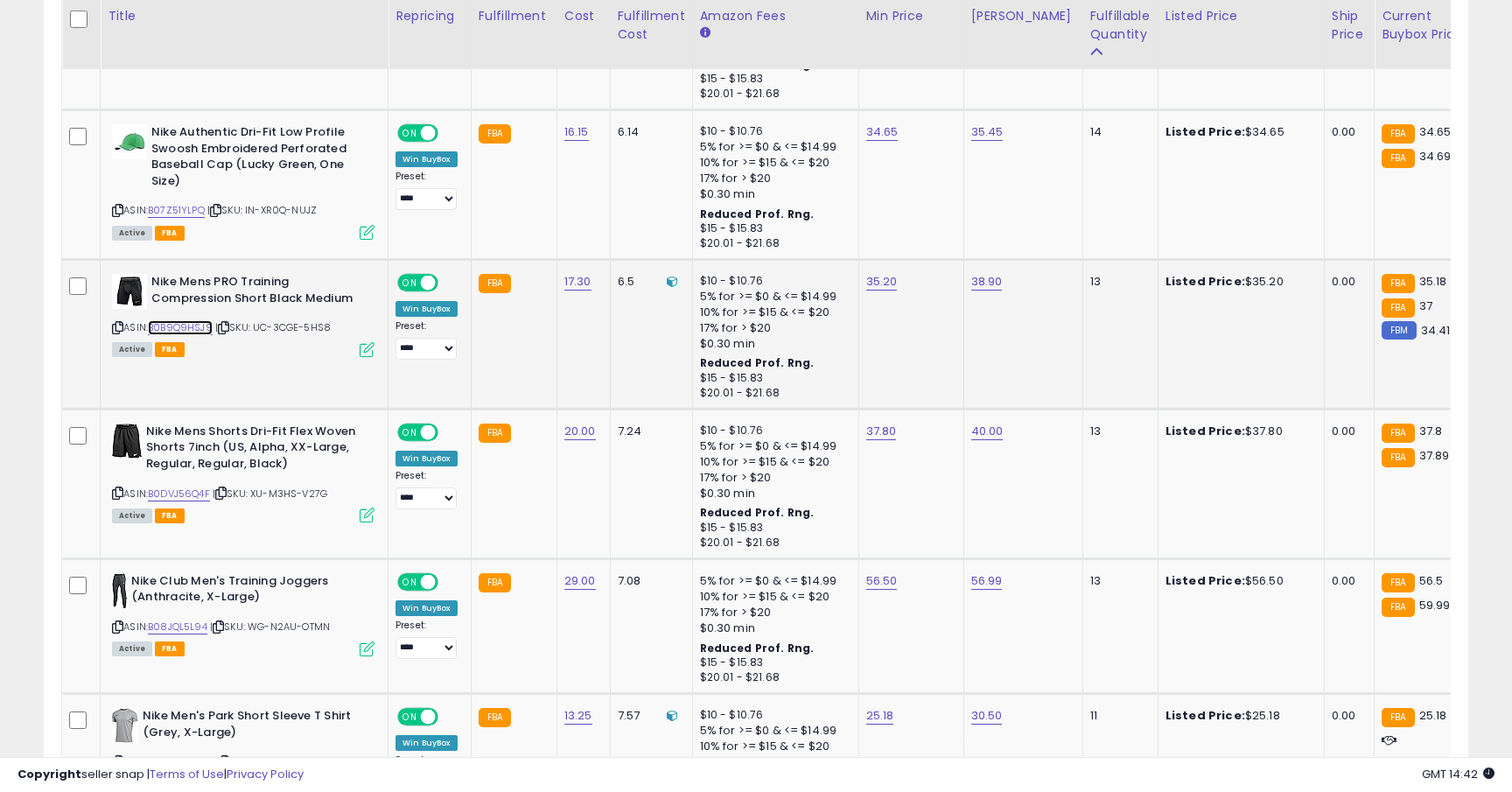
click at [201, 320] on link "B0B9Q9HSJ9" at bounding box center [180, 327] width 65 height 15
click at [886, 273] on link "35.20" at bounding box center [882, 282] width 31 height 18
type input "*****"
click button "submit" at bounding box center [932, 205] width 30 height 26
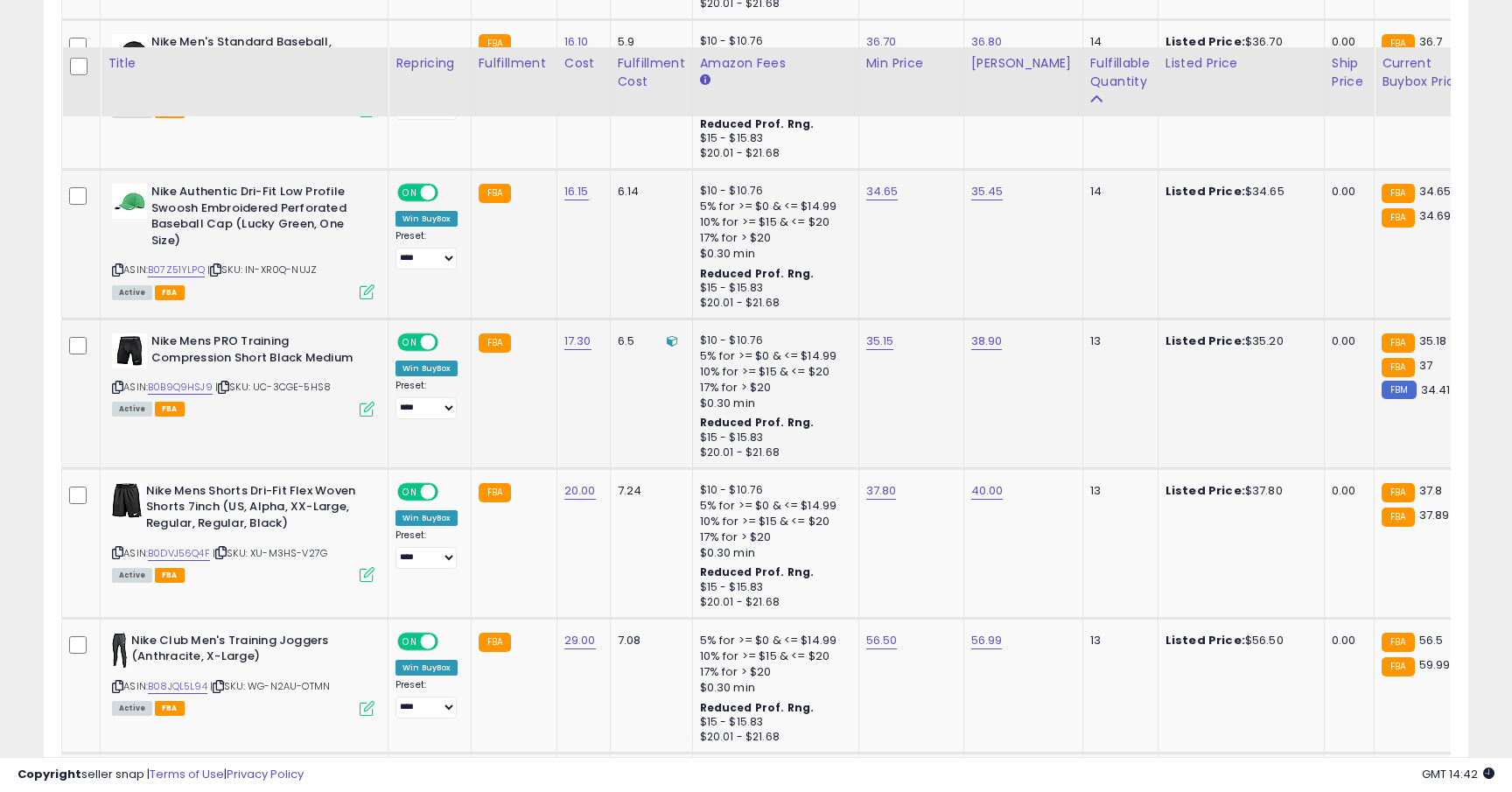
scroll to position [3478, 0]
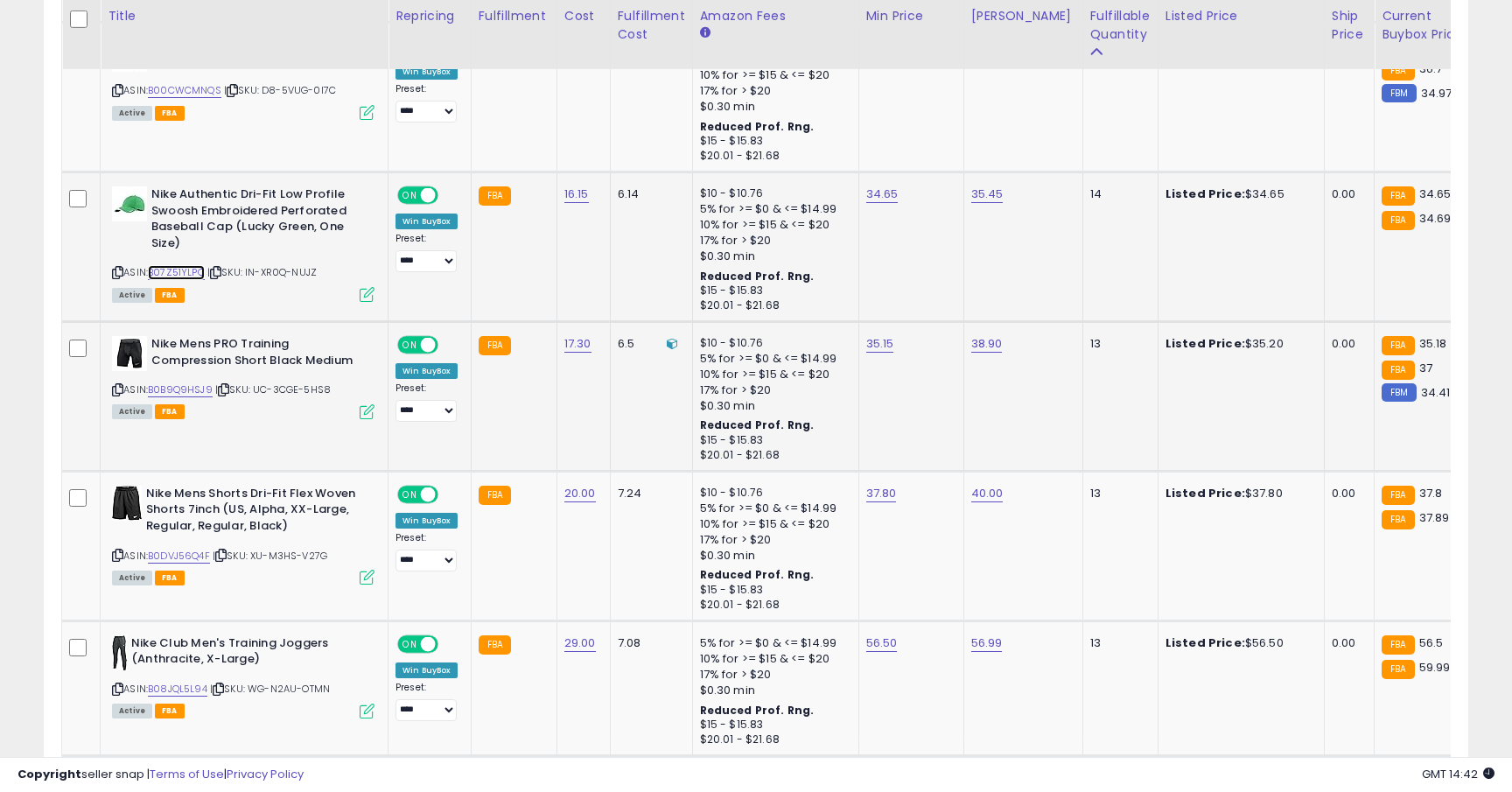
click at [187, 265] on link "B07Z51YLPQ" at bounding box center [176, 273] width 56 height 15
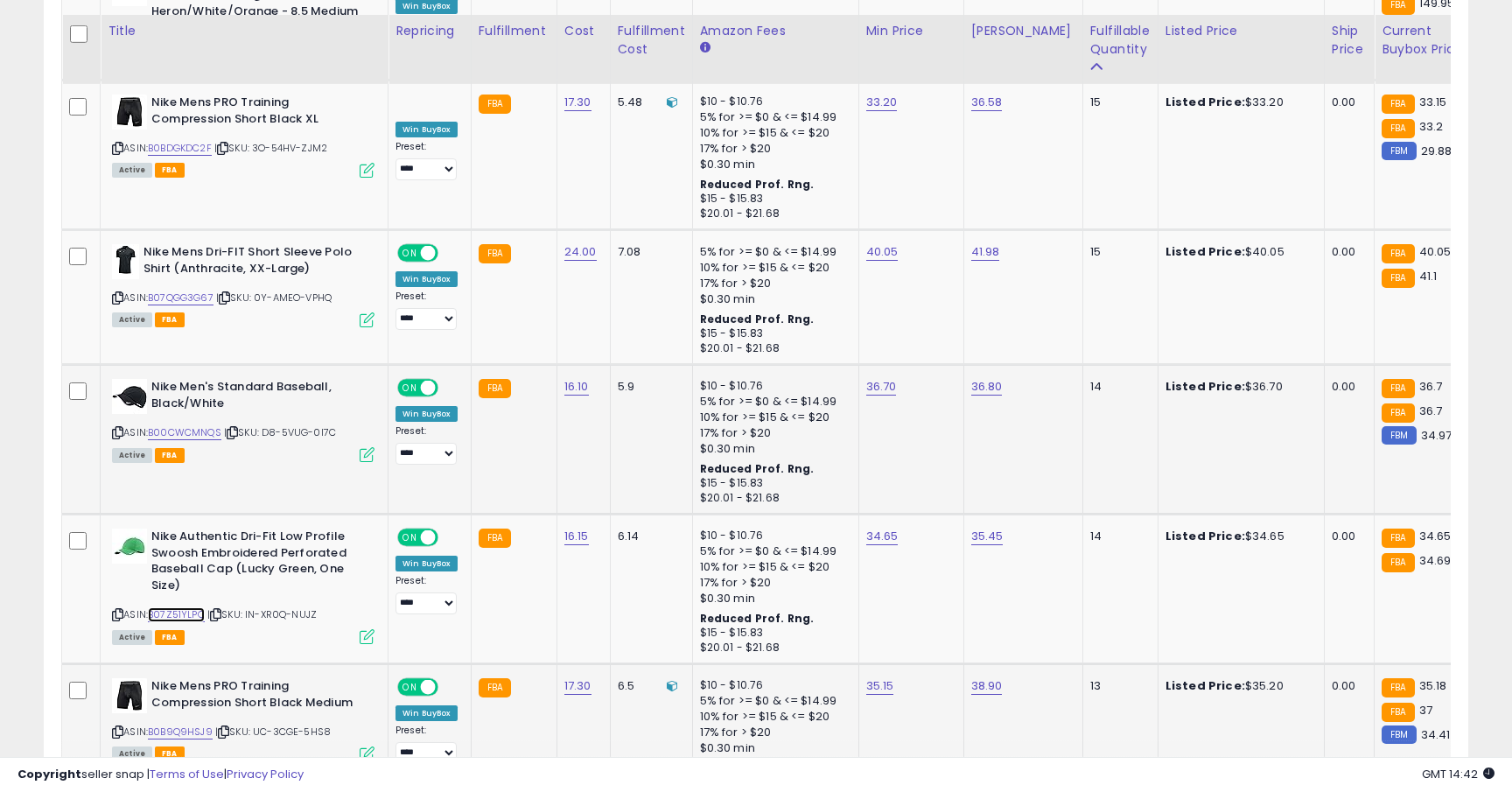
scroll to position [3129, 0]
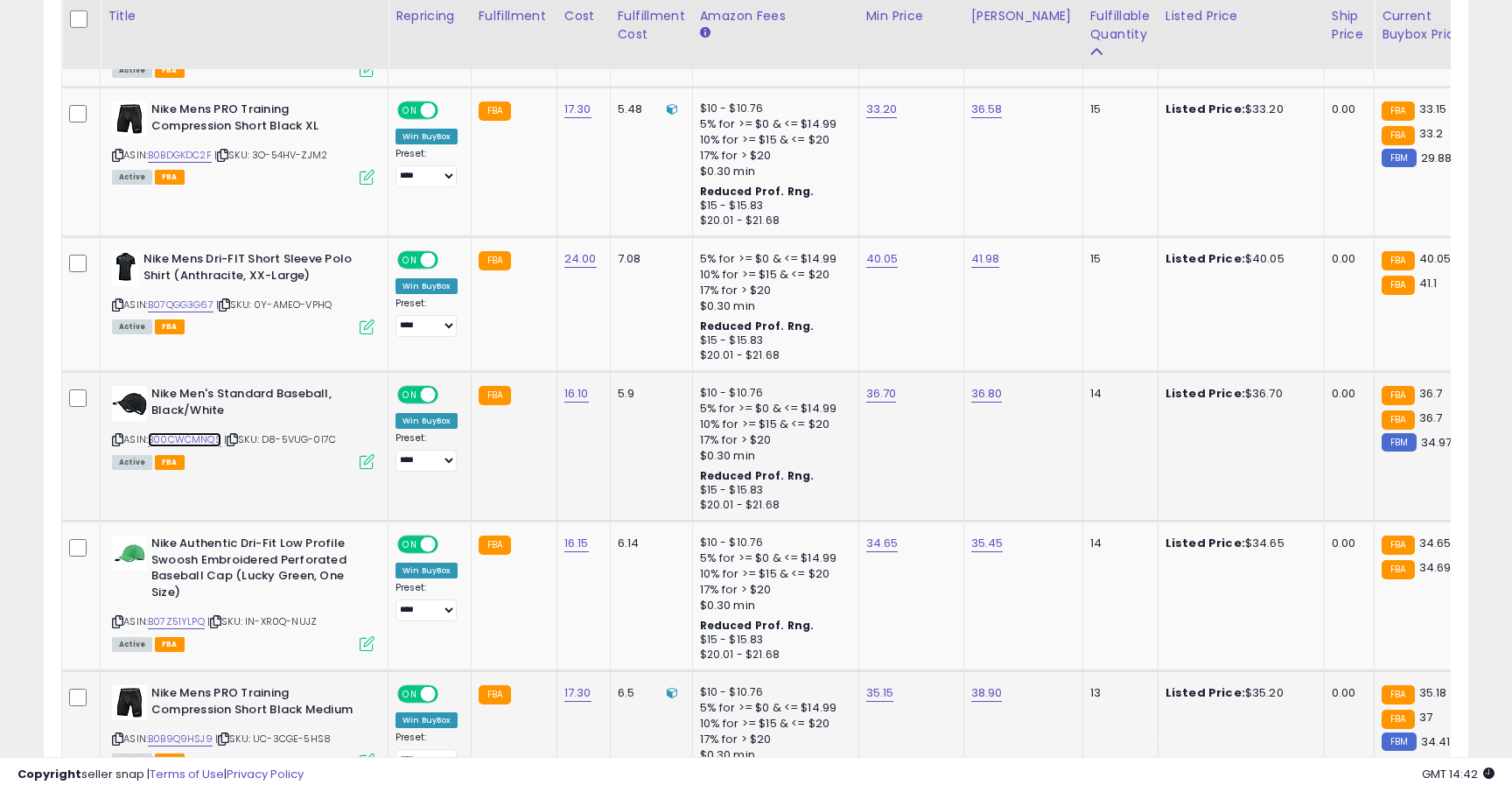
click at [206, 432] on link "B00CWCMNQS" at bounding box center [185, 440] width 74 height 15
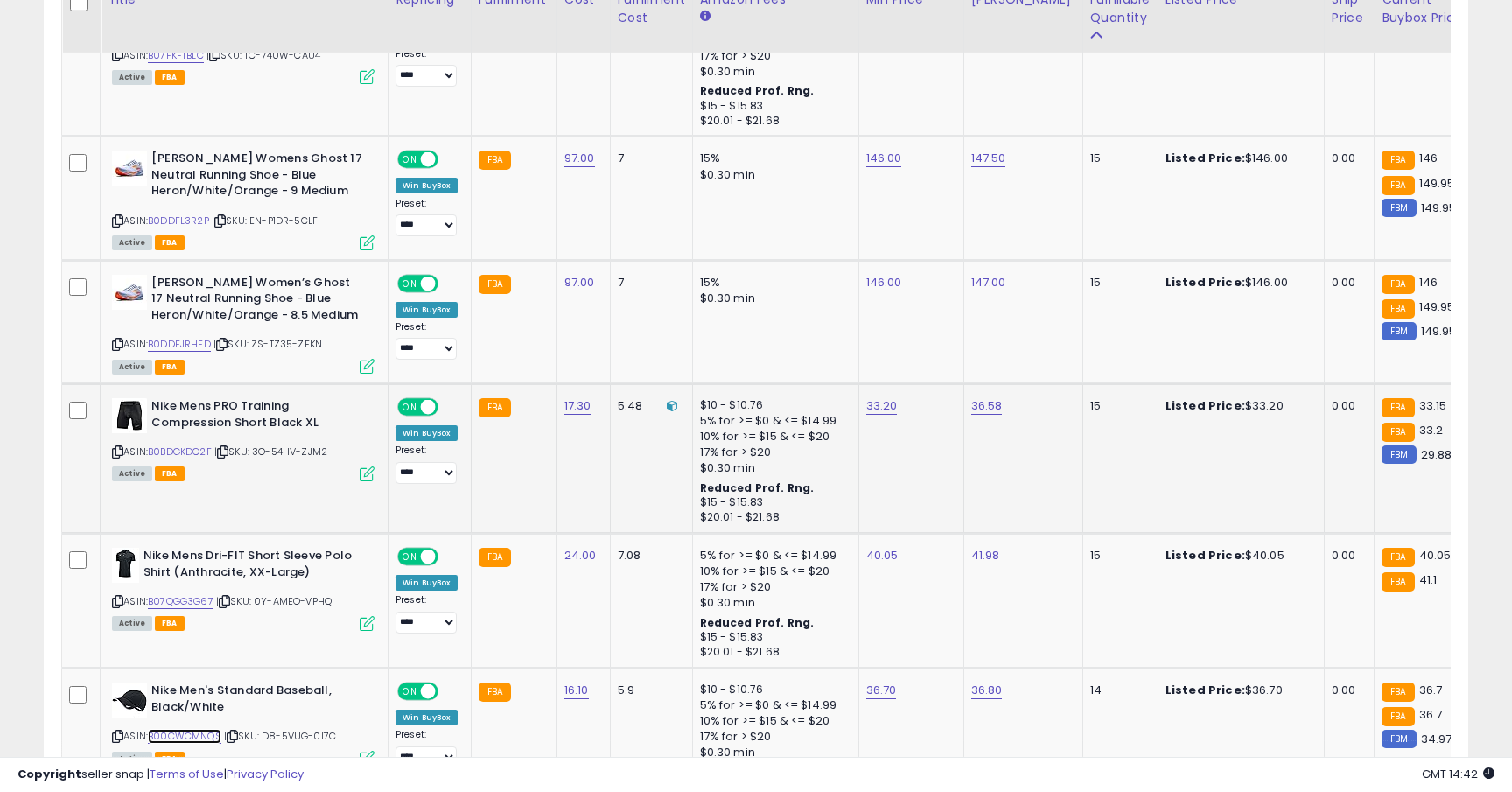
scroll to position [2761, 0]
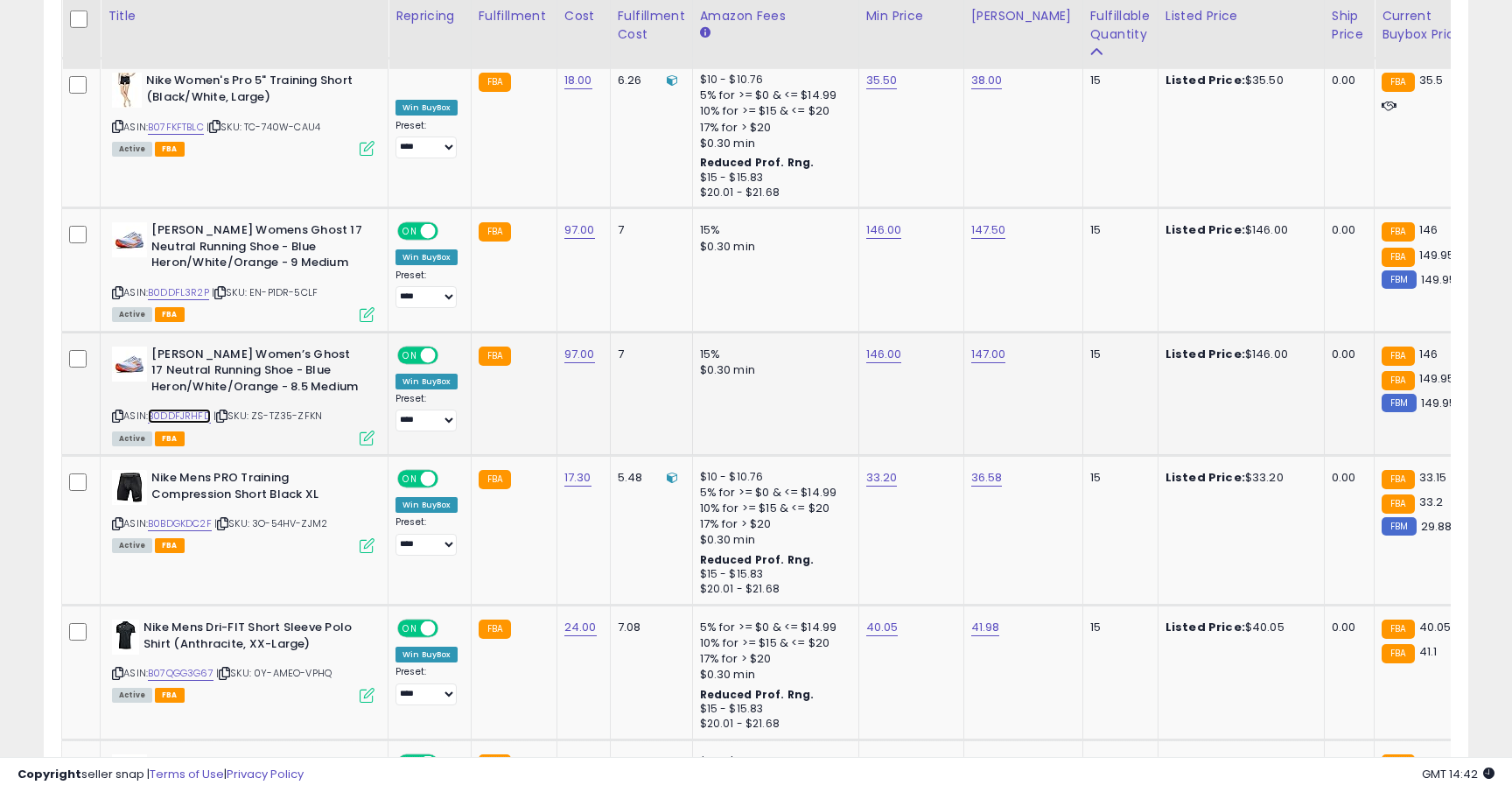
click at [204, 409] on link "B0DDFJRHFD" at bounding box center [179, 416] width 63 height 15
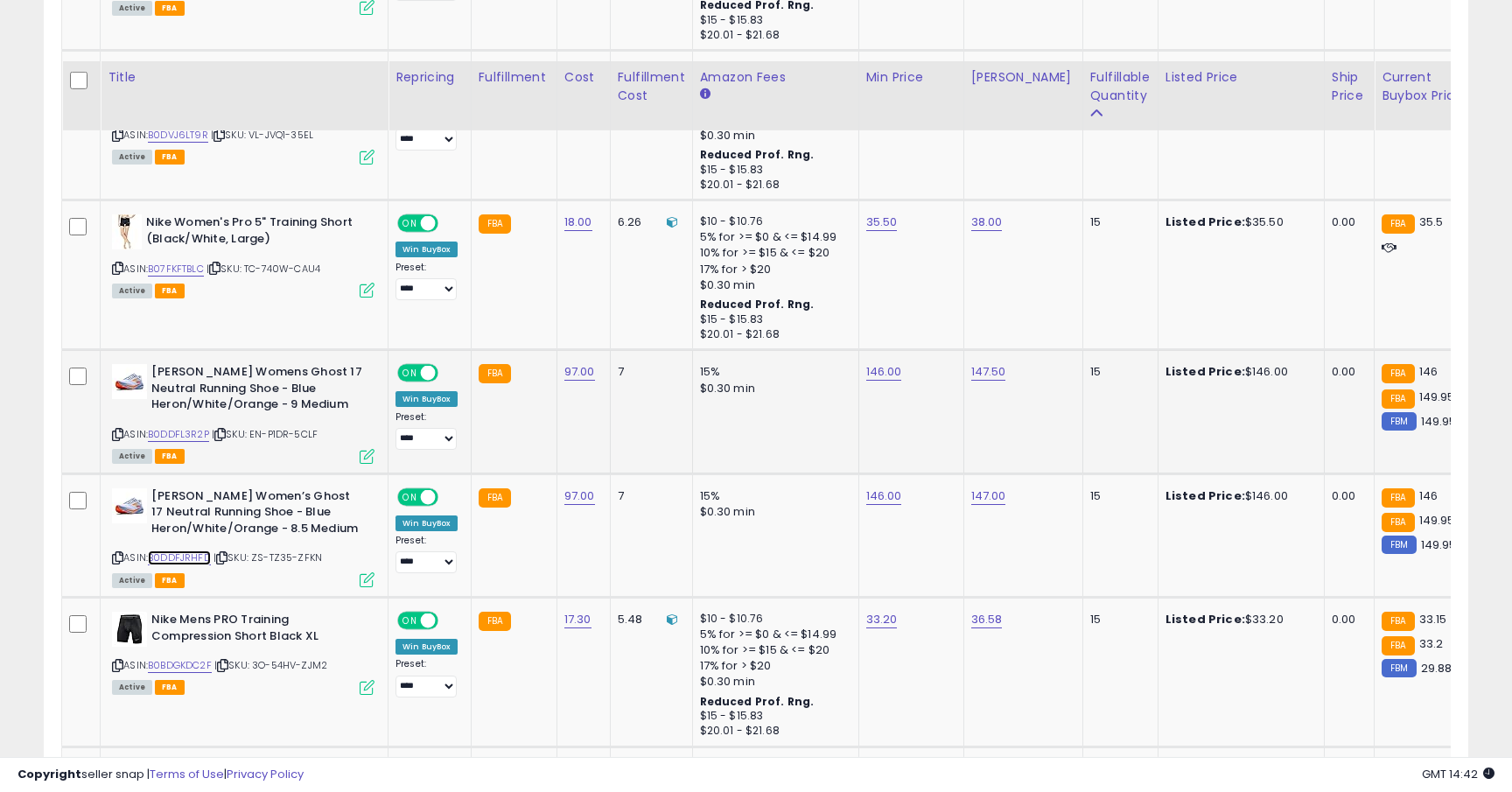
scroll to position [2586, 0]
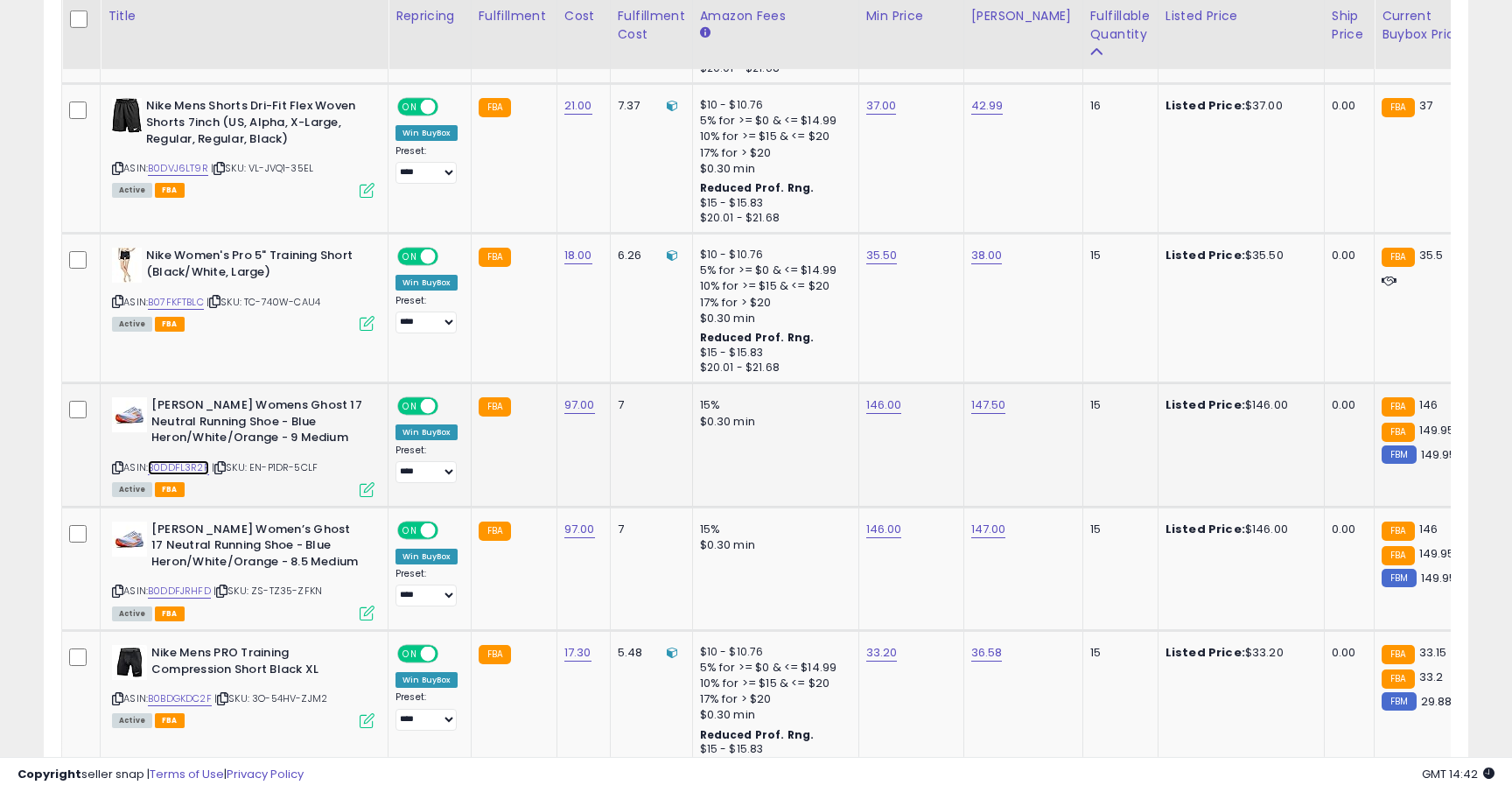
click at [161, 460] on link "B0DDFL3R2P" at bounding box center [178, 467] width 61 height 15
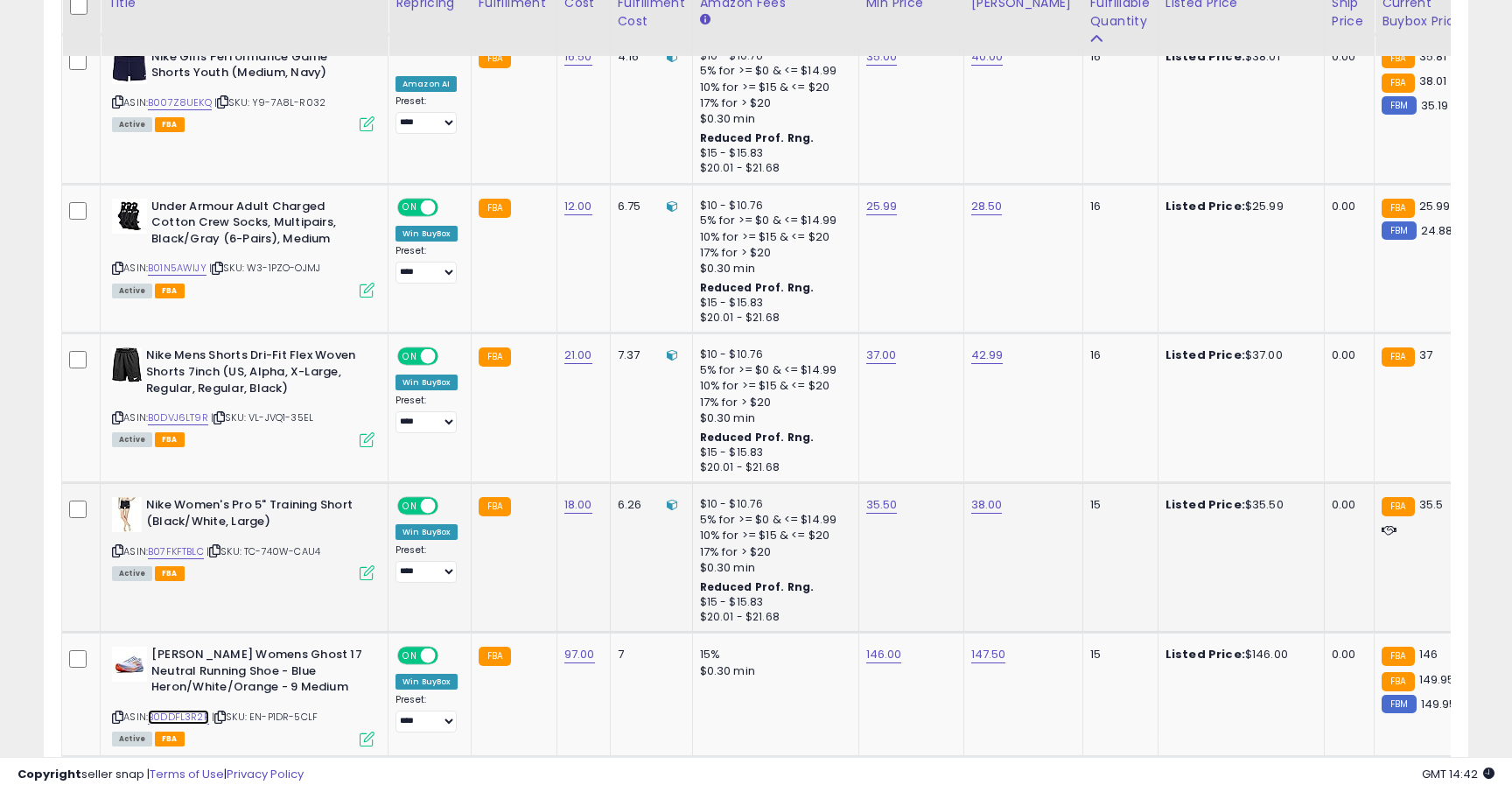
scroll to position [2323, 0]
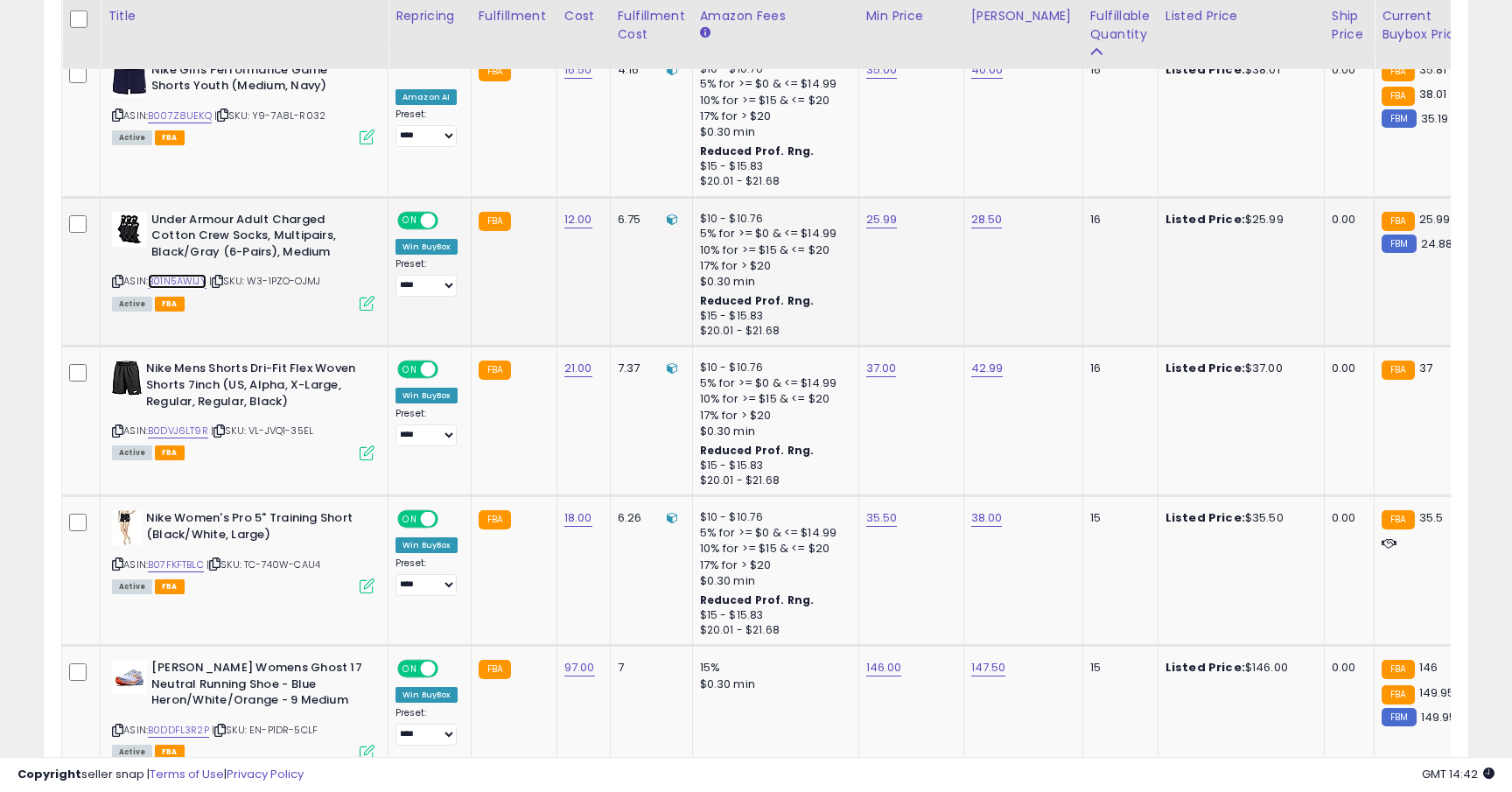
click at [192, 274] on link "B01N5AWIJY" at bounding box center [177, 281] width 58 height 15
click at [875, 211] on link "25.99" at bounding box center [882, 220] width 31 height 18
type input "*****"
click button "submit" at bounding box center [932, 143] width 30 height 26
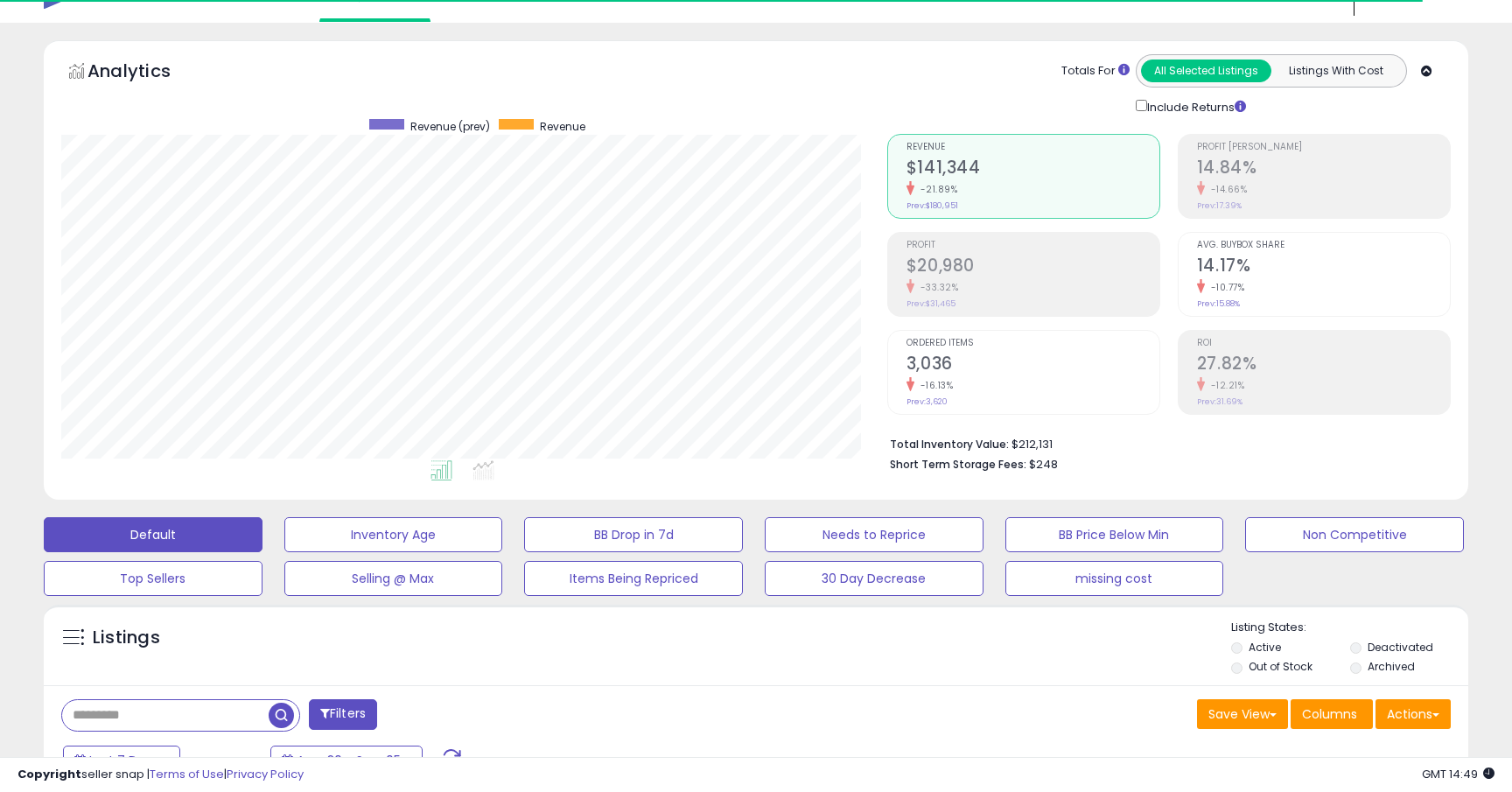
scroll to position [0, 0]
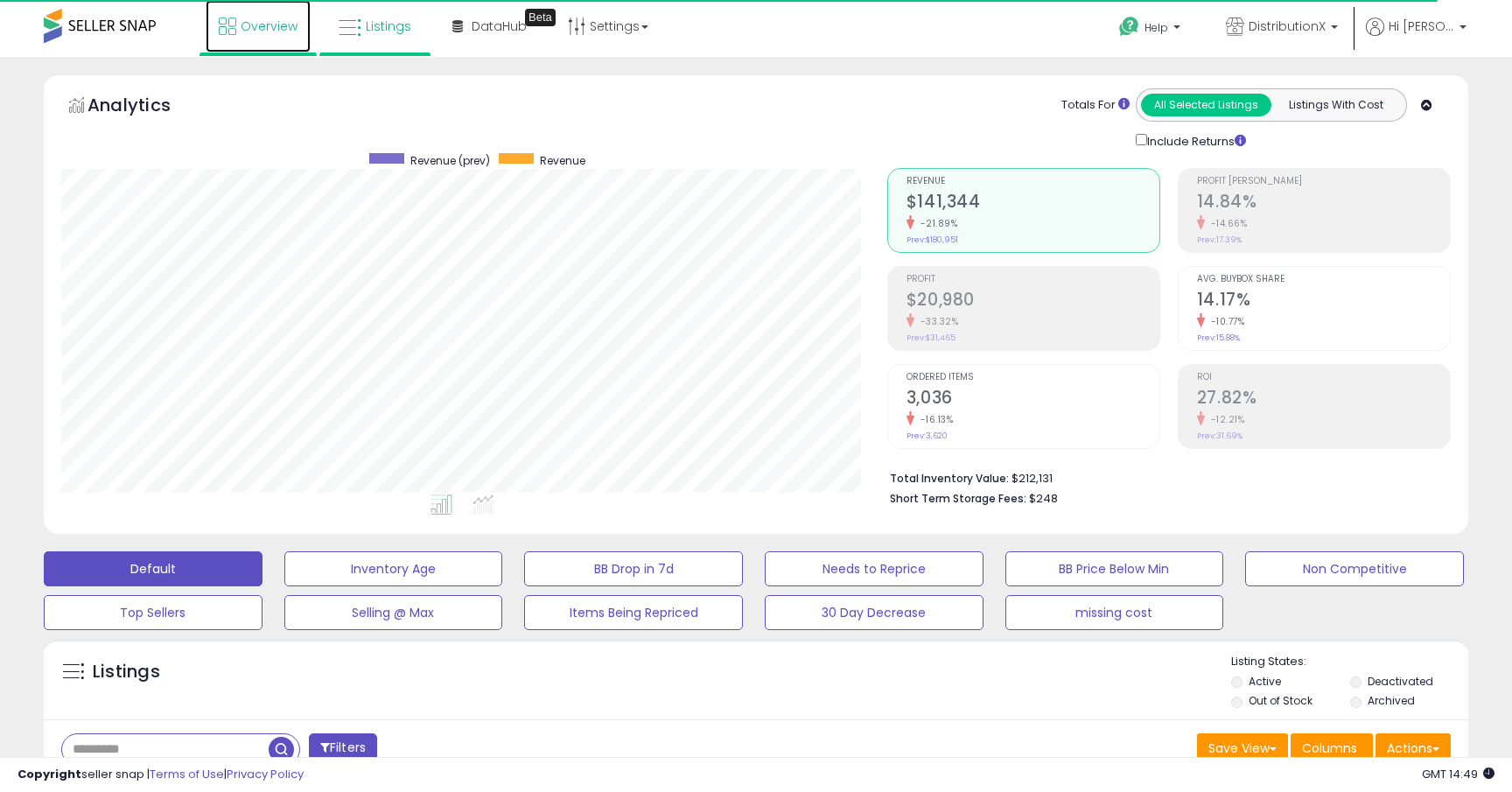
click at [233, 35] on link "Overview" at bounding box center [257, 26] width 105 height 53
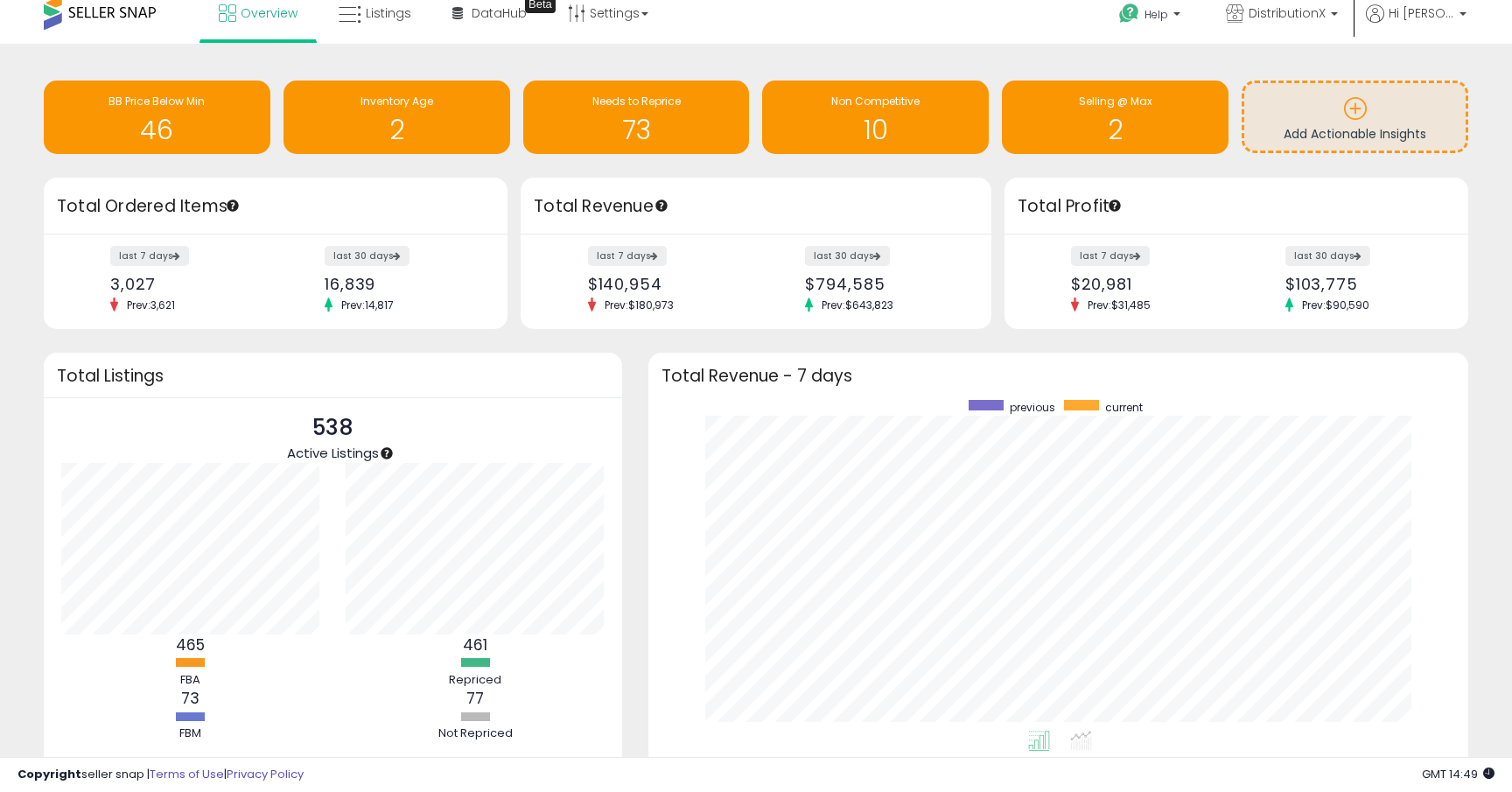
scroll to position [9, 0]
